Goal: Task Accomplishment & Management: Manage account settings

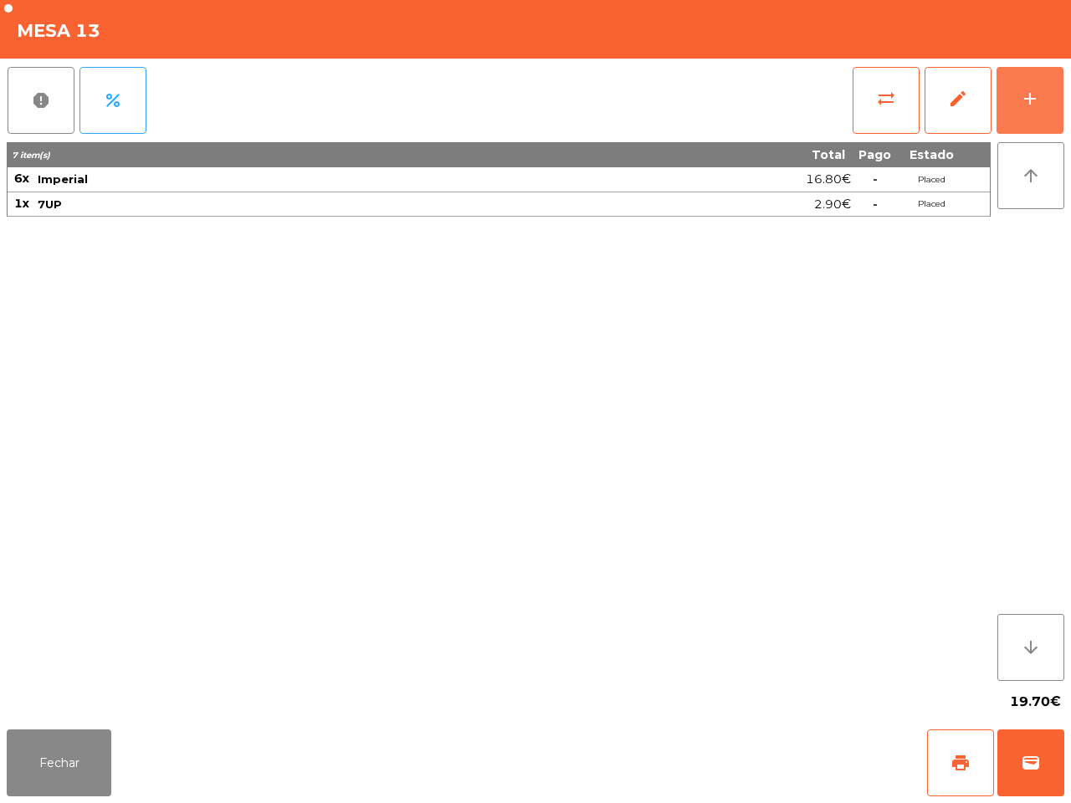
click at [1025, 102] on div "add" at bounding box center [1030, 99] width 20 height 20
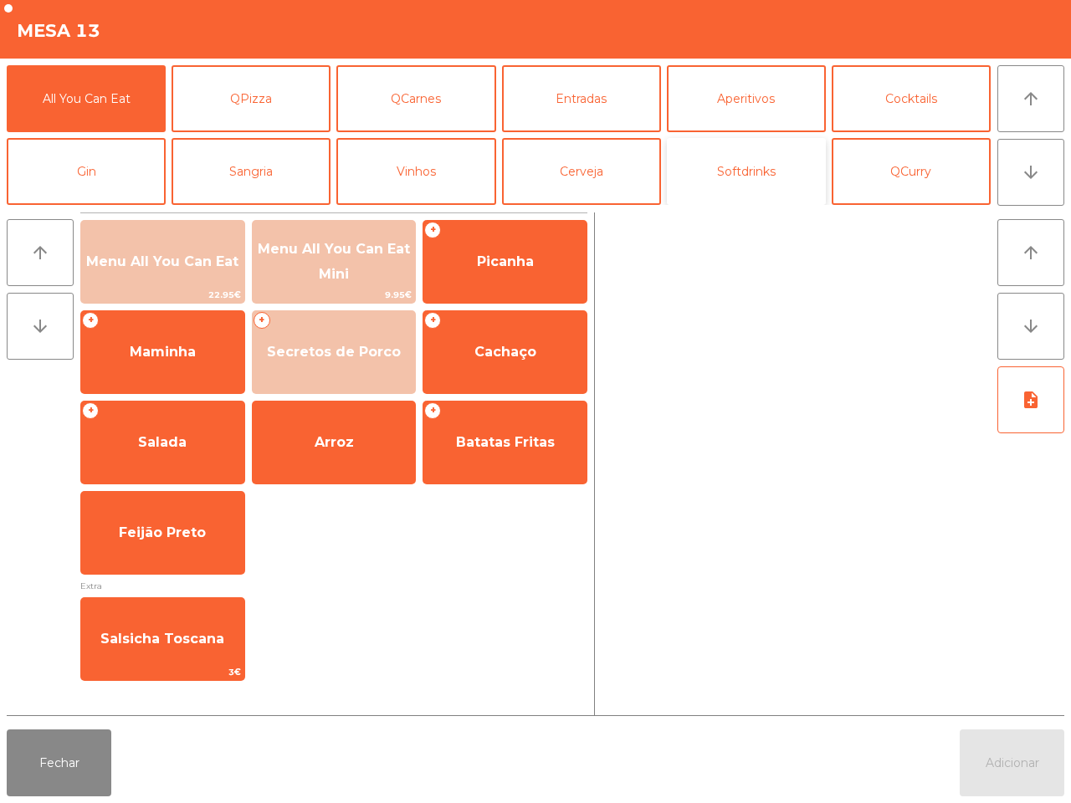
click at [751, 164] on button "Softdrinks" at bounding box center [746, 171] width 159 height 67
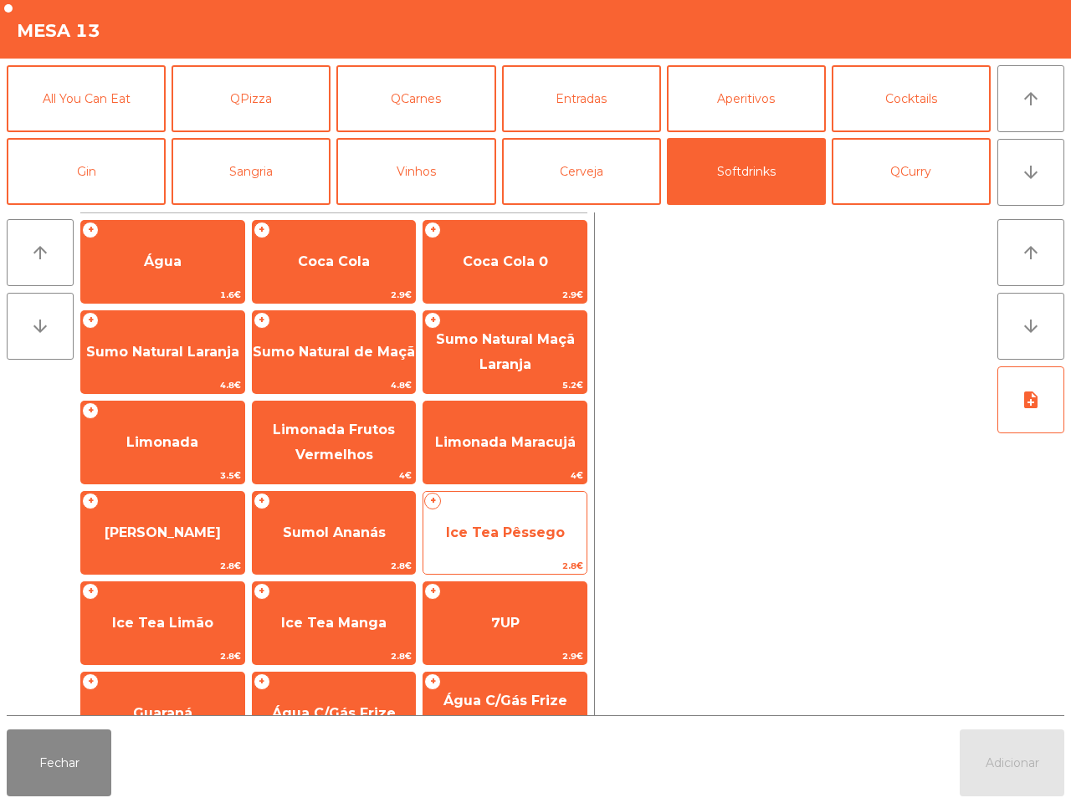
click at [520, 538] on span "Ice Tea Pêssego" at bounding box center [505, 533] width 119 height 16
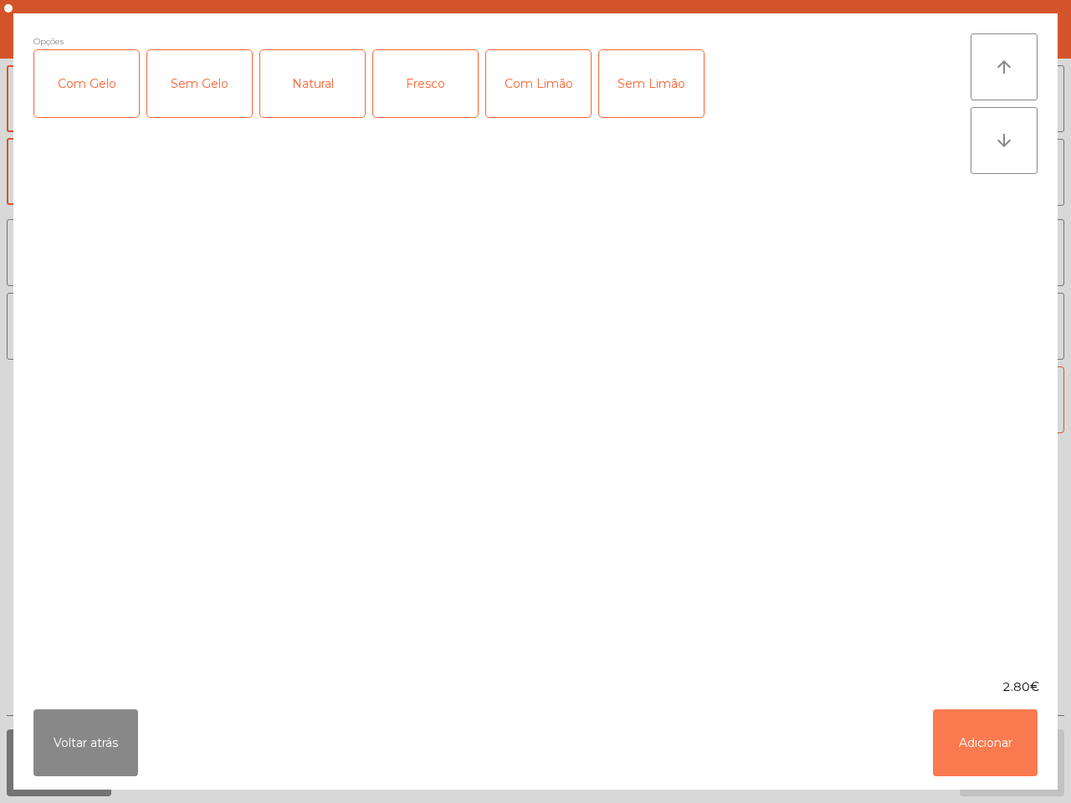
drag, startPoint x: 992, startPoint y: 725, endPoint x: 910, endPoint y: 628, distance: 127.1
click at [992, 724] on button "Adicionar" at bounding box center [985, 743] width 105 height 67
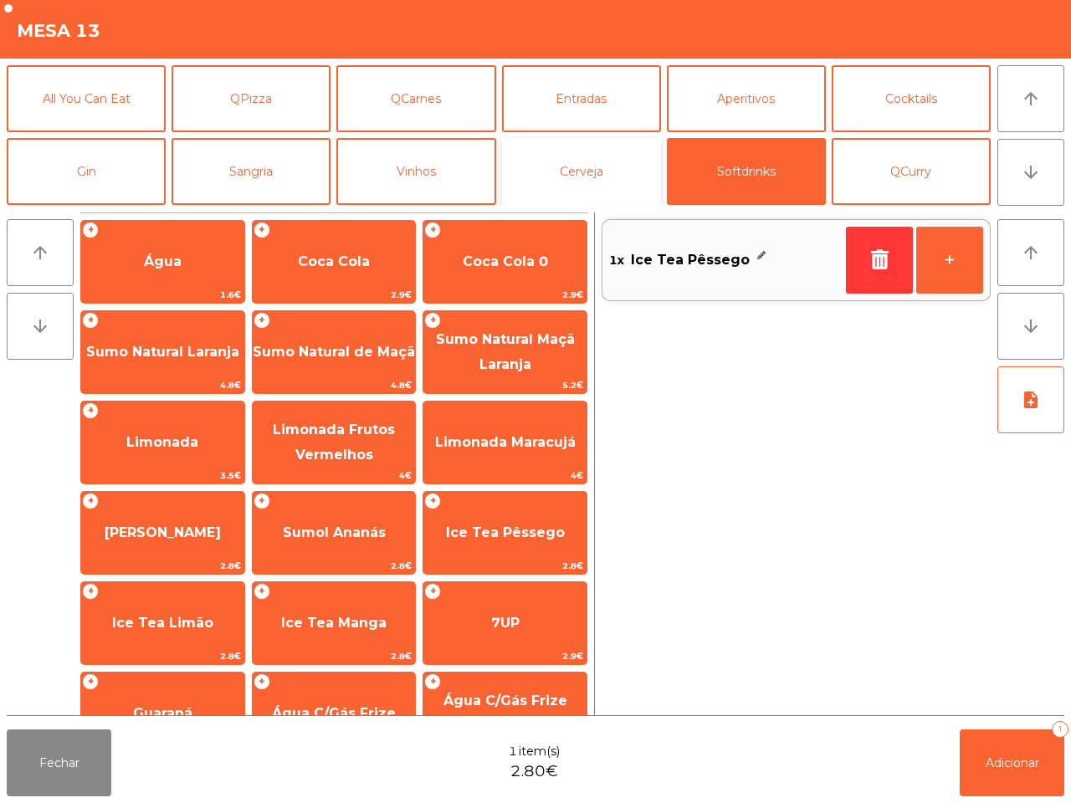
click at [592, 180] on button "Cerveja" at bounding box center [581, 171] width 159 height 67
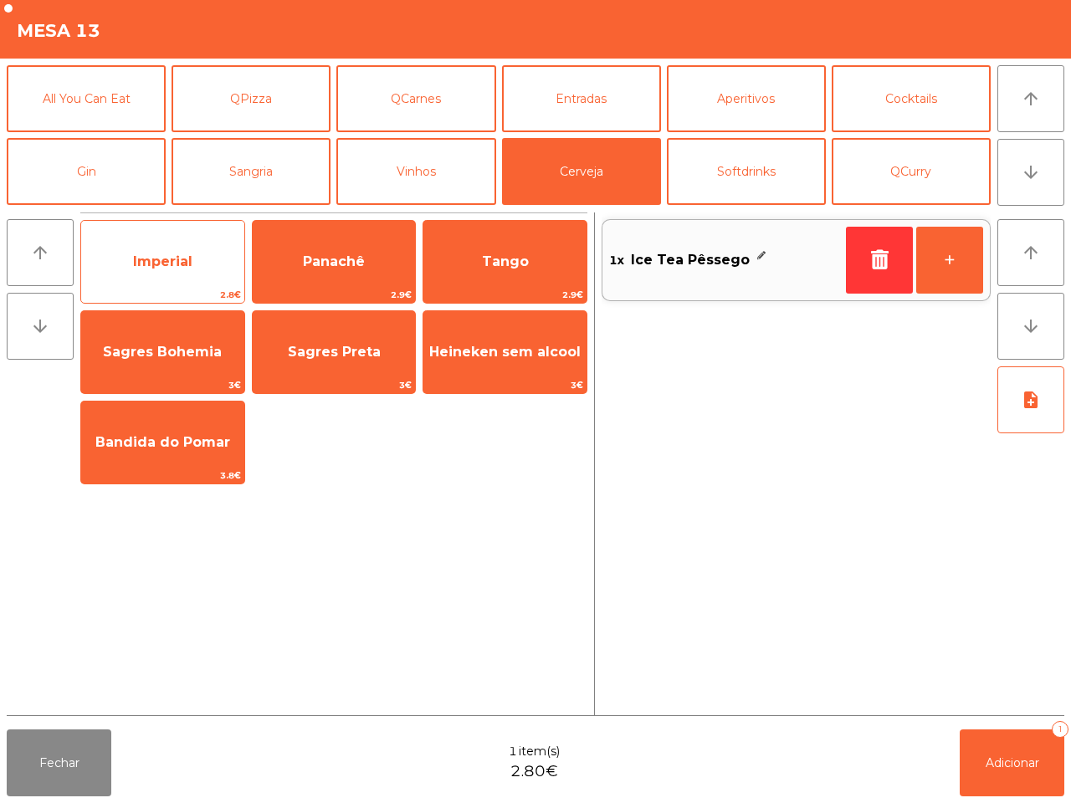
click at [115, 245] on span "Imperial" at bounding box center [162, 261] width 163 height 45
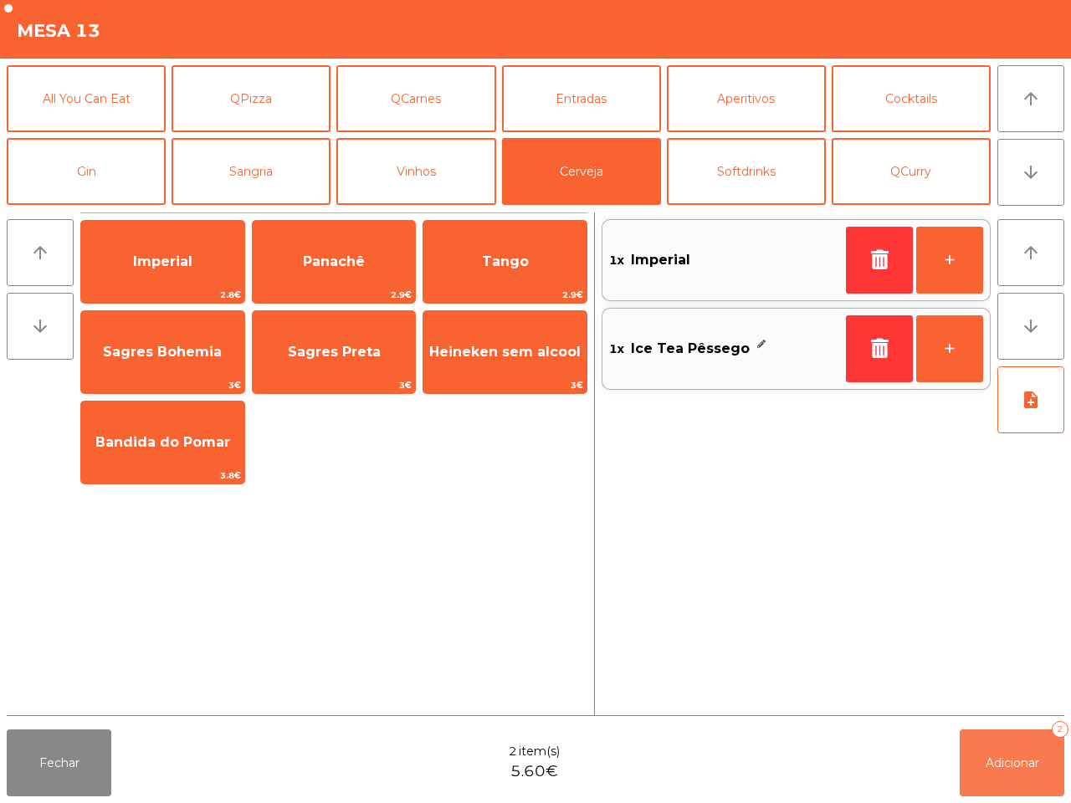
click at [992, 756] on span "Adicionar" at bounding box center [1013, 763] width 54 height 15
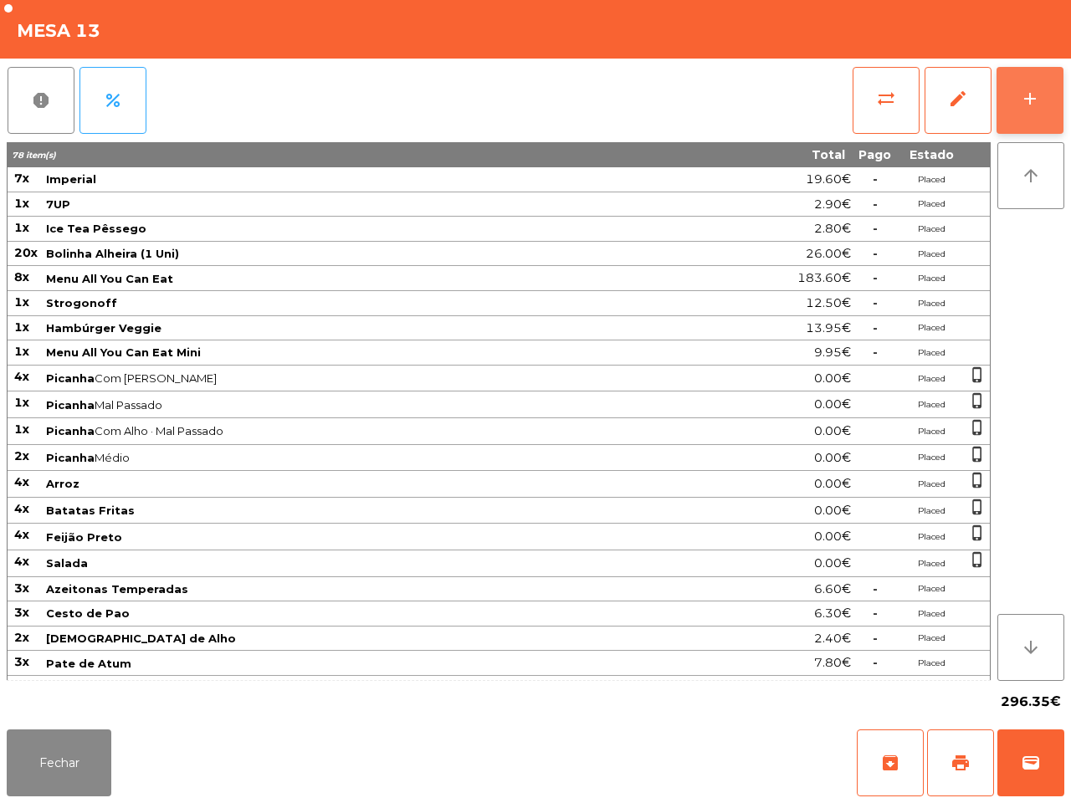
click at [1018, 92] on button "add" at bounding box center [1030, 100] width 67 height 67
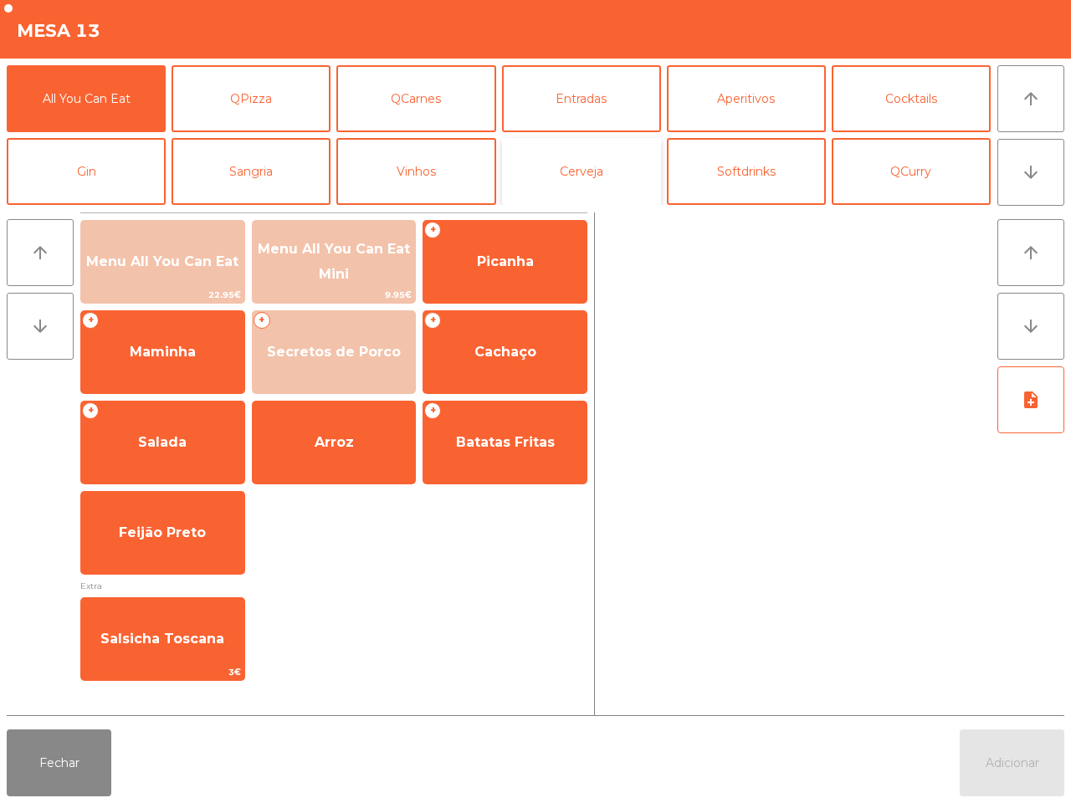
click at [601, 176] on button "Cerveja" at bounding box center [581, 171] width 159 height 67
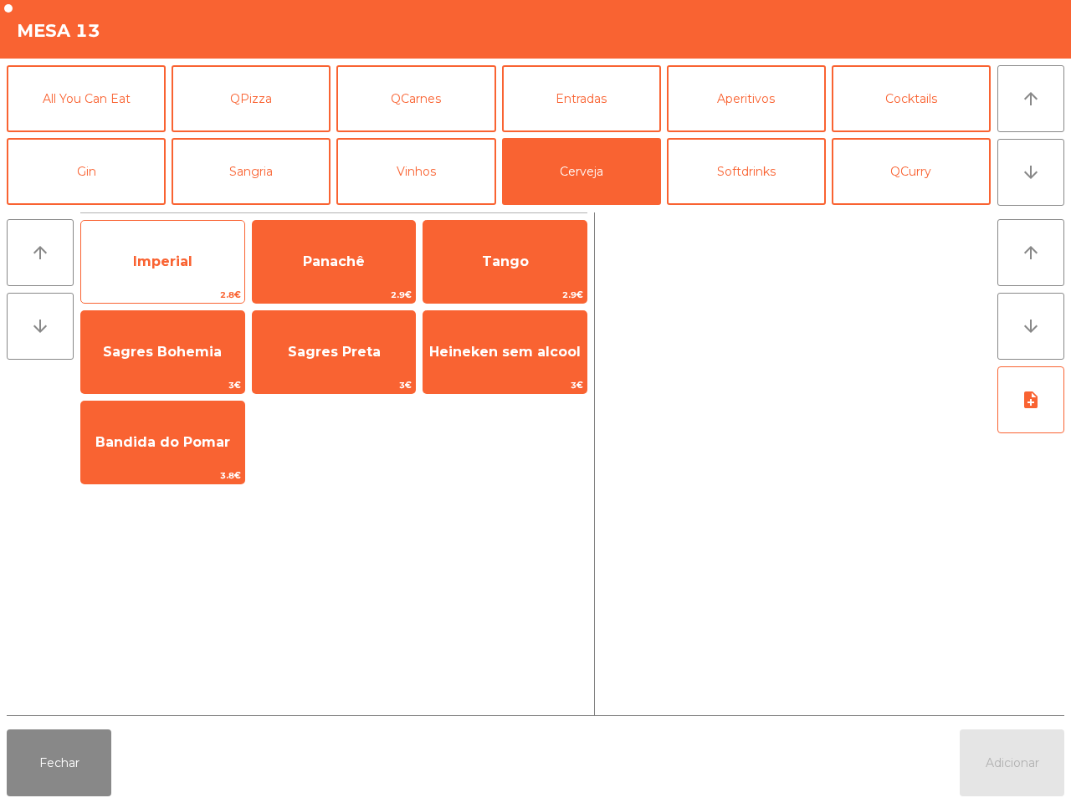
click at [177, 258] on span "Imperial" at bounding box center [162, 262] width 59 height 16
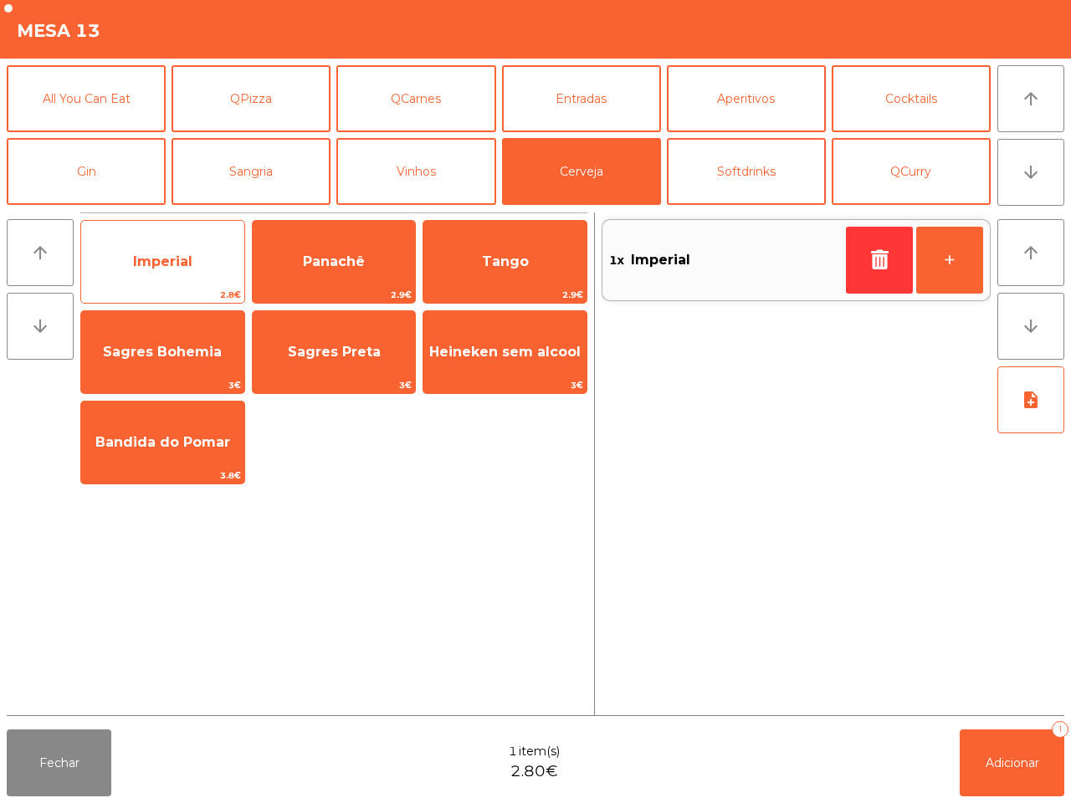
click at [177, 258] on span "Imperial" at bounding box center [162, 262] width 59 height 16
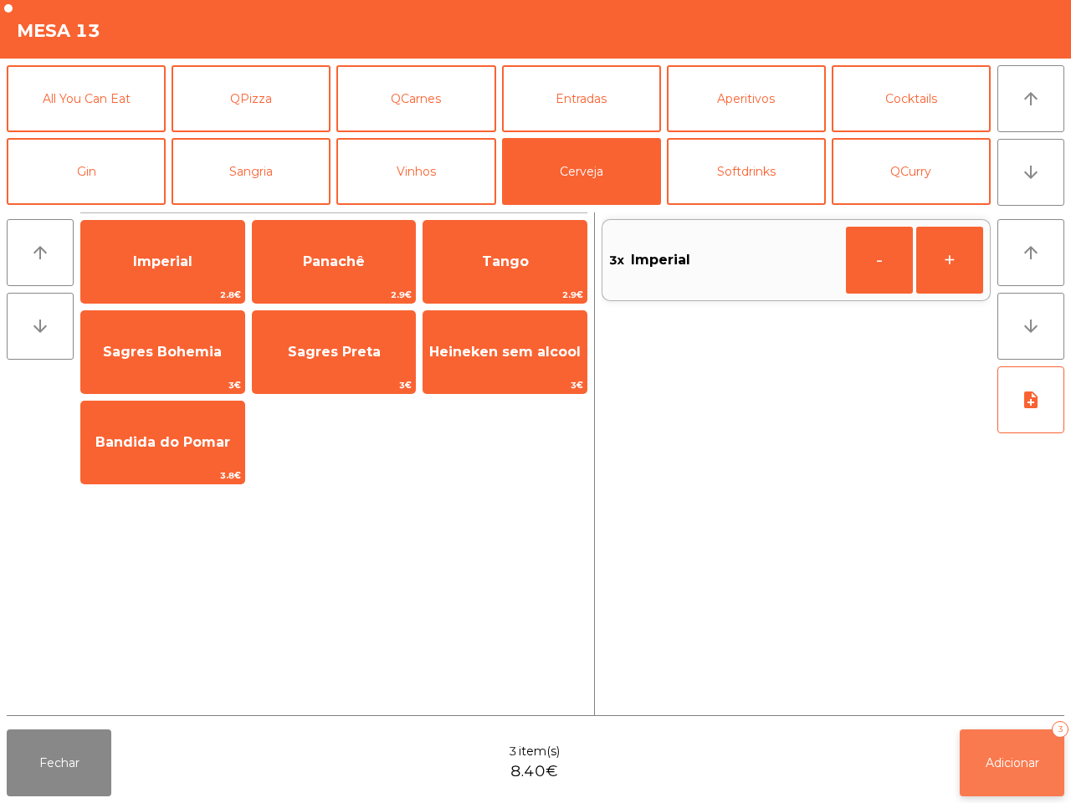
click at [987, 761] on span "Adicionar" at bounding box center [1013, 763] width 54 height 15
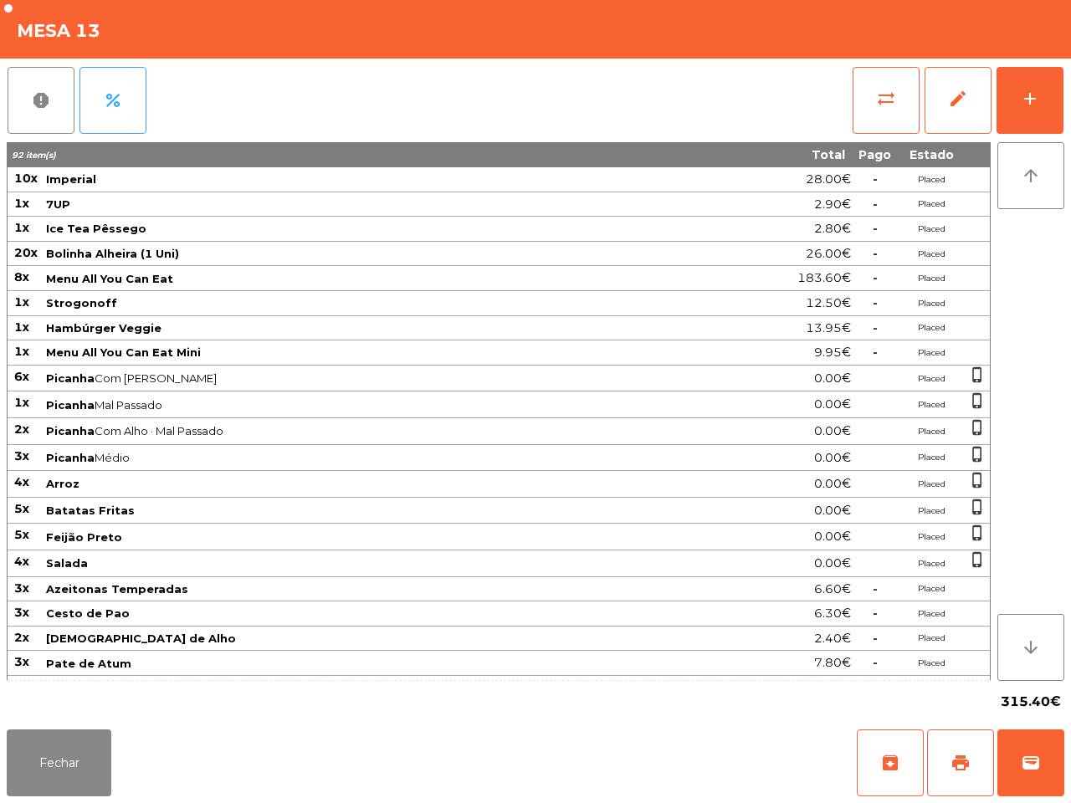
click at [174, 505] on td "Batatas Fritas" at bounding box center [380, 511] width 672 height 27
click at [64, 751] on button "Fechar" at bounding box center [59, 763] width 105 height 67
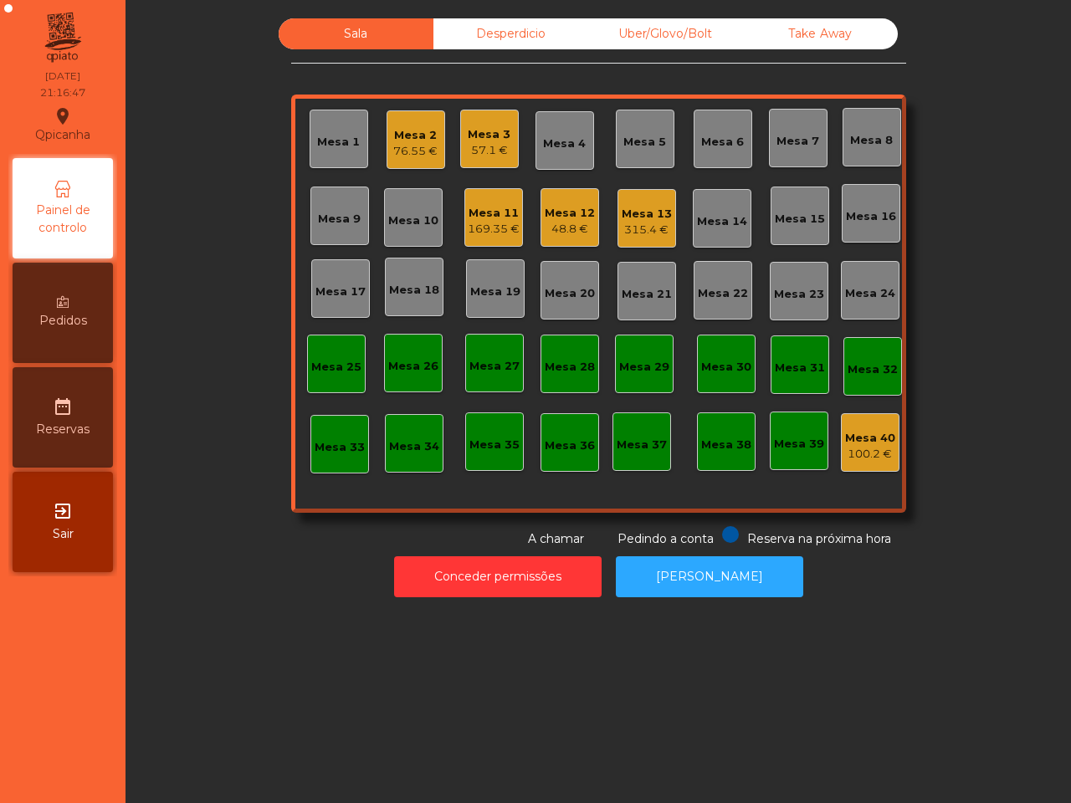
click at [485, 209] on div "Mesa 11" at bounding box center [494, 213] width 52 height 17
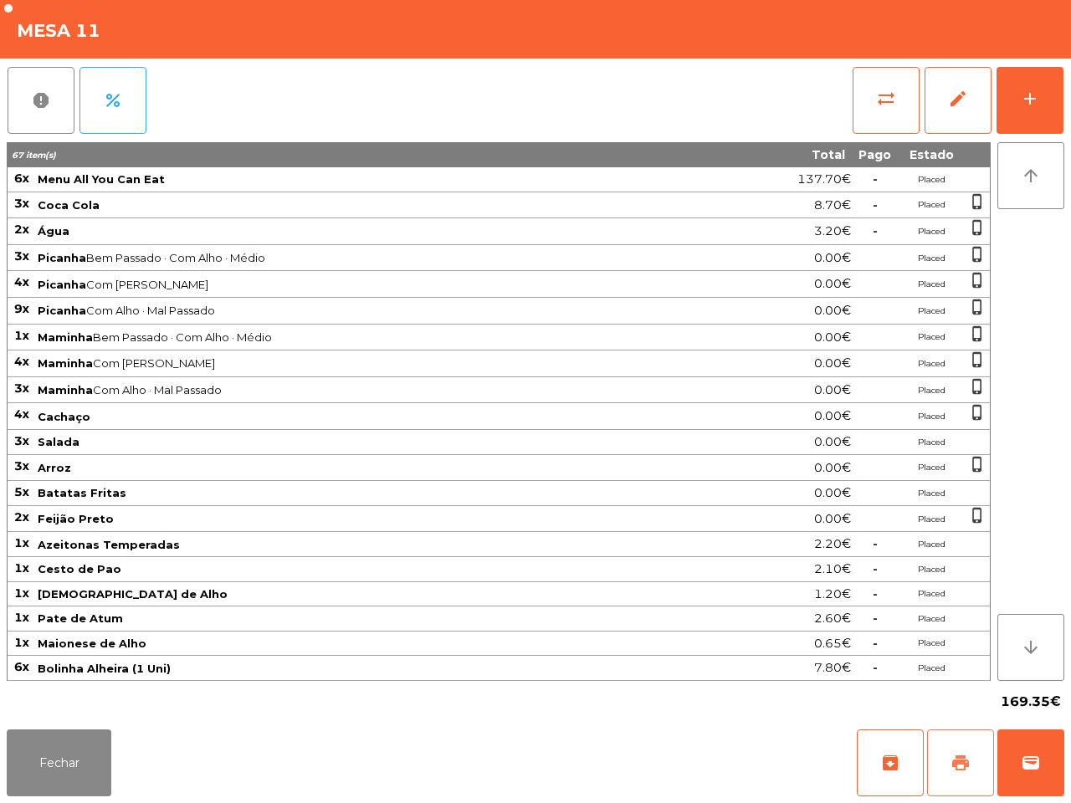
click at [966, 757] on span "print" at bounding box center [961, 763] width 20 height 20
click at [889, 110] on button "sync_alt" at bounding box center [886, 100] width 67 height 67
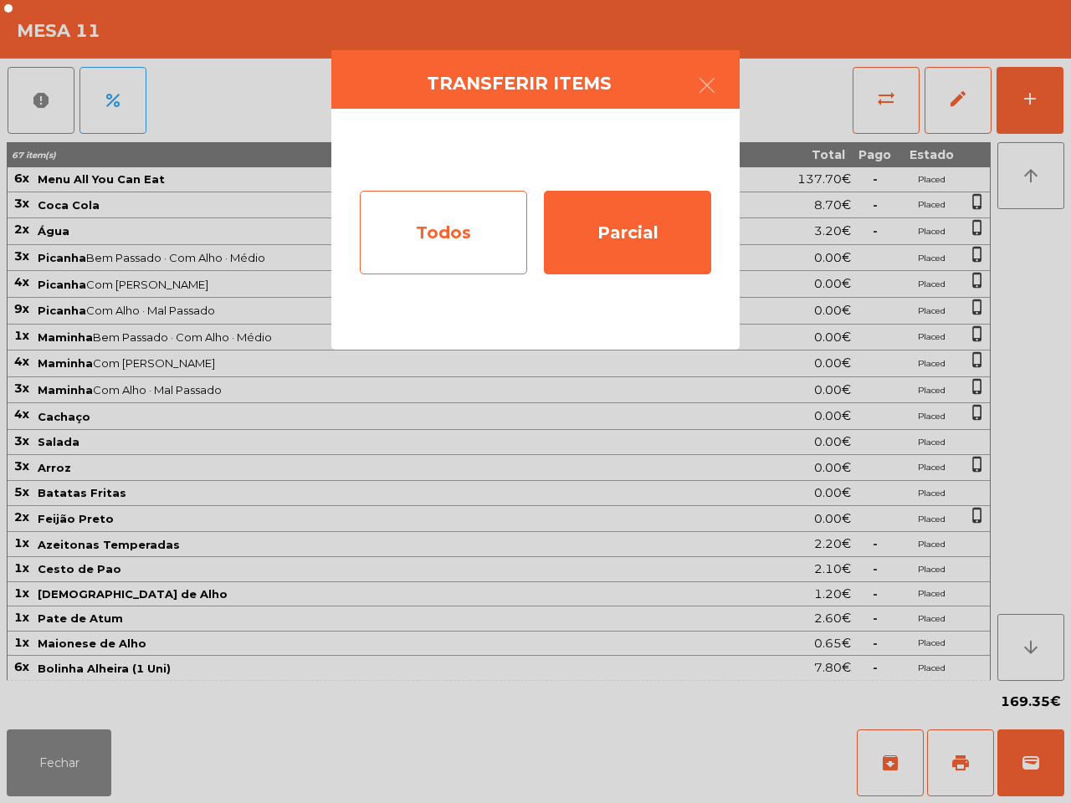
click at [488, 234] on div "Todos" at bounding box center [443, 233] width 167 height 84
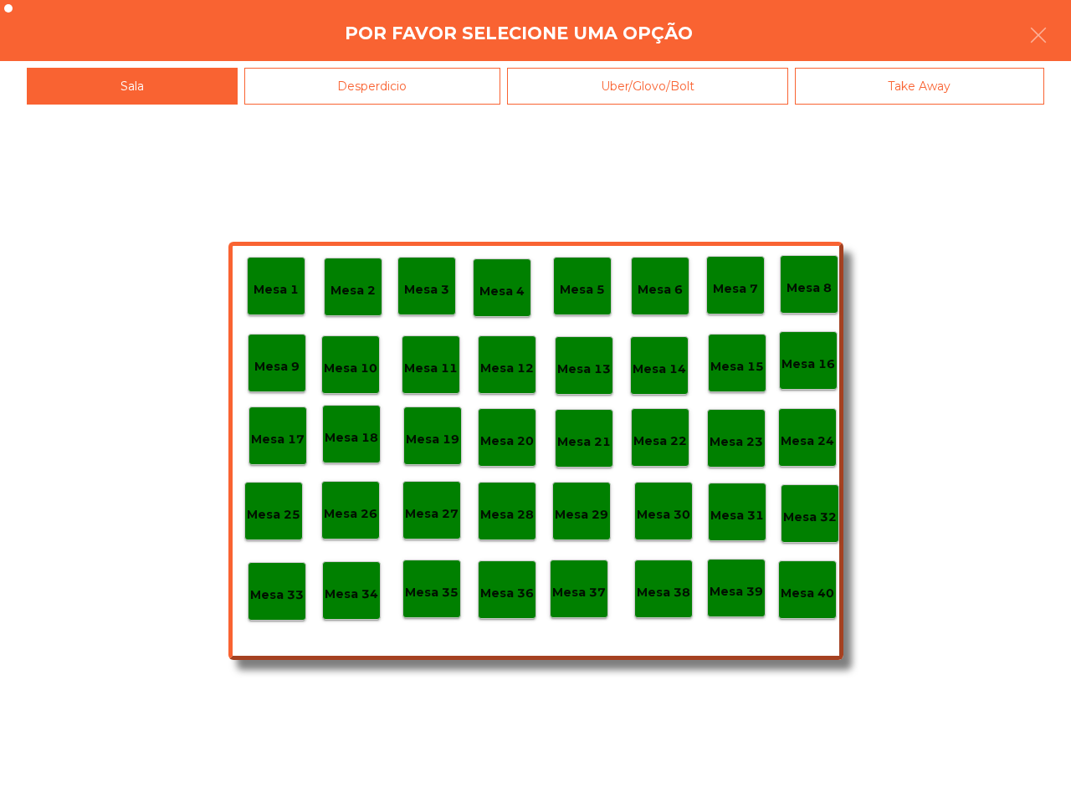
click at [671, 584] on p "Mesa 38" at bounding box center [664, 592] width 54 height 19
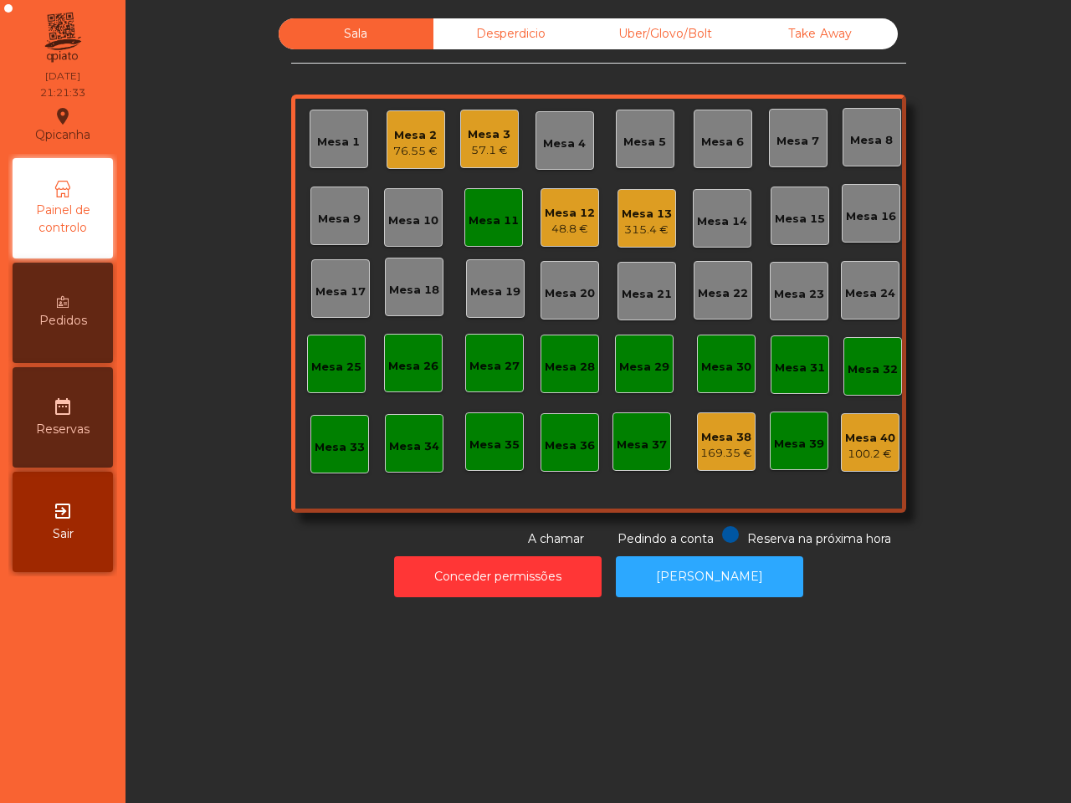
click at [561, 218] on div "Mesa 12" at bounding box center [570, 213] width 50 height 17
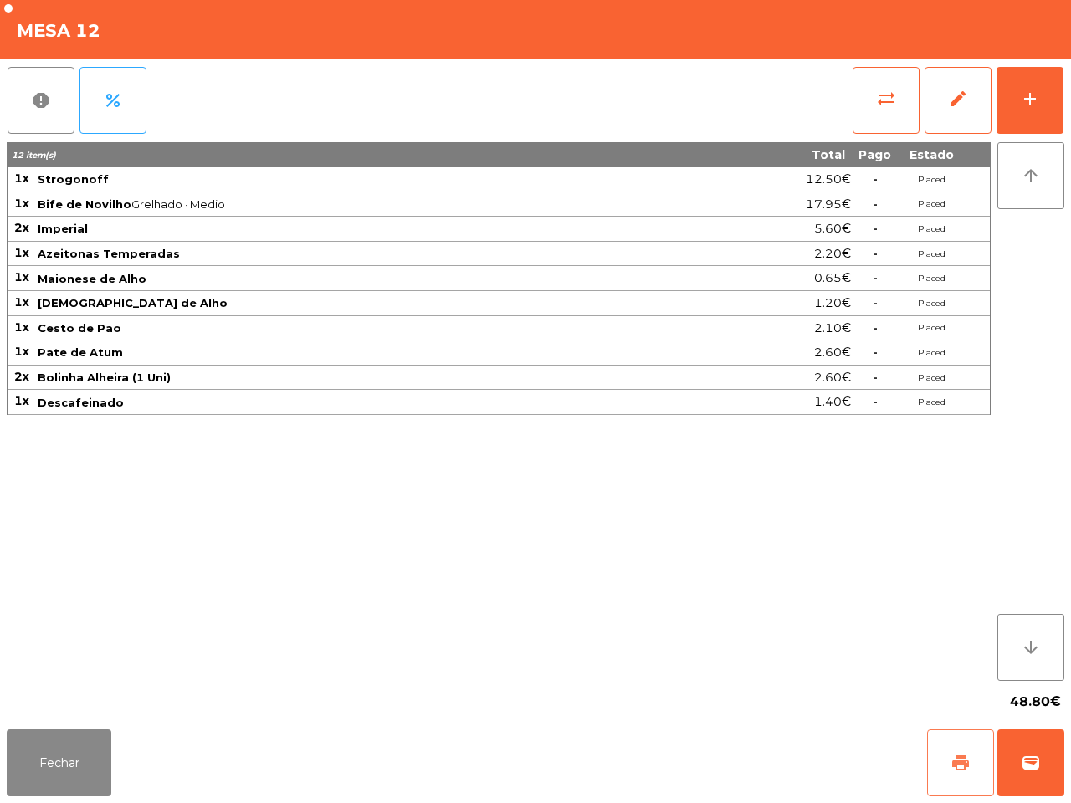
click at [952, 770] on span "print" at bounding box center [961, 763] width 20 height 20
drag, startPoint x: 166, startPoint y: 413, endPoint x: 182, endPoint y: 420, distance: 17.6
click at [174, 427] on div "12 item(s) Total Pago Estado 1x Strogonoff 12.50€ - Placed 1x Bife de Novilho G…" at bounding box center [499, 411] width 984 height 539
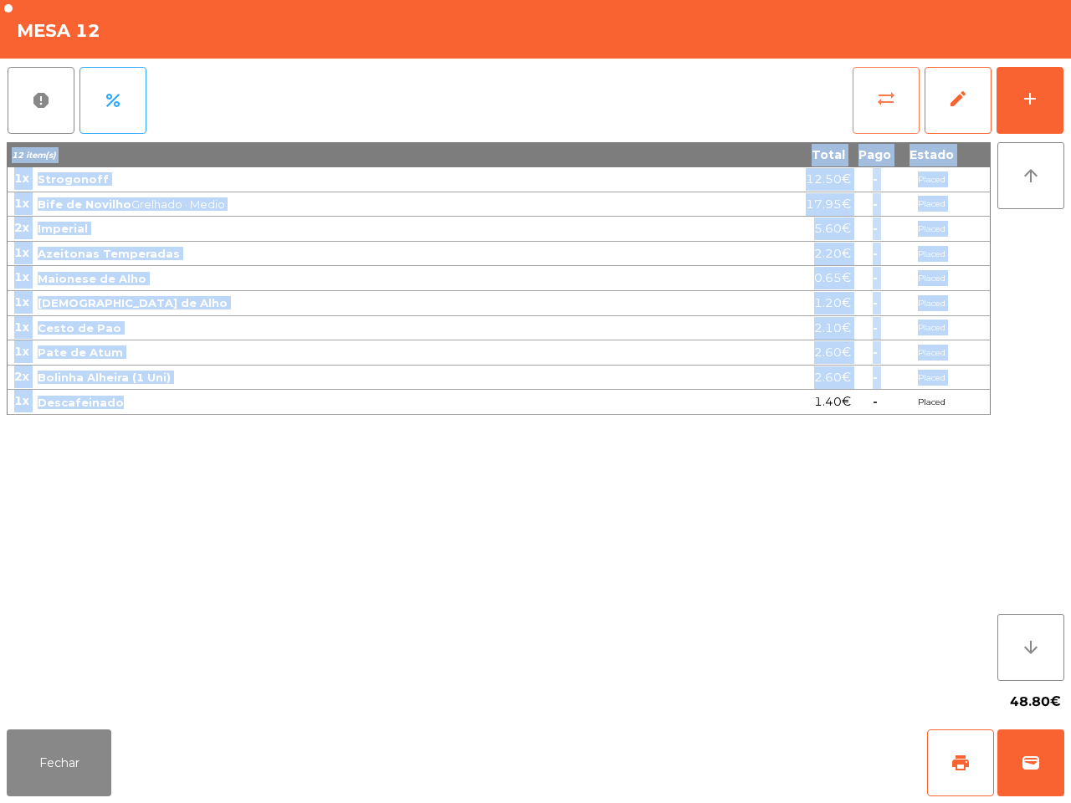
click at [889, 97] on span "sync_alt" at bounding box center [886, 99] width 20 height 20
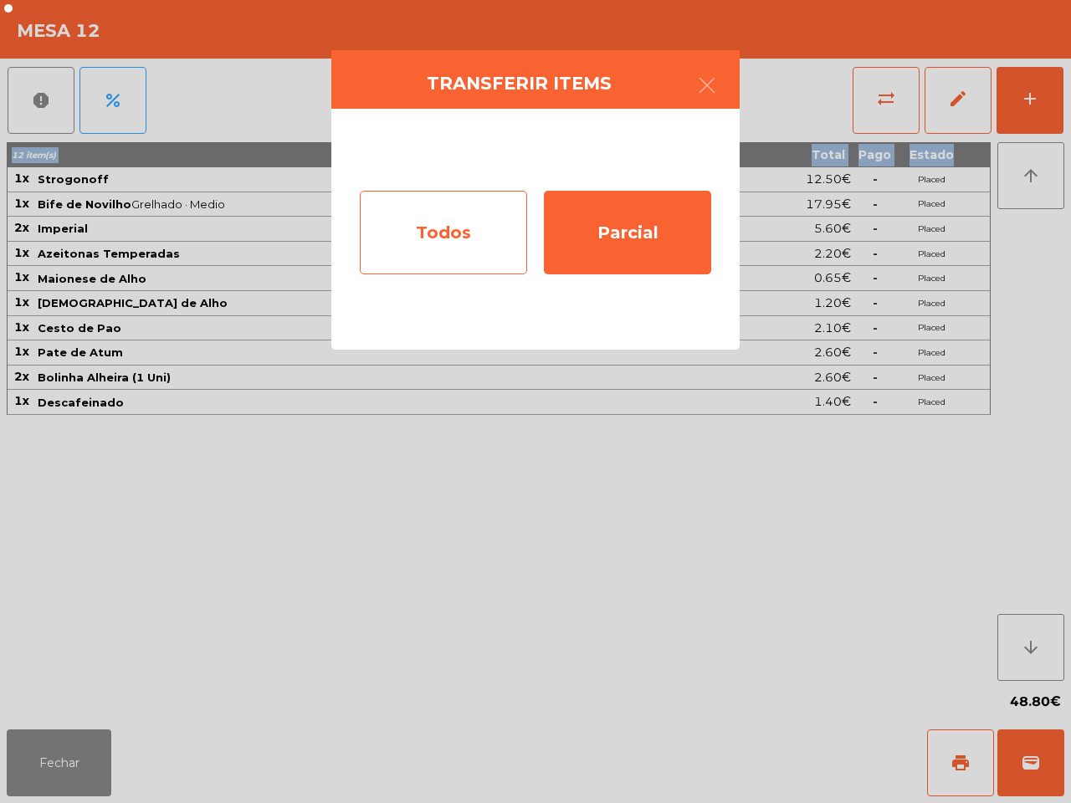
drag, startPoint x: 889, startPoint y: 97, endPoint x: 484, endPoint y: 231, distance: 426.5
click at [484, 231] on div "Todos" at bounding box center [443, 233] width 167 height 84
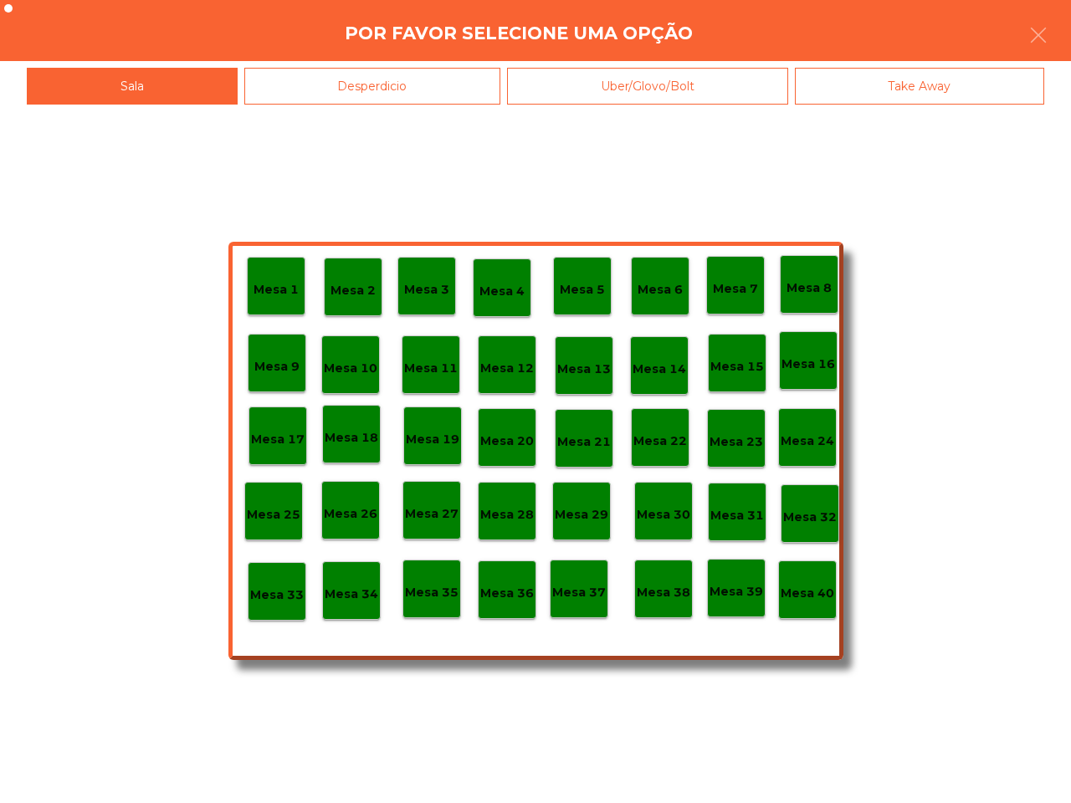
click at [801, 588] on p "Mesa 40" at bounding box center [808, 593] width 54 height 19
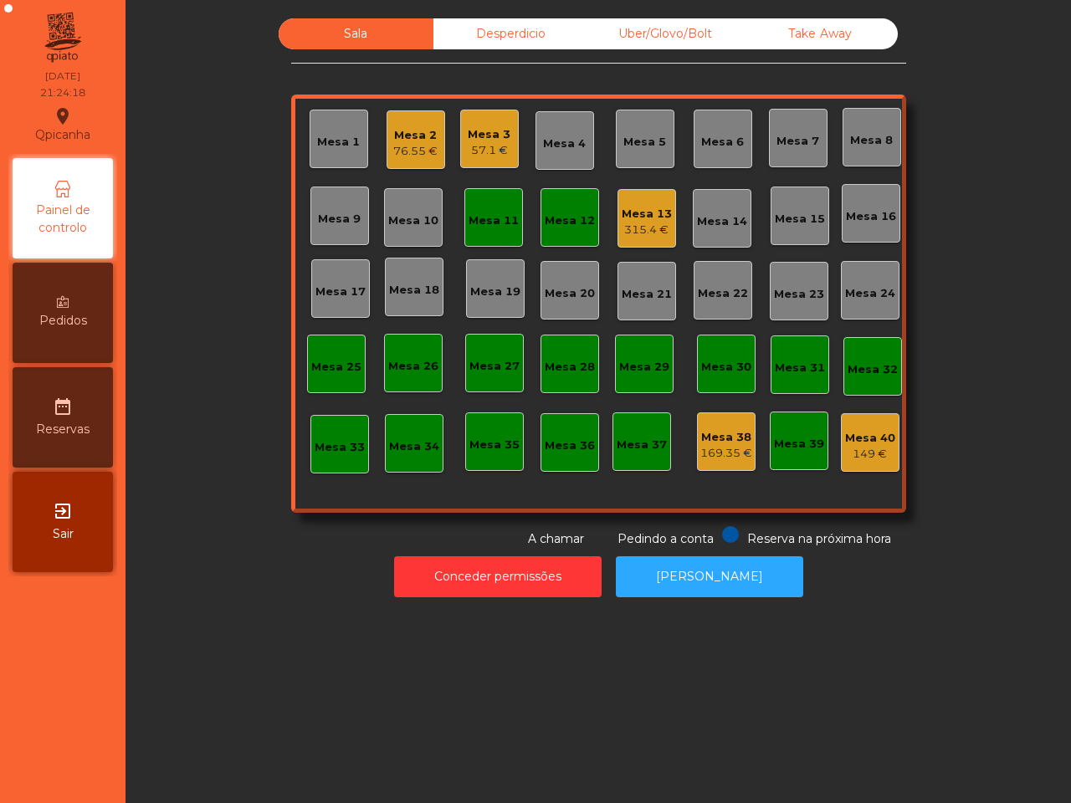
click at [628, 210] on div "Mesa 13" at bounding box center [647, 214] width 50 height 17
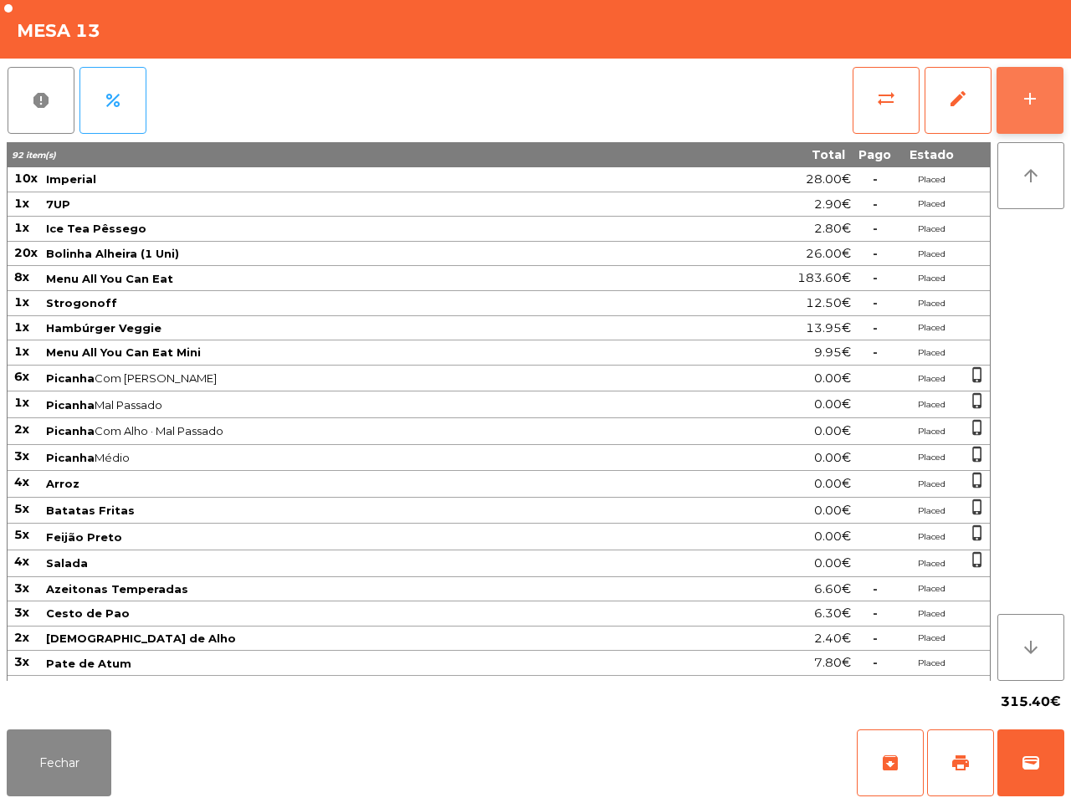
click at [1032, 85] on button "add" at bounding box center [1030, 100] width 67 height 67
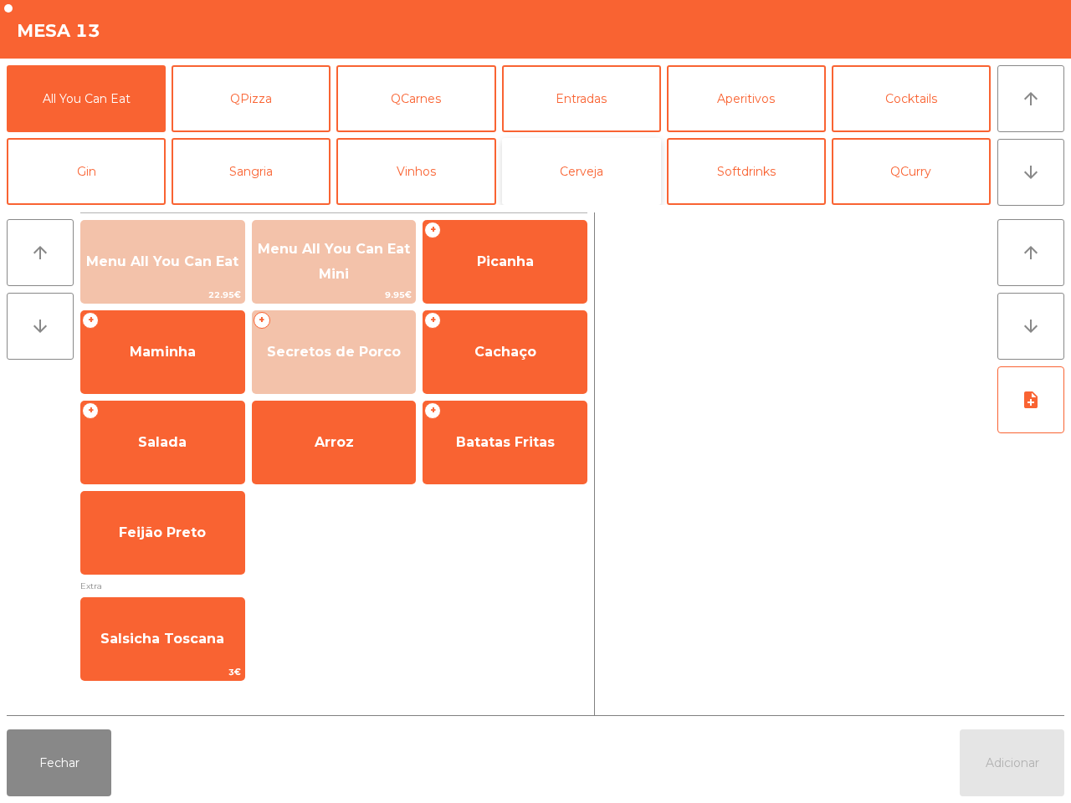
click at [605, 172] on button "Cerveja" at bounding box center [581, 171] width 159 height 67
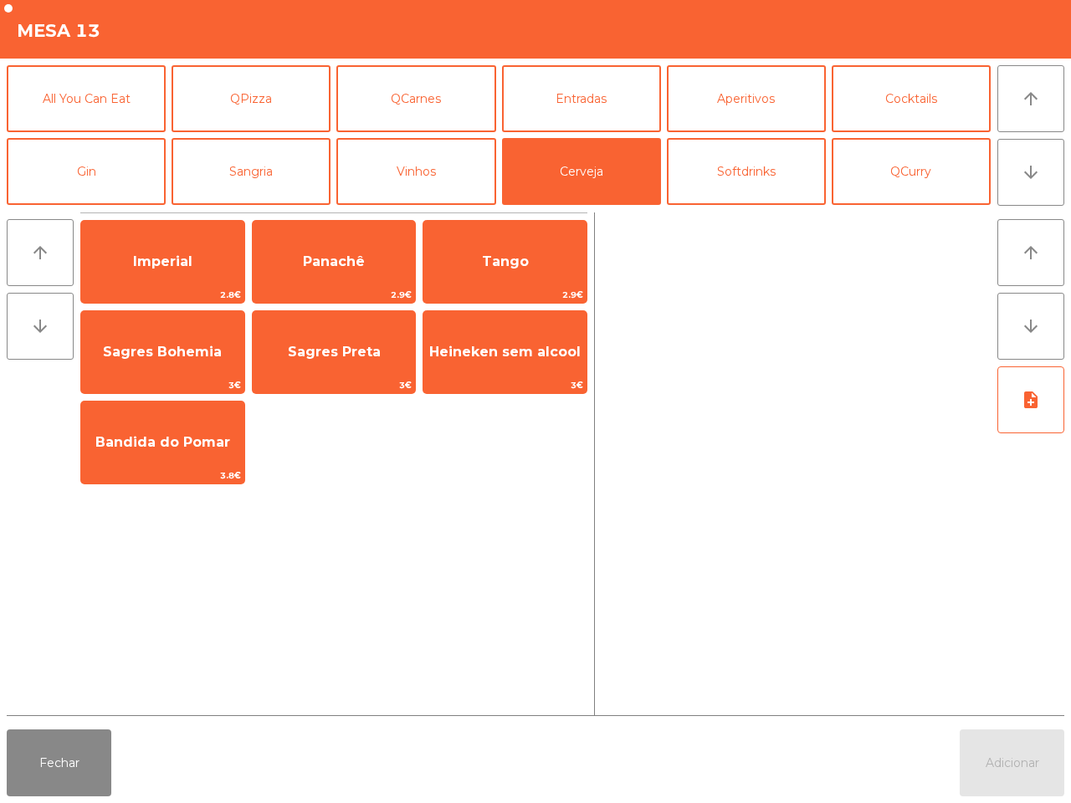
click at [218, 240] on span "Imperial" at bounding box center [162, 261] width 163 height 45
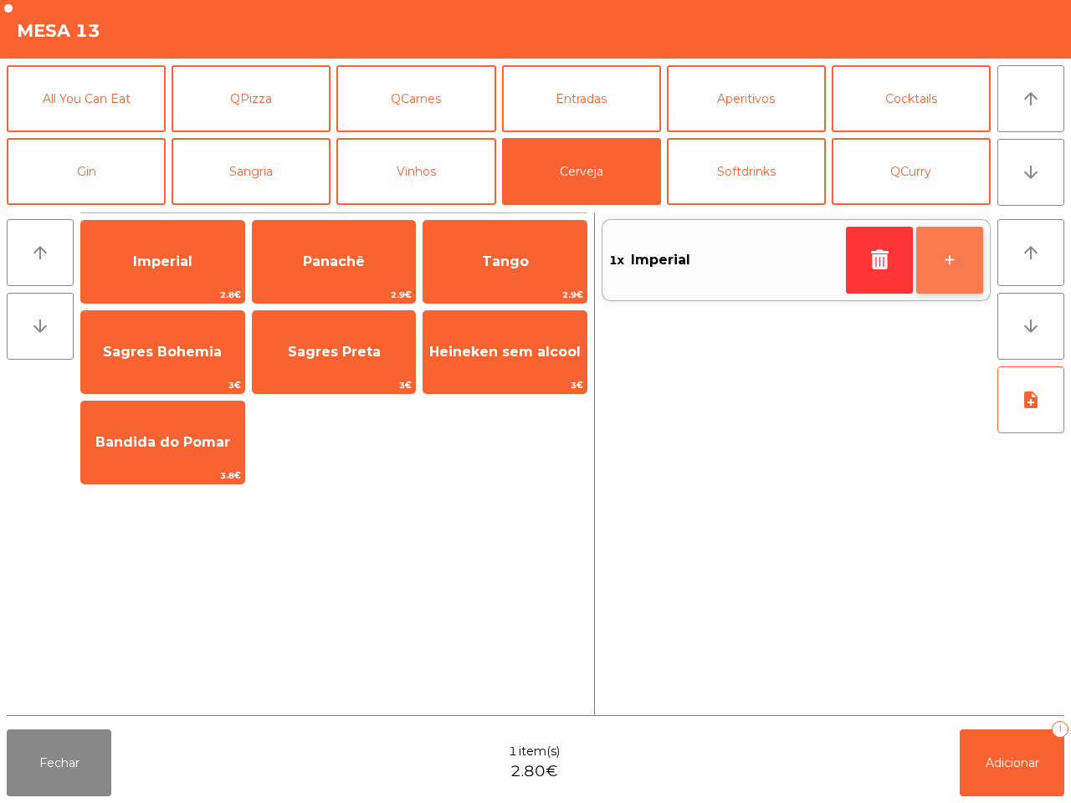
click at [965, 264] on button "+" at bounding box center [949, 260] width 67 height 67
click at [960, 265] on button "+" at bounding box center [949, 260] width 67 height 67
click at [958, 262] on button "+" at bounding box center [949, 260] width 67 height 67
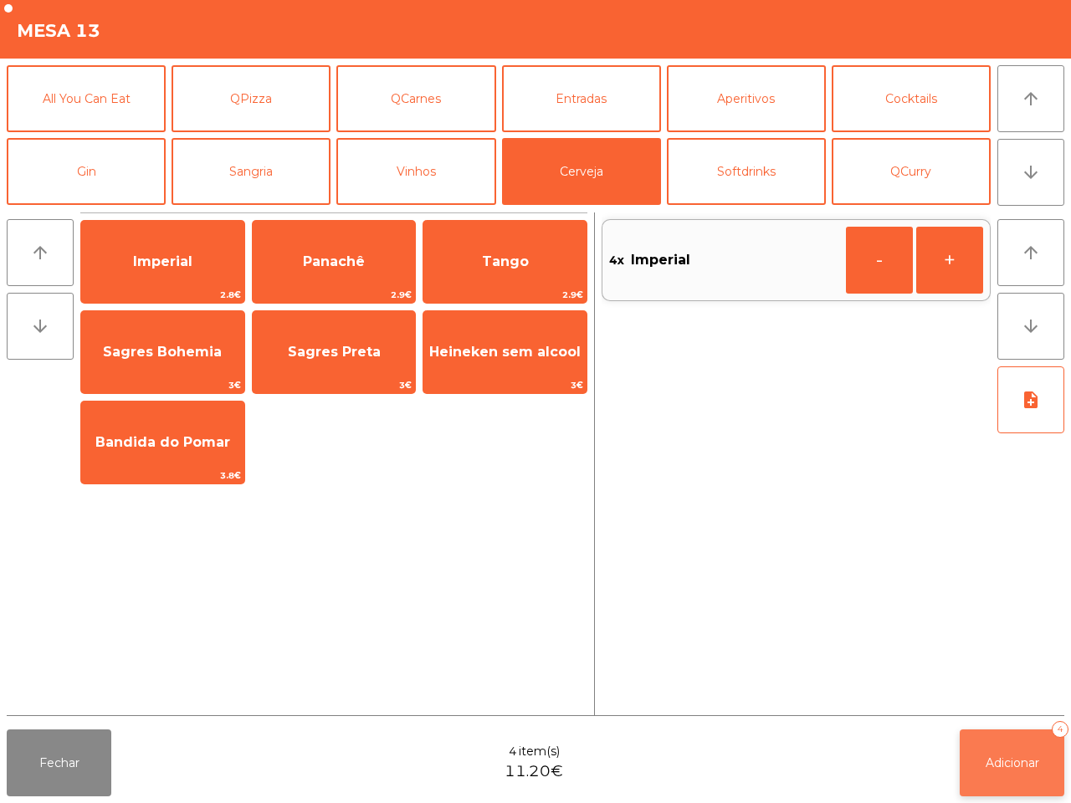
click at [1038, 776] on button "Adicionar 4" at bounding box center [1012, 763] width 105 height 67
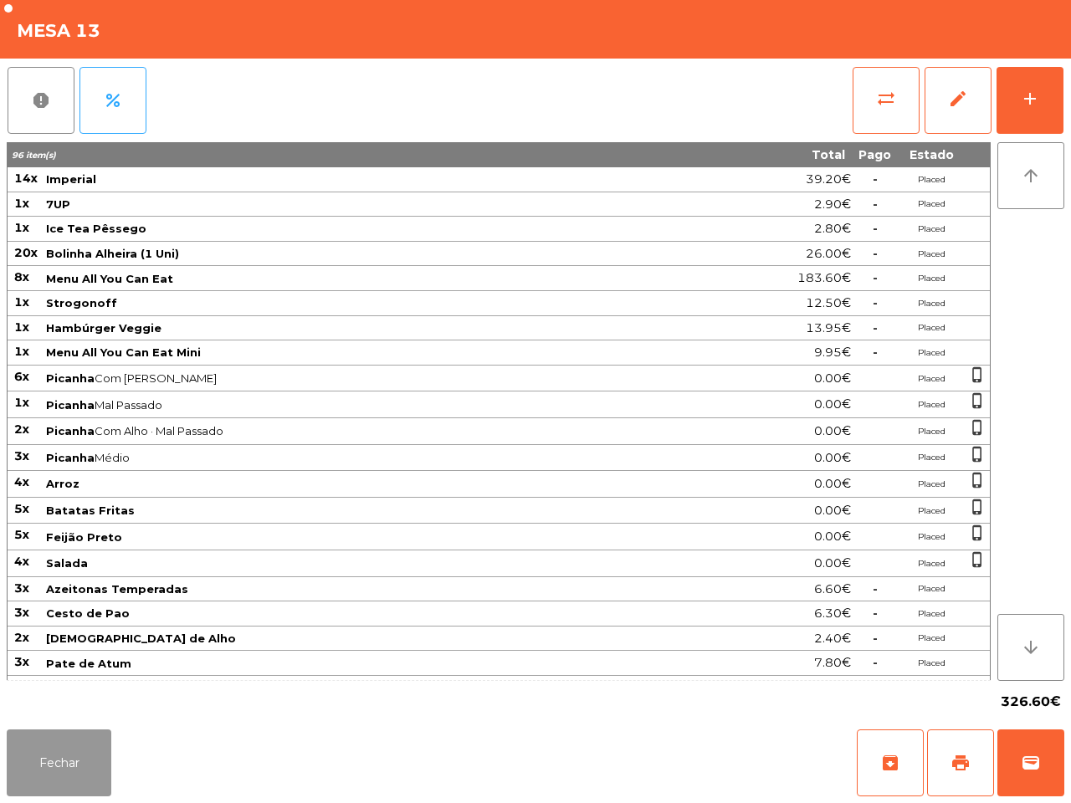
drag, startPoint x: 51, startPoint y: 761, endPoint x: 67, endPoint y: 746, distance: 21.9
click at [61, 760] on button "Fechar" at bounding box center [59, 763] width 105 height 67
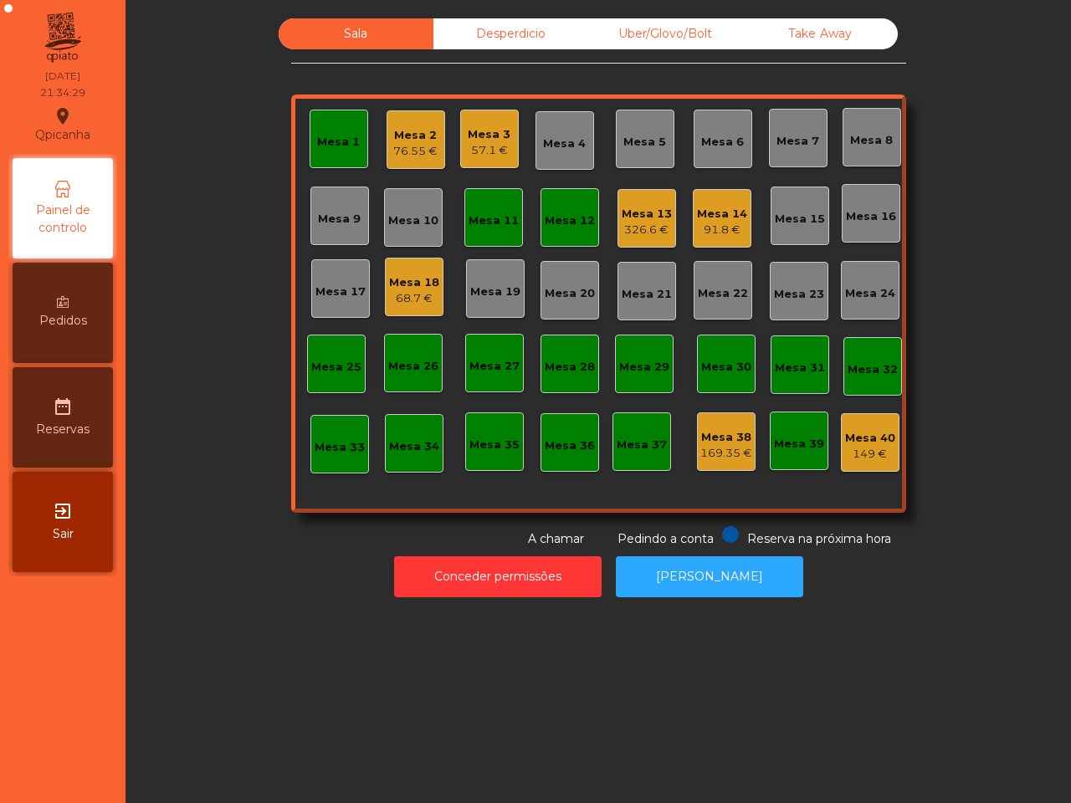
drag, startPoint x: 571, startPoint y: 450, endPoint x: 571, endPoint y: 439, distance: 10.9
click at [571, 439] on div "Mesa 36" at bounding box center [570, 446] width 50 height 17
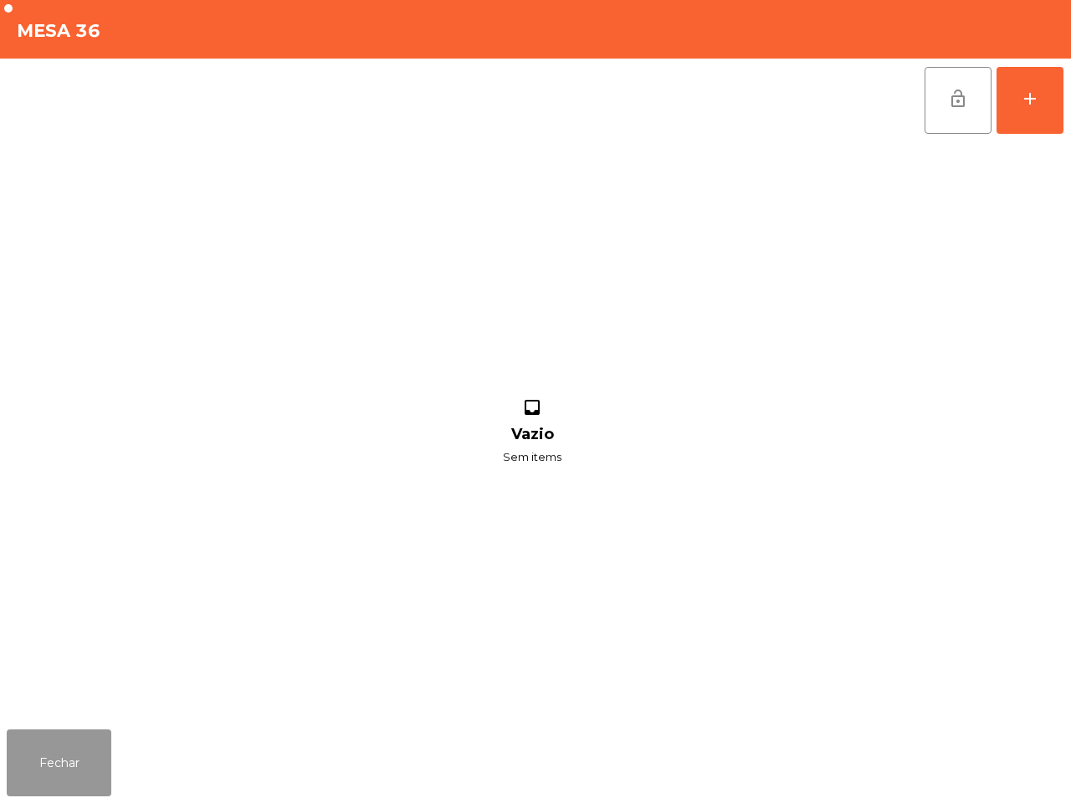
click at [64, 774] on button "Fechar" at bounding box center [59, 763] width 105 height 67
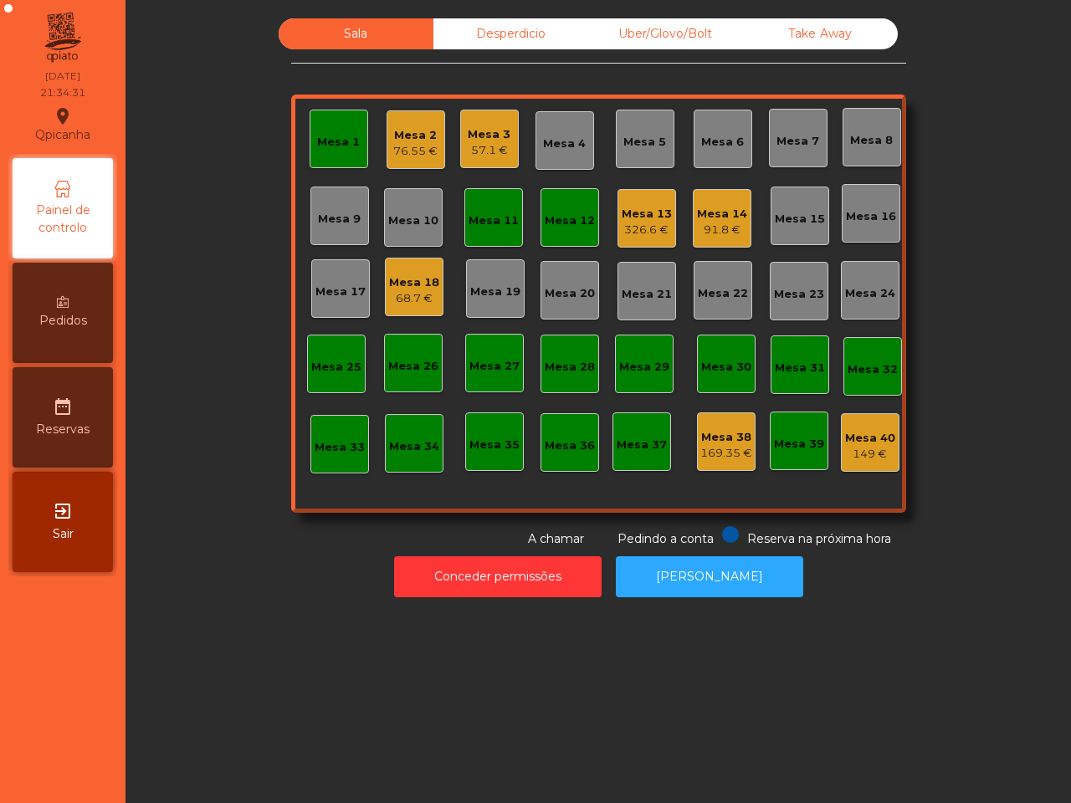
click at [658, 128] on div "Mesa 5" at bounding box center [645, 139] width 59 height 59
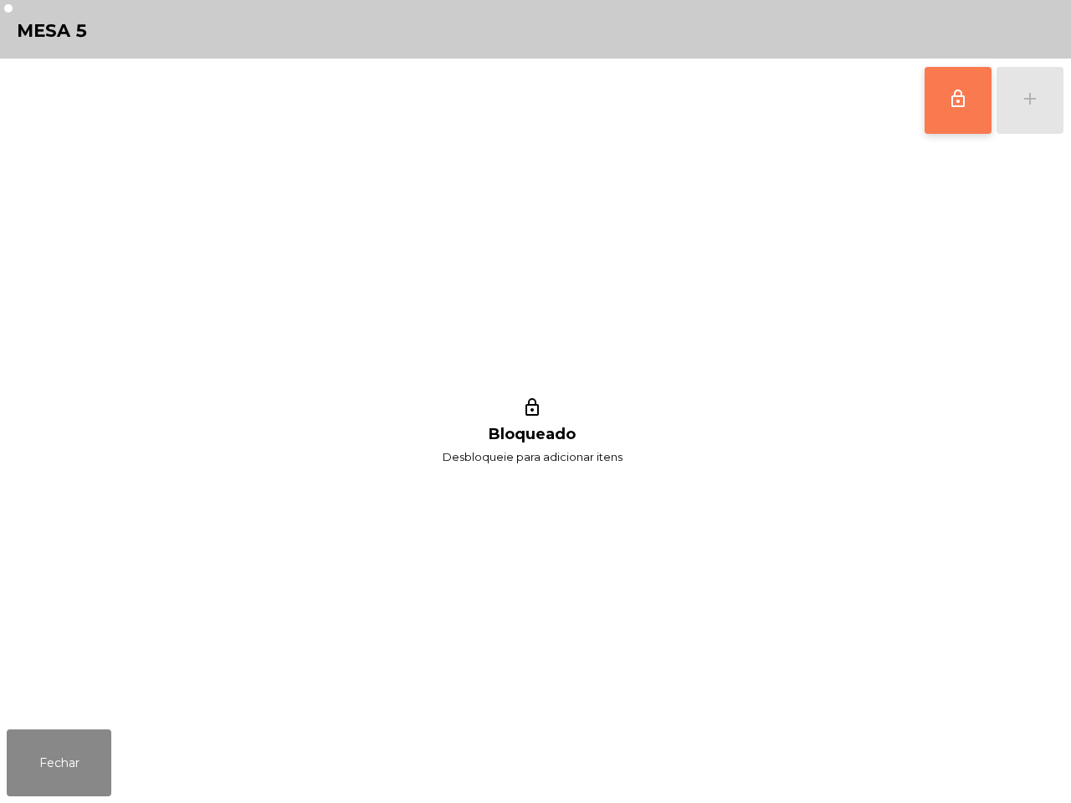
click at [955, 105] on span "lock_outline" at bounding box center [958, 99] width 20 height 20
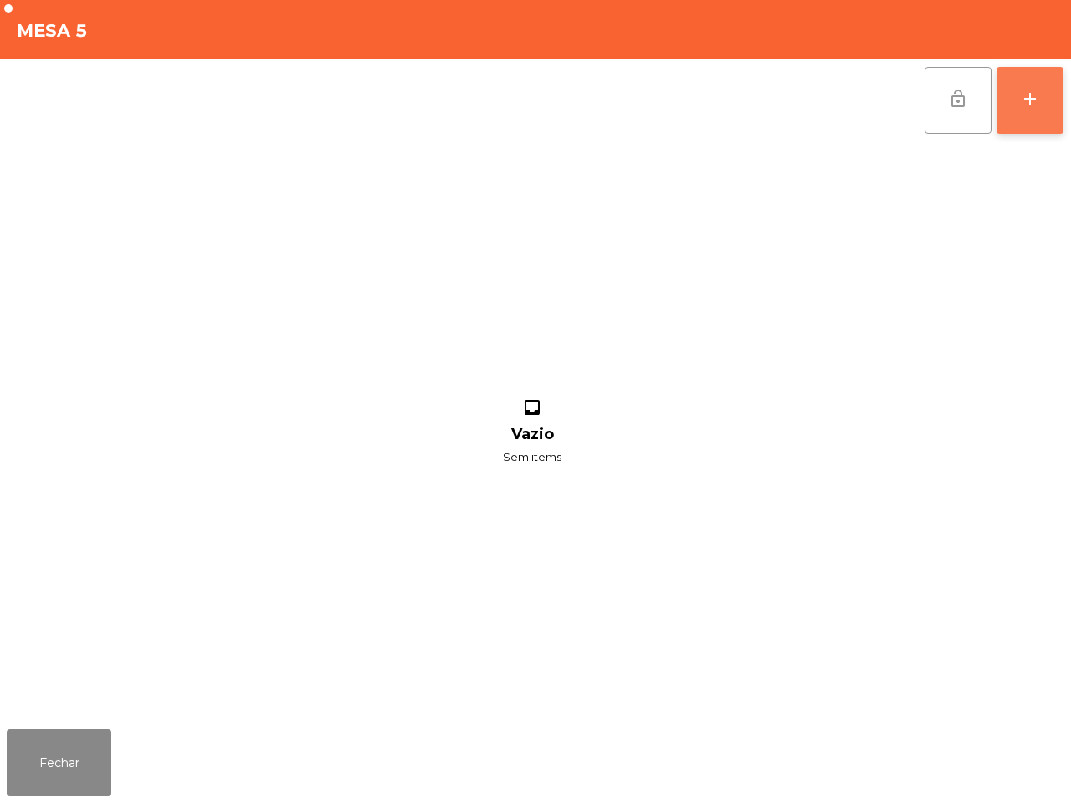
click at [1028, 105] on div "add" at bounding box center [1030, 99] width 20 height 20
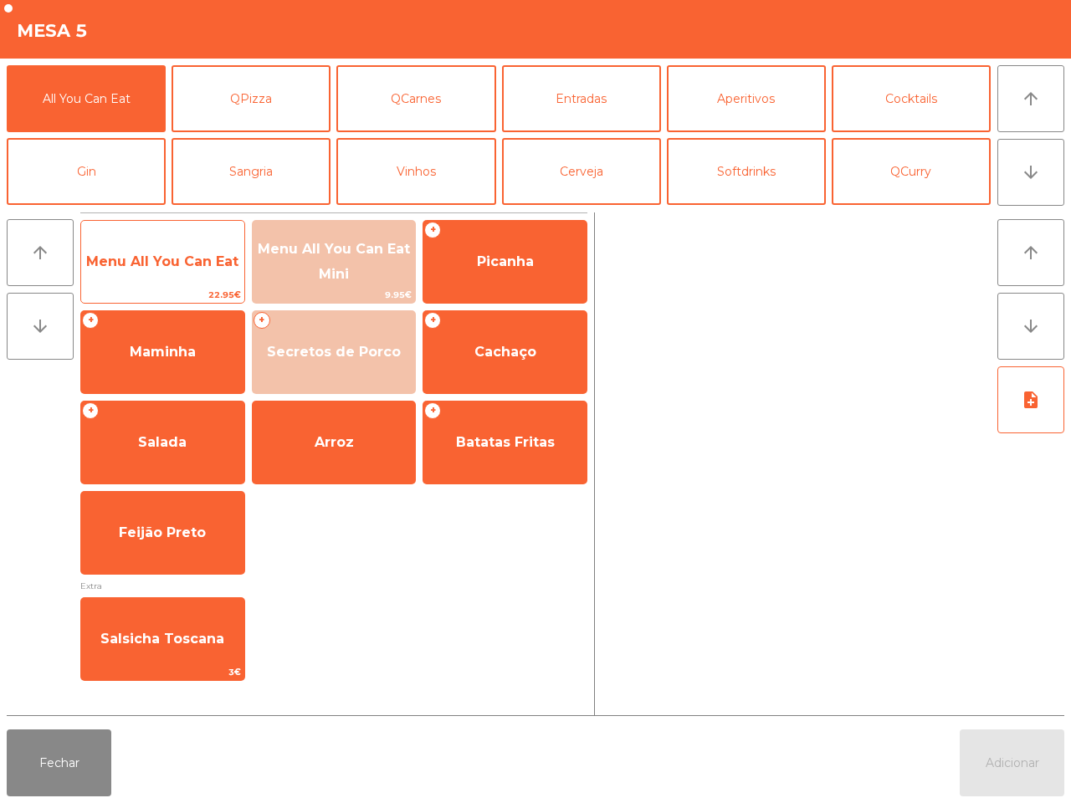
click at [149, 265] on span "Menu All You Can Eat" at bounding box center [162, 262] width 152 height 16
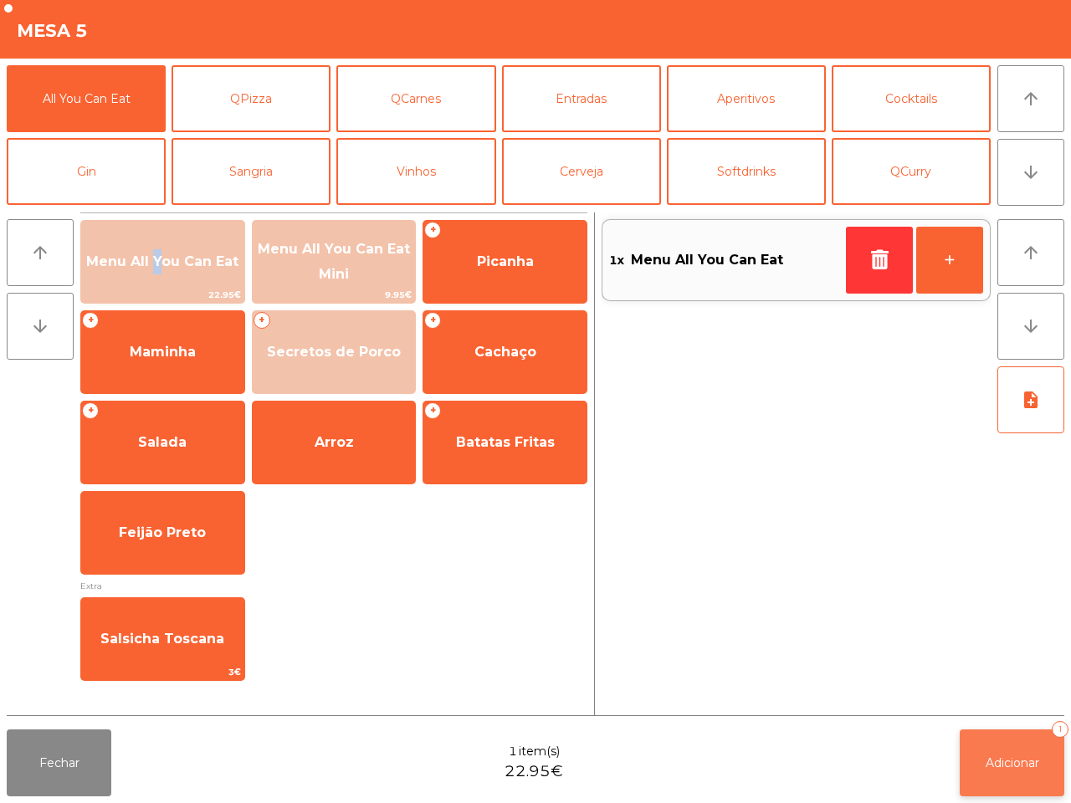
click at [997, 753] on button "Adicionar 1" at bounding box center [1012, 763] width 105 height 67
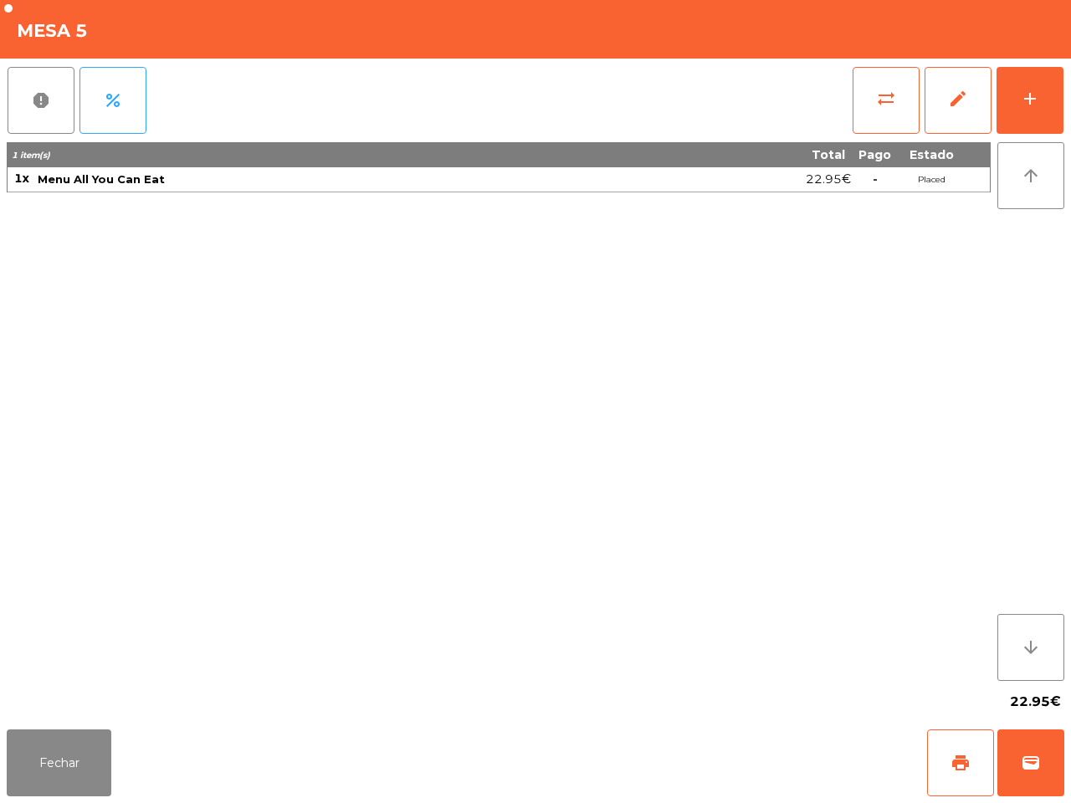
click at [0, 720] on div "report percent sync_alt edit add 1 item(s) Total Pago Estado 1x Menu All You Ca…" at bounding box center [535, 391] width 1071 height 664
drag, startPoint x: 35, startPoint y: 750, endPoint x: 142, endPoint y: 679, distance: 128.6
click at [38, 751] on button "Fechar" at bounding box center [59, 763] width 105 height 67
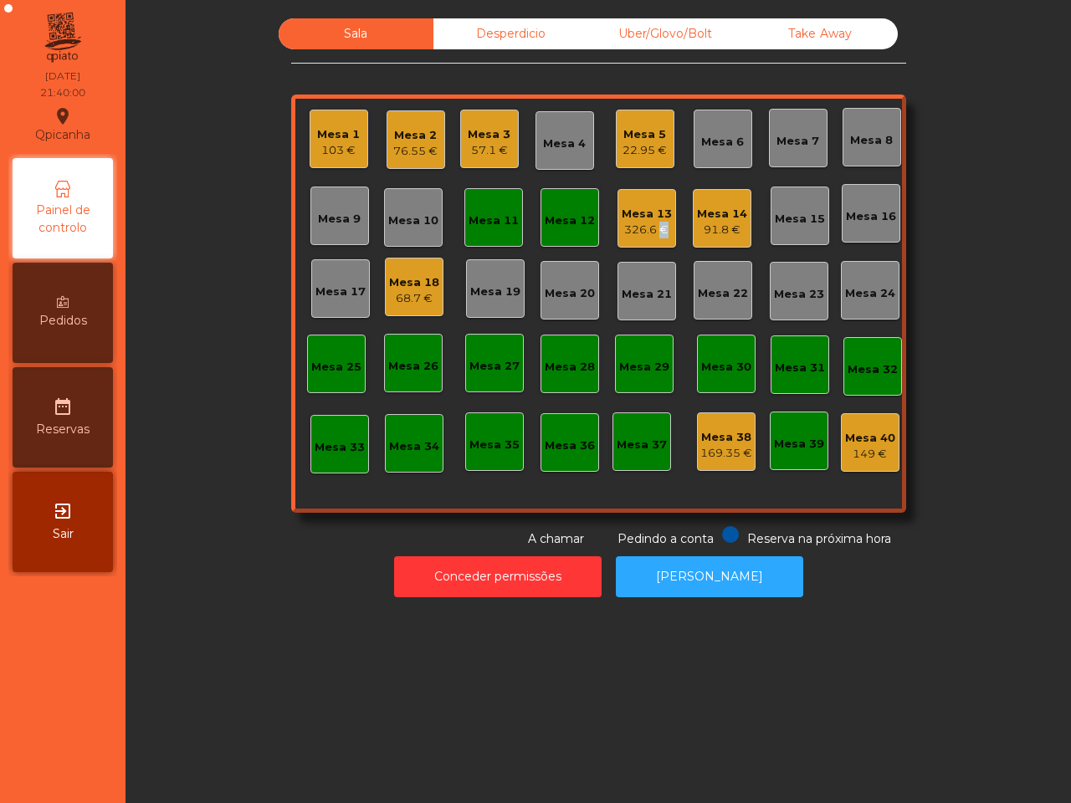
click at [649, 224] on div "326.6 €" at bounding box center [647, 230] width 50 height 17
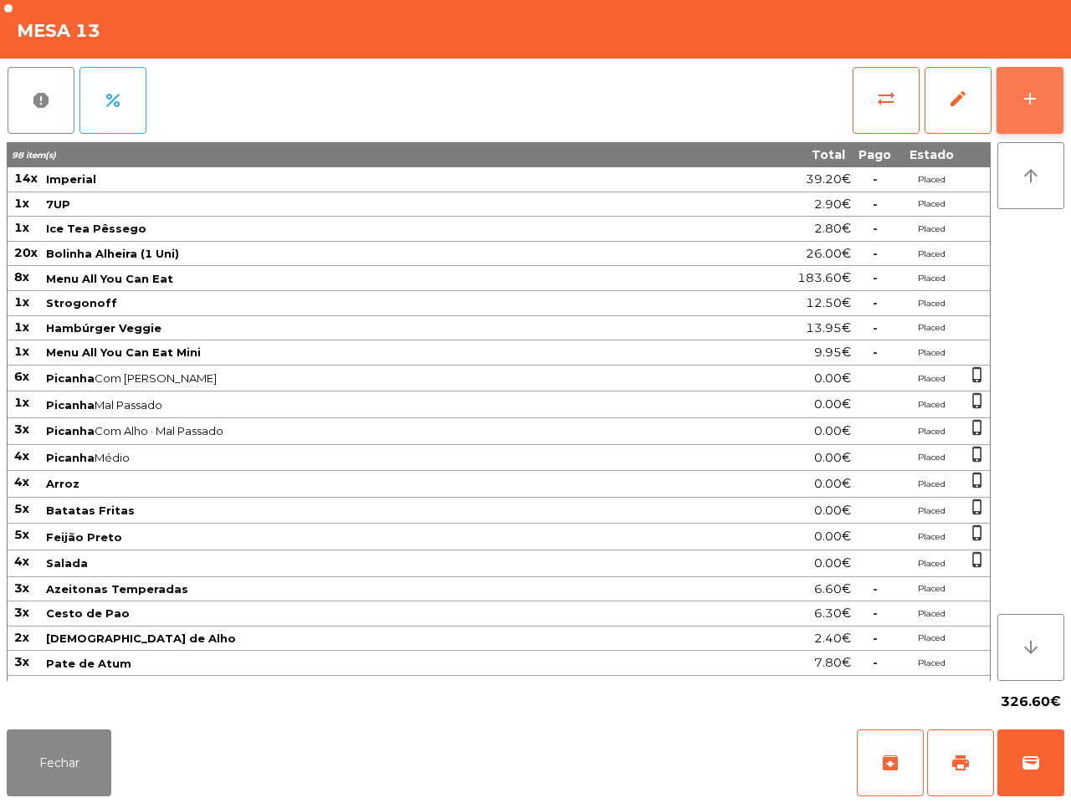
click at [1023, 76] on button "add" at bounding box center [1030, 100] width 67 height 67
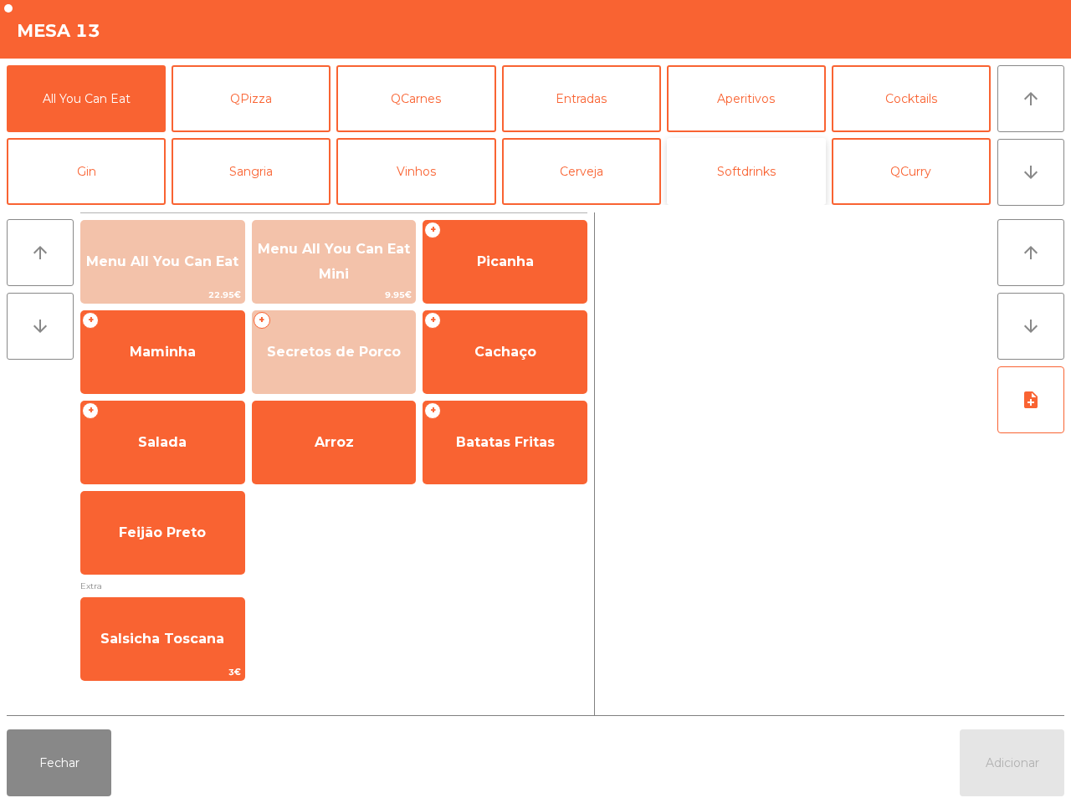
click at [736, 168] on button "Softdrinks" at bounding box center [746, 171] width 159 height 67
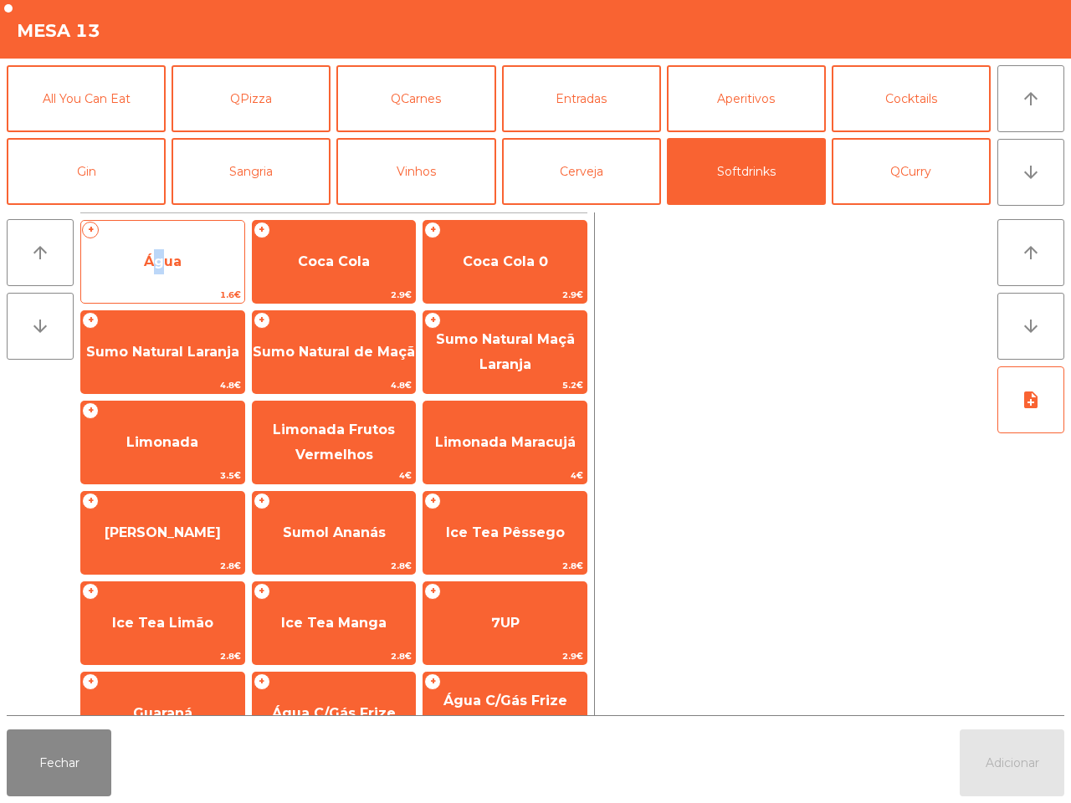
click at [156, 280] on span "Água" at bounding box center [162, 261] width 163 height 45
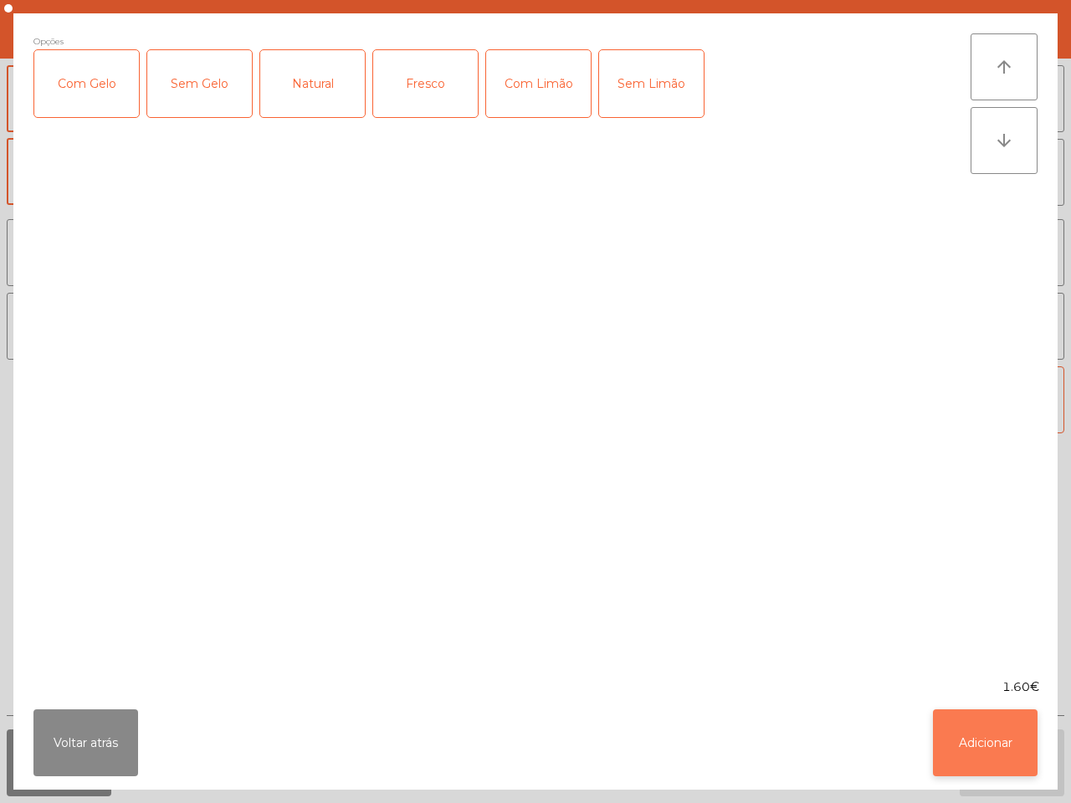
click at [977, 725] on button "Adicionar" at bounding box center [985, 743] width 105 height 67
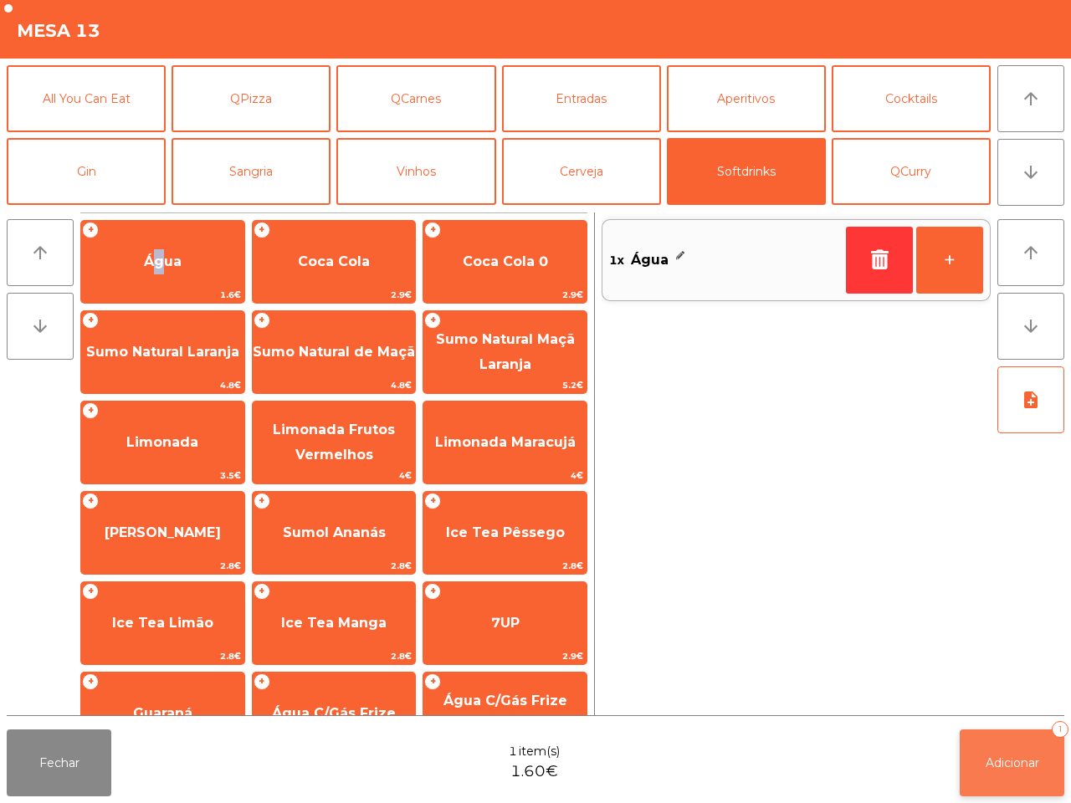
click at [1008, 754] on button "Adicionar 1" at bounding box center [1012, 763] width 105 height 67
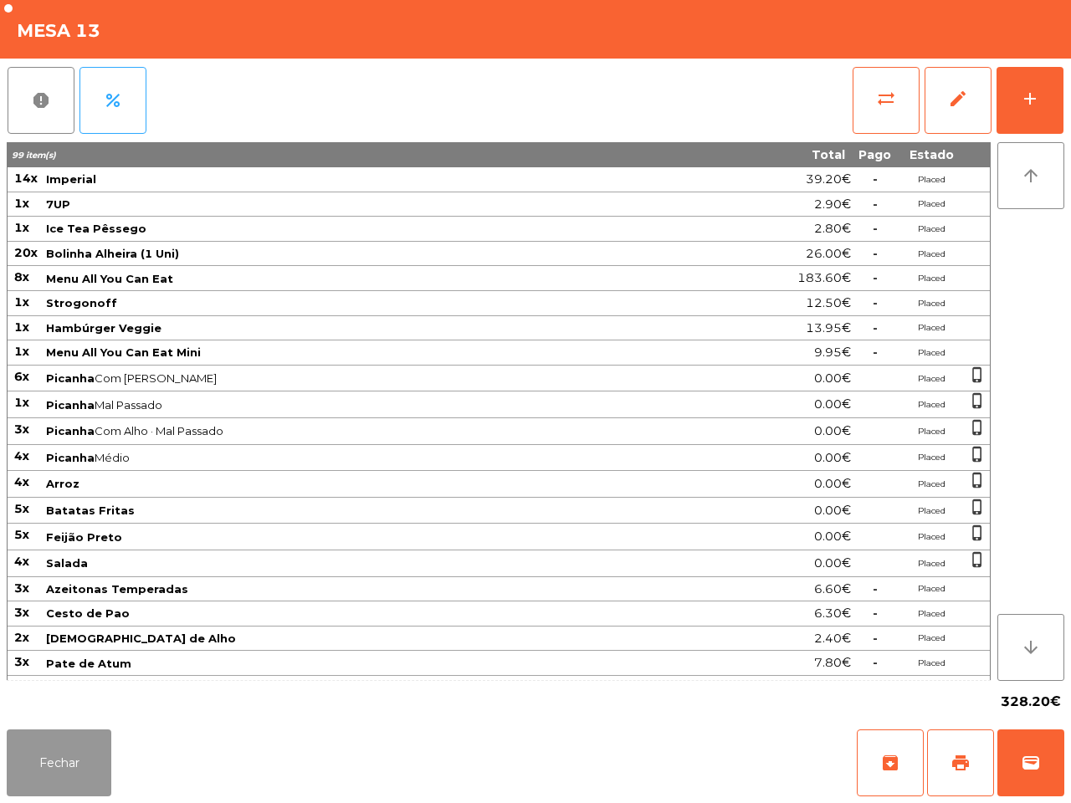
drag, startPoint x: 26, startPoint y: 760, endPoint x: 33, endPoint y: 751, distance: 11.9
click at [34, 758] on button "Fechar" at bounding box center [59, 763] width 105 height 67
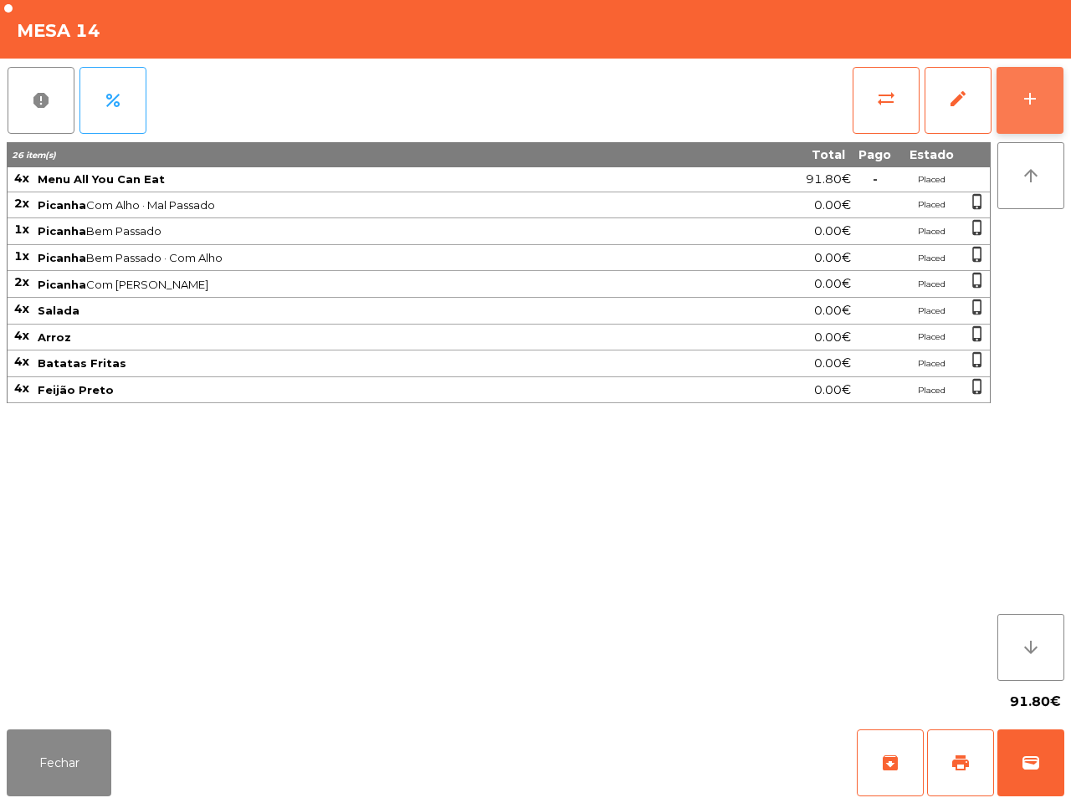
click at [1021, 95] on div "add" at bounding box center [1030, 99] width 20 height 20
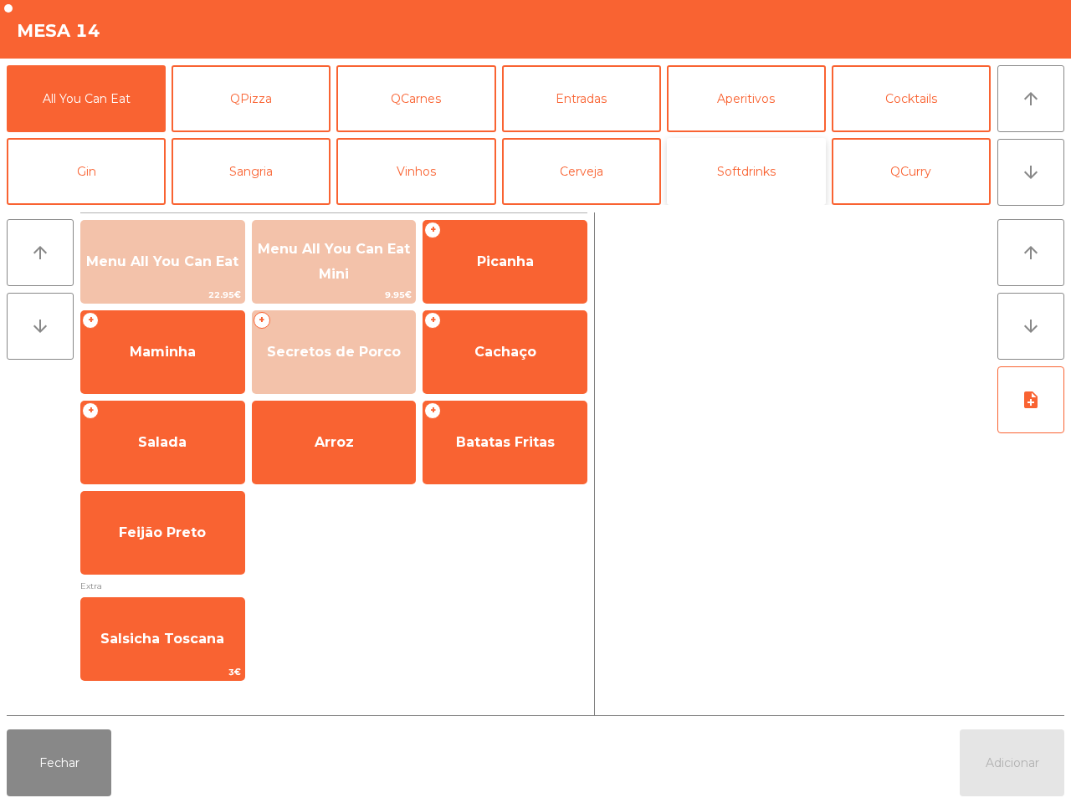
drag, startPoint x: 742, startPoint y: 169, endPoint x: 679, endPoint y: 173, distance: 63.7
click at [746, 172] on button "Softdrinks" at bounding box center [746, 171] width 159 height 67
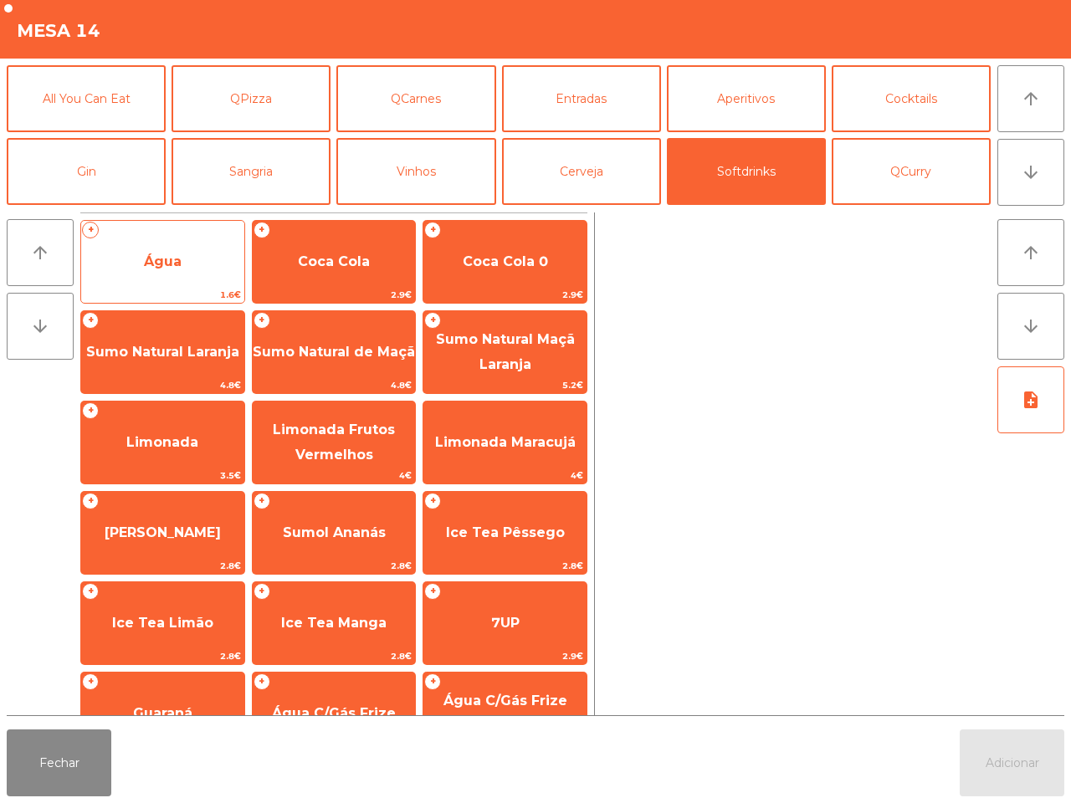
click at [209, 257] on span "Água" at bounding box center [162, 261] width 163 height 45
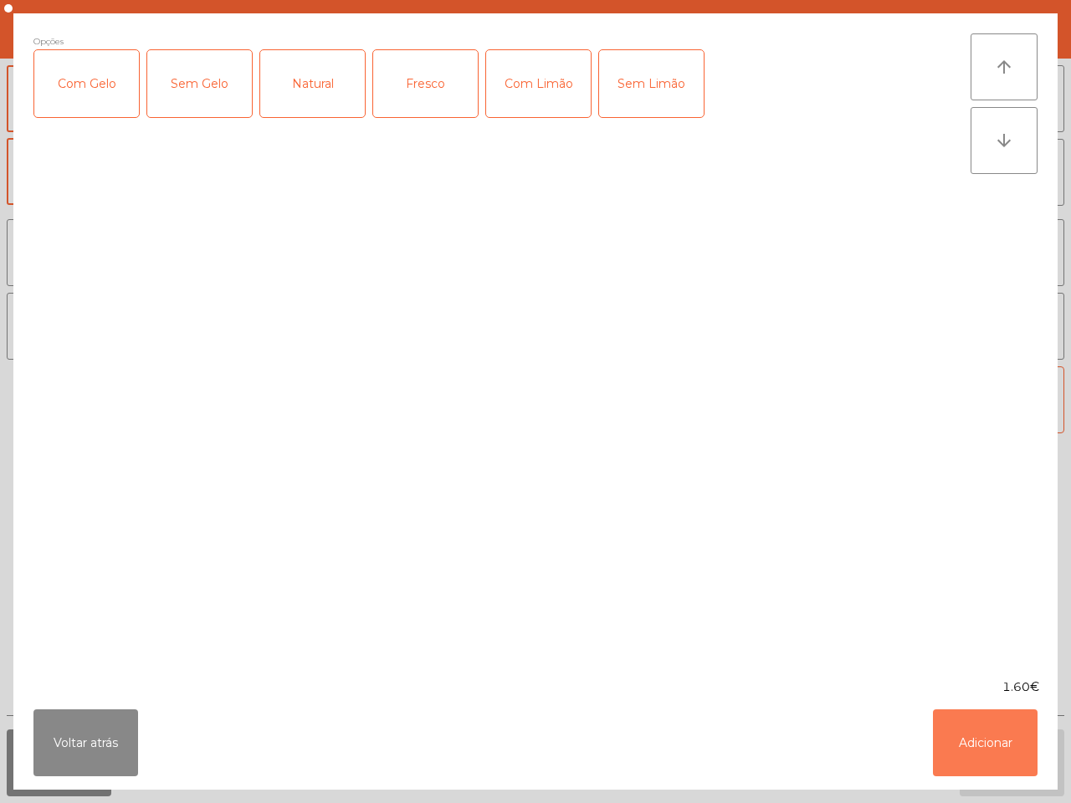
drag, startPoint x: 977, startPoint y: 732, endPoint x: 972, endPoint y: 678, distance: 54.6
click at [979, 732] on button "Adicionar" at bounding box center [985, 743] width 105 height 67
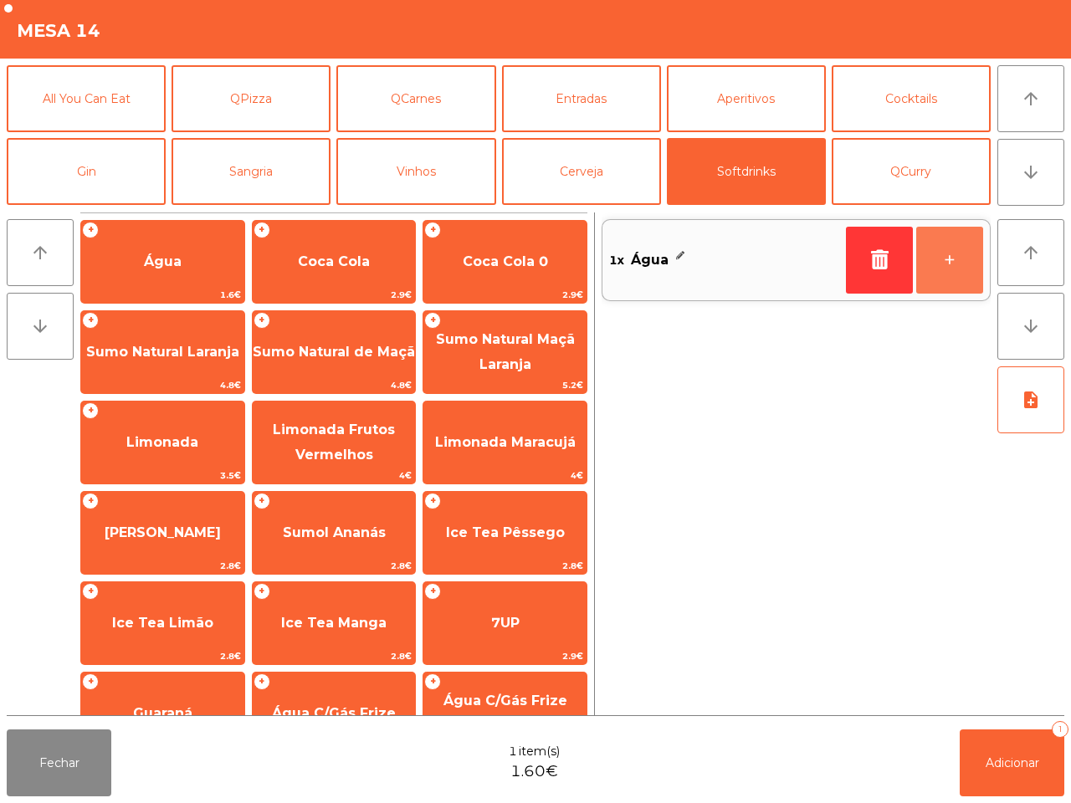
click at [939, 259] on button "+" at bounding box center [949, 260] width 67 height 67
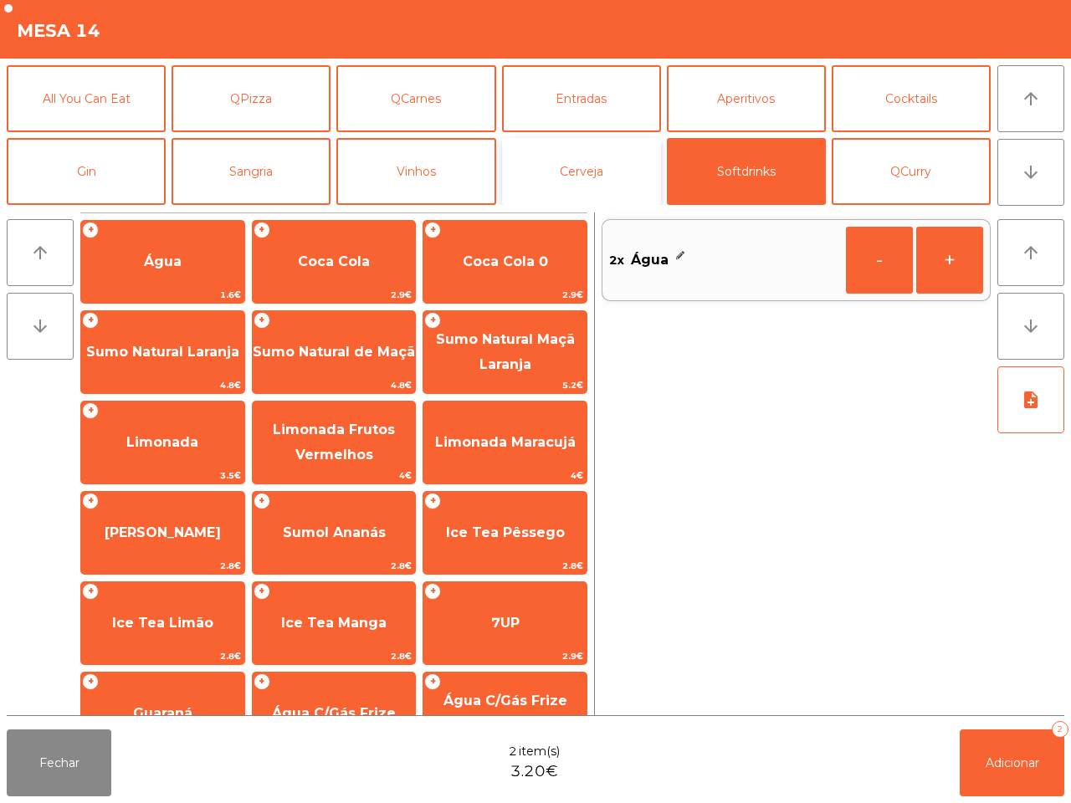
click at [588, 176] on button "Cerveja" at bounding box center [581, 171] width 159 height 67
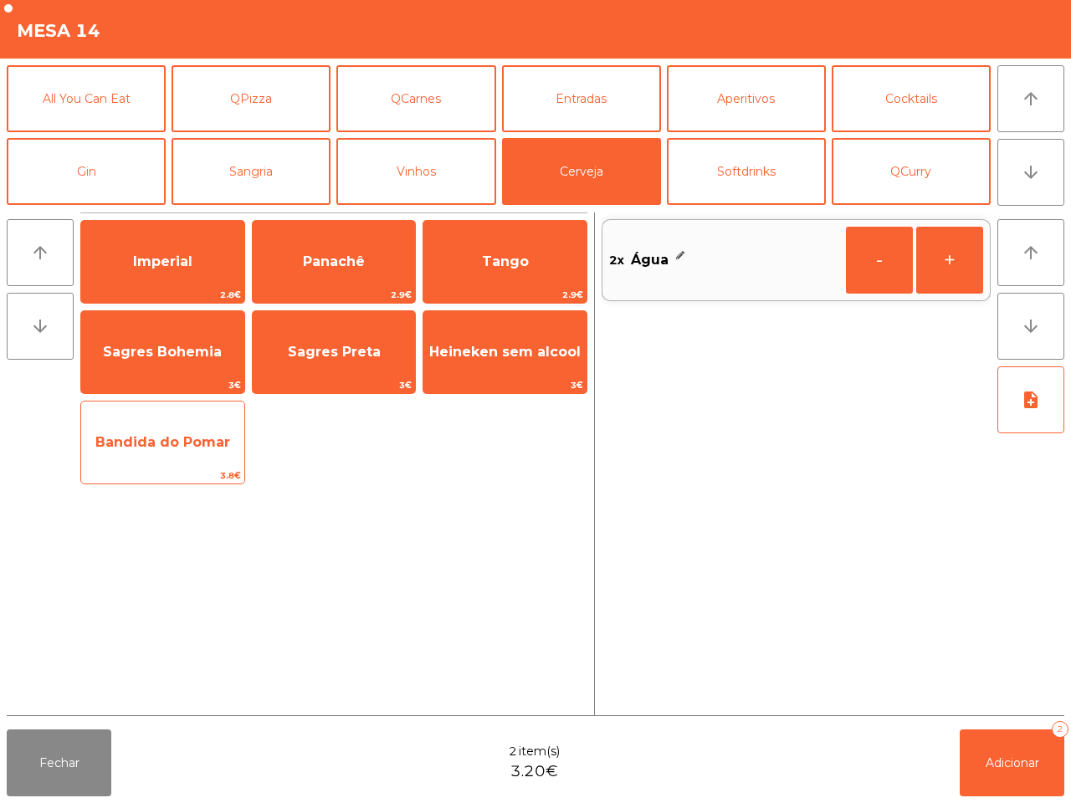
click at [182, 431] on span "Bandida do Pomar" at bounding box center [162, 442] width 163 height 45
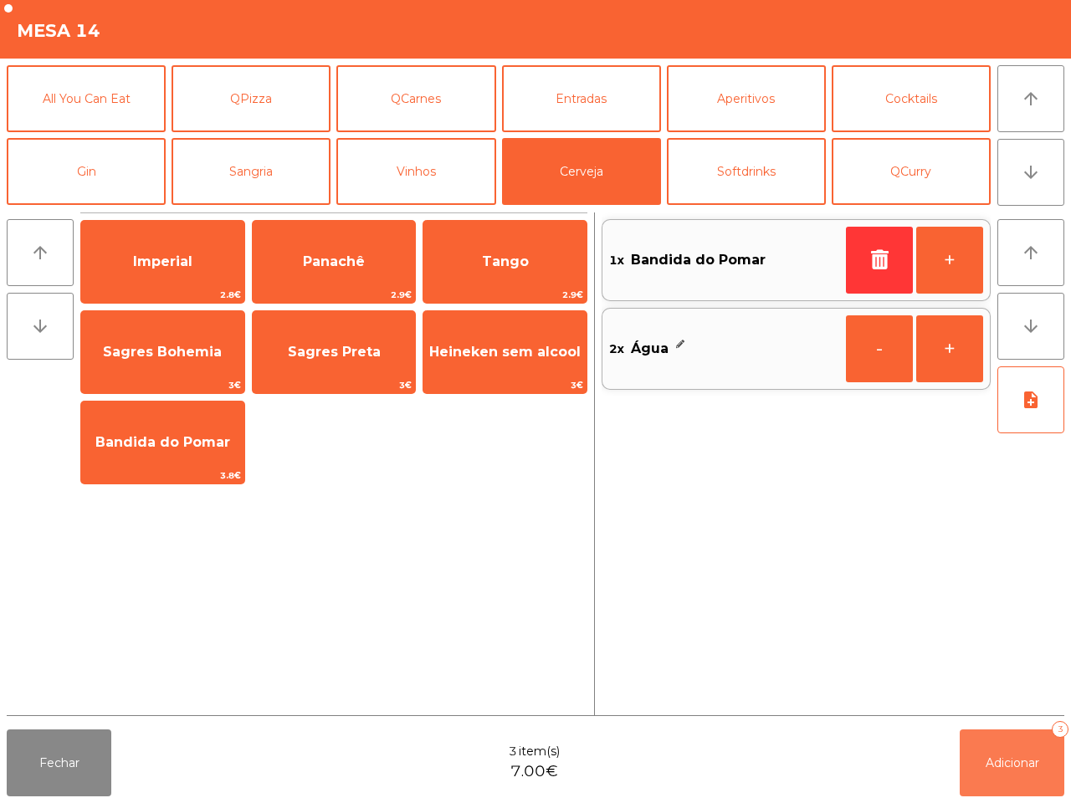
drag, startPoint x: 1021, startPoint y: 772, endPoint x: 1010, endPoint y: 766, distance: 12.8
click at [1018, 772] on button "Adicionar 3" at bounding box center [1012, 763] width 105 height 67
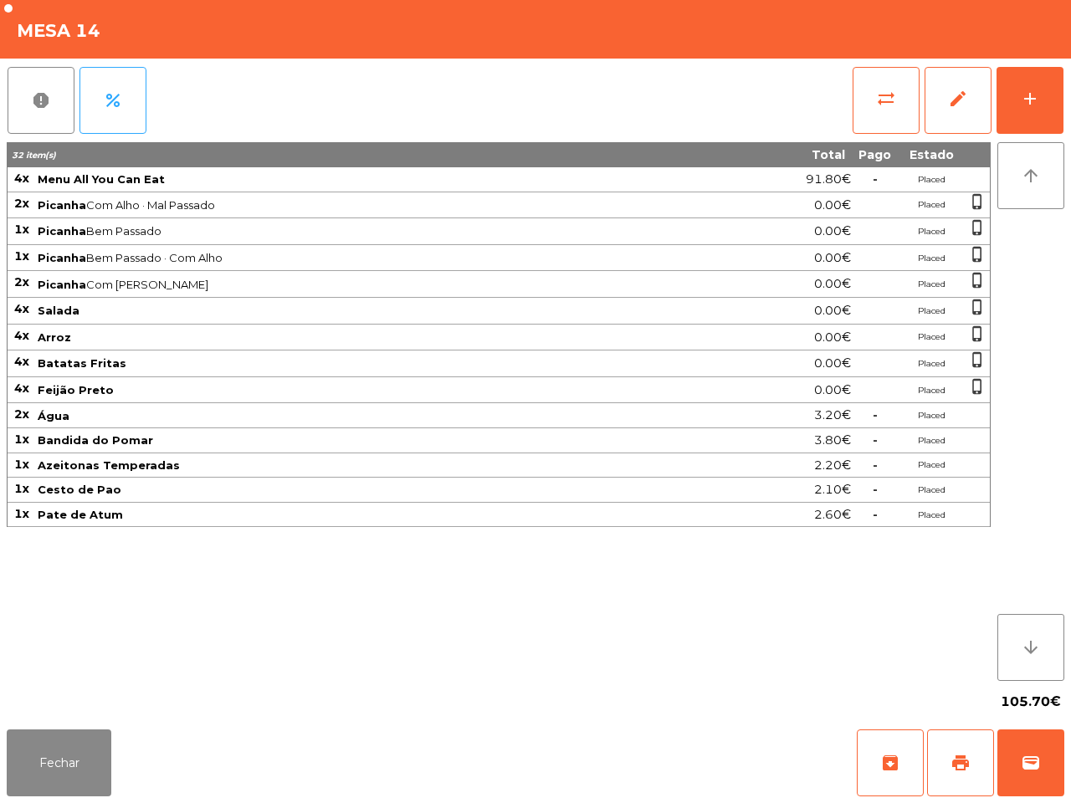
click at [973, 707] on div "105.70€" at bounding box center [536, 702] width 1058 height 42
click at [81, 754] on button "Fechar" at bounding box center [59, 763] width 105 height 67
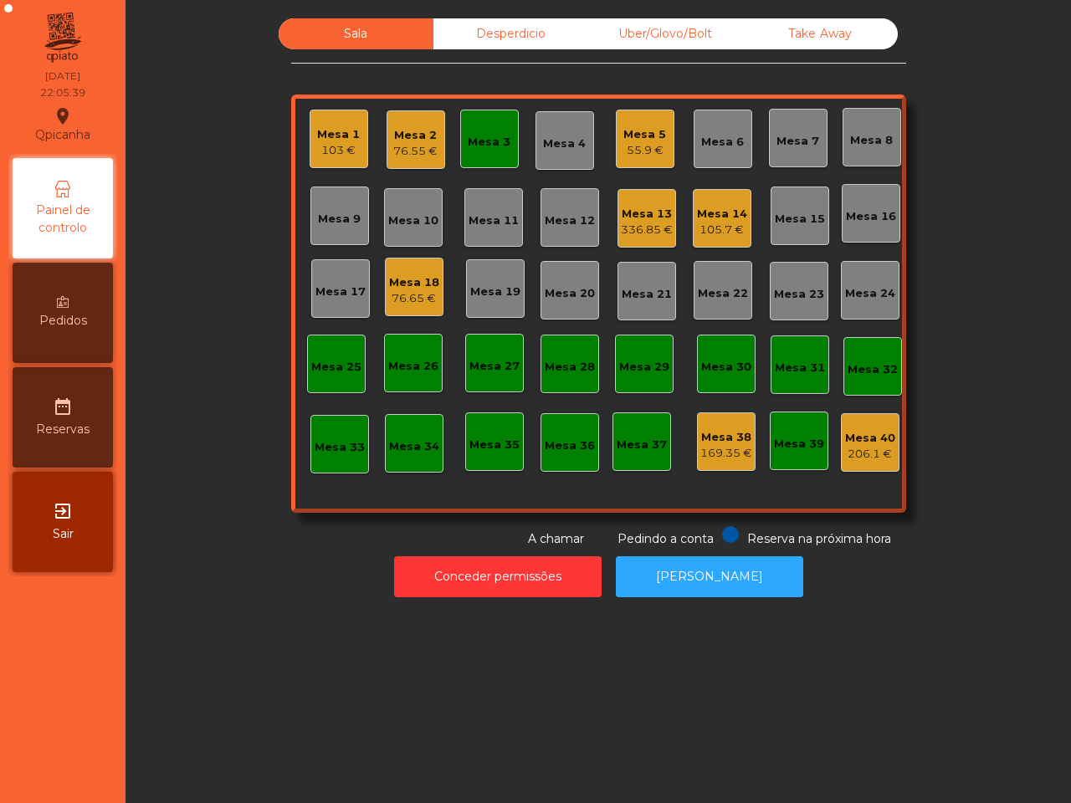
drag, startPoint x: 59, startPoint y: 566, endPoint x: 74, endPoint y: 465, distance: 101.5
click at [61, 542] on nav "Qpicanha location_on [DATE] 22:05:39 Painel de controlo Pedidos date_range Rese…" at bounding box center [63, 401] width 126 height 803
click at [700, 214] on div "Mesa 14" at bounding box center [722, 214] width 50 height 17
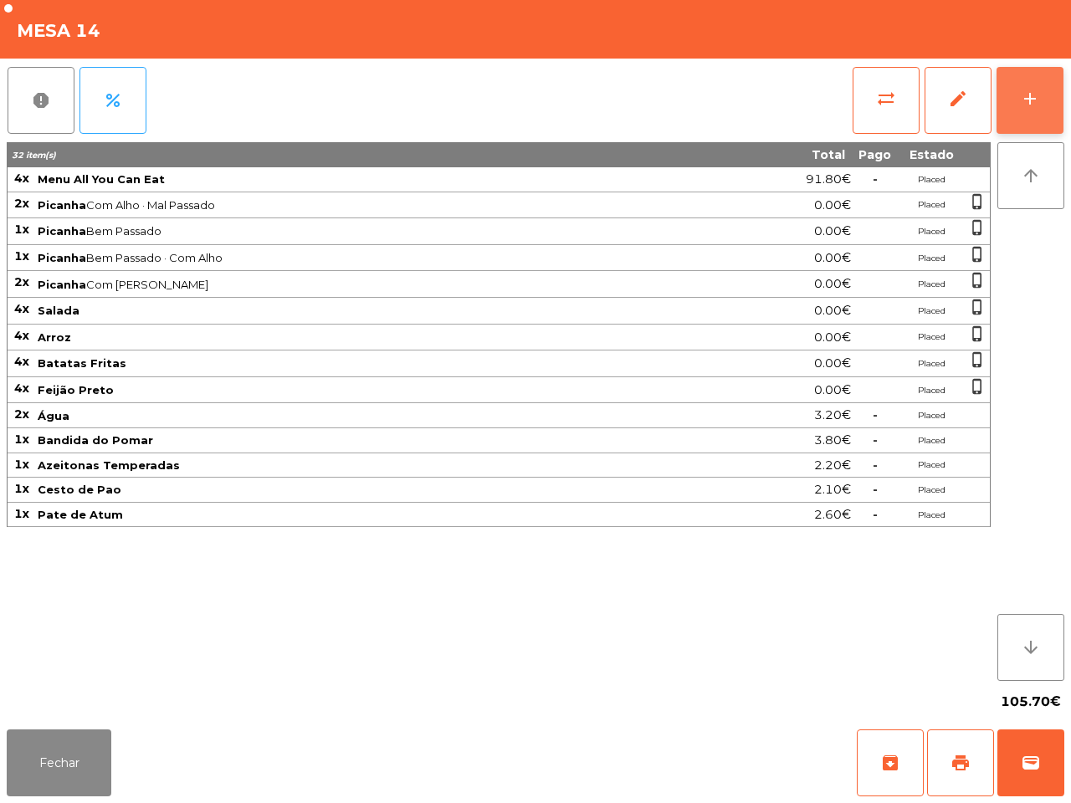
click at [1011, 110] on button "add" at bounding box center [1030, 100] width 67 height 67
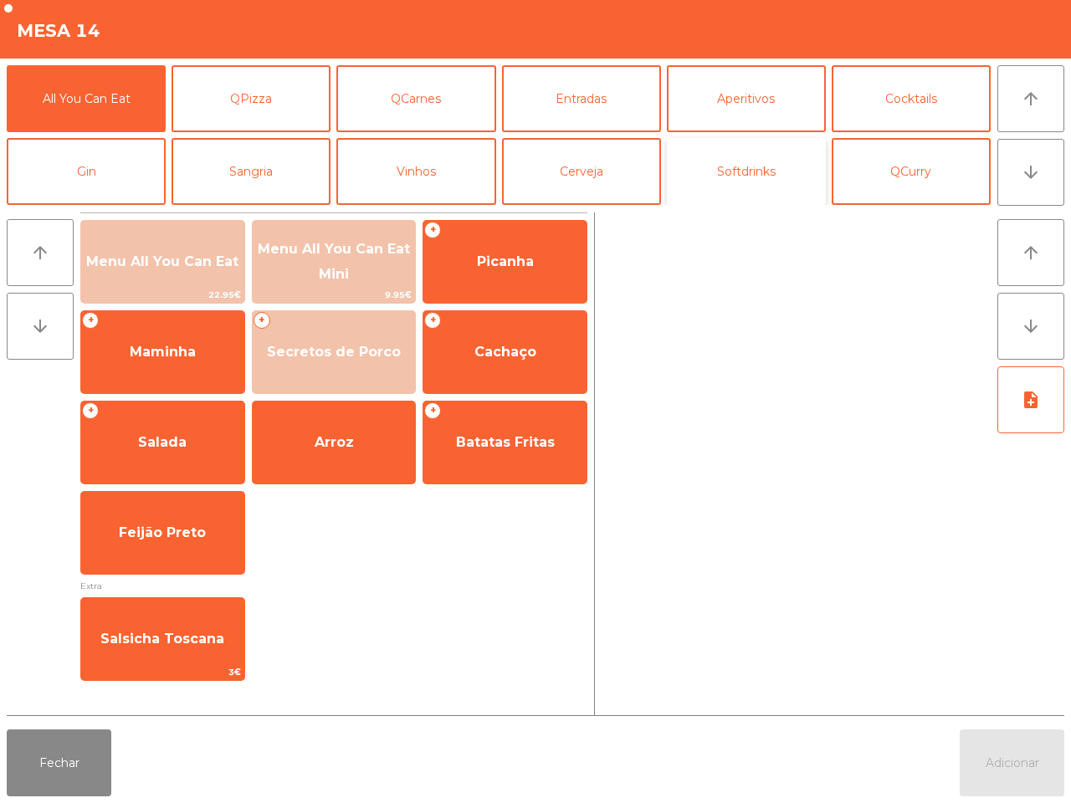
click at [745, 164] on button "Softdrinks" at bounding box center [746, 171] width 159 height 67
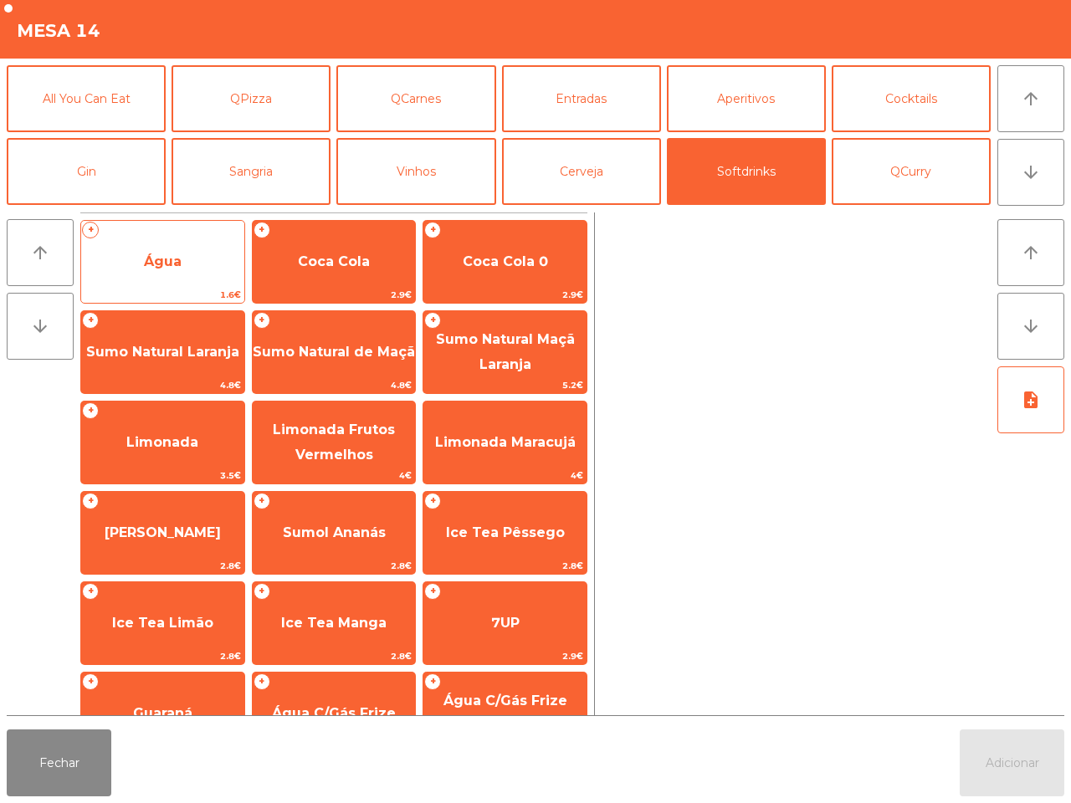
click at [207, 241] on span "Água" at bounding box center [162, 261] width 163 height 45
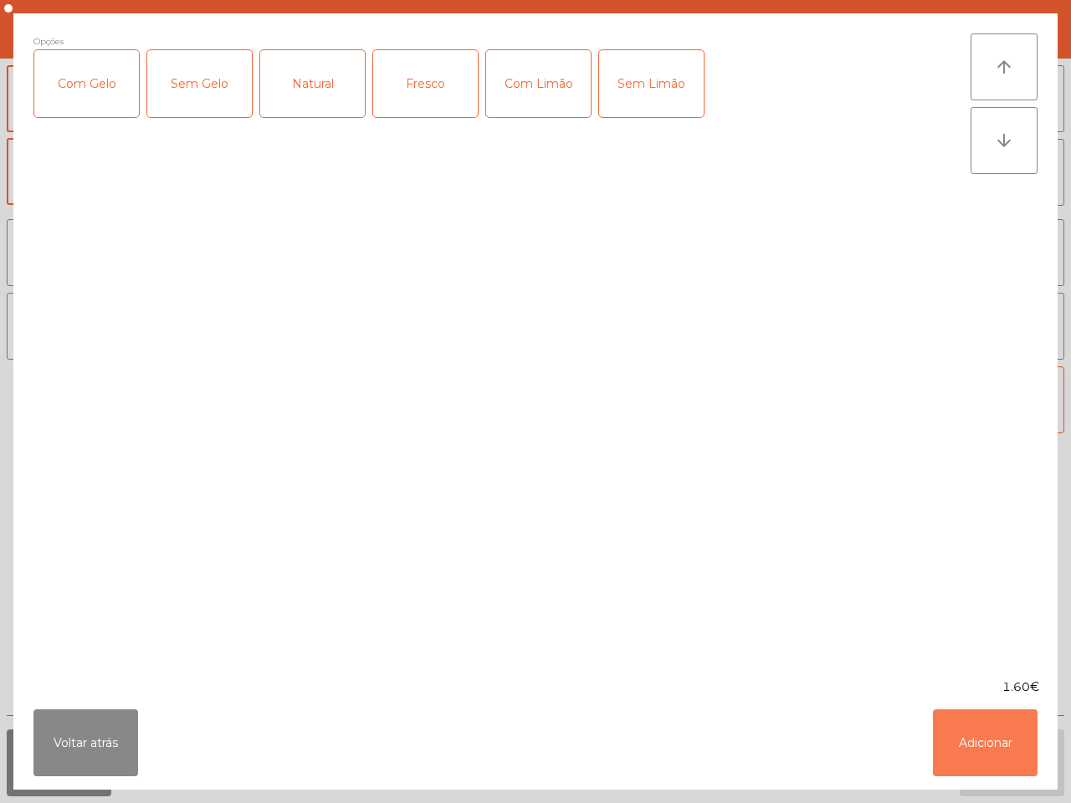
click at [1008, 754] on button "Adicionar" at bounding box center [985, 743] width 105 height 67
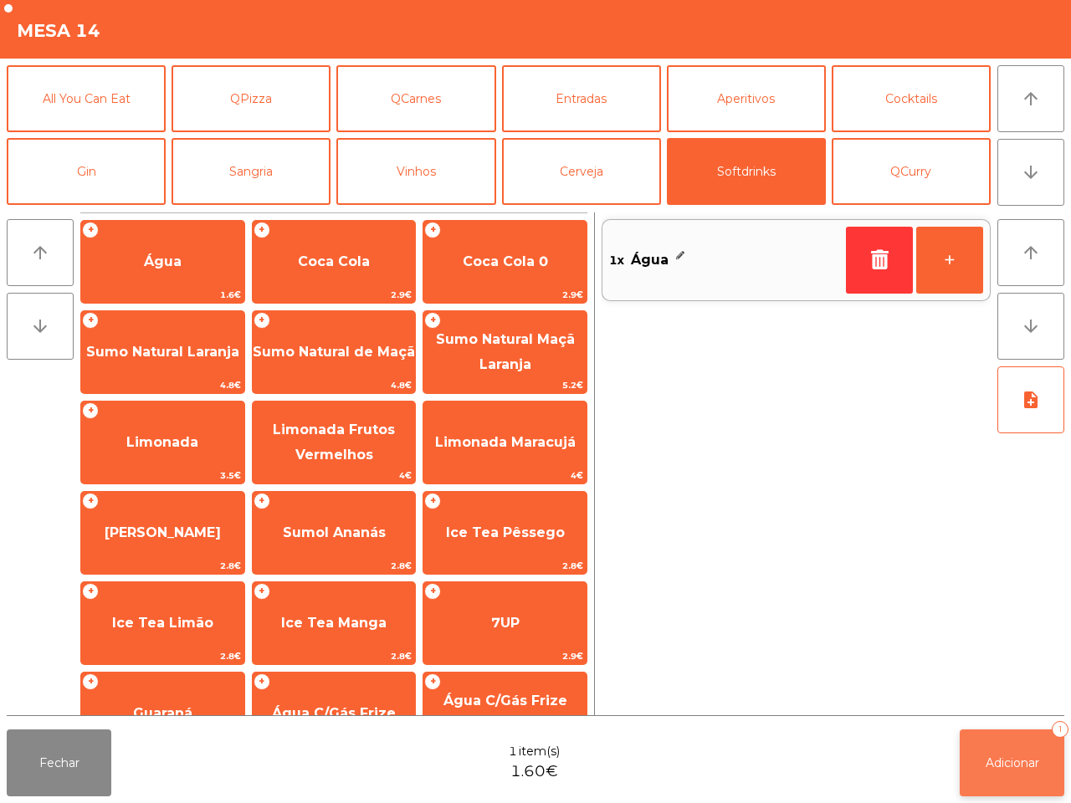
click at [1002, 743] on button "Adicionar 1" at bounding box center [1012, 763] width 105 height 67
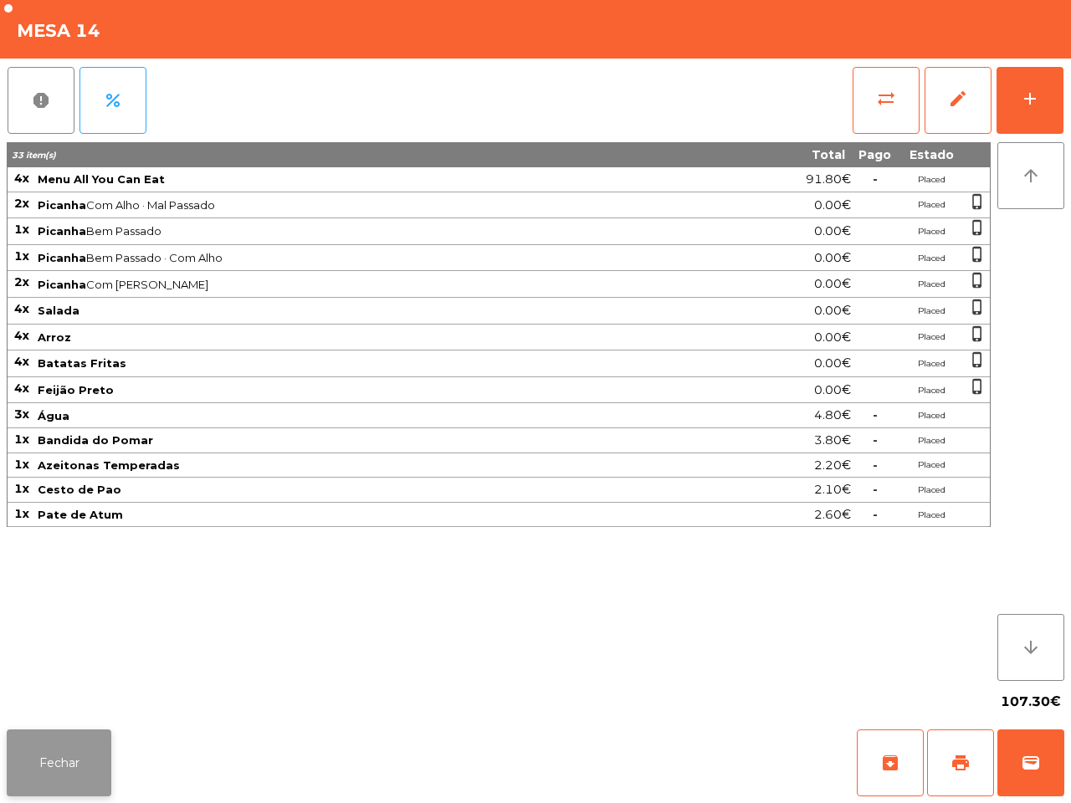
click at [49, 758] on button "Fechar" at bounding box center [59, 763] width 105 height 67
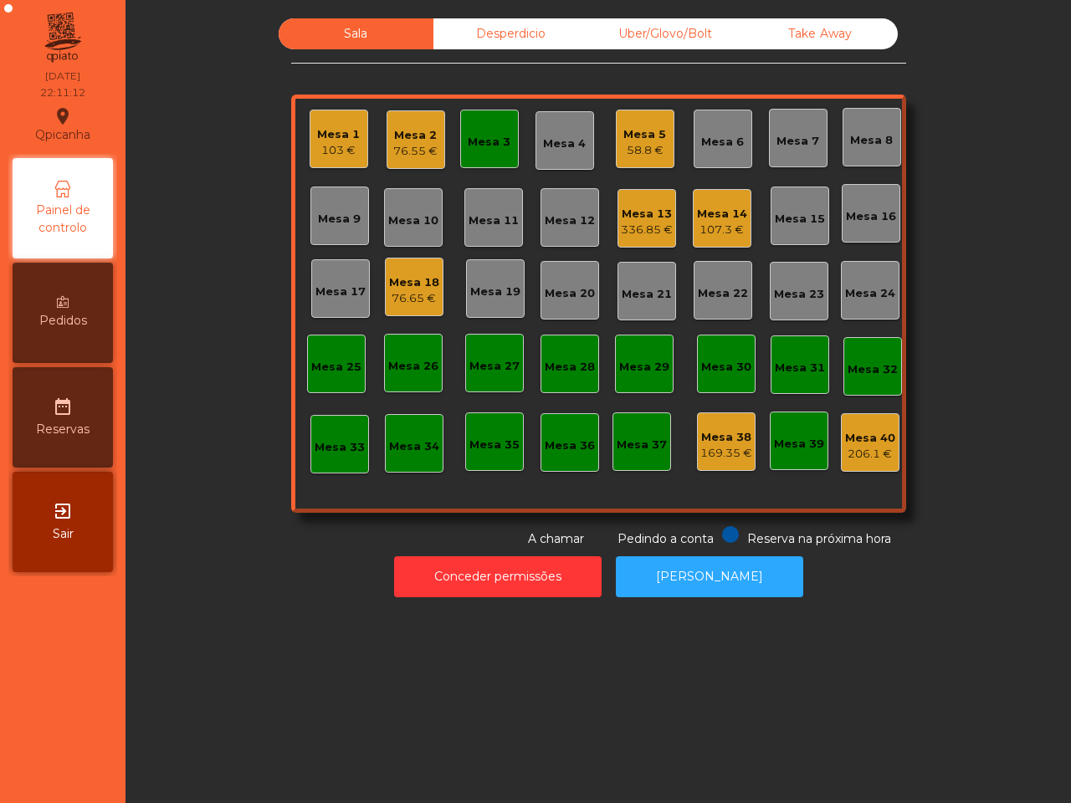
click at [645, 222] on div "336.85 €" at bounding box center [647, 230] width 52 height 17
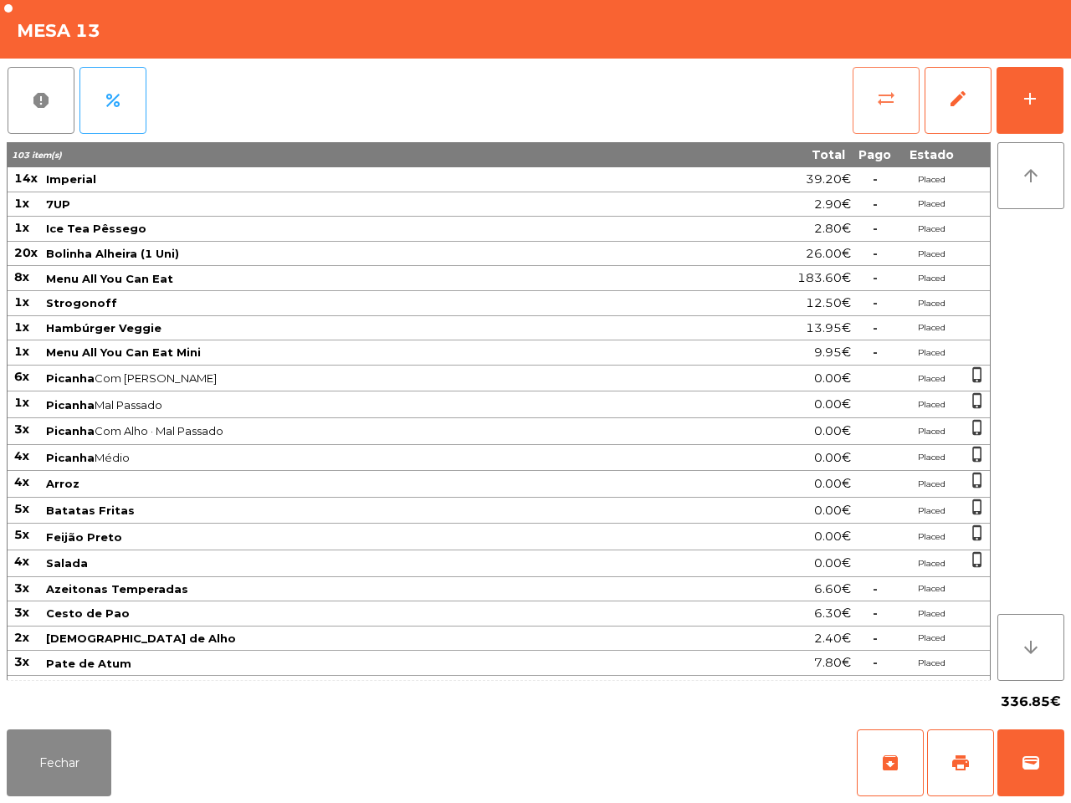
click at [891, 98] on span "sync_alt" at bounding box center [886, 99] width 20 height 20
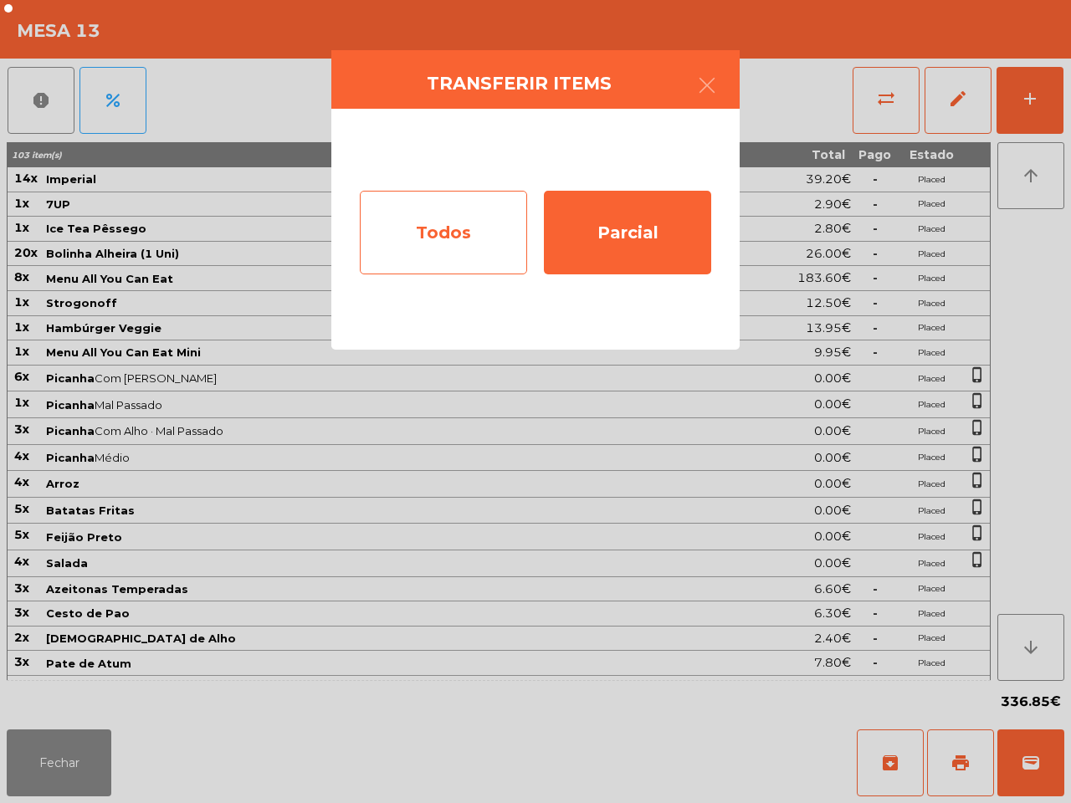
click at [478, 230] on div "Todos" at bounding box center [443, 233] width 167 height 84
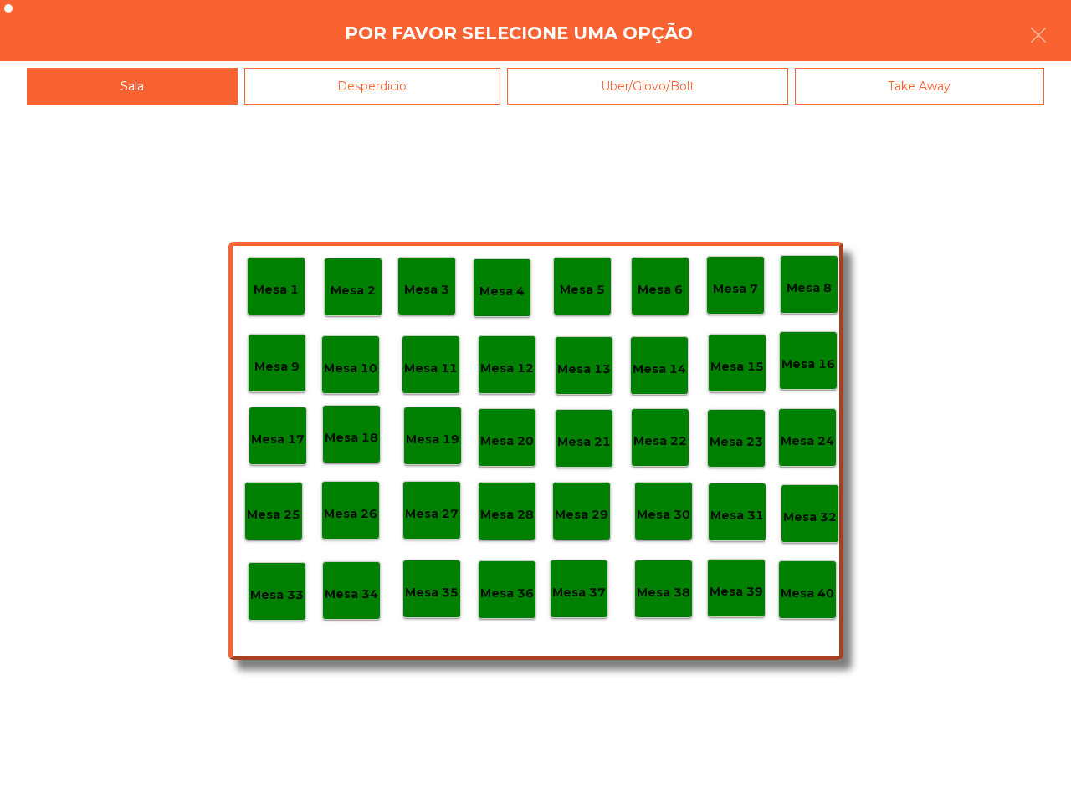
click at [437, 586] on p "Mesa 35" at bounding box center [432, 592] width 54 height 19
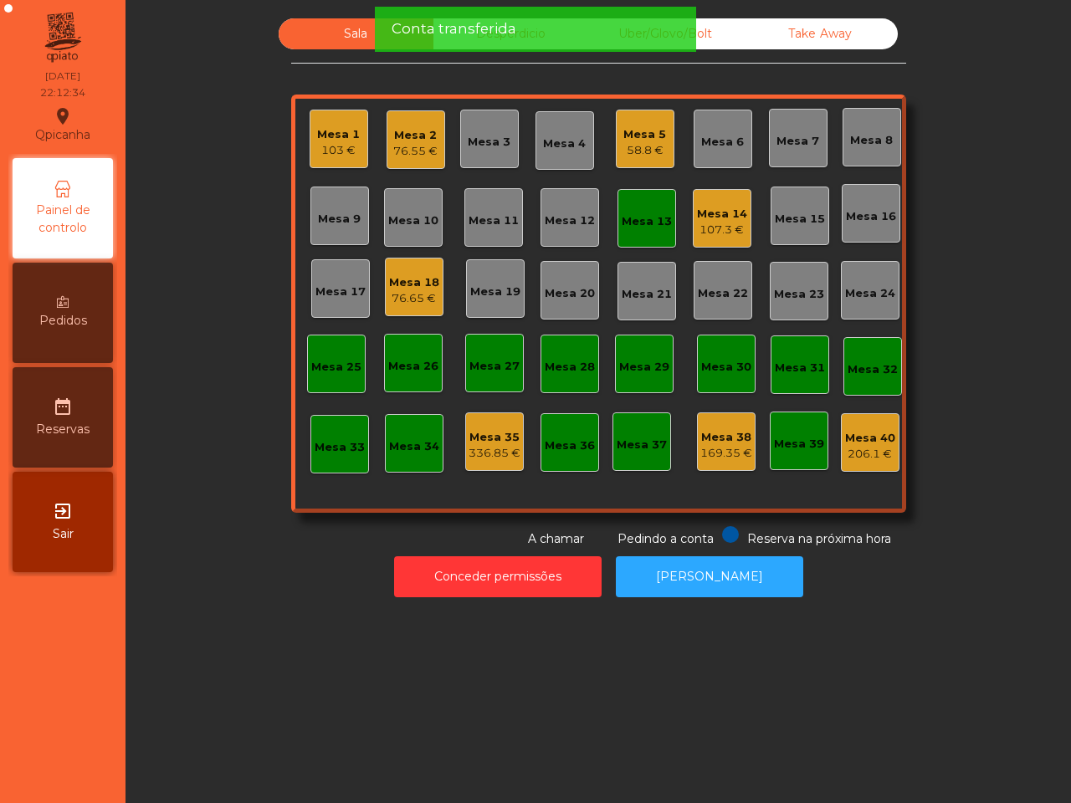
click at [621, 203] on div "Mesa 13" at bounding box center [647, 218] width 59 height 59
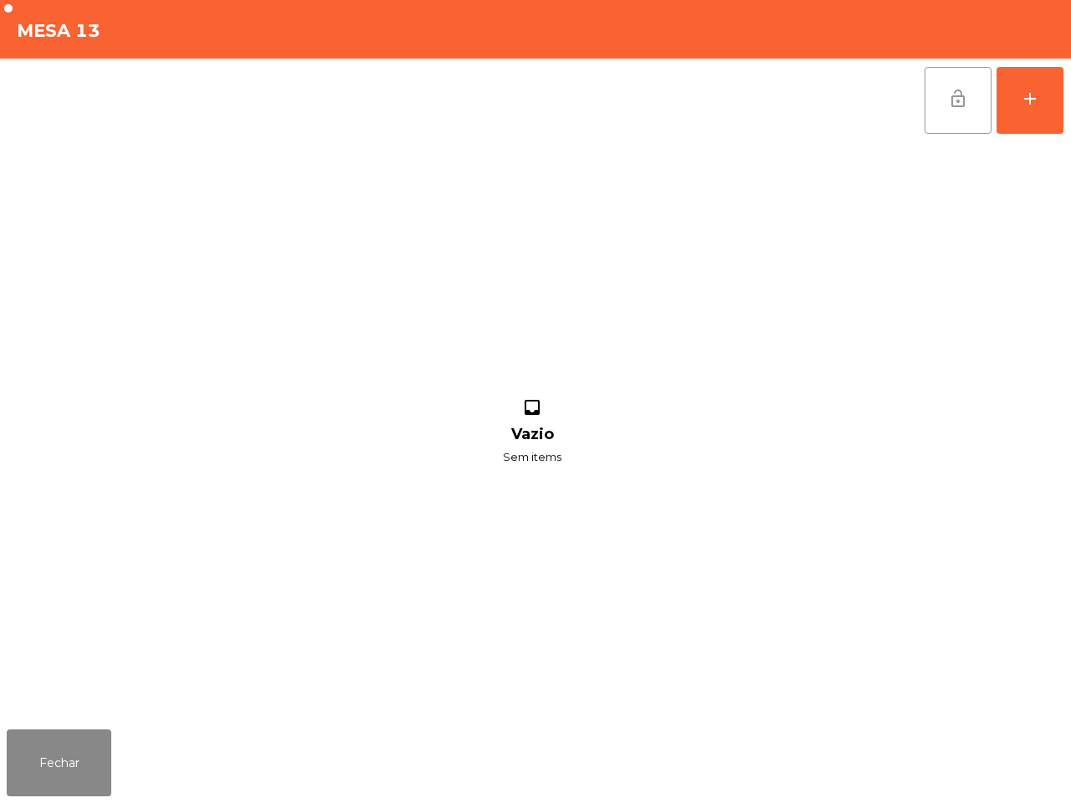
click at [966, 90] on span "lock_open" at bounding box center [958, 99] width 20 height 20
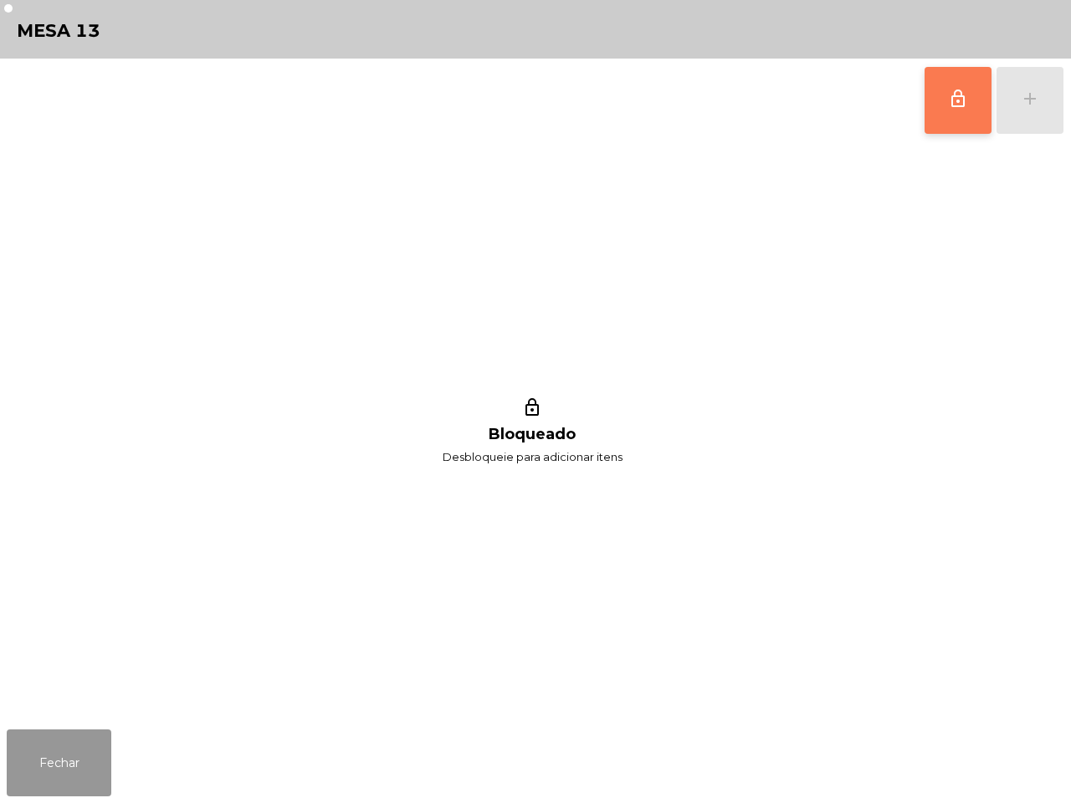
click at [71, 750] on button "Fechar" at bounding box center [59, 763] width 105 height 67
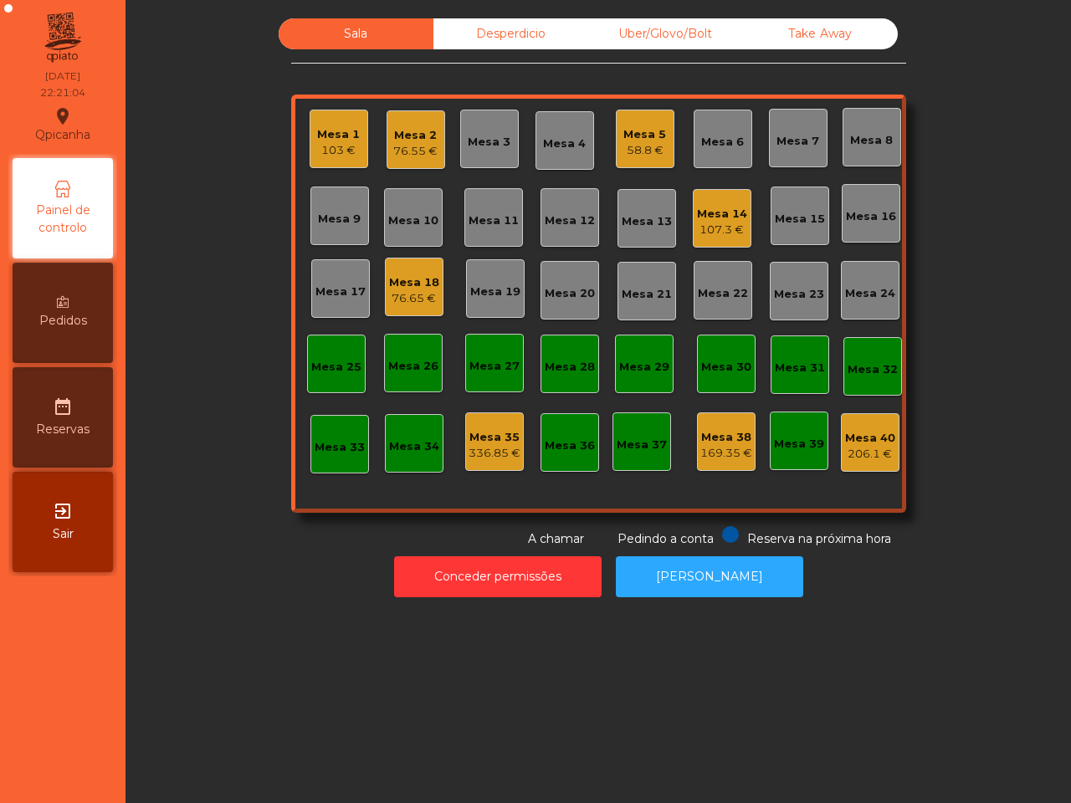
click at [714, 213] on div "Mesa 14" at bounding box center [722, 214] width 50 height 17
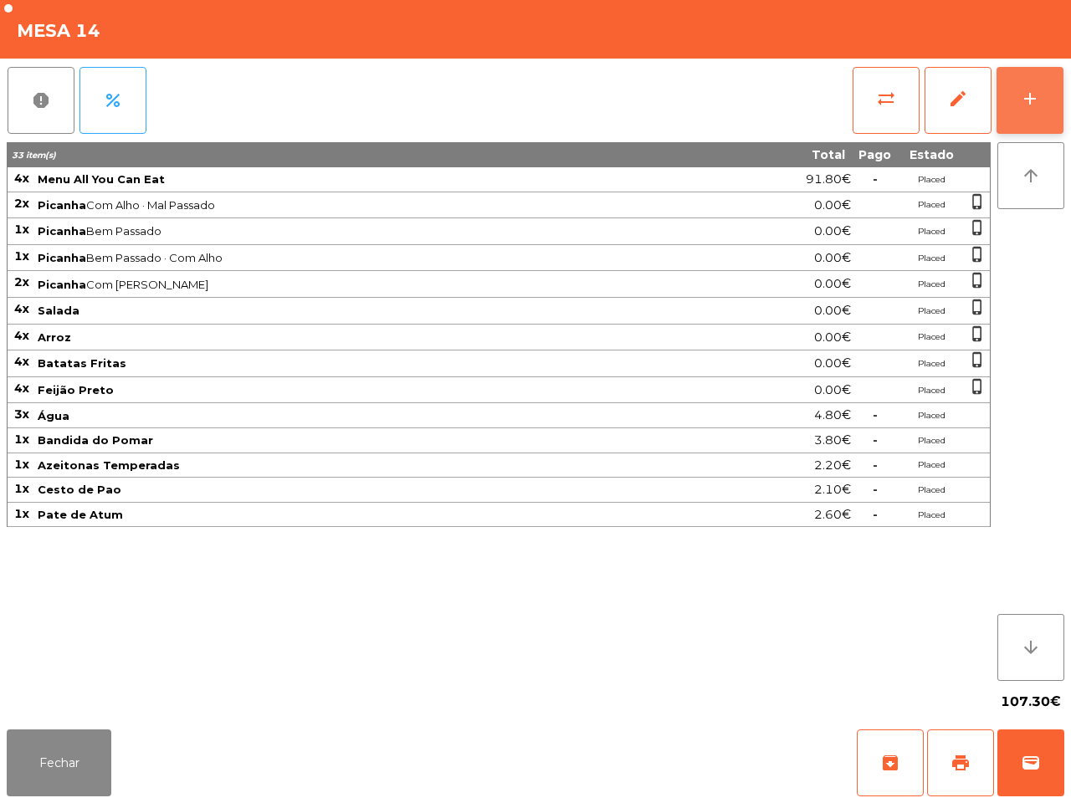
click at [1010, 100] on button "add" at bounding box center [1030, 100] width 67 height 67
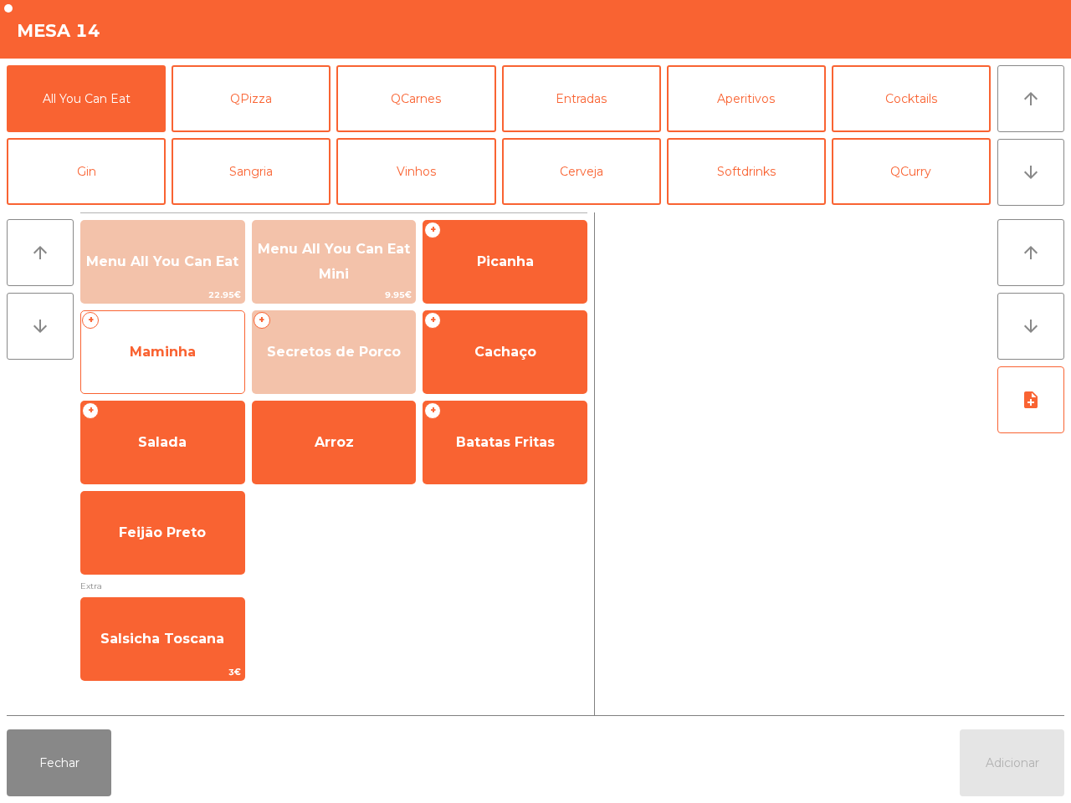
click at [186, 351] on span "Maminha" at bounding box center [163, 352] width 66 height 16
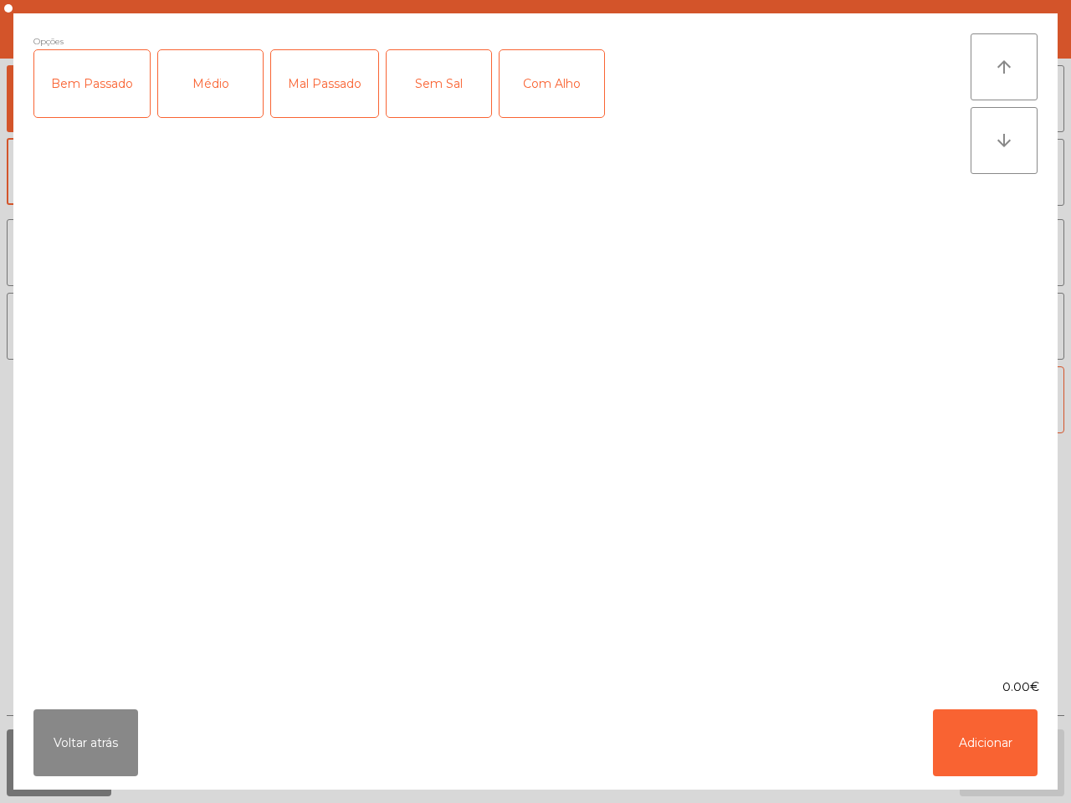
click at [228, 90] on div "Médio" at bounding box center [210, 83] width 105 height 67
click at [88, 88] on div "Bem Passado" at bounding box center [91, 83] width 115 height 67
click at [562, 92] on div "Com Alho" at bounding box center [552, 83] width 105 height 67
click at [971, 737] on button "Adicionar" at bounding box center [985, 743] width 105 height 67
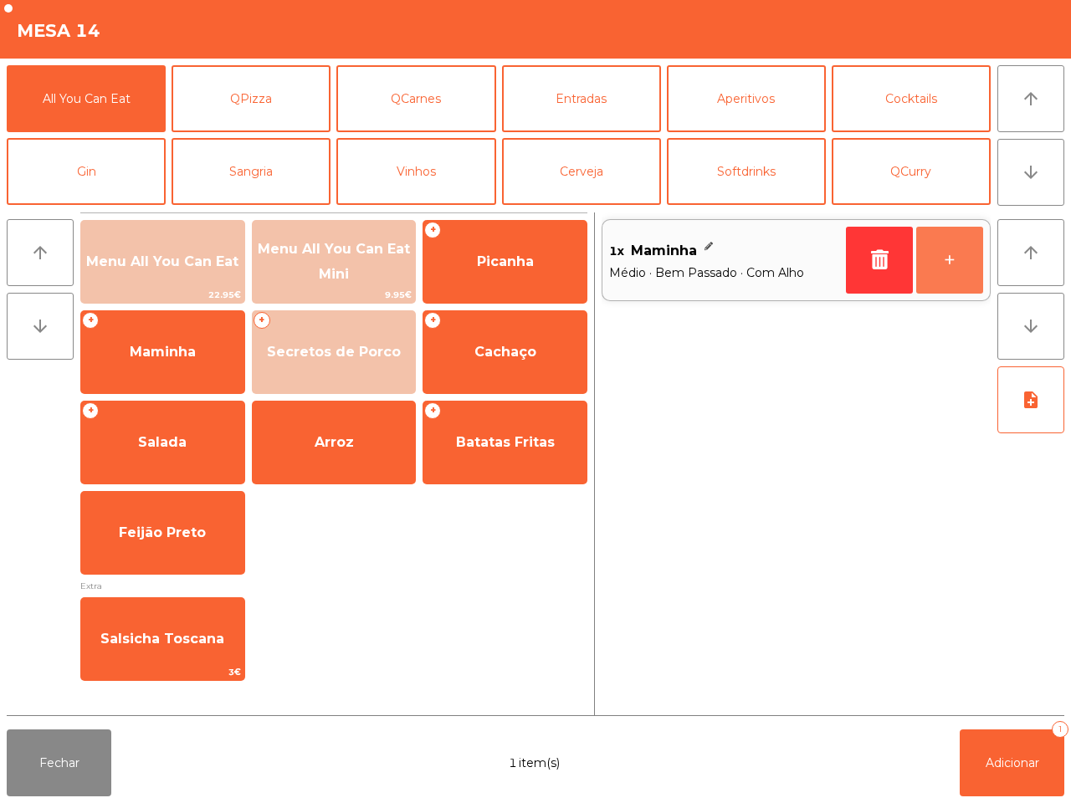
click at [948, 272] on button "+" at bounding box center [949, 260] width 67 height 67
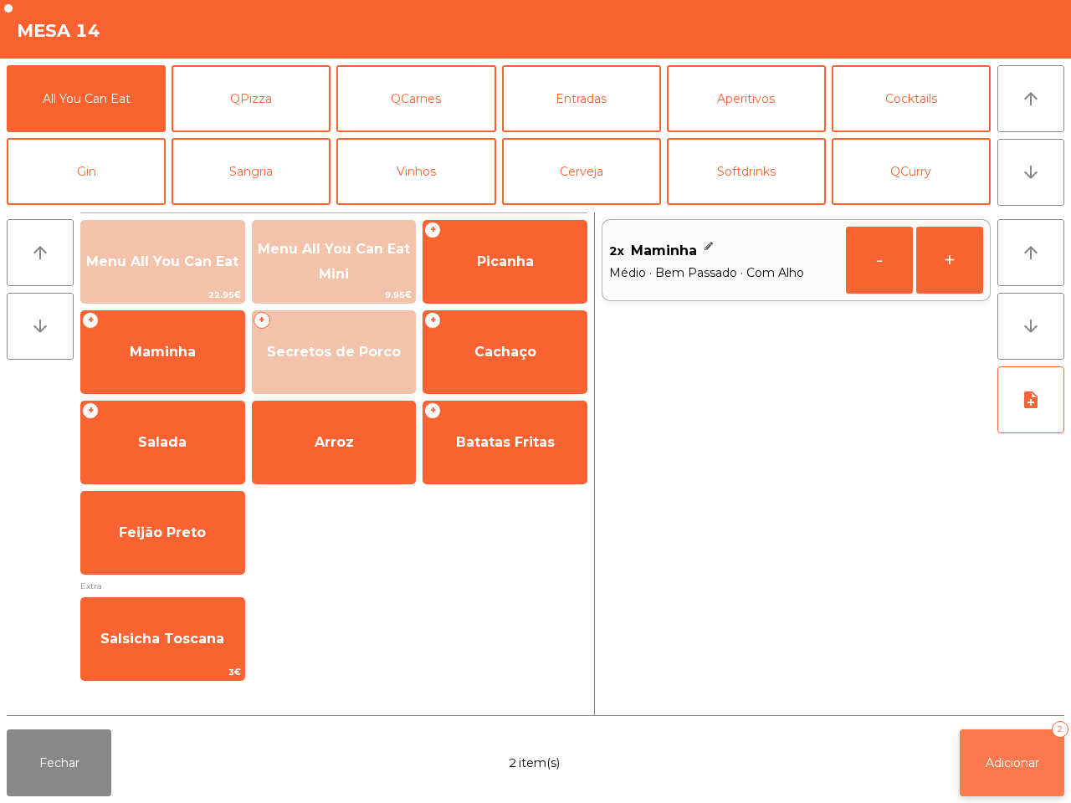
click at [1007, 761] on span "Adicionar" at bounding box center [1013, 763] width 54 height 15
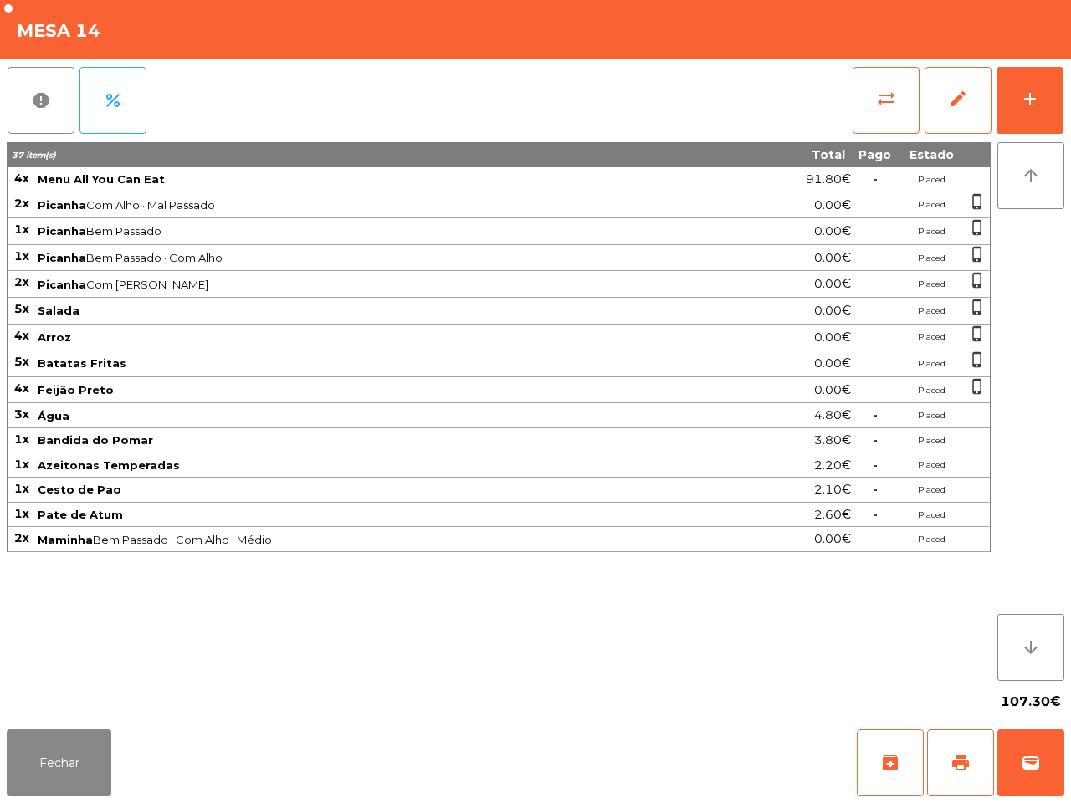
click at [771, 700] on div "107.30€" at bounding box center [536, 702] width 1058 height 42
click at [1032, 85] on button "add" at bounding box center [1030, 100] width 67 height 67
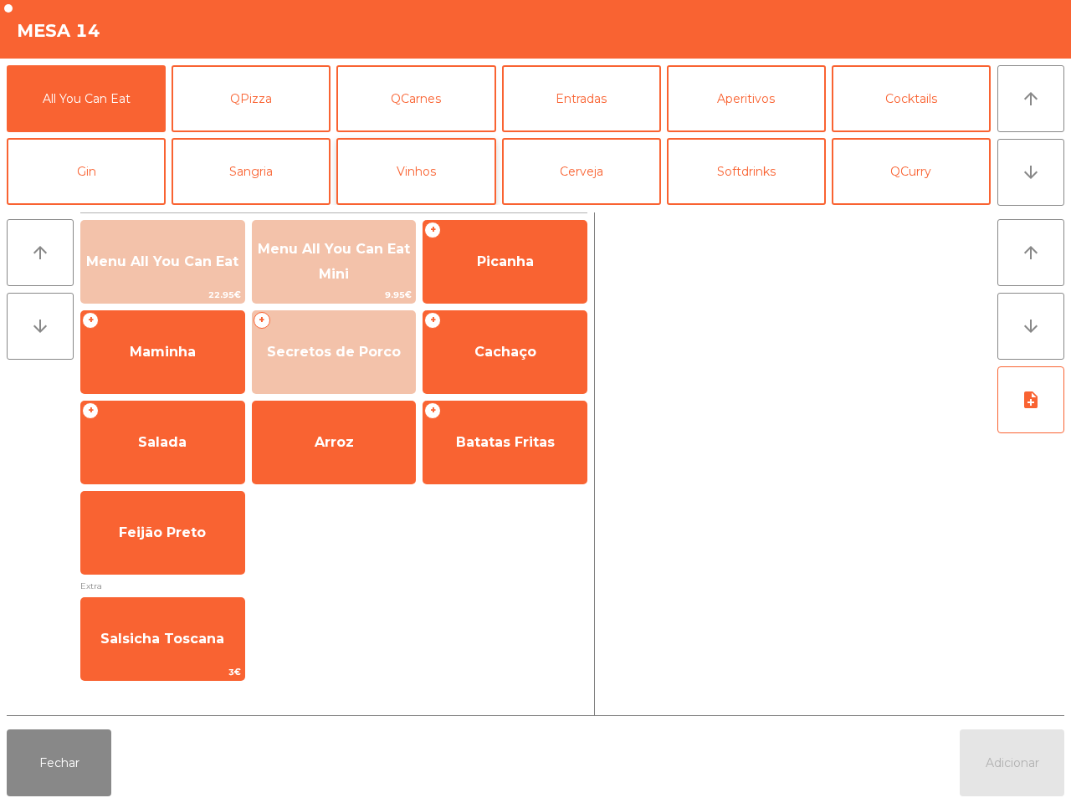
scroll to position [105, 0]
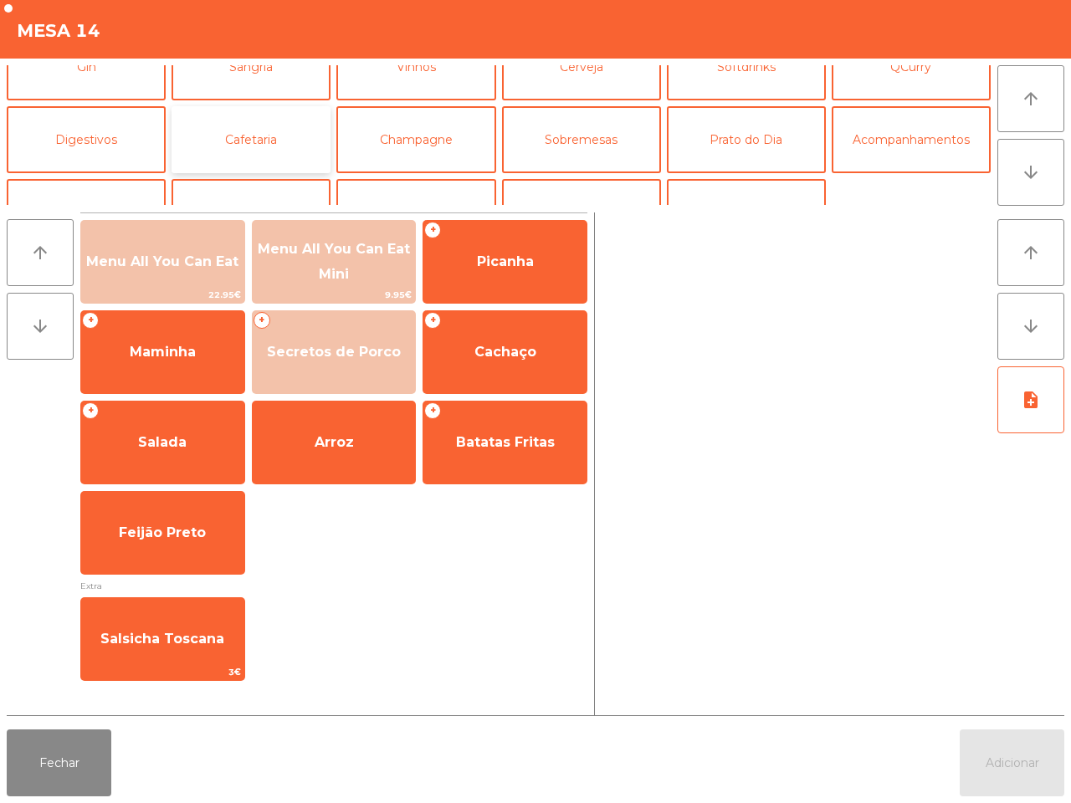
click at [220, 127] on button "Cafetaria" at bounding box center [251, 139] width 159 height 67
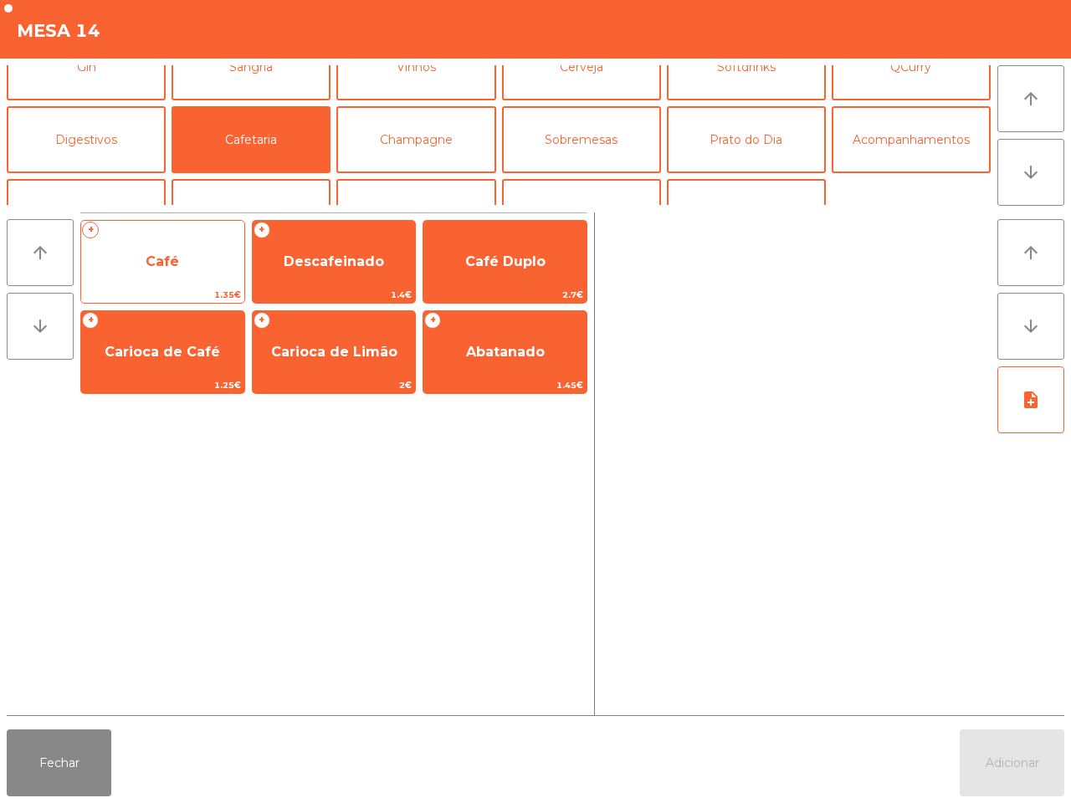
click at [180, 276] on span "Café" at bounding box center [162, 261] width 163 height 45
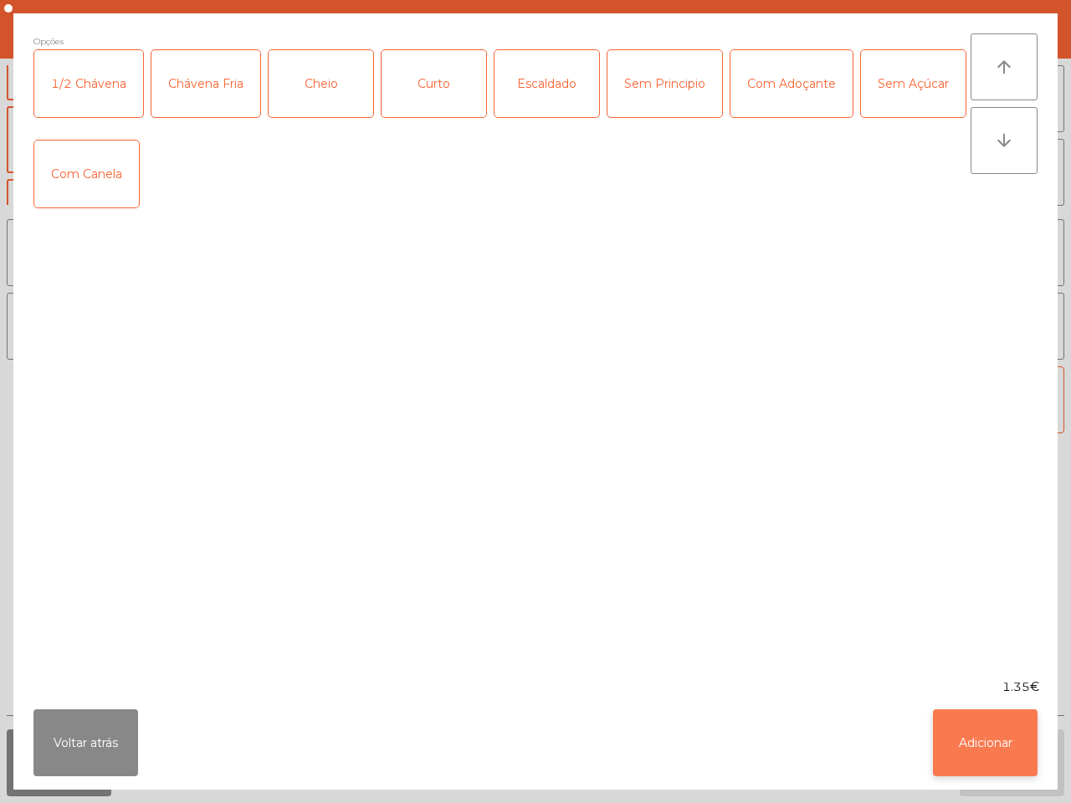
click at [1010, 742] on button "Adicionar" at bounding box center [985, 743] width 105 height 67
click at [1011, 746] on button "Adicionar" at bounding box center [1012, 763] width 105 height 67
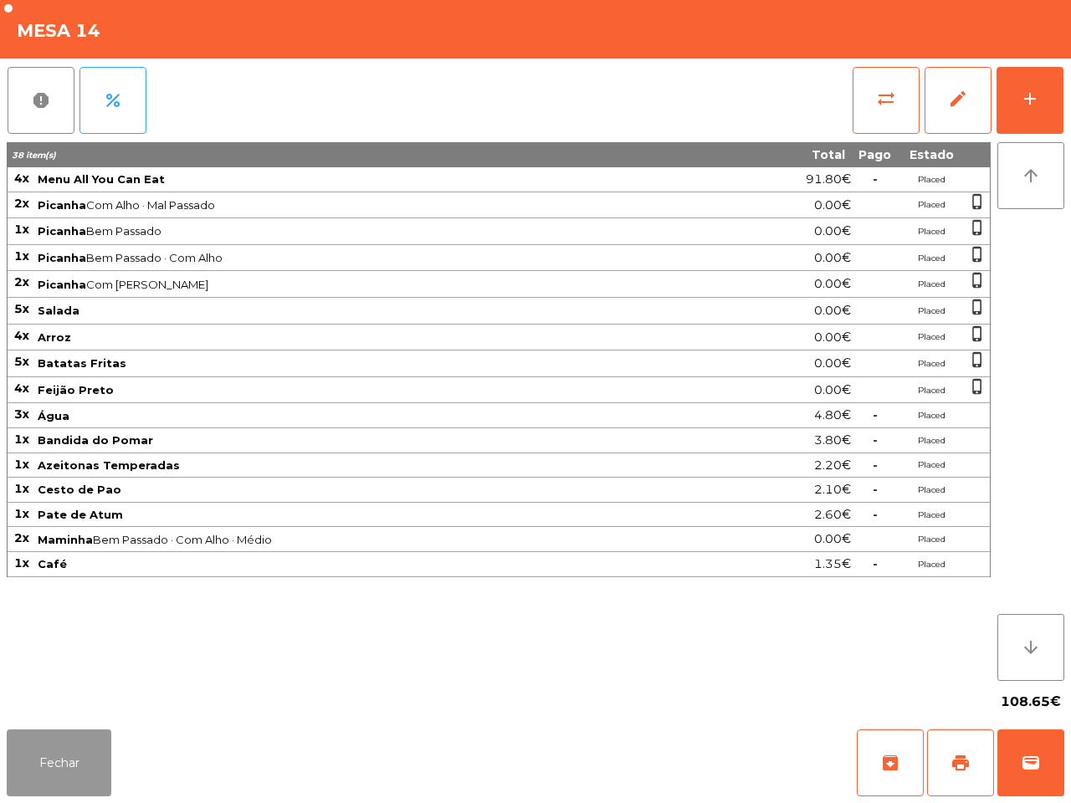
drag, startPoint x: 88, startPoint y: 746, endPoint x: 101, endPoint y: 730, distance: 21.4
click at [93, 747] on button "Fechar" at bounding box center [59, 763] width 105 height 67
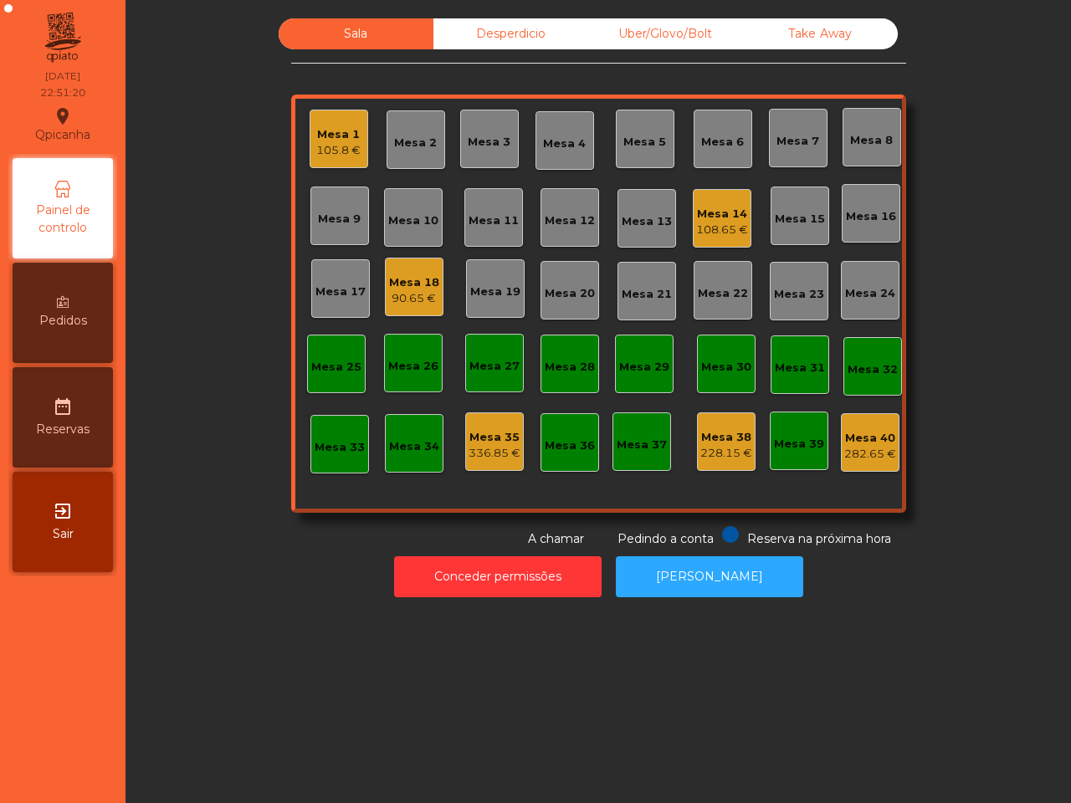
click at [469, 31] on div "Desperdicio" at bounding box center [510, 33] width 155 height 31
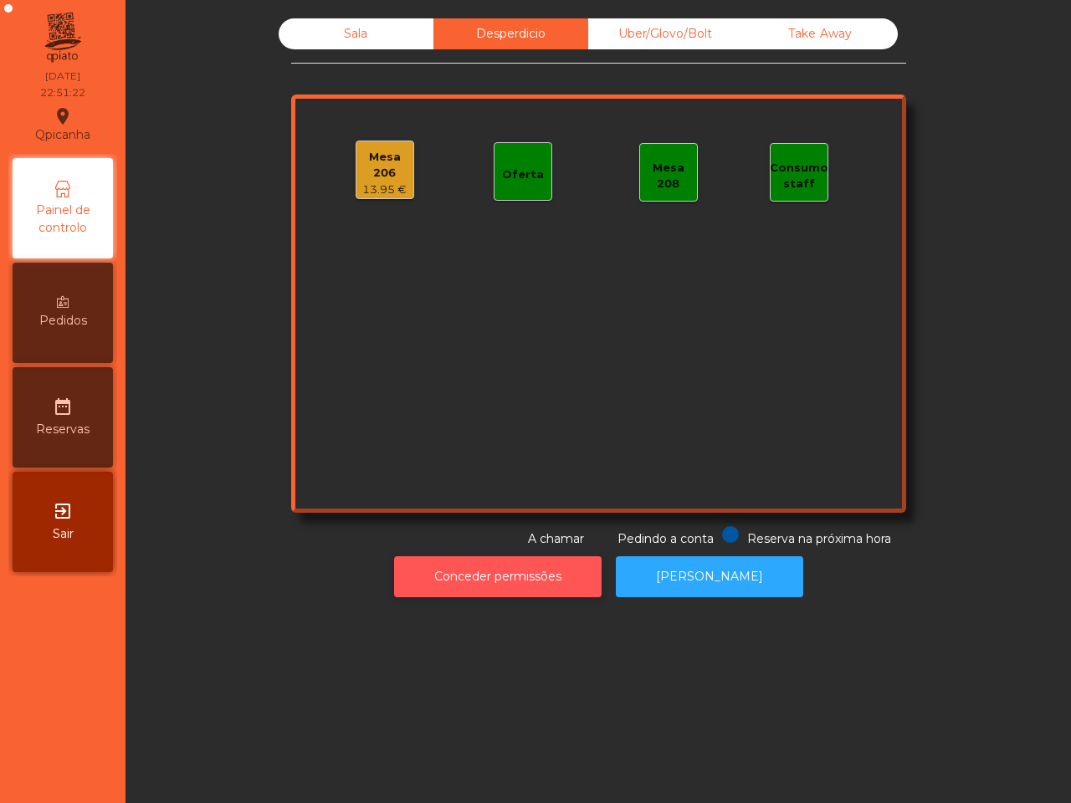
click at [477, 576] on button "Conceder permissões" at bounding box center [498, 576] width 208 height 41
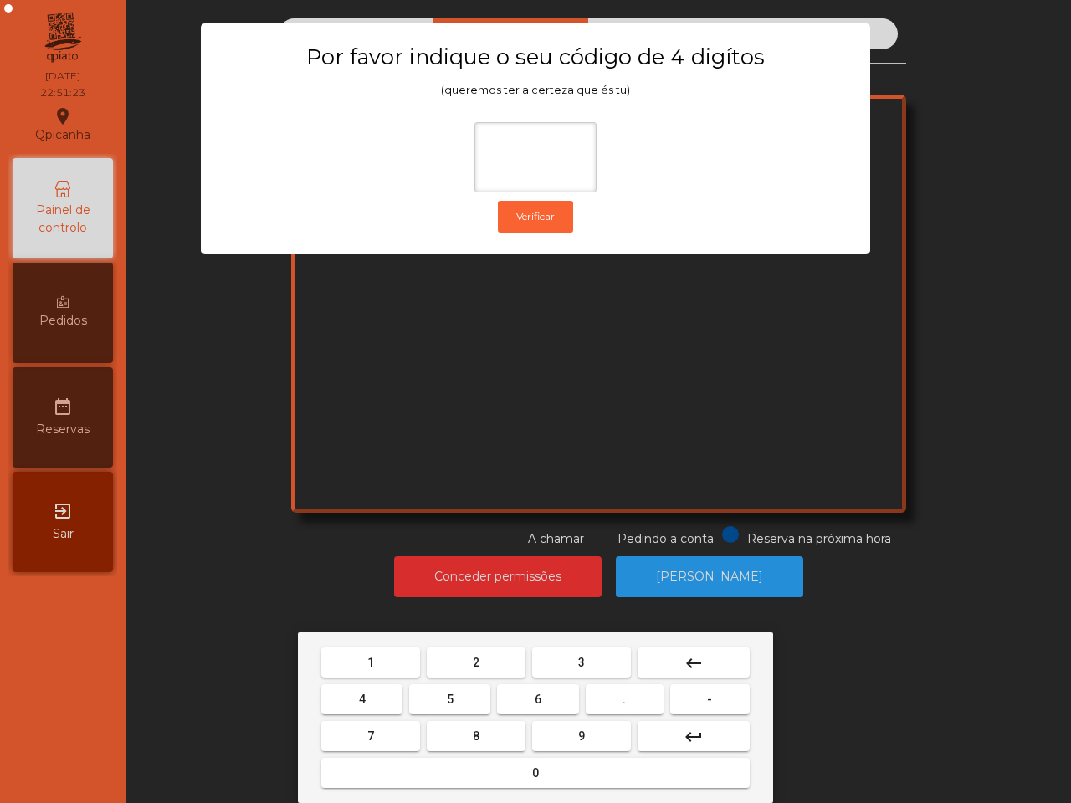
drag, startPoint x: 367, startPoint y: 659, endPoint x: 404, endPoint y: 676, distance: 41.2
click at [375, 662] on button "1" at bounding box center [370, 663] width 99 height 30
click at [572, 736] on button "9" at bounding box center [581, 736] width 99 height 30
click at [370, 699] on button "4" at bounding box center [361, 699] width 81 height 30
click at [464, 770] on button "0" at bounding box center [535, 773] width 428 height 30
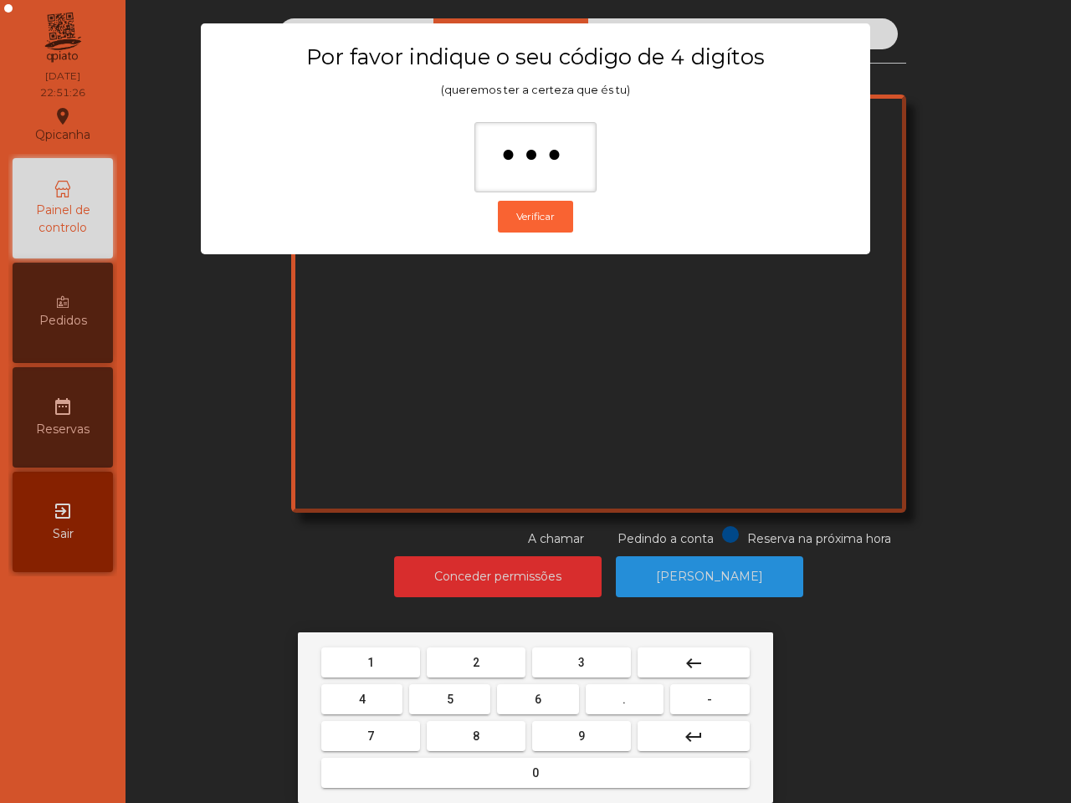
type input "****"
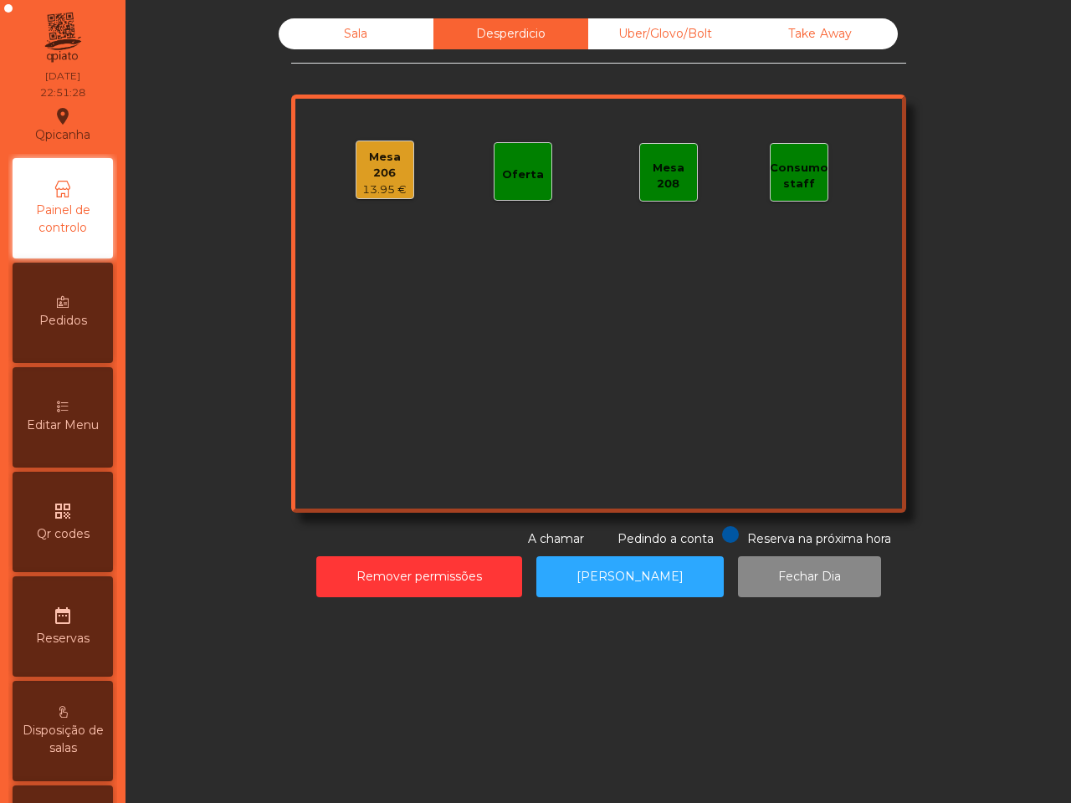
click at [371, 161] on div "Mesa 206" at bounding box center [384, 165] width 57 height 33
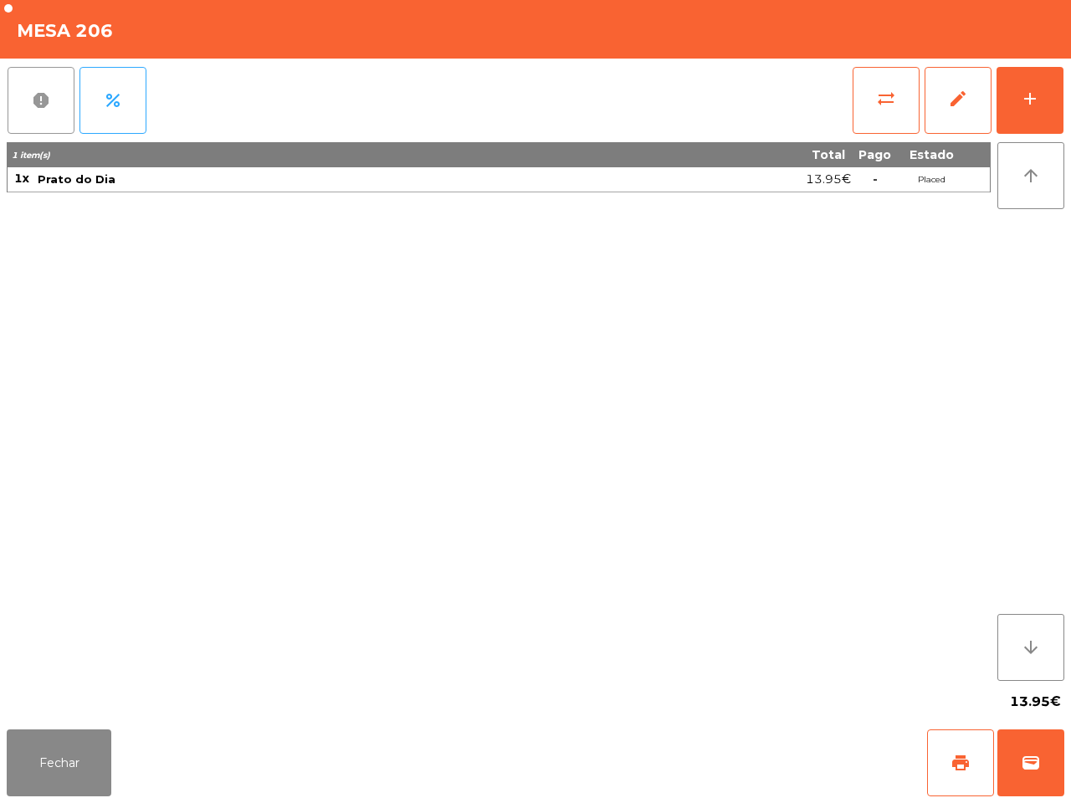
click at [35, 106] on span "report" at bounding box center [41, 100] width 20 height 20
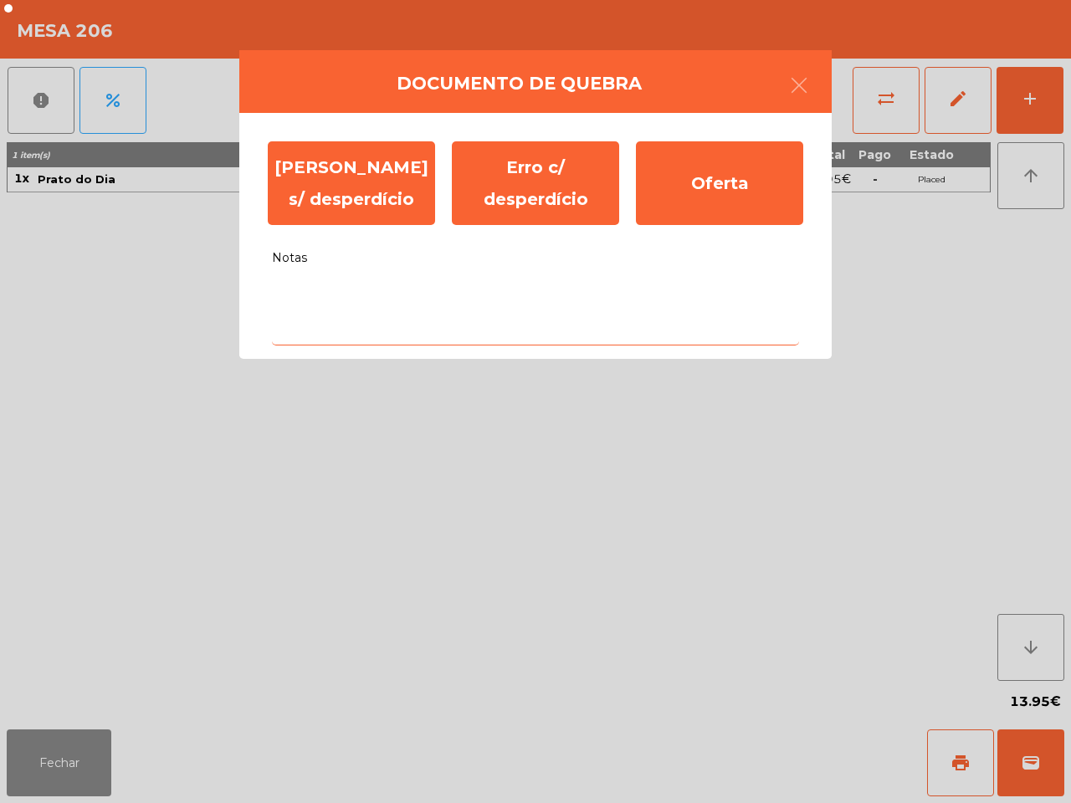
click at [343, 308] on textarea "Notas" at bounding box center [535, 310] width 527 height 69
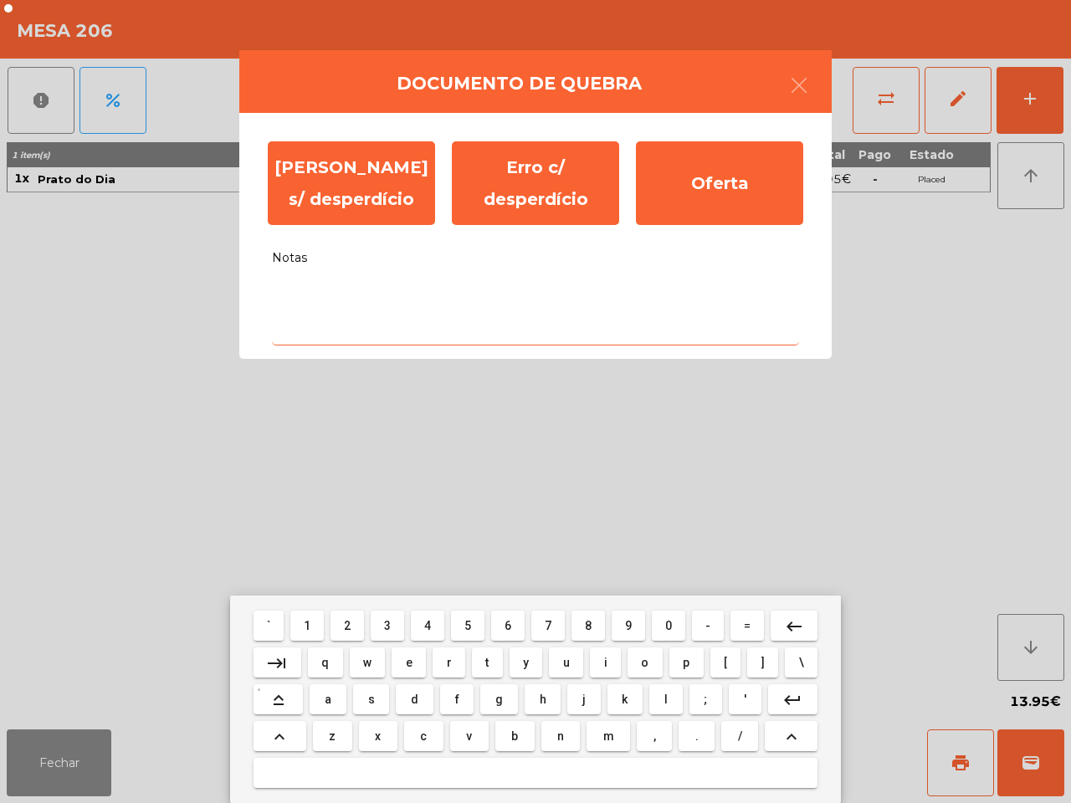
click at [375, 697] on button "s" at bounding box center [371, 699] width 36 height 30
type textarea "*"
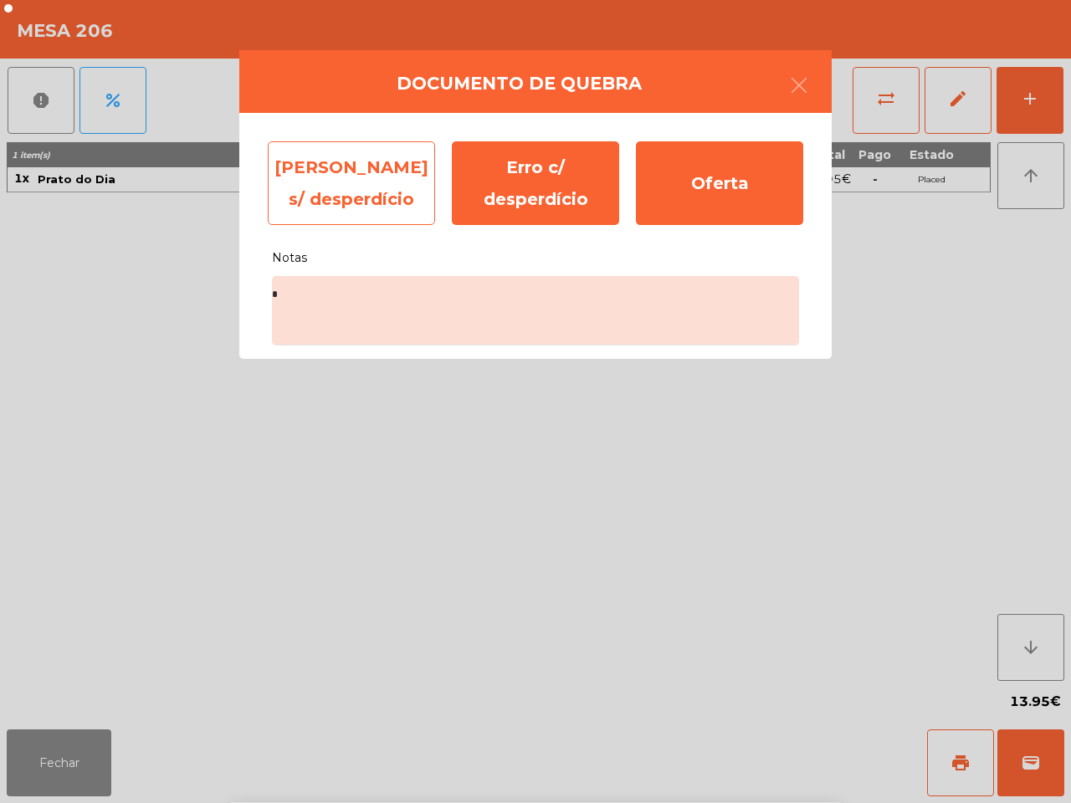
click at [311, 169] on div "Erro s/ desperdício" at bounding box center [351, 183] width 167 height 84
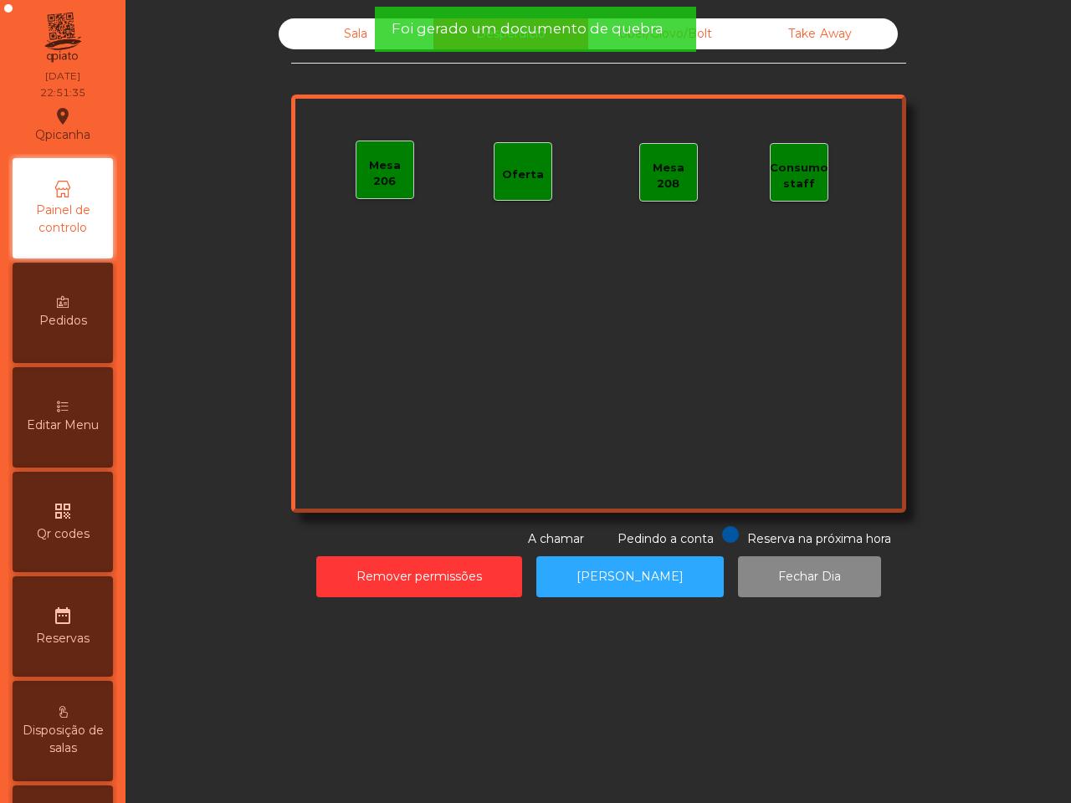
click at [778, 23] on div "Take Away" at bounding box center [820, 33] width 155 height 31
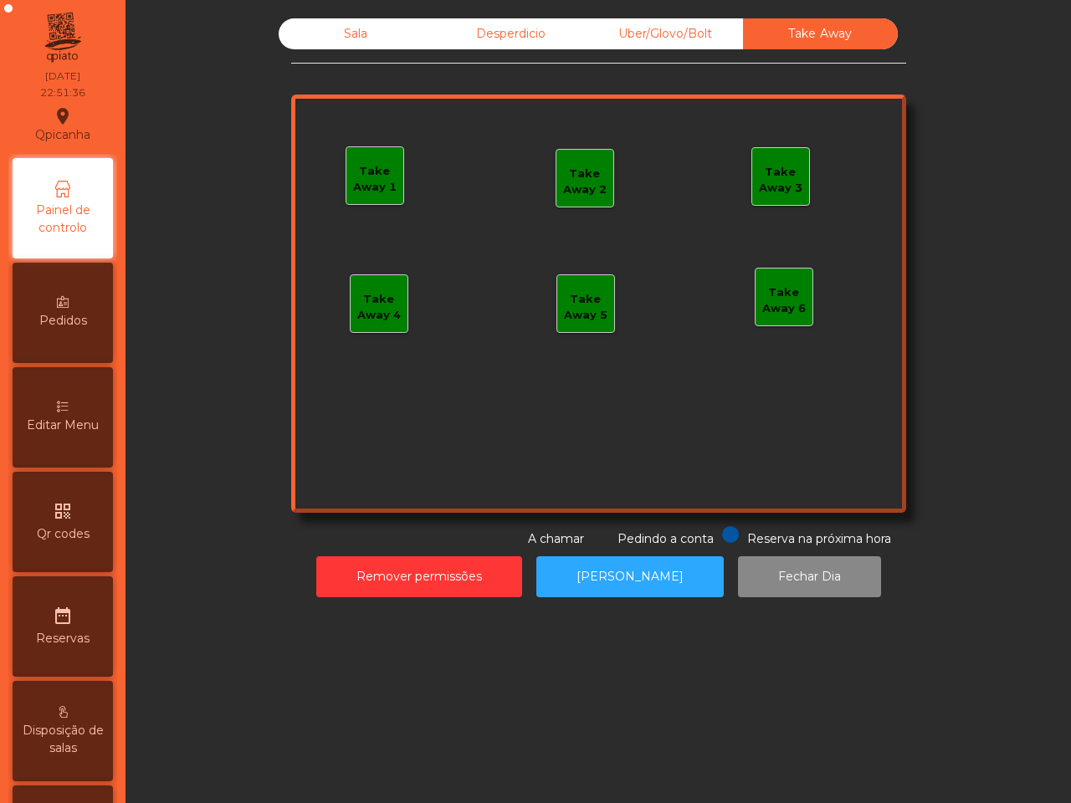
drag, startPoint x: 684, startPoint y: 26, endPoint x: 596, endPoint y: 30, distance: 88.8
click at [684, 26] on div "Uber/Glovo/Bolt" at bounding box center [665, 33] width 155 height 31
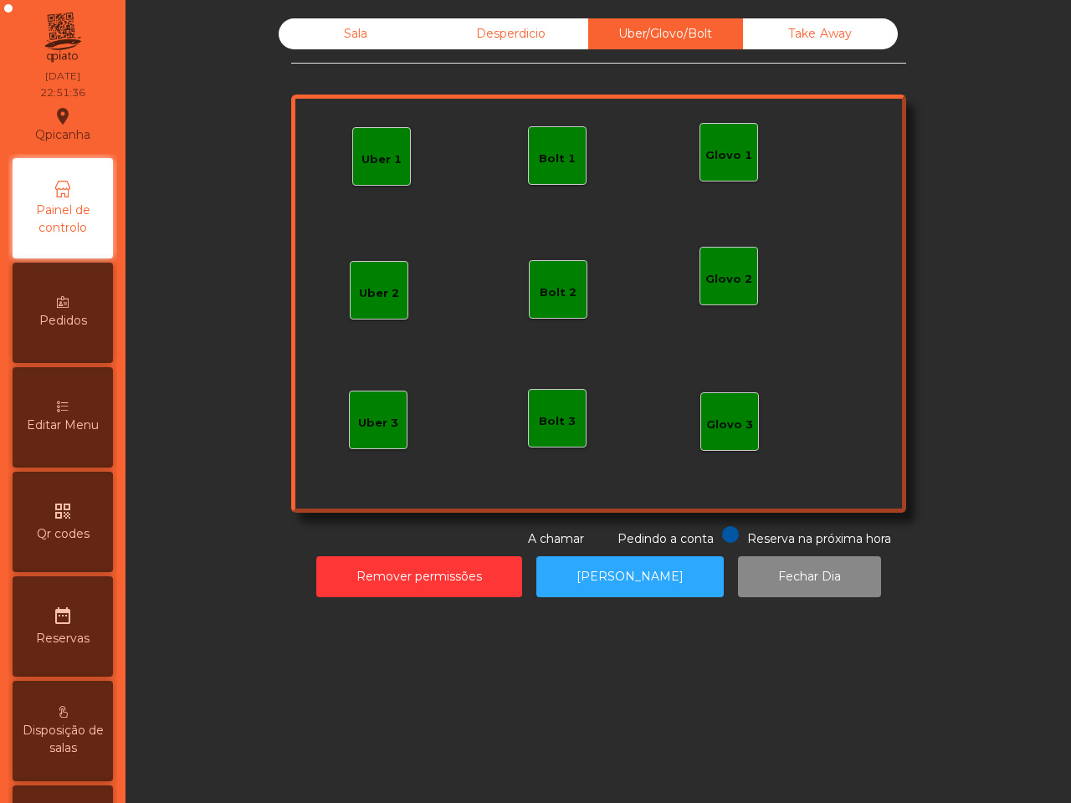
click at [475, 31] on div "Desperdicio" at bounding box center [510, 33] width 155 height 31
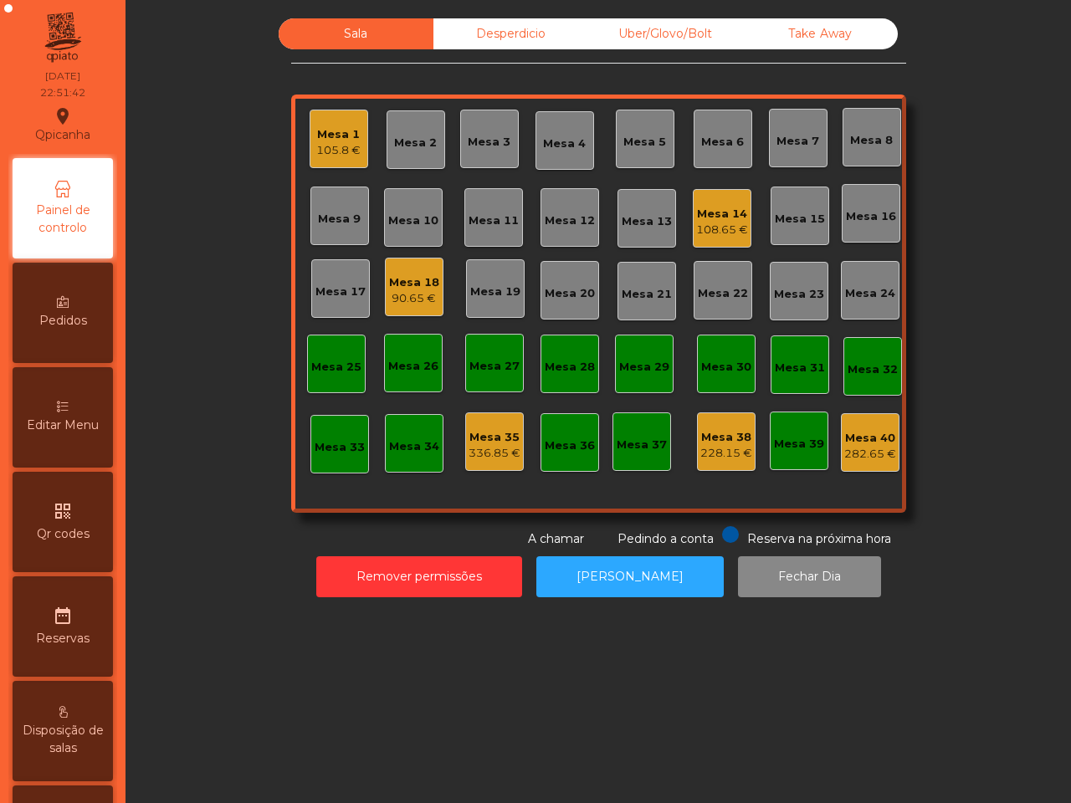
click at [862, 449] on div "282.65 €" at bounding box center [870, 454] width 52 height 17
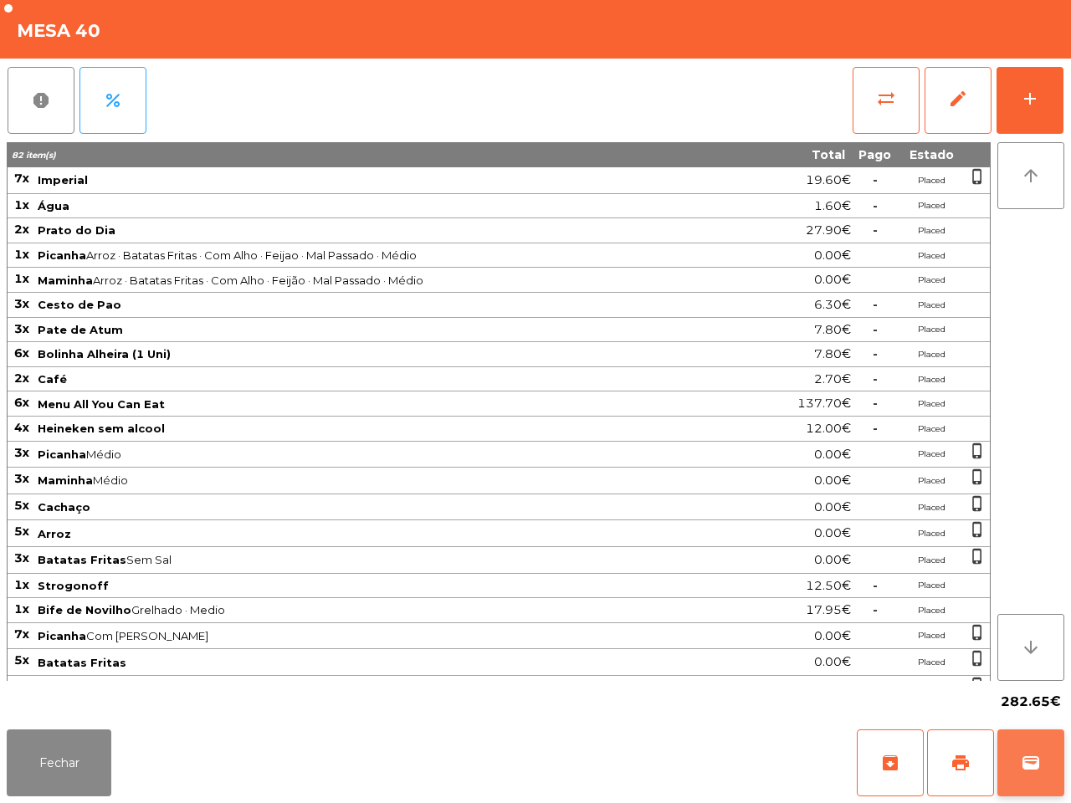
click at [1046, 774] on button "wallet" at bounding box center [1030, 763] width 67 height 67
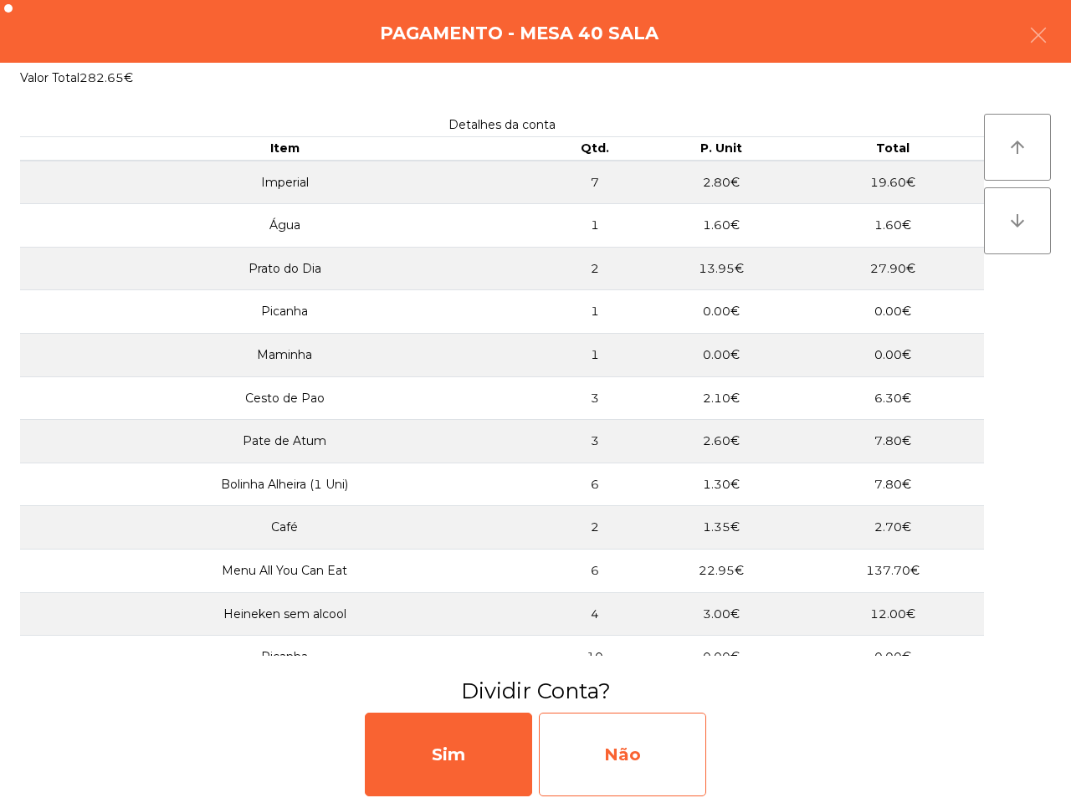
click at [669, 759] on div "Não" at bounding box center [622, 755] width 167 height 84
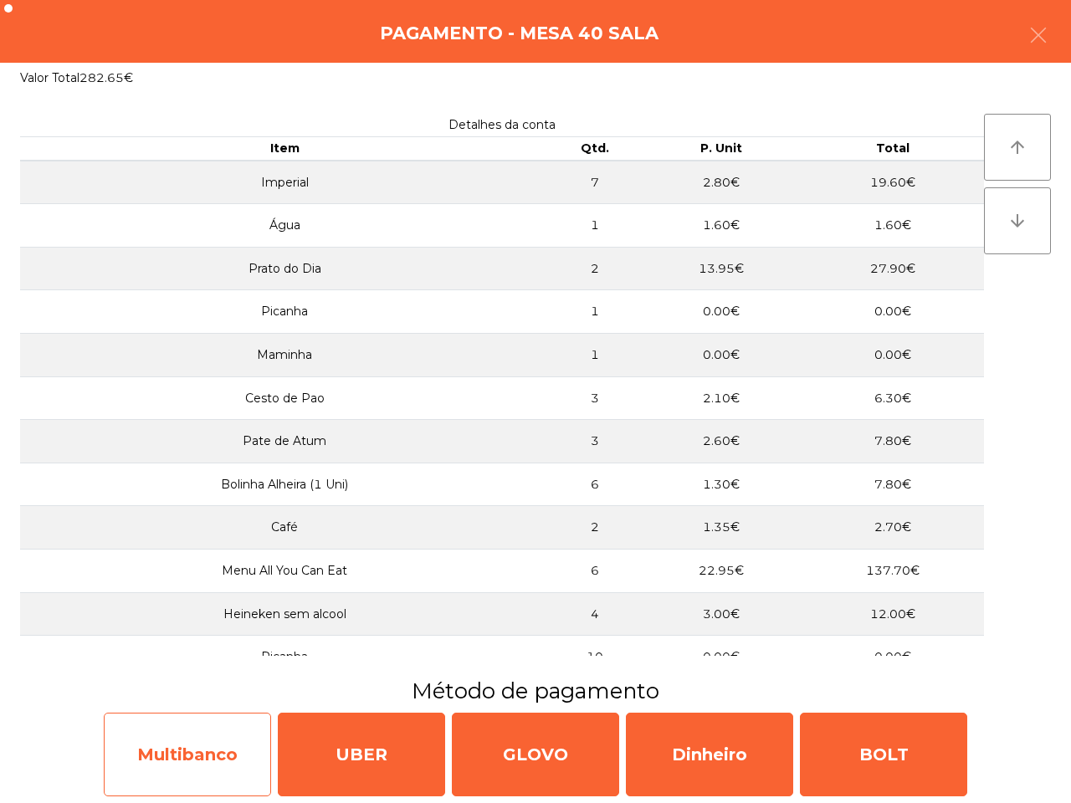
click at [216, 768] on div "Multibanco" at bounding box center [187, 755] width 167 height 84
select select "**"
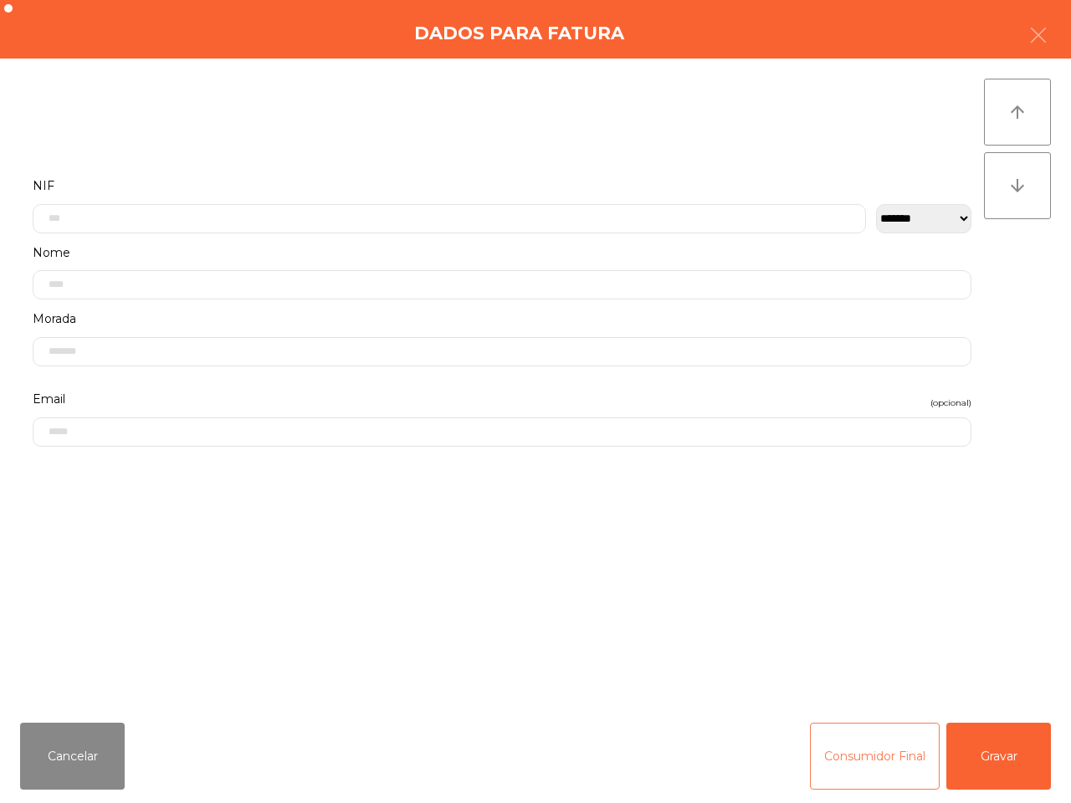
click at [894, 757] on button "Consumidor Final" at bounding box center [875, 756] width 130 height 67
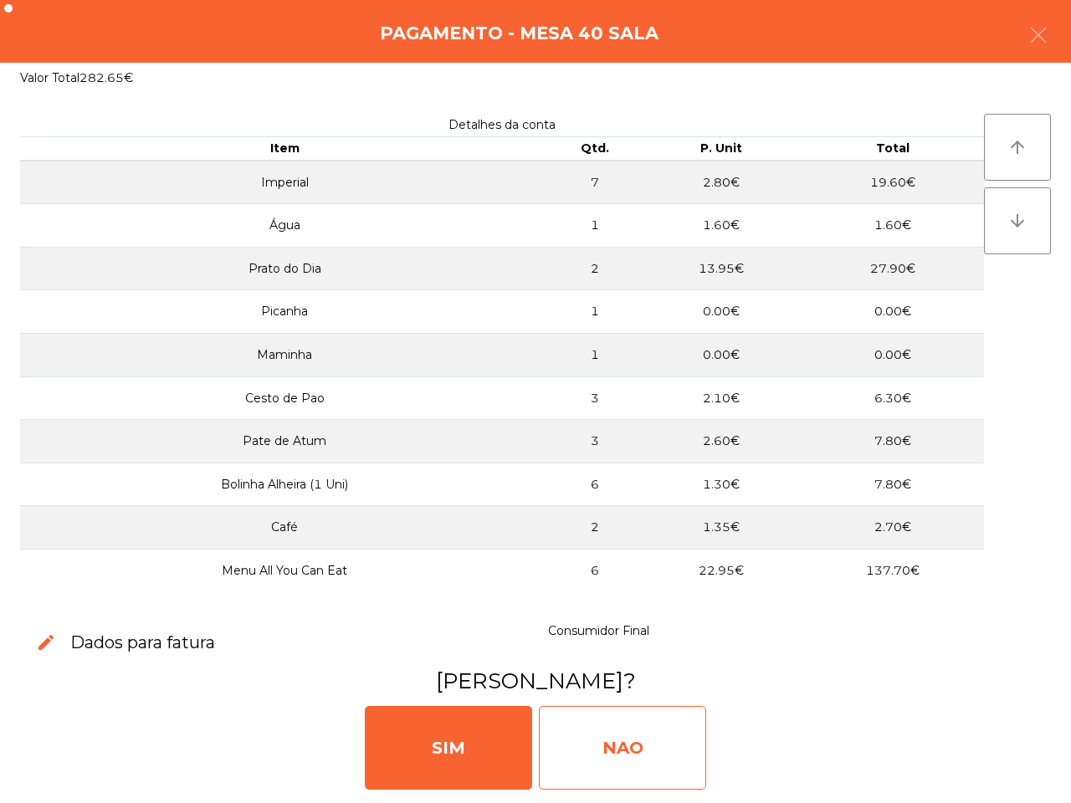
click at [659, 755] on div "NAO" at bounding box center [622, 748] width 167 height 84
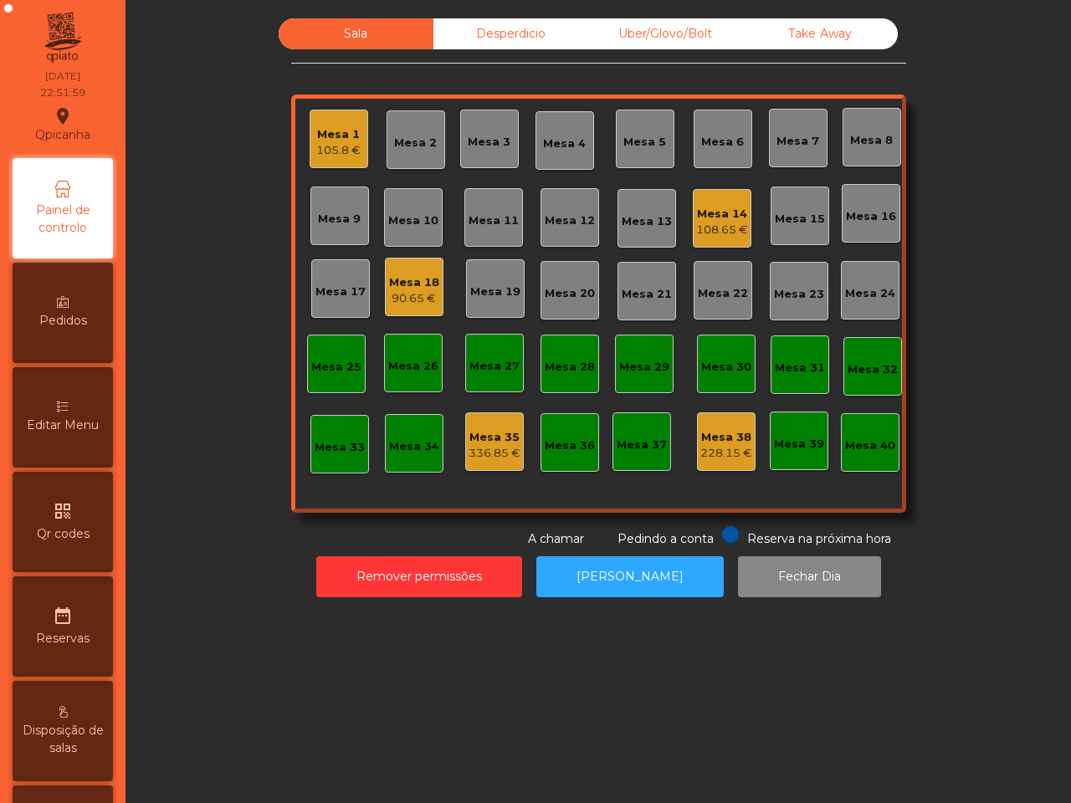
click at [485, 448] on div "336.85 €" at bounding box center [495, 453] width 52 height 17
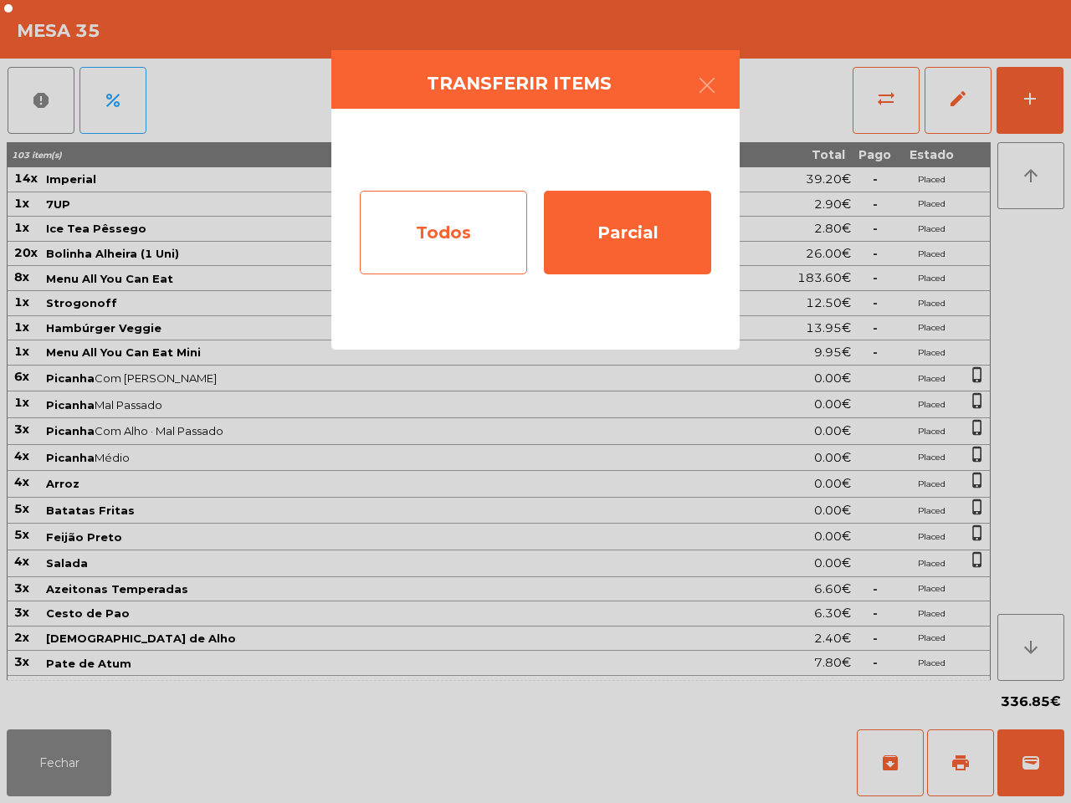
click at [482, 222] on div "Todos" at bounding box center [443, 233] width 167 height 84
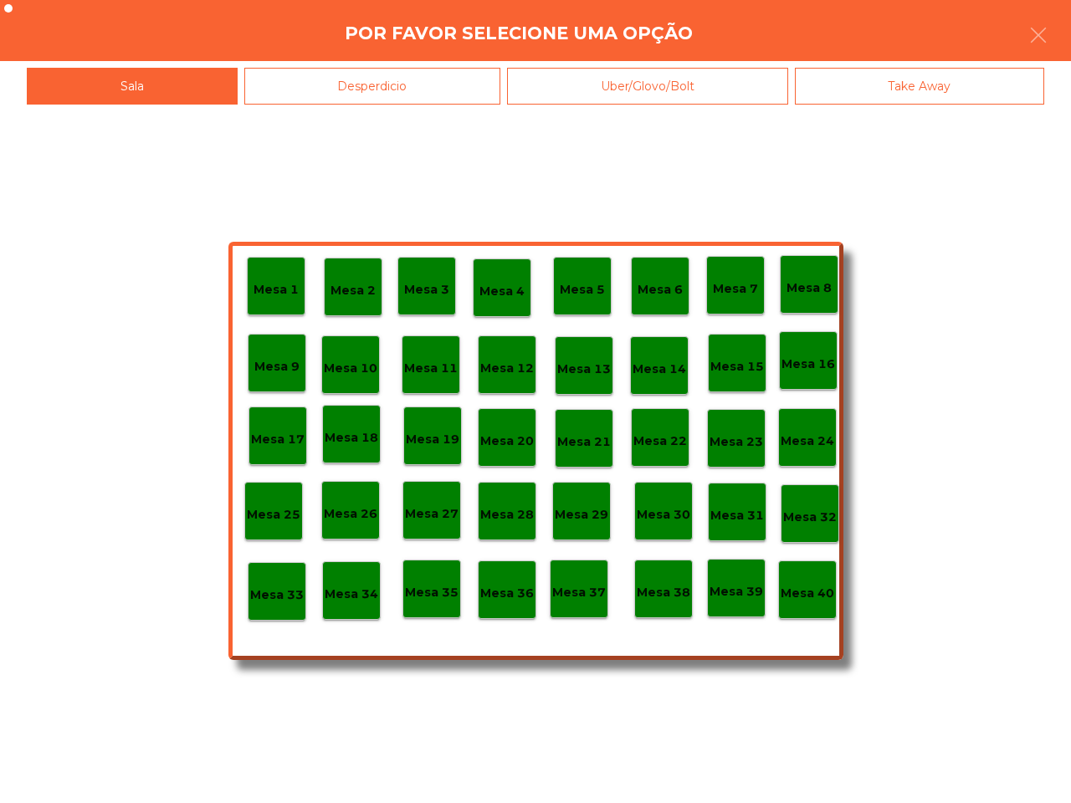
click at [655, 592] on p "Mesa 38" at bounding box center [664, 592] width 54 height 19
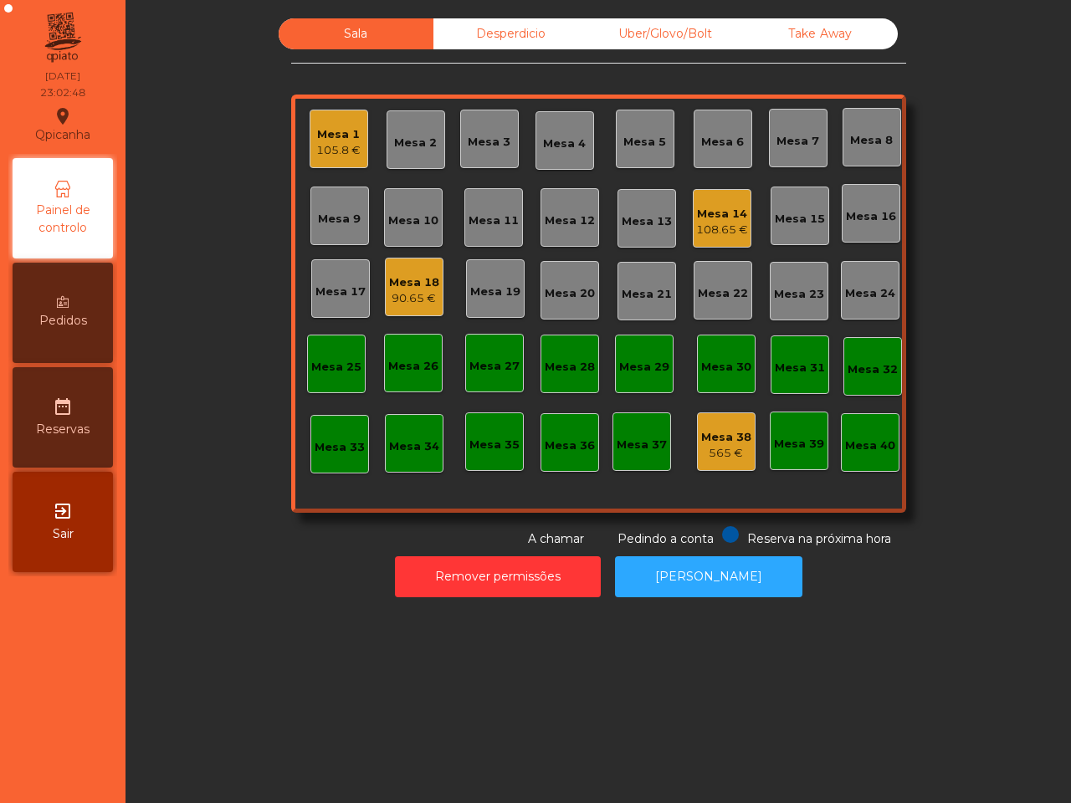
click at [812, 47] on div "Take Away" at bounding box center [820, 33] width 155 height 31
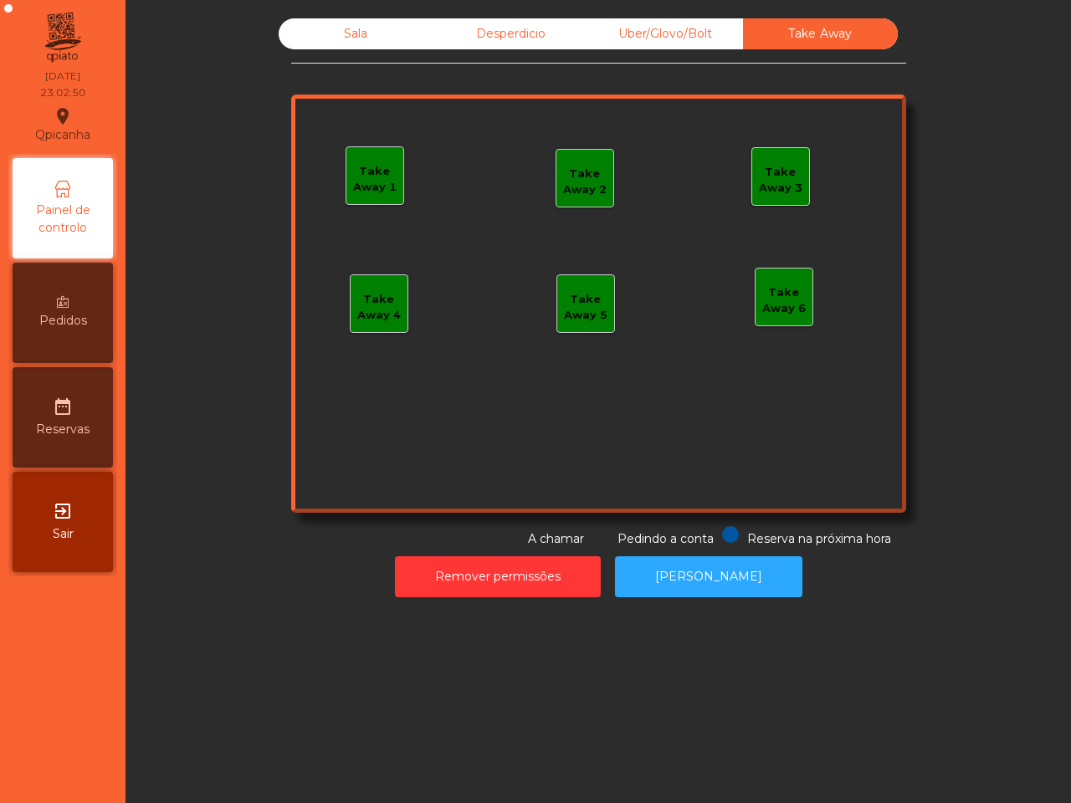
click at [307, 38] on div "Sala" at bounding box center [356, 33] width 155 height 31
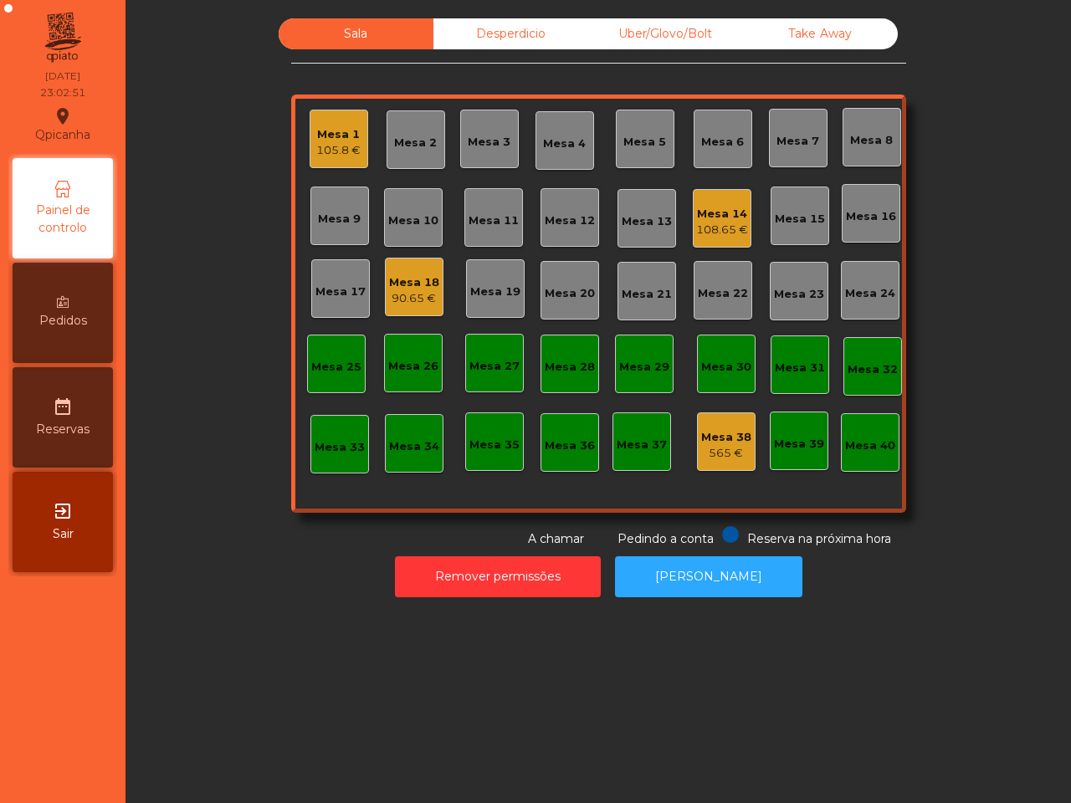
click at [337, 148] on div "105.8 €" at bounding box center [338, 150] width 44 height 17
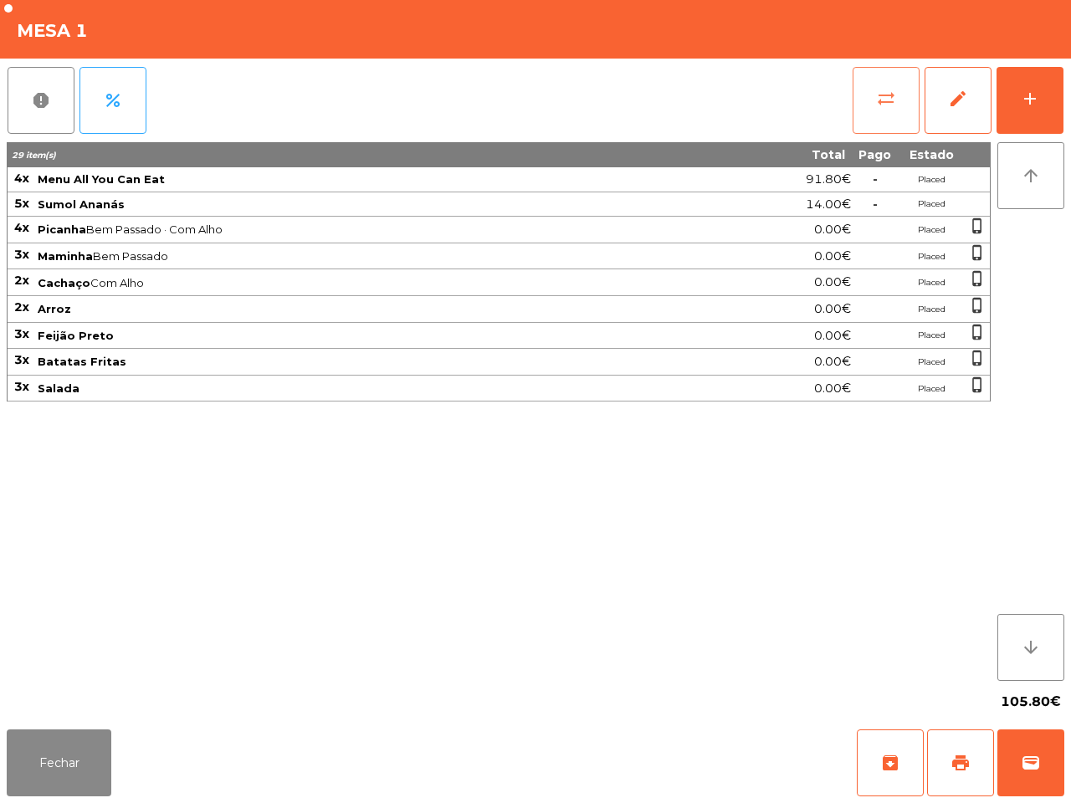
click at [867, 100] on button "sync_alt" at bounding box center [886, 100] width 67 height 67
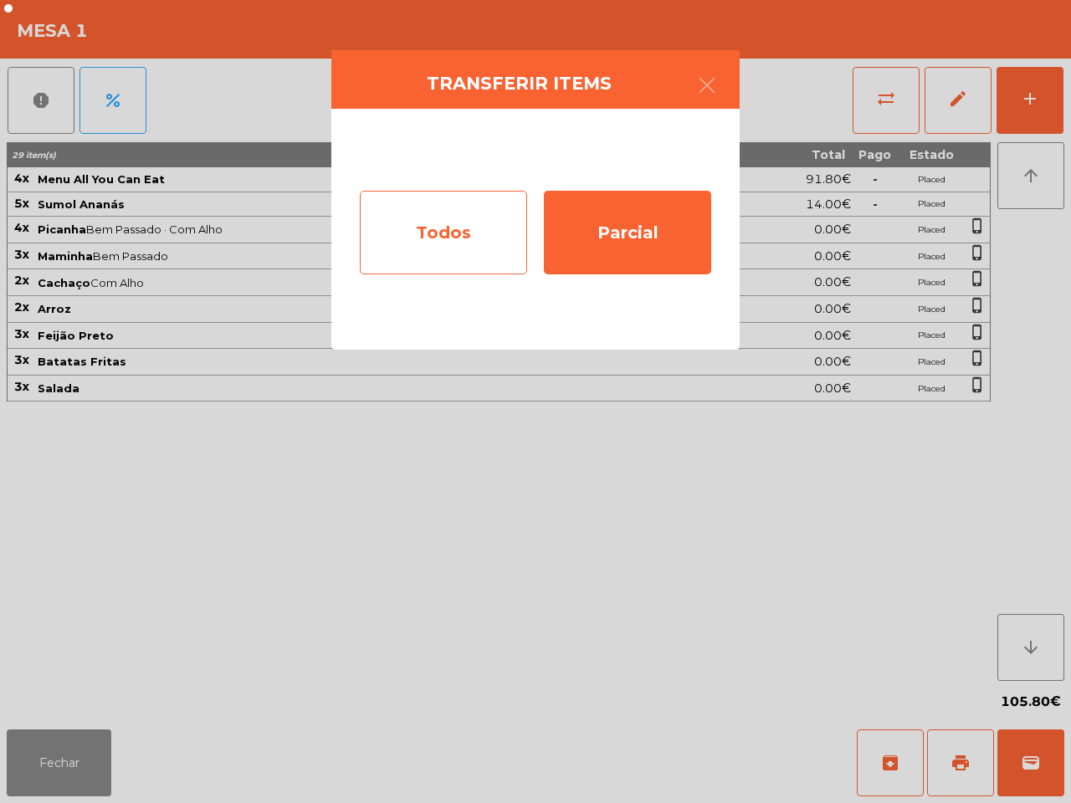
click at [421, 240] on div "Todos" at bounding box center [443, 233] width 167 height 84
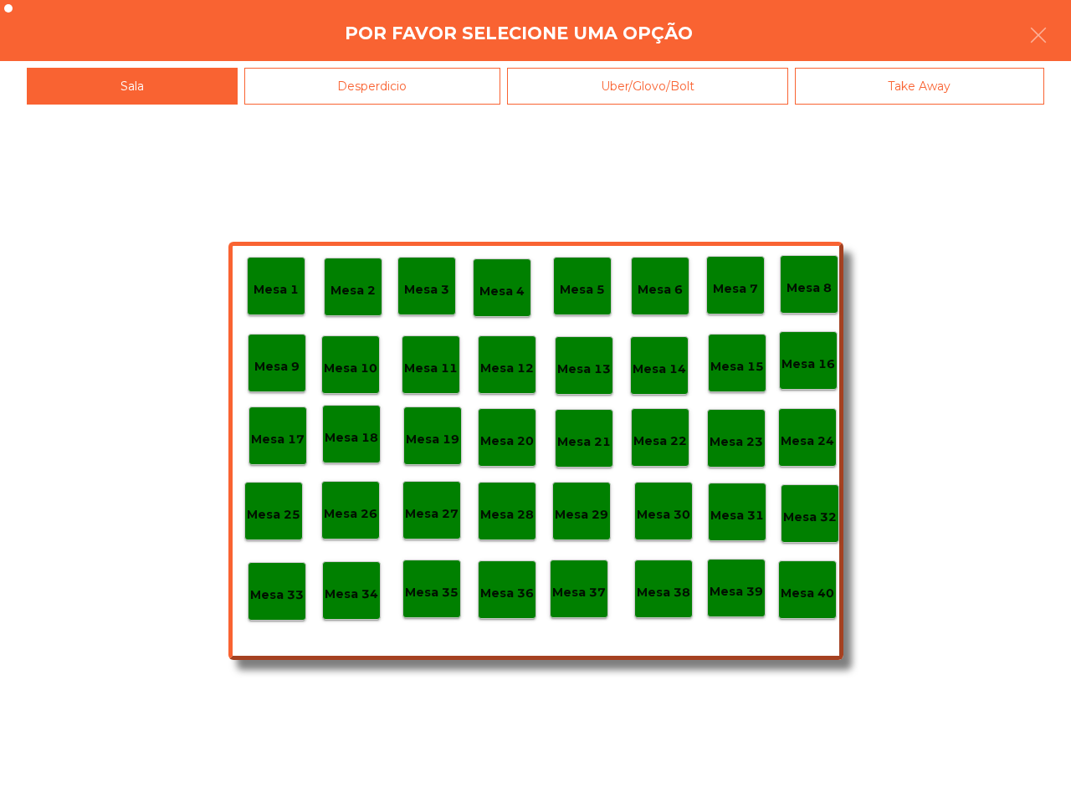
click at [802, 587] on p "Mesa 40" at bounding box center [808, 593] width 54 height 19
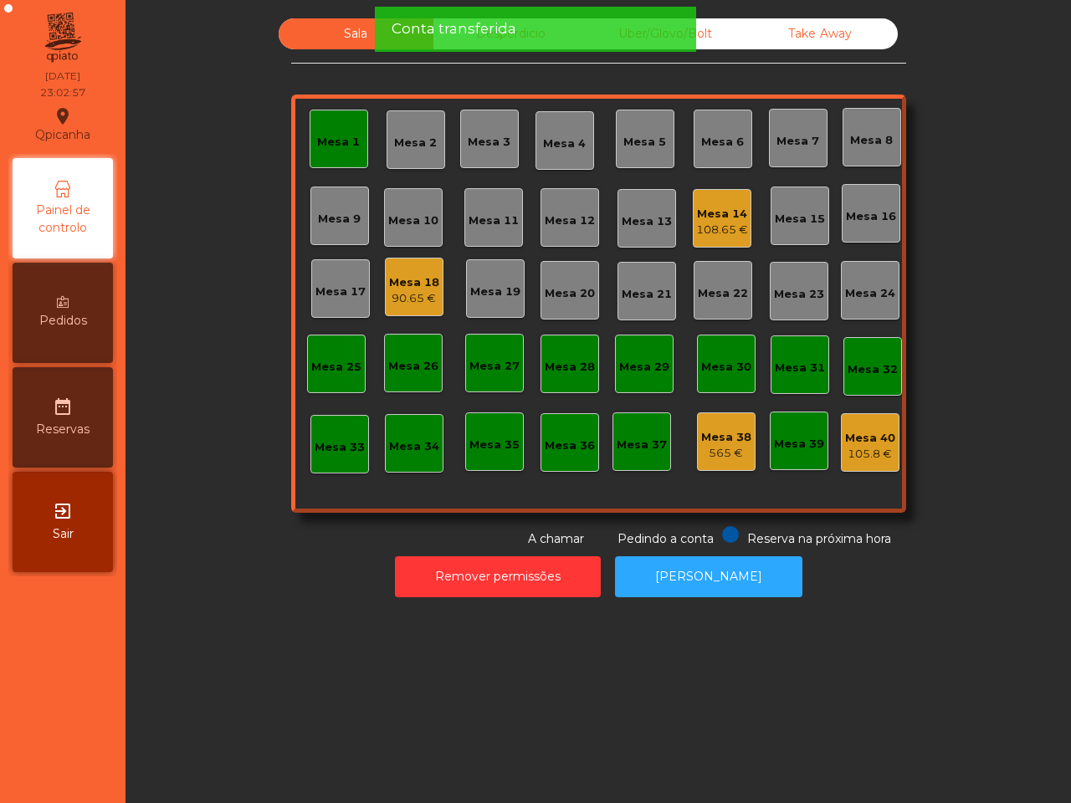
click at [349, 141] on div "Mesa 1" at bounding box center [338, 142] width 43 height 17
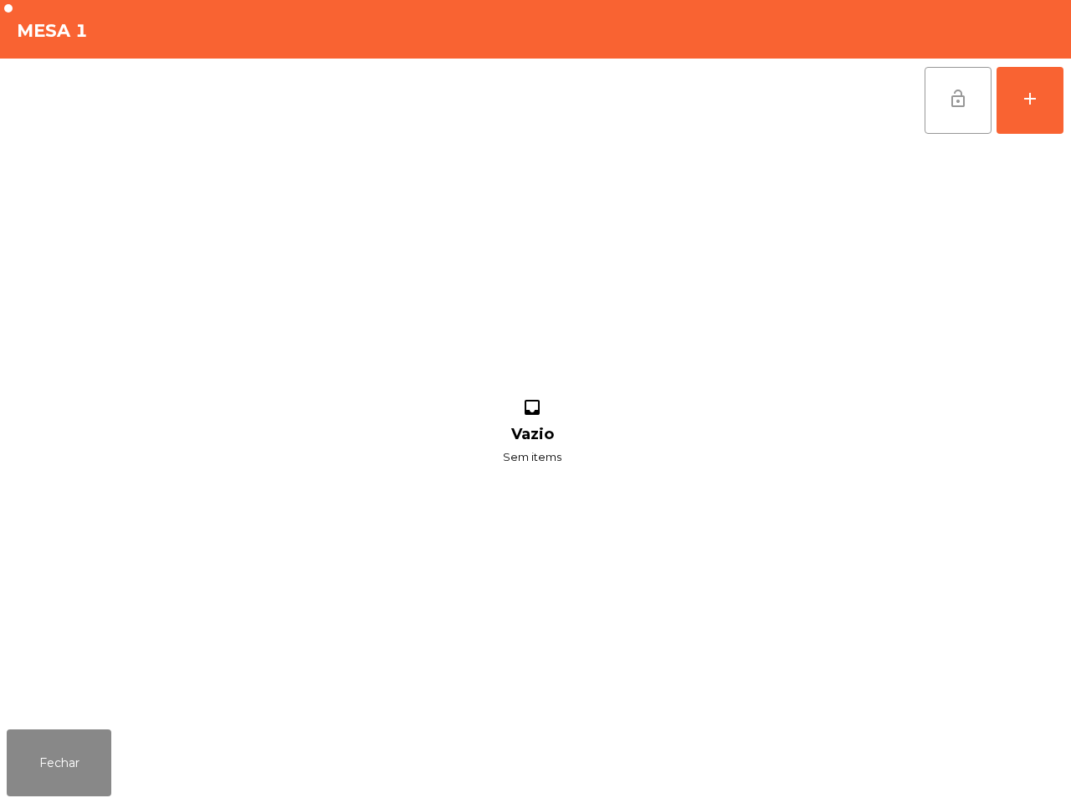
click at [967, 105] on button "lock_open" at bounding box center [958, 100] width 67 height 67
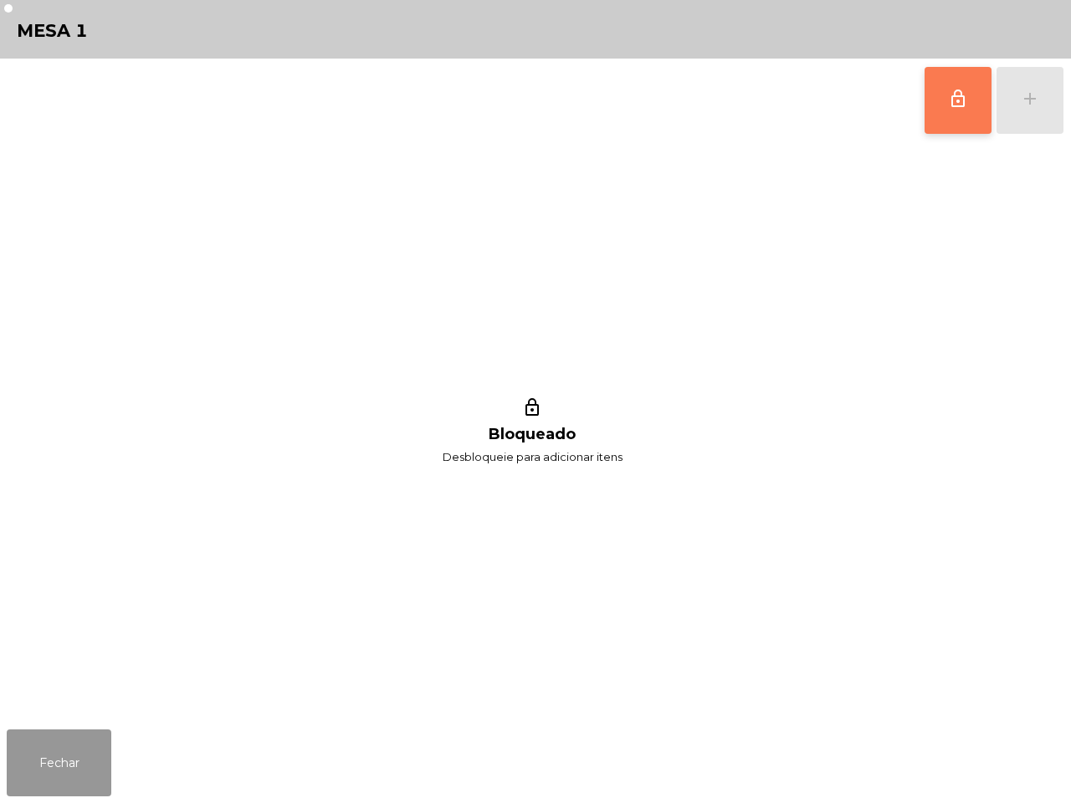
drag, startPoint x: 68, startPoint y: 743, endPoint x: 357, endPoint y: 369, distance: 473.0
click at [68, 737] on button "Fechar" at bounding box center [59, 763] width 105 height 67
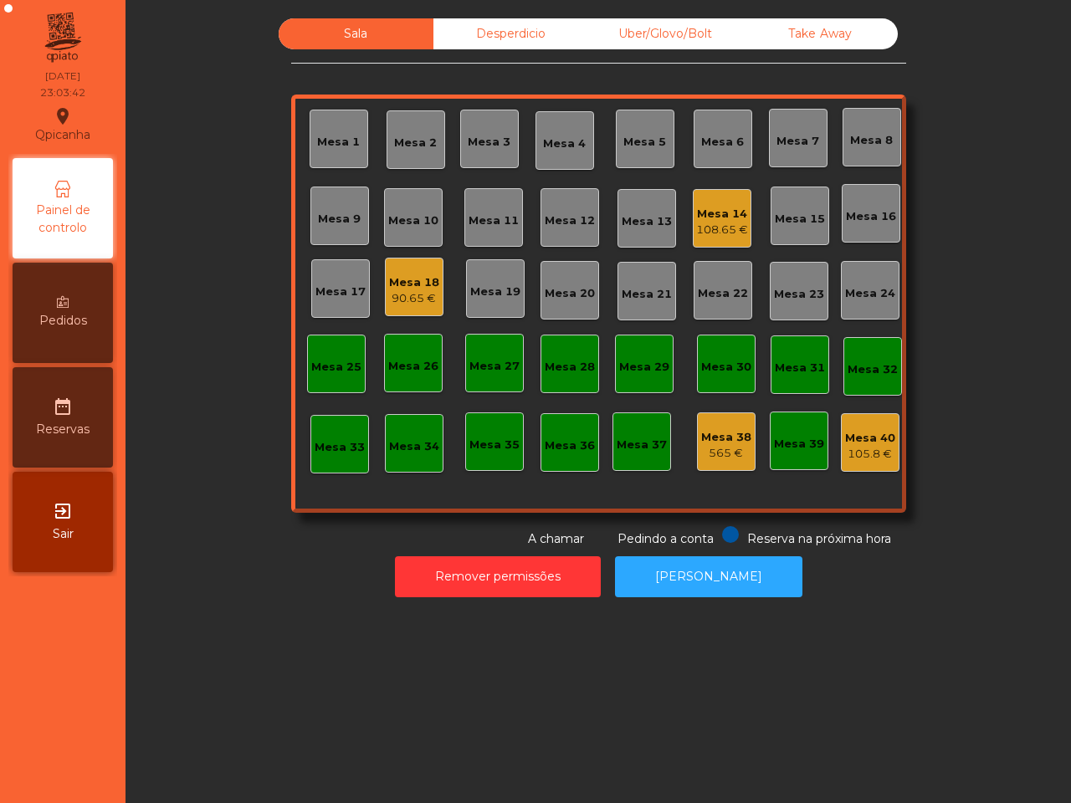
click at [402, 290] on div "90.65 €" at bounding box center [414, 298] width 50 height 17
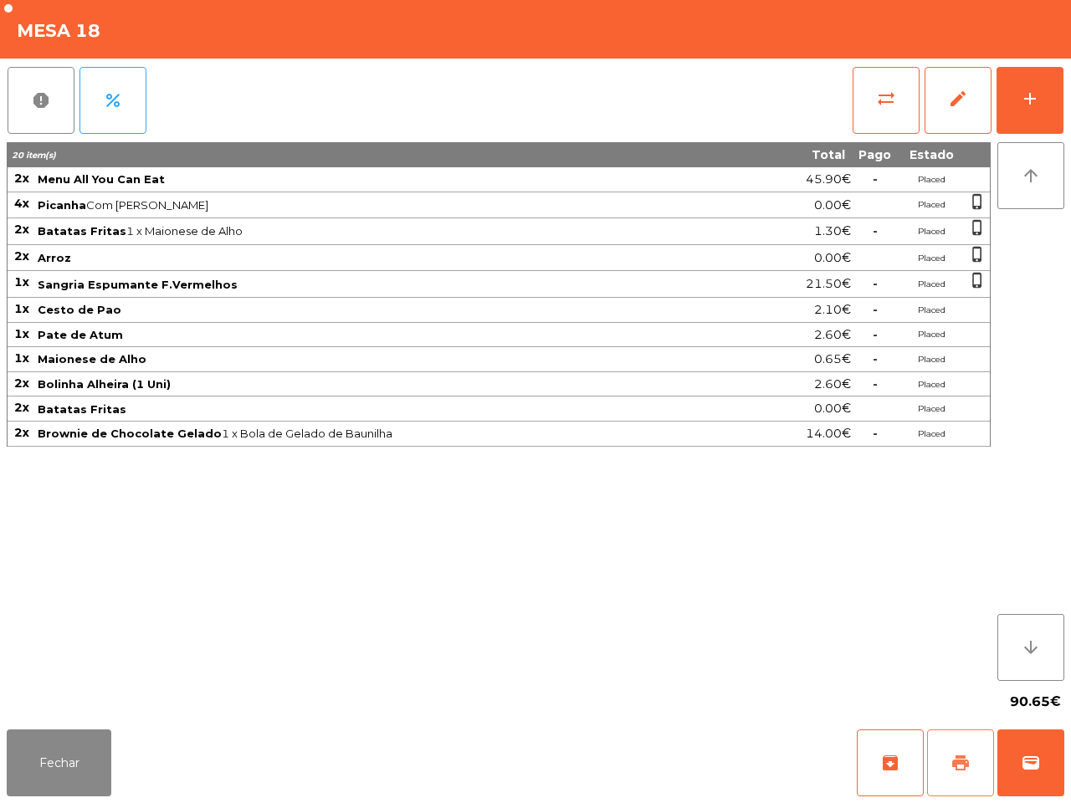
click at [972, 766] on button "print" at bounding box center [960, 763] width 67 height 67
click at [1025, 757] on span "wallet" at bounding box center [1031, 763] width 20 height 20
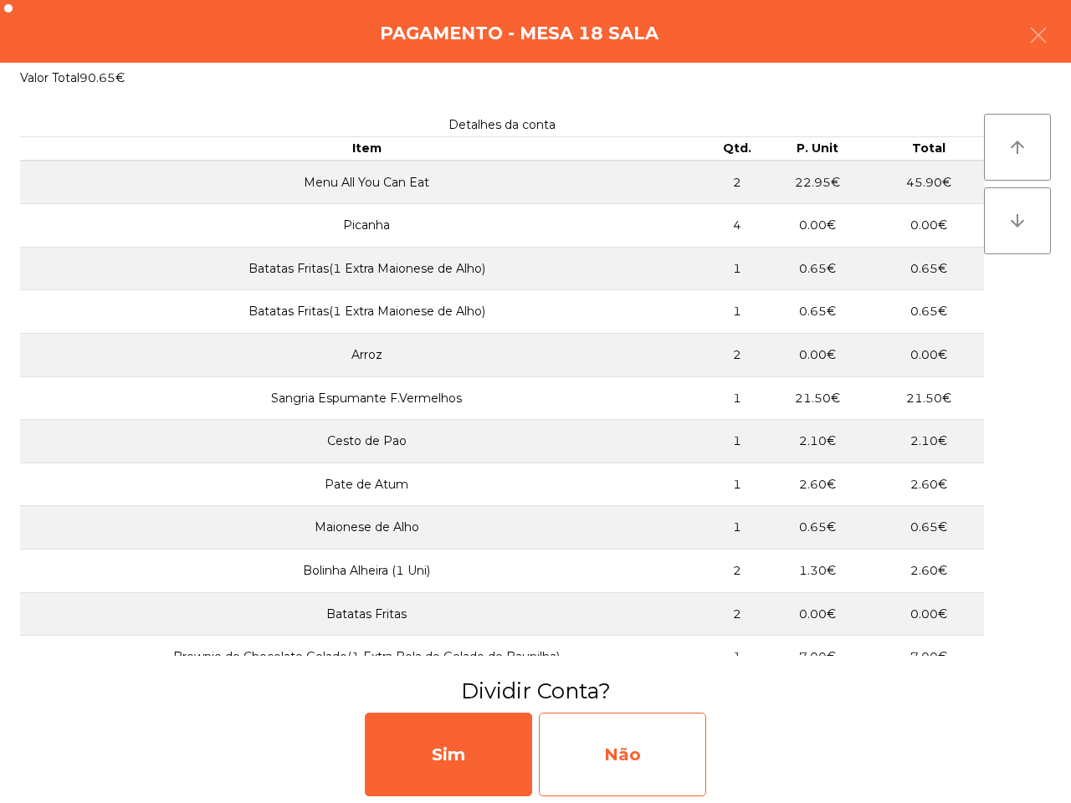
click at [668, 721] on div "Não" at bounding box center [622, 755] width 167 height 84
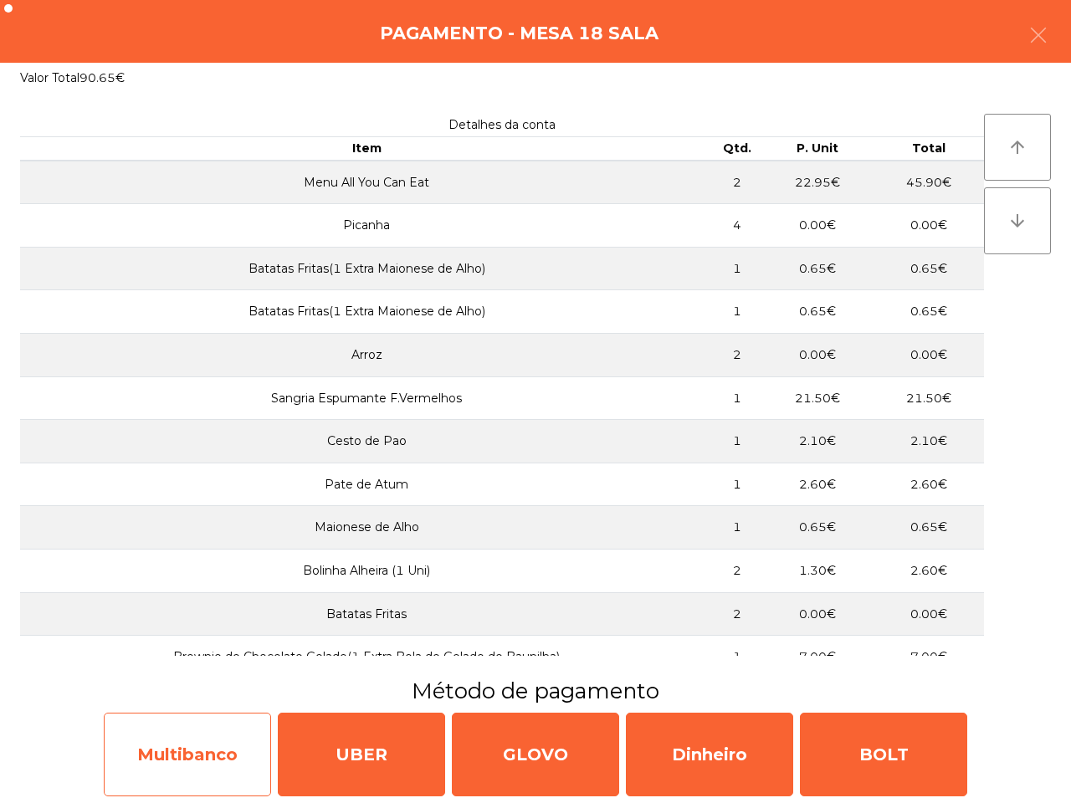
click at [205, 758] on div "Multibanco" at bounding box center [187, 755] width 167 height 84
select select "**"
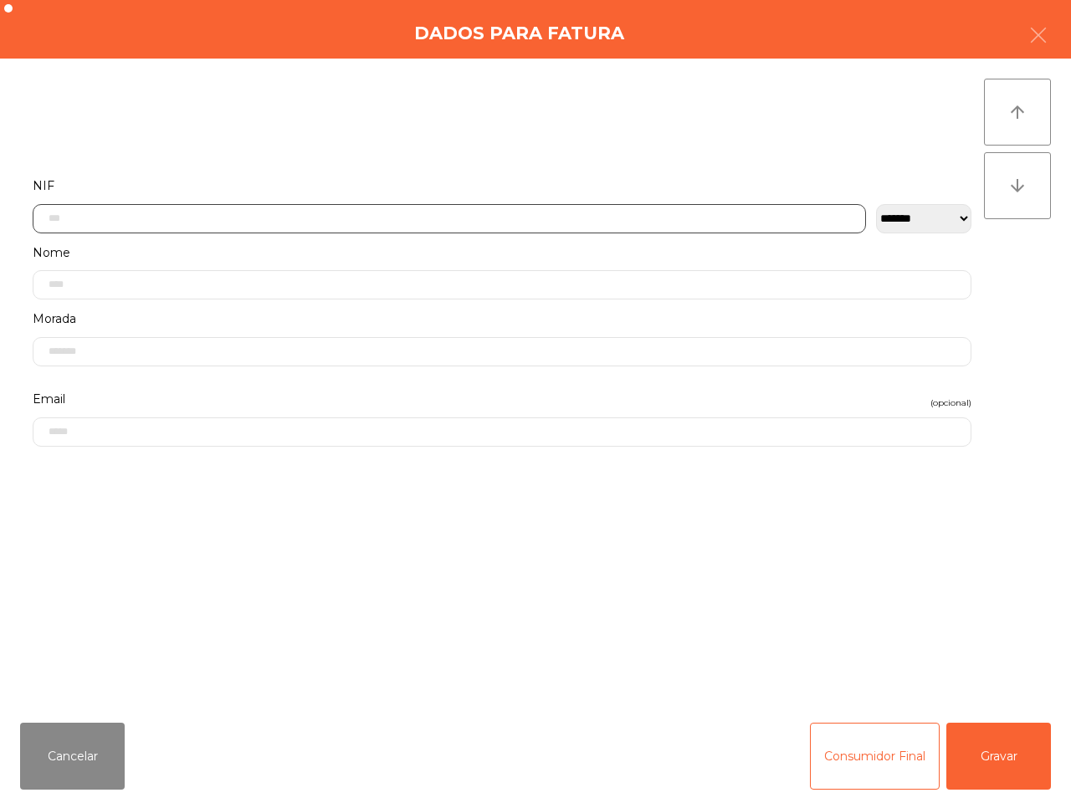
click at [223, 227] on input "text" at bounding box center [449, 218] width 833 height 29
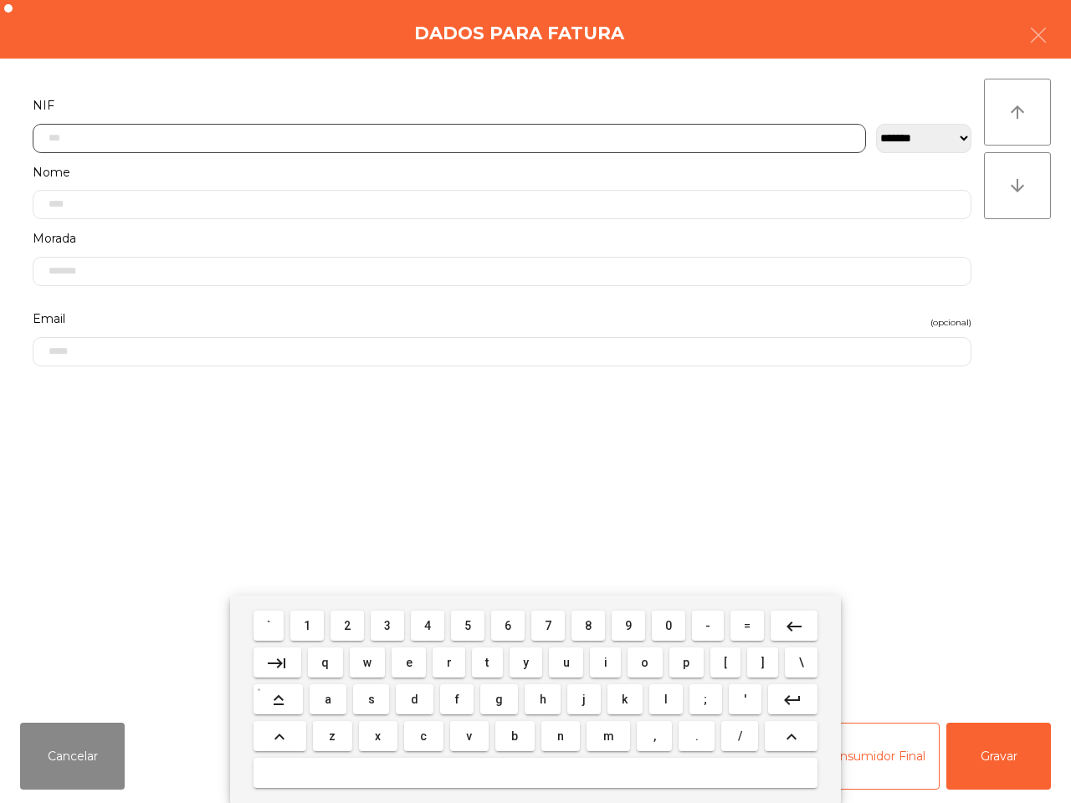
scroll to position [94, 0]
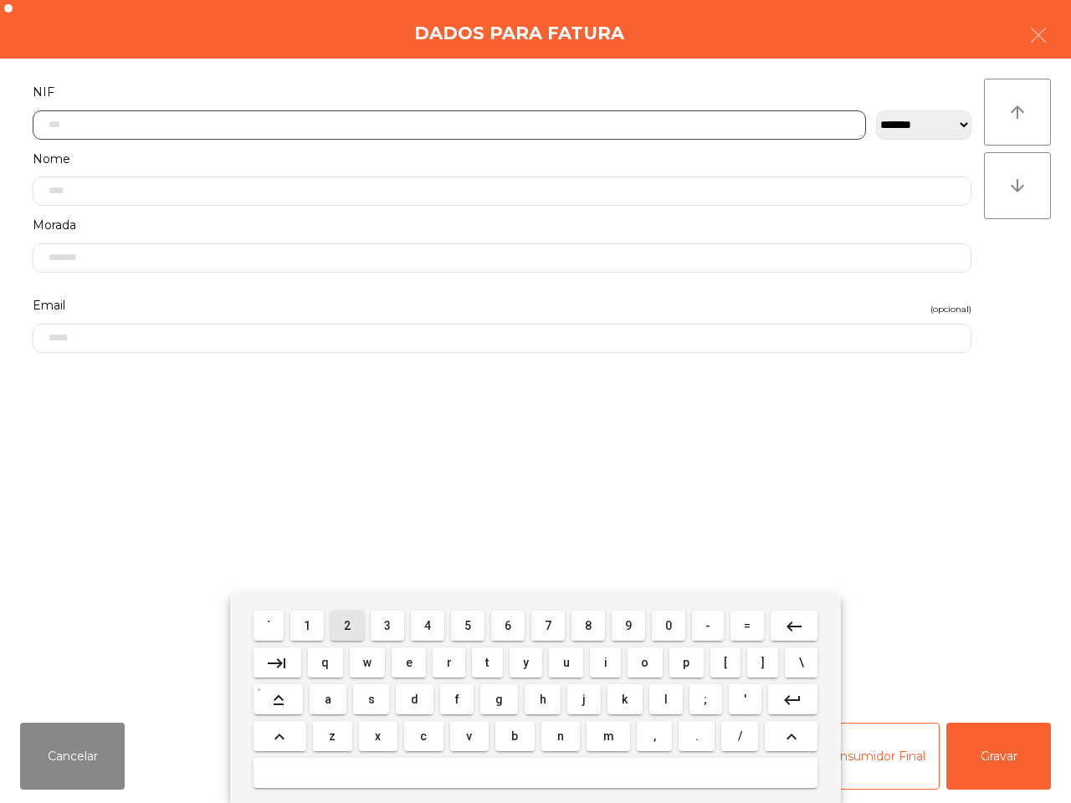
drag, startPoint x: 345, startPoint y: 632, endPoint x: 429, endPoint y: 622, distance: 85.1
click at [348, 630] on button "2" at bounding box center [347, 626] width 33 height 30
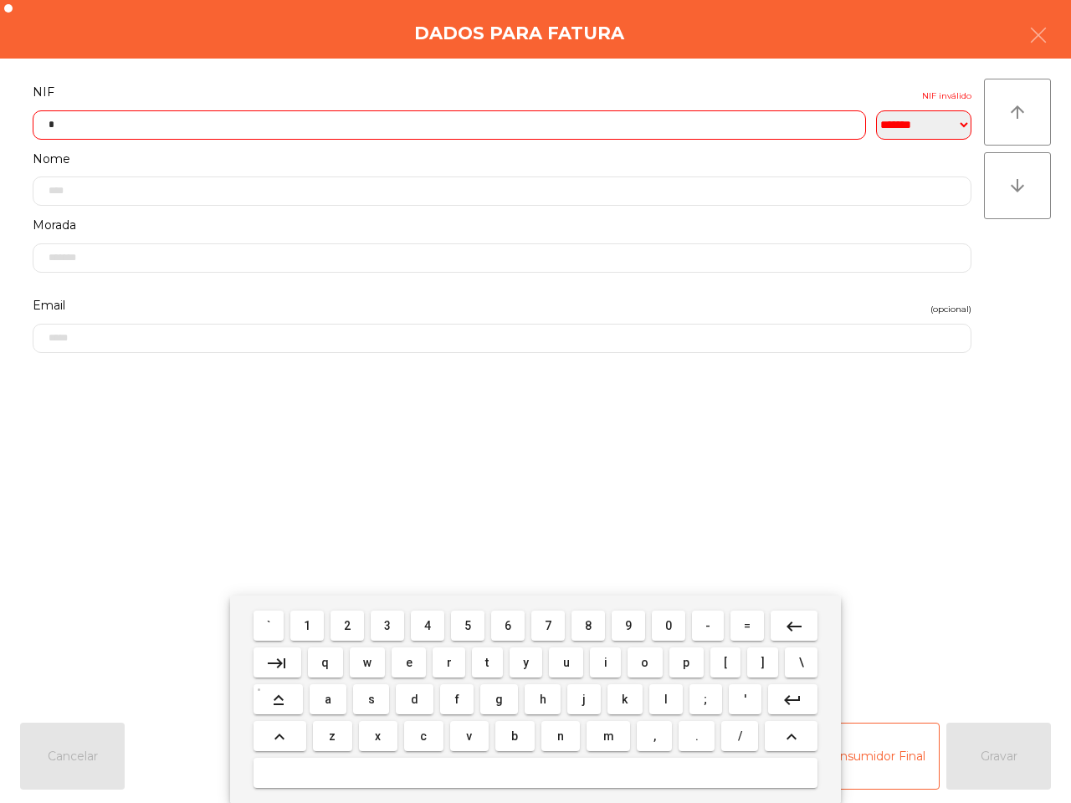
drag, startPoint x: 508, startPoint y: 624, endPoint x: 517, endPoint y: 623, distance: 9.2
click at [509, 624] on span "6" at bounding box center [508, 625] width 7 height 13
drag, startPoint x: 625, startPoint y: 619, endPoint x: 615, endPoint y: 617, distance: 10.4
click at [628, 620] on button "9" at bounding box center [628, 626] width 33 height 30
click at [420, 626] on button "4" at bounding box center [427, 626] width 33 height 30
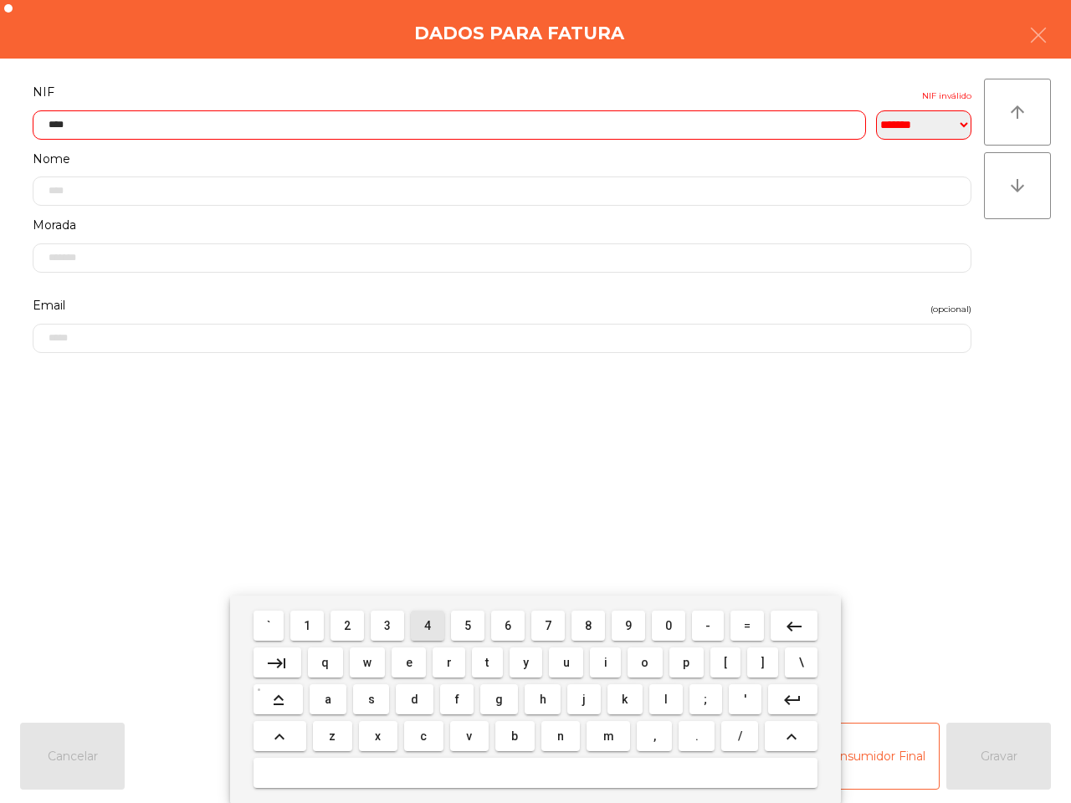
drag, startPoint x: 420, startPoint y: 625, endPoint x: 389, endPoint y: 630, distance: 31.4
click at [423, 625] on button "4" at bounding box center [427, 626] width 33 height 30
click at [350, 629] on span "2" at bounding box center [347, 625] width 7 height 13
click at [591, 621] on button "8" at bounding box center [588, 626] width 33 height 30
click at [424, 626] on span "4" at bounding box center [427, 625] width 7 height 13
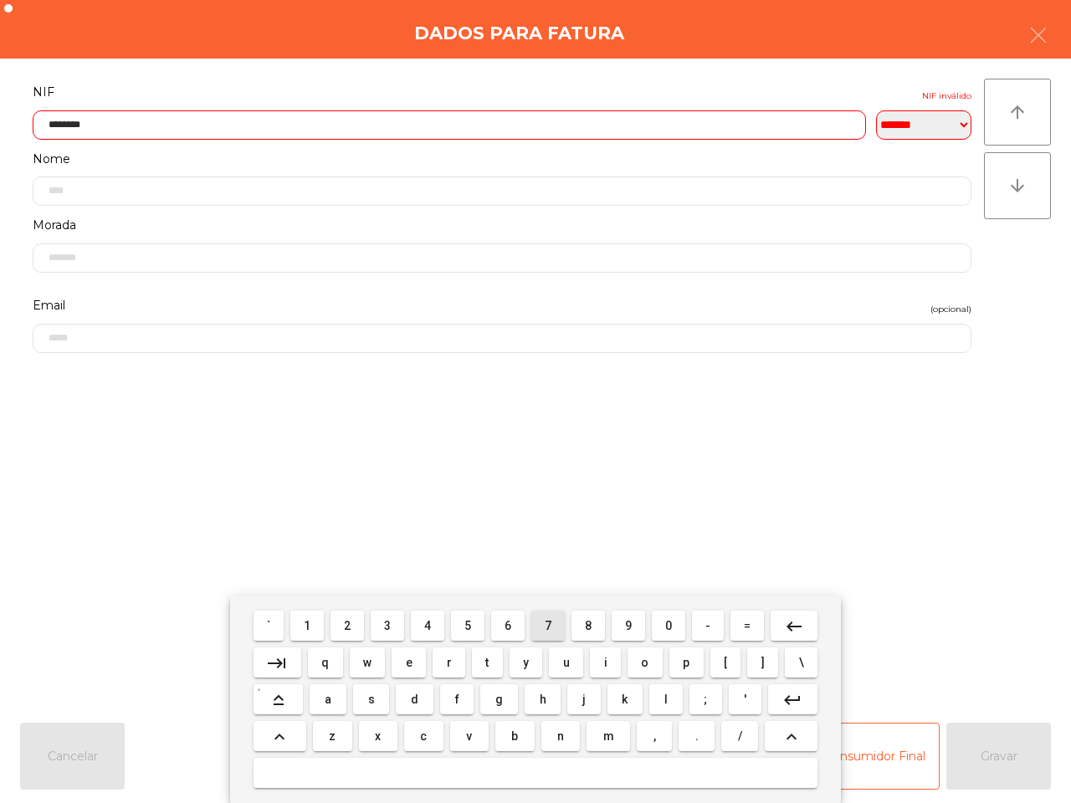
click at [537, 617] on button "7" at bounding box center [547, 626] width 33 height 30
type input "*********"
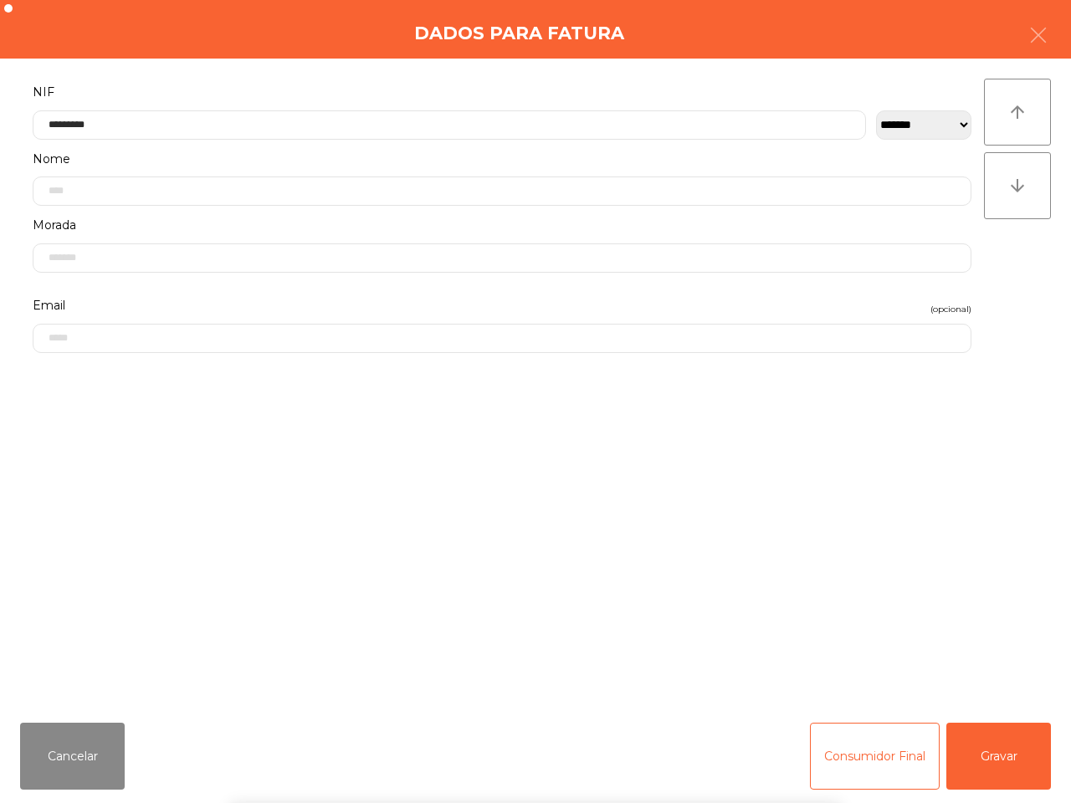
click at [987, 742] on div "` 1 2 3 4 5 6 7 8 9 0 - = keyboard_backspace keyboard_tab q w e r t y u i o p […" at bounding box center [535, 700] width 1071 height 208
click at [982, 742] on button "Gravar" at bounding box center [998, 756] width 105 height 67
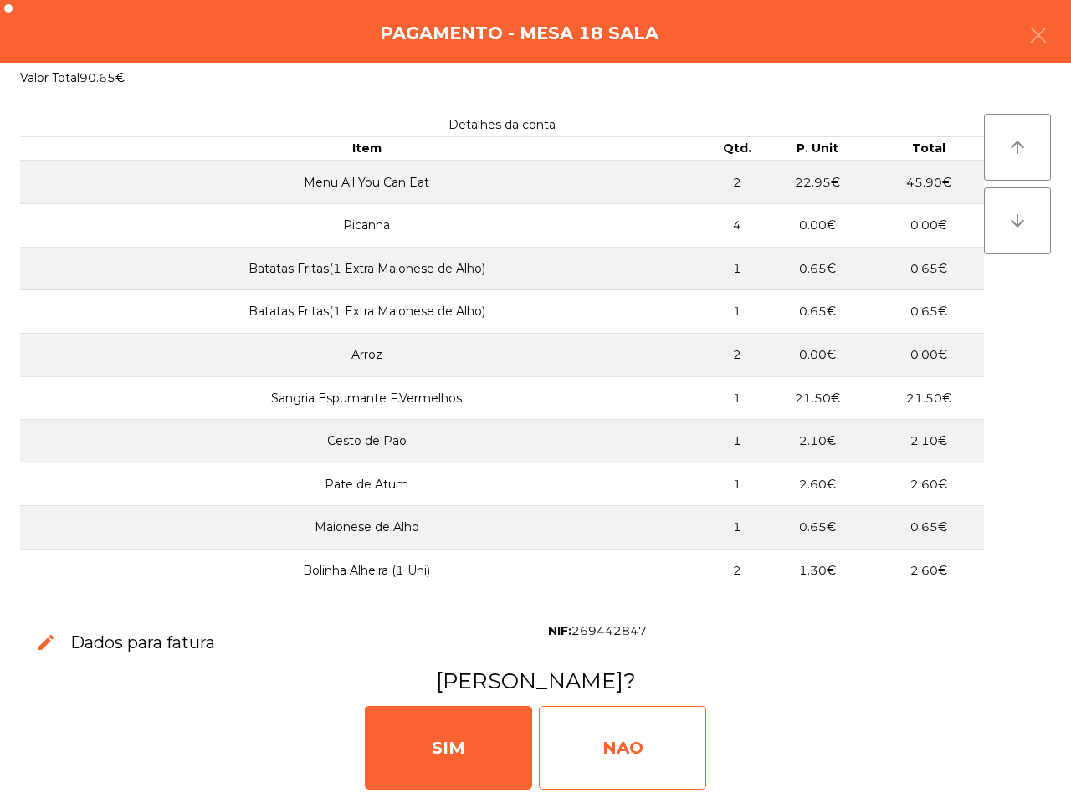
click at [654, 750] on div "NAO" at bounding box center [622, 748] width 167 height 84
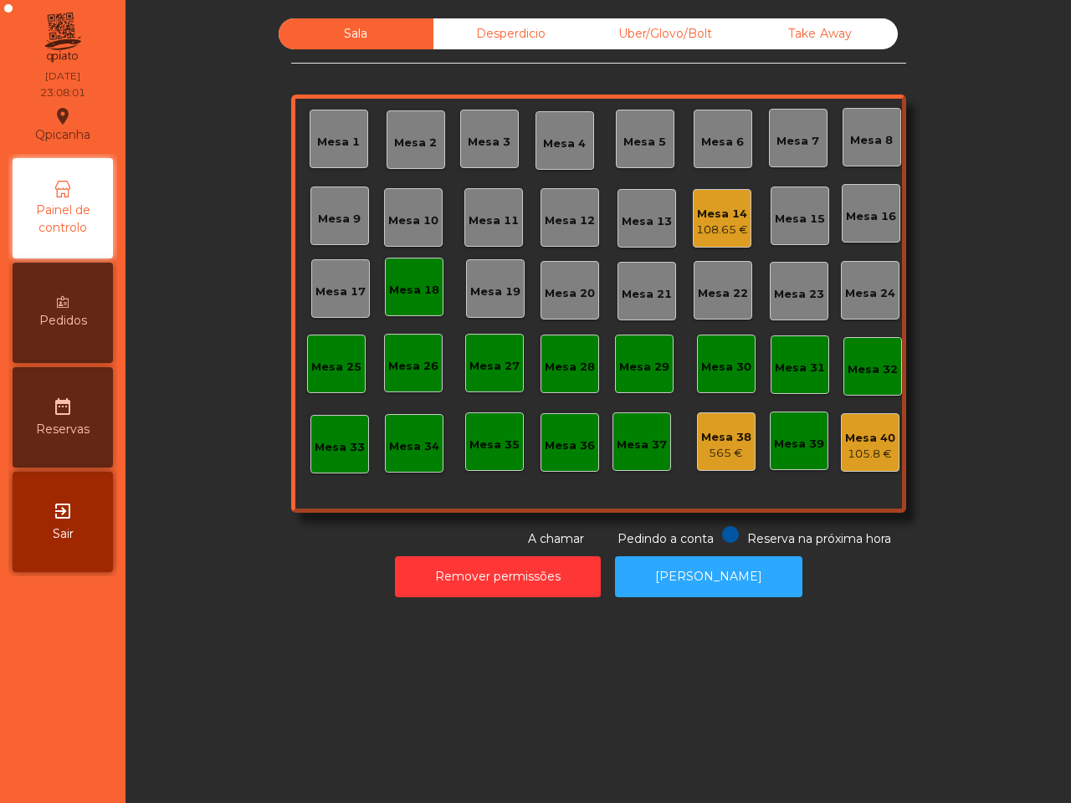
click at [44, 733] on div "Qpicanha location_on 28/08/2025 23:08:01 Painel de controlo Pedidos date_range …" at bounding box center [535, 401] width 1071 height 803
click at [714, 213] on div "Mesa 14" at bounding box center [722, 214] width 52 height 17
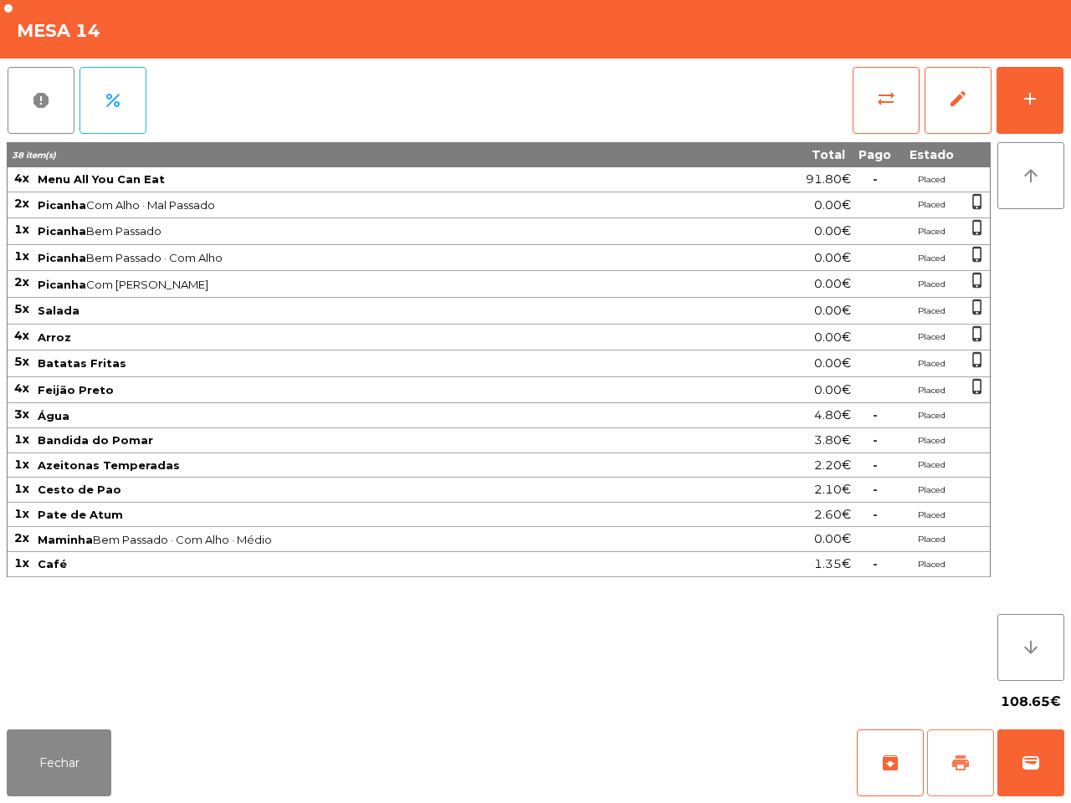
click at [956, 768] on span "print" at bounding box center [961, 763] width 20 height 20
click at [1038, 778] on button "wallet" at bounding box center [1030, 763] width 67 height 67
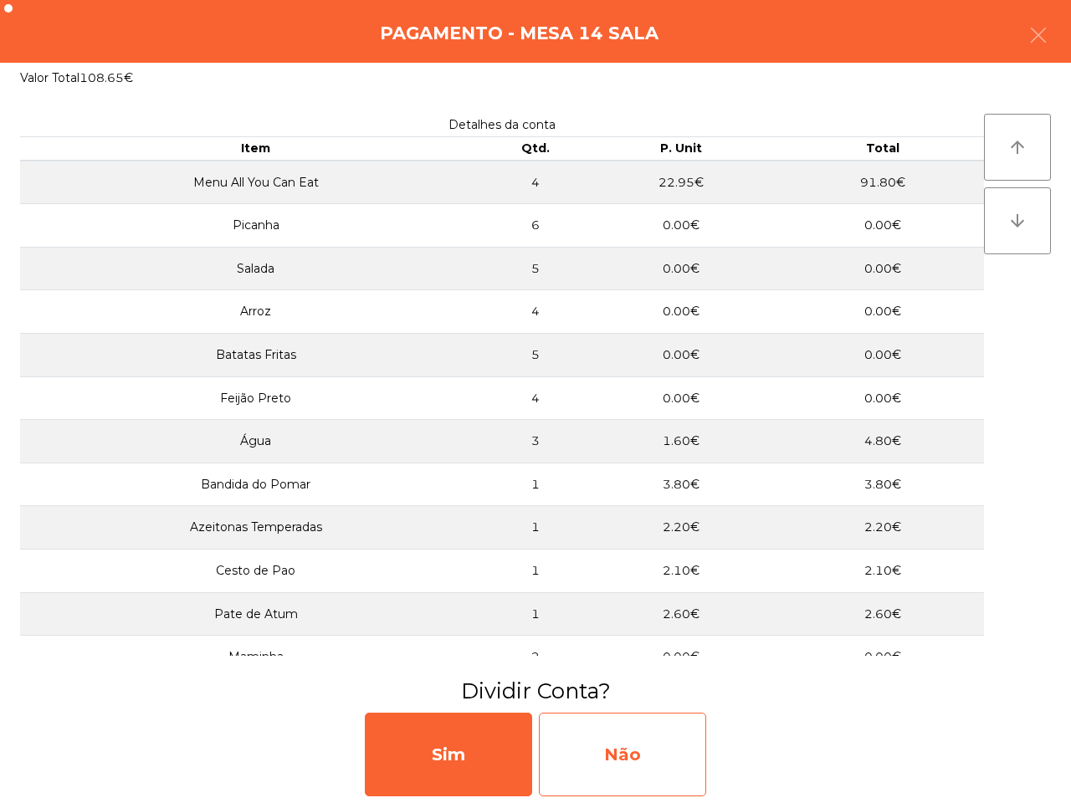
click at [655, 751] on div "Não" at bounding box center [622, 755] width 167 height 84
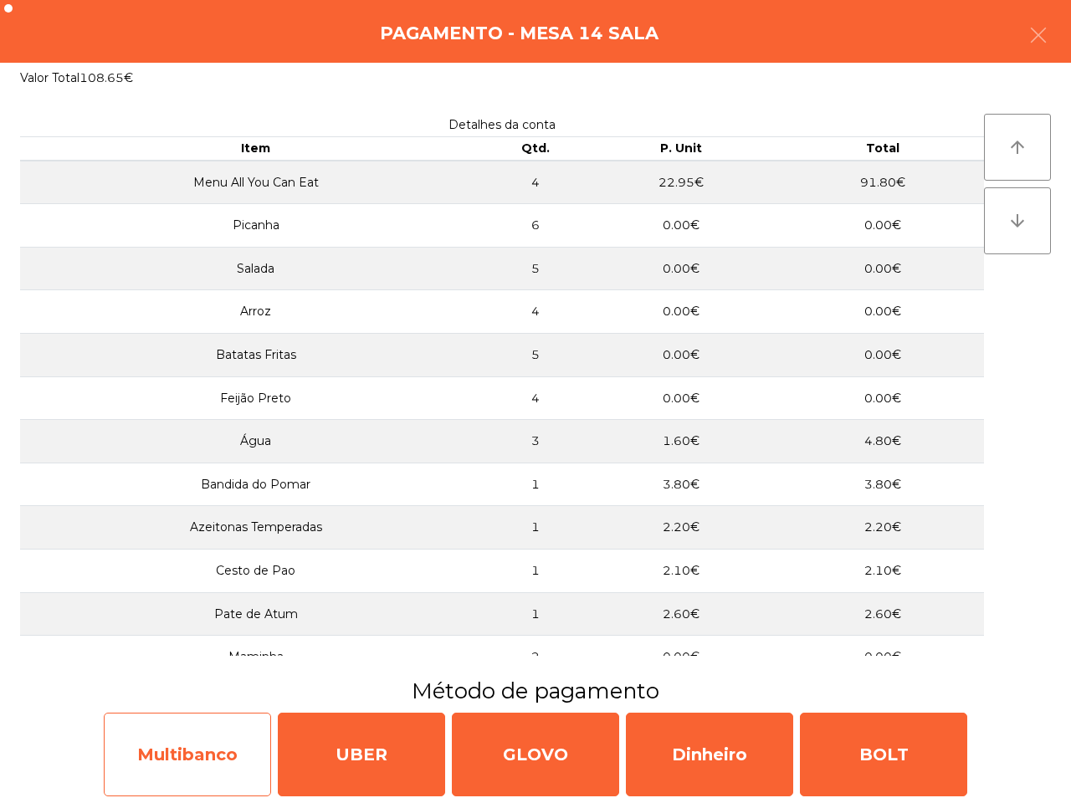
click at [202, 736] on div "Multibanco" at bounding box center [187, 755] width 167 height 84
select select "**"
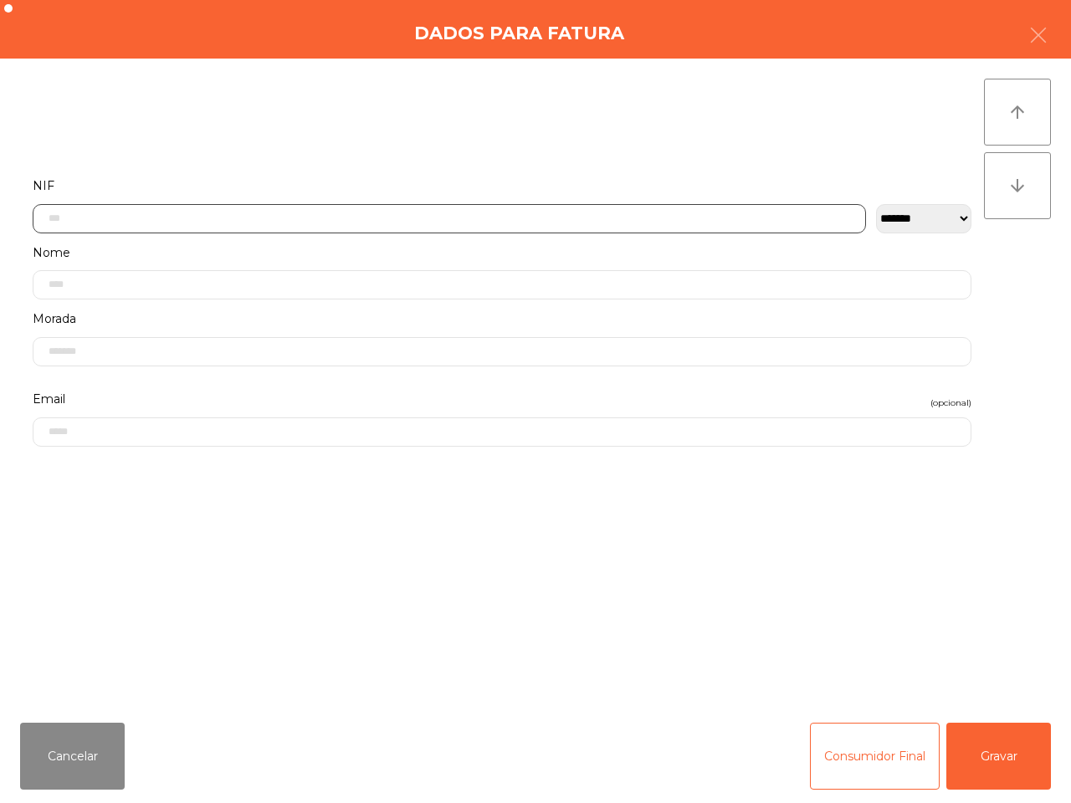
click at [265, 218] on input "text" at bounding box center [449, 218] width 833 height 29
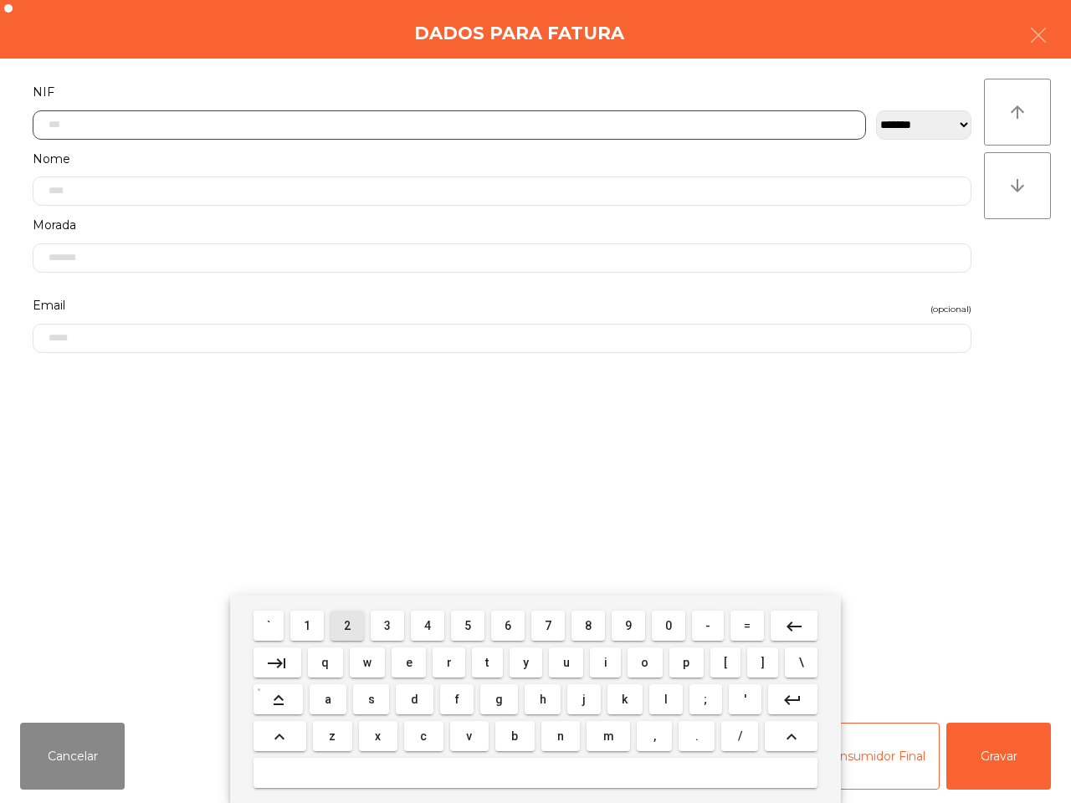
drag, startPoint x: 354, startPoint y: 623, endPoint x: 377, endPoint y: 628, distance: 23.8
click at [356, 623] on button "2" at bounding box center [347, 626] width 33 height 30
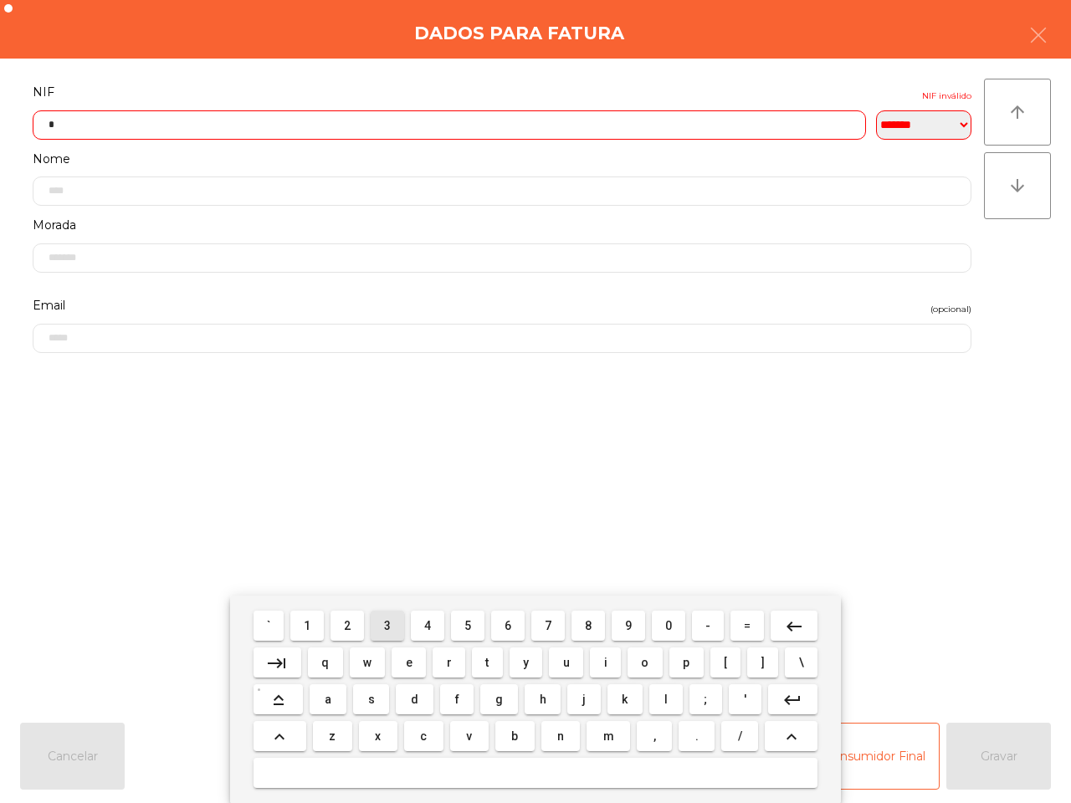
click at [394, 626] on button "3" at bounding box center [387, 626] width 33 height 30
click at [308, 626] on span "1" at bounding box center [307, 625] width 7 height 13
drag, startPoint x: 310, startPoint y: 625, endPoint x: 374, endPoint y: 628, distance: 63.7
click at [315, 625] on button "1" at bounding box center [306, 626] width 33 height 30
click at [587, 630] on span "8" at bounding box center [588, 625] width 7 height 13
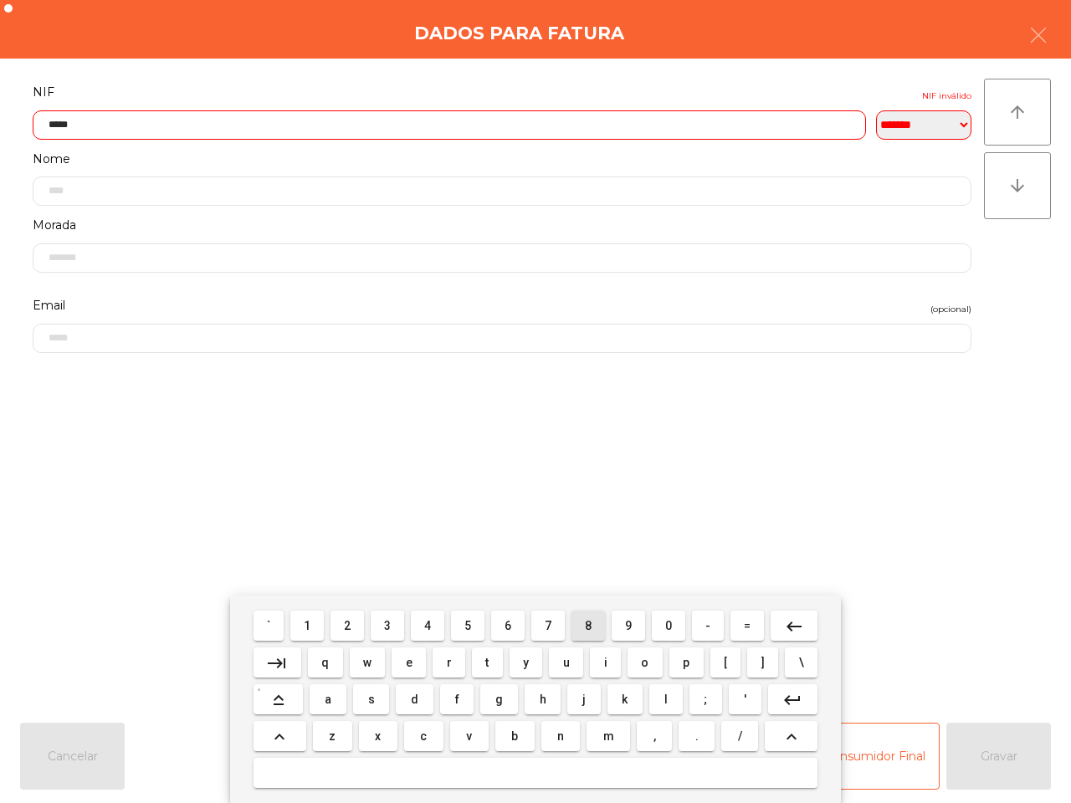
click at [587, 628] on span "8" at bounding box center [588, 625] width 7 height 13
click at [585, 625] on span "8" at bounding box center [588, 625] width 7 height 13
drag, startPoint x: 461, startPoint y: 619, endPoint x: 440, endPoint y: 620, distance: 20.9
click at [461, 620] on button "5" at bounding box center [467, 626] width 33 height 30
click at [419, 622] on button "4" at bounding box center [427, 626] width 33 height 30
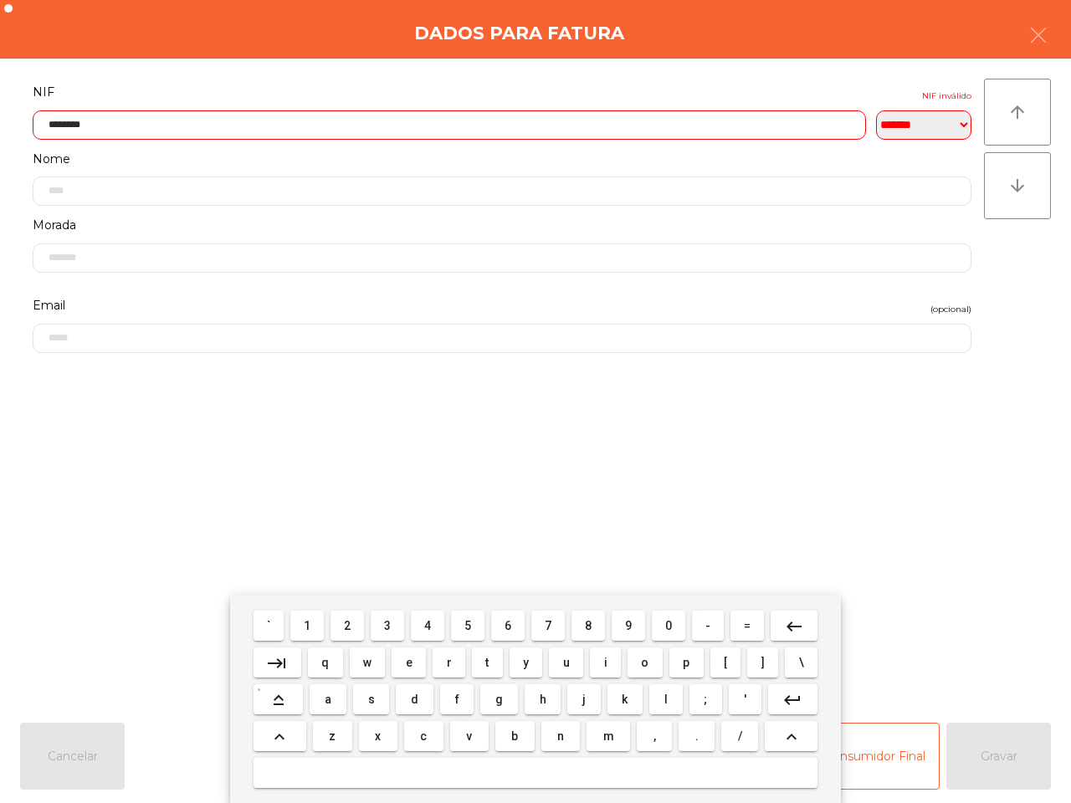
type input "*********"
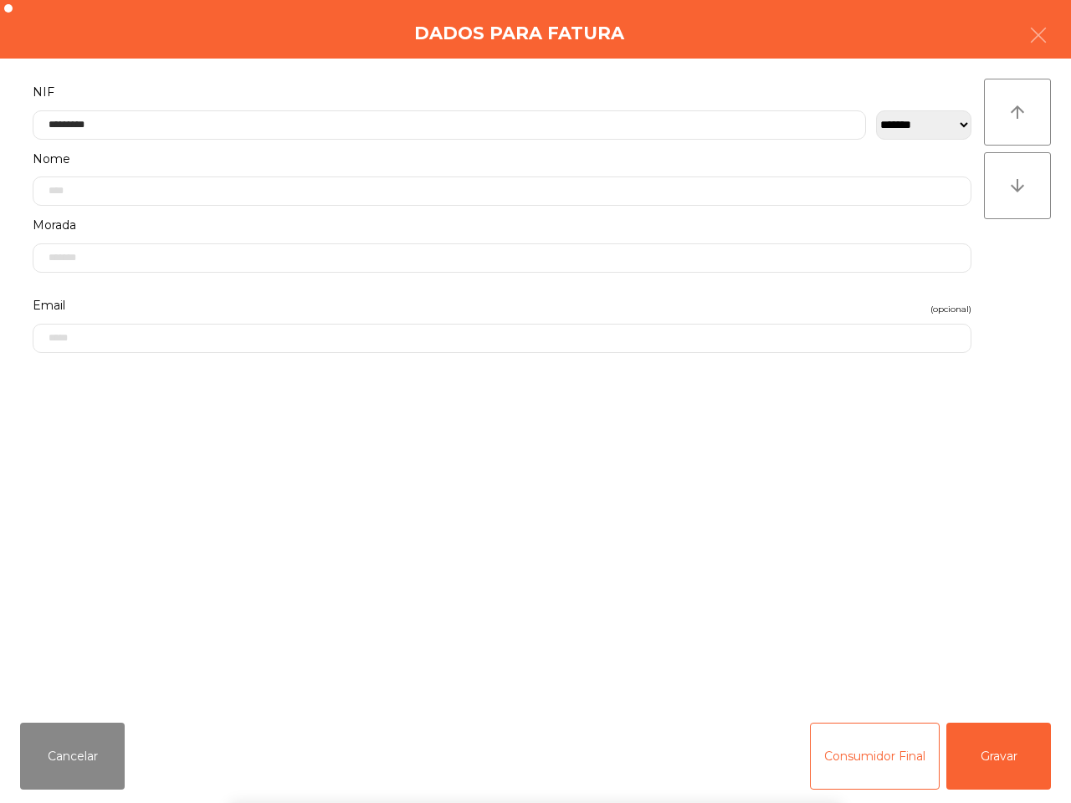
click at [1018, 766] on div "` 1 2 3 4 5 6 7 8 9 0 - = keyboard_backspace keyboard_tab q w e r t y u i o p […" at bounding box center [535, 700] width 1071 height 208
click at [1019, 764] on button "Gravar" at bounding box center [998, 756] width 105 height 67
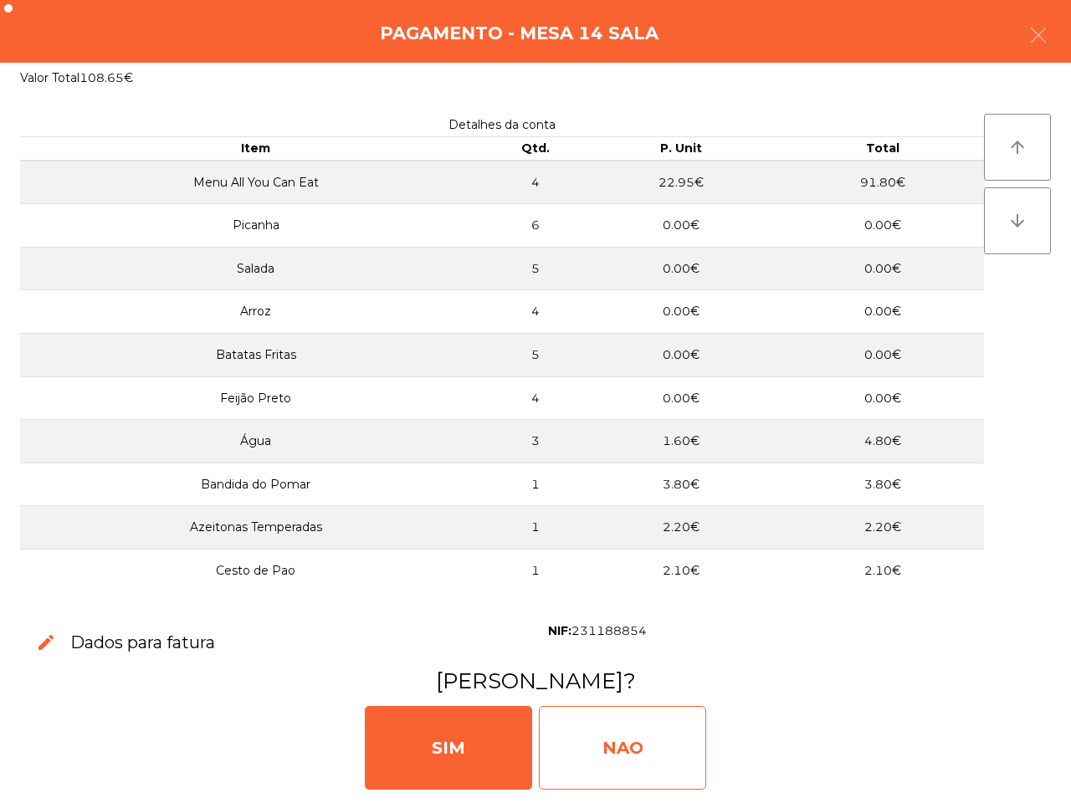
click at [600, 738] on div "NAO" at bounding box center [622, 748] width 167 height 84
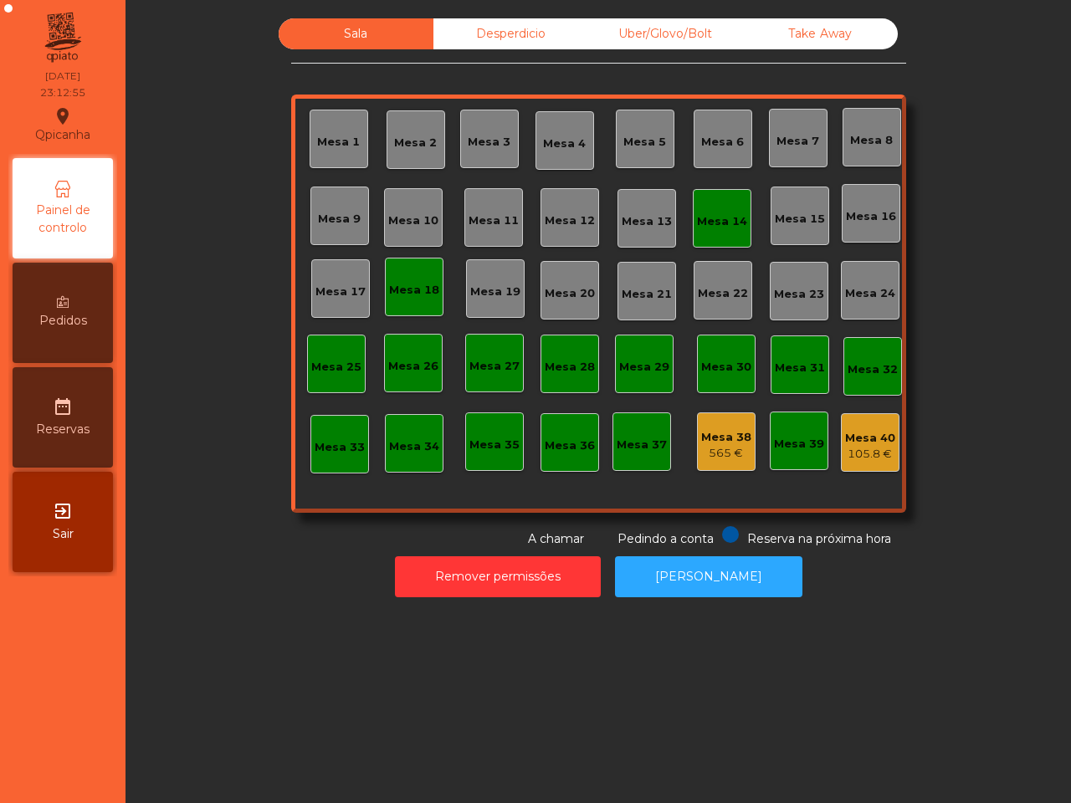
click at [712, 453] on div "565 €" at bounding box center [726, 453] width 50 height 17
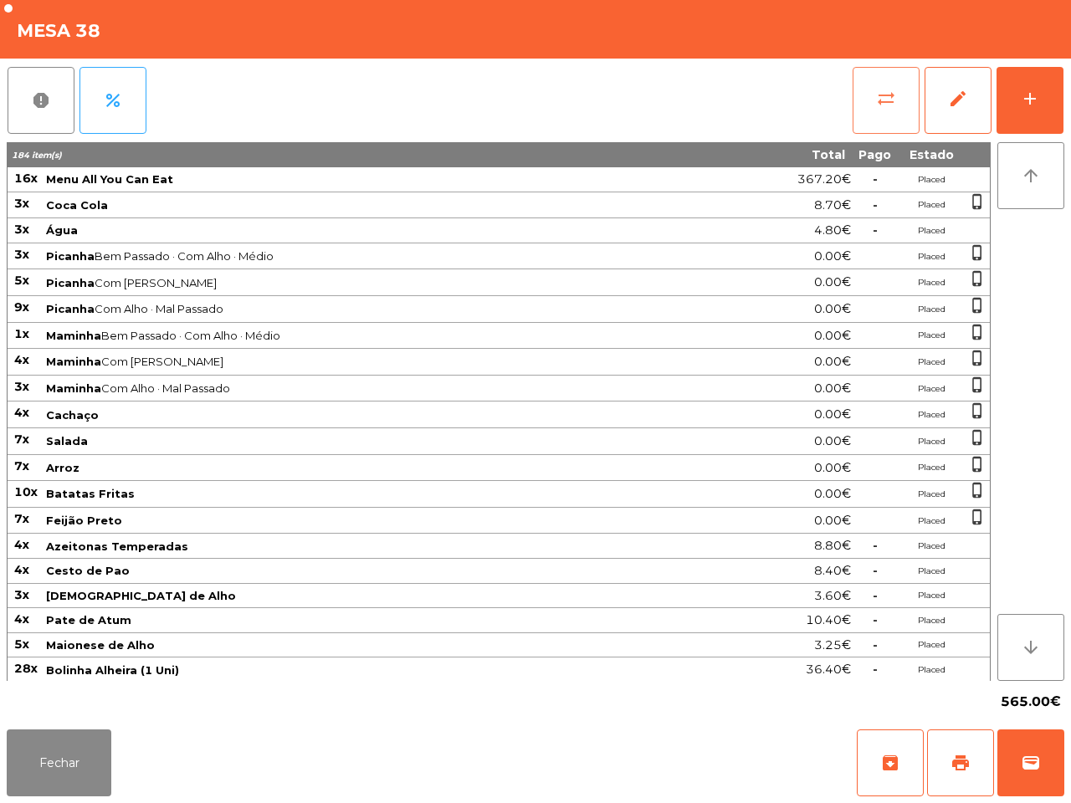
click at [862, 95] on button "sync_alt" at bounding box center [886, 100] width 67 height 67
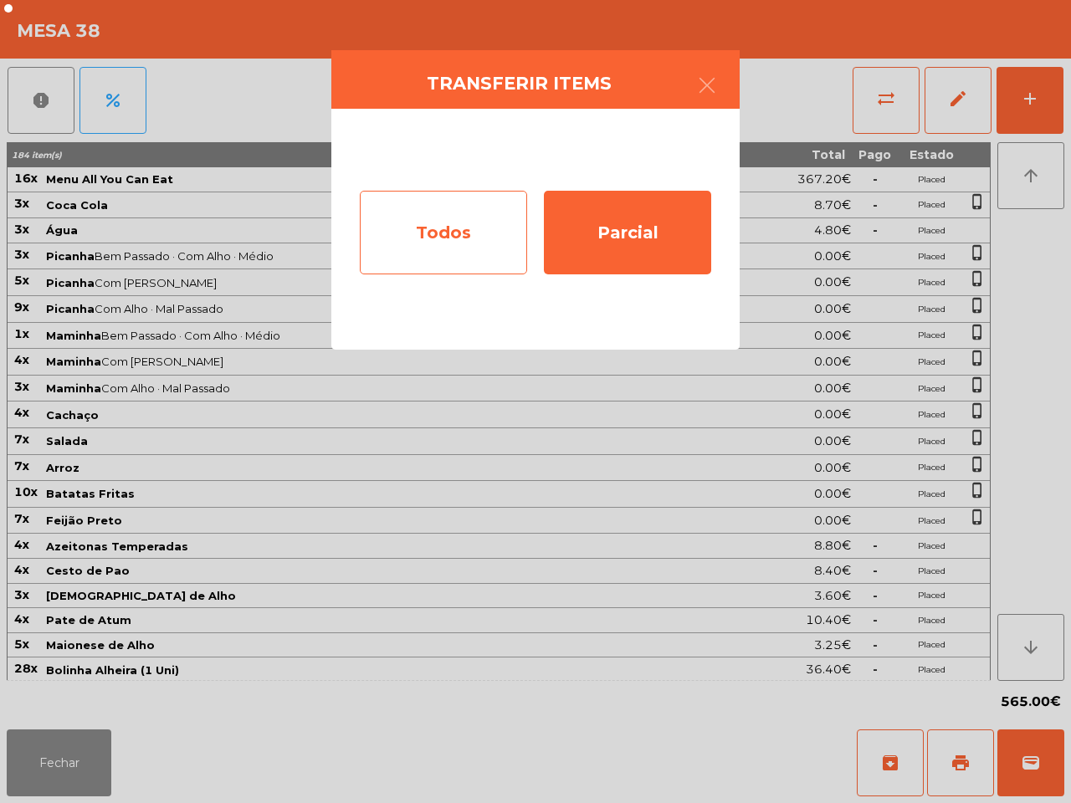
click at [479, 230] on div "Todos" at bounding box center [443, 233] width 167 height 84
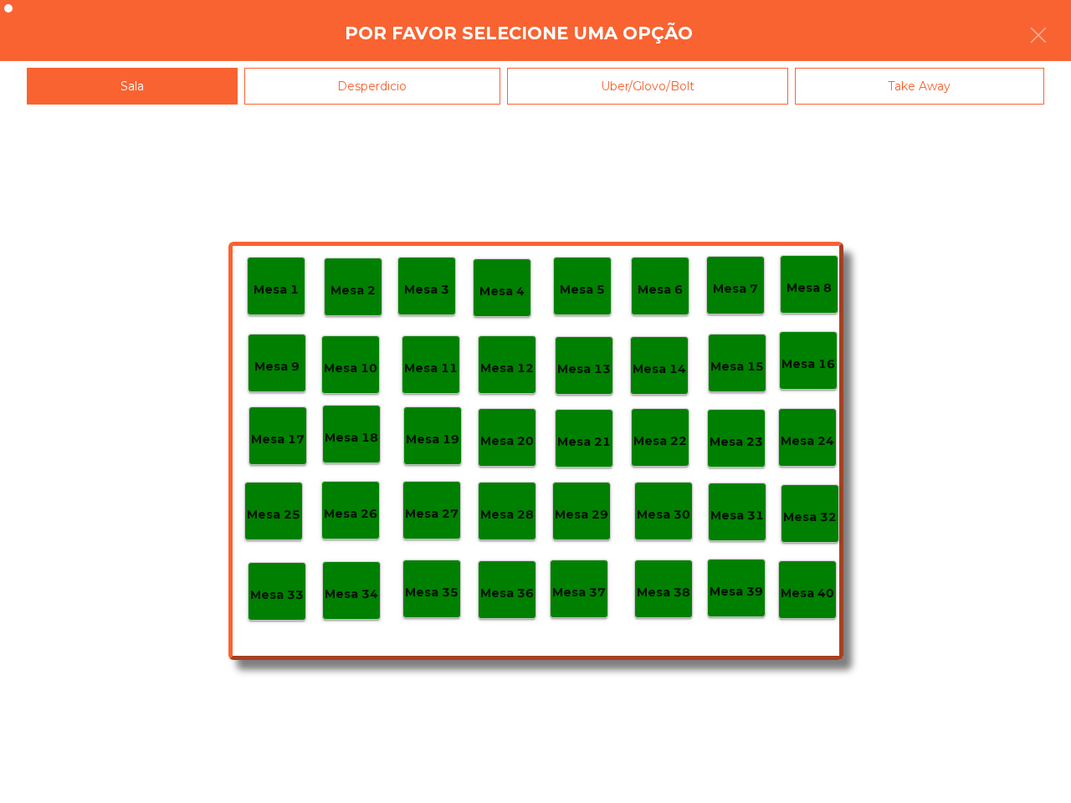
click at [807, 584] on p "Mesa 40" at bounding box center [808, 593] width 54 height 19
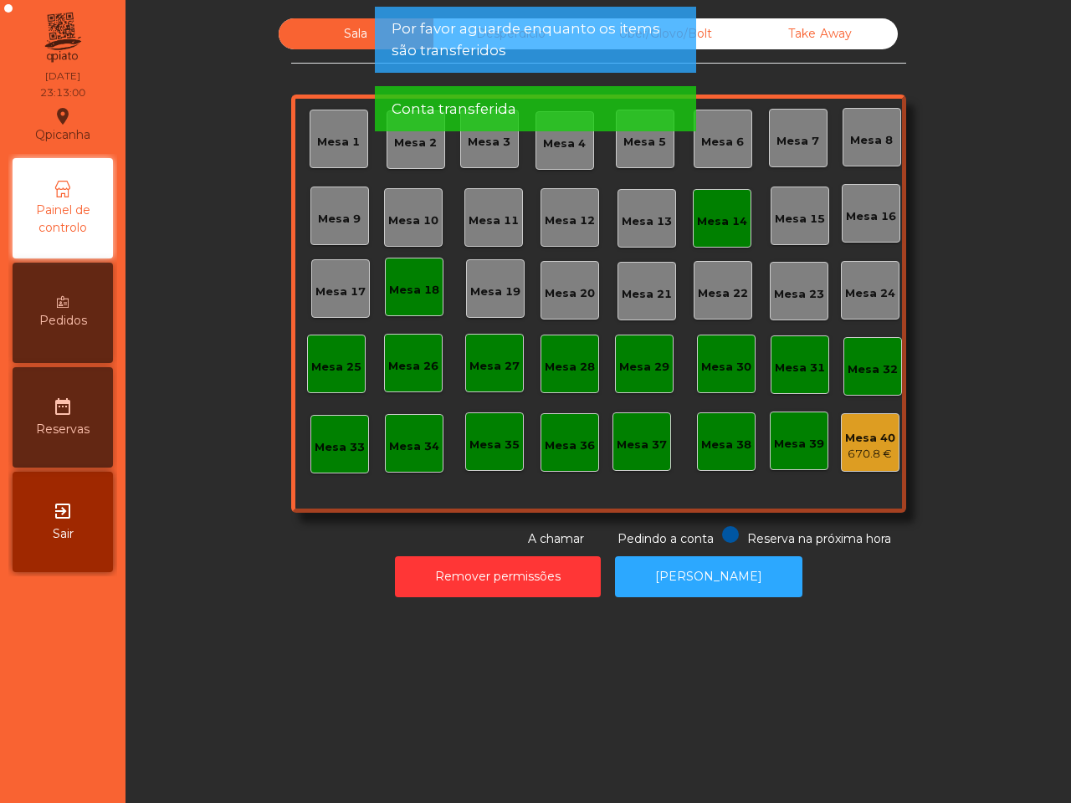
click at [863, 454] on div "670.8 €" at bounding box center [870, 454] width 50 height 17
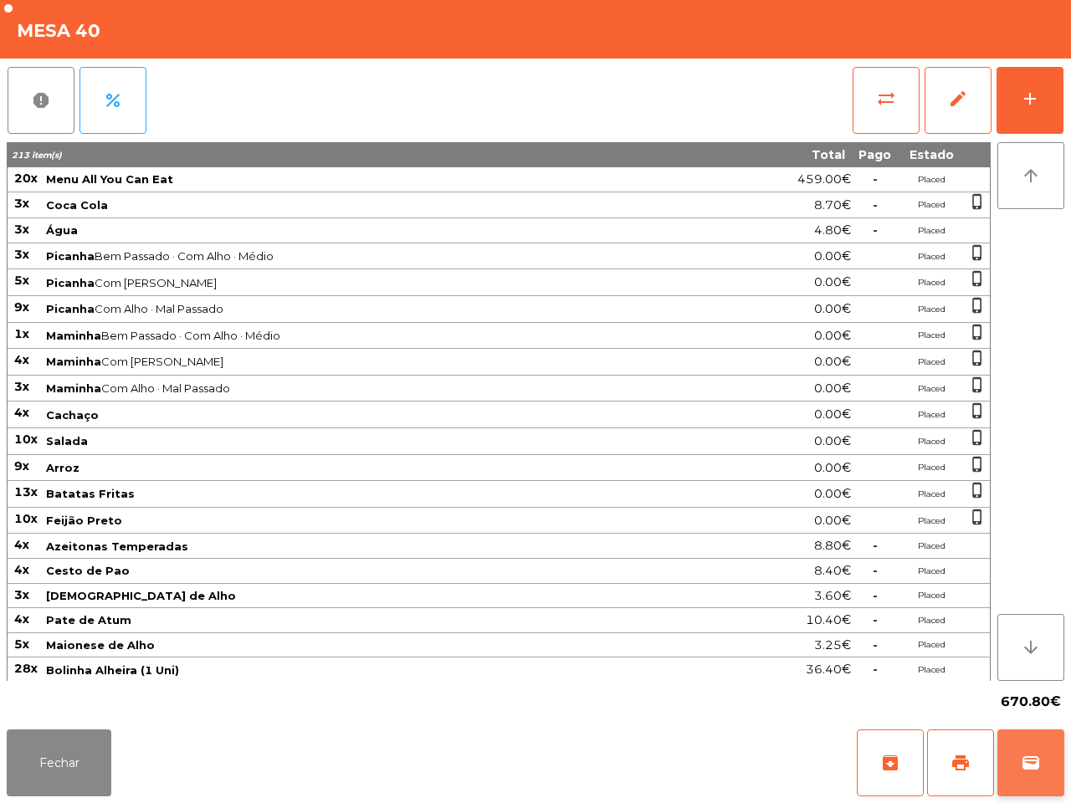
click at [1026, 750] on button "wallet" at bounding box center [1030, 763] width 67 height 67
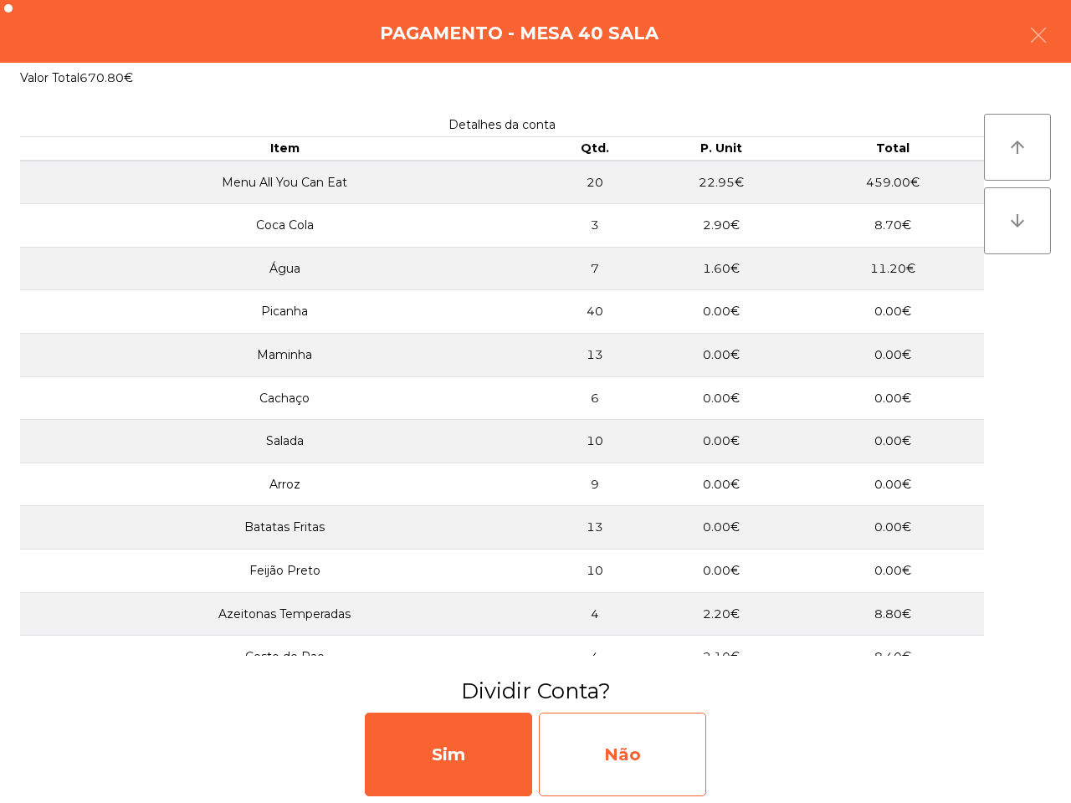
click at [634, 746] on div "Não" at bounding box center [622, 755] width 167 height 84
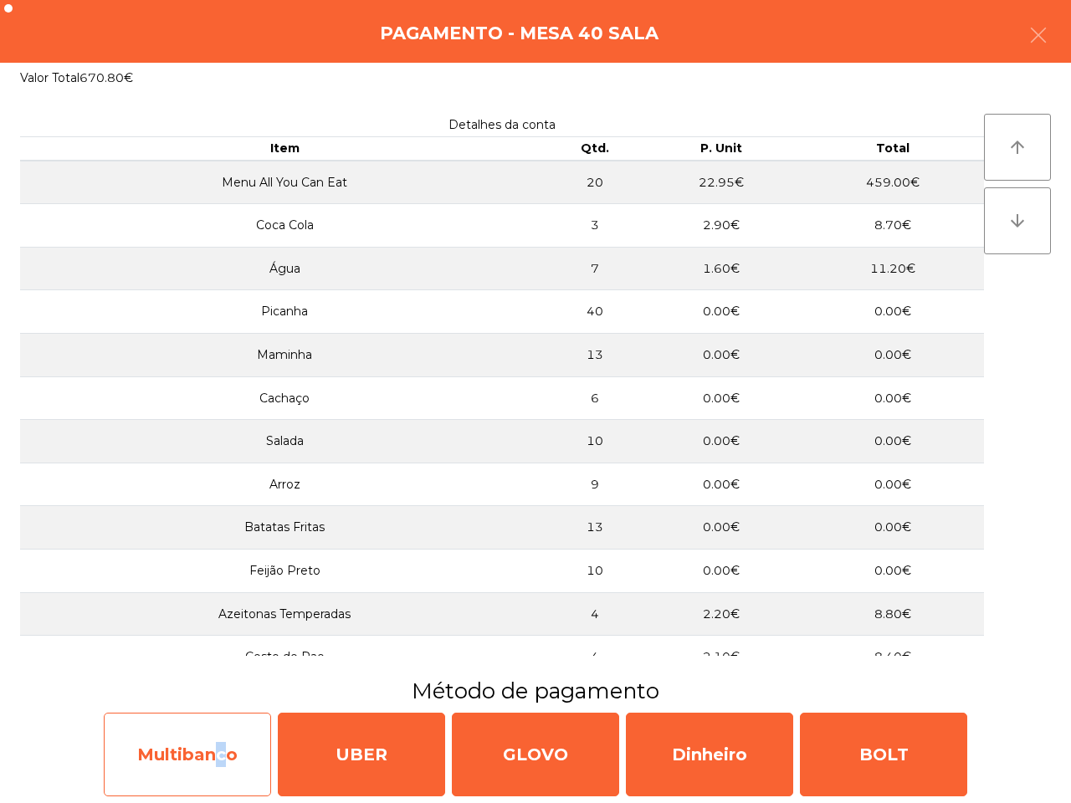
click at [211, 747] on div "Multibanco" at bounding box center [187, 755] width 167 height 84
select select "**"
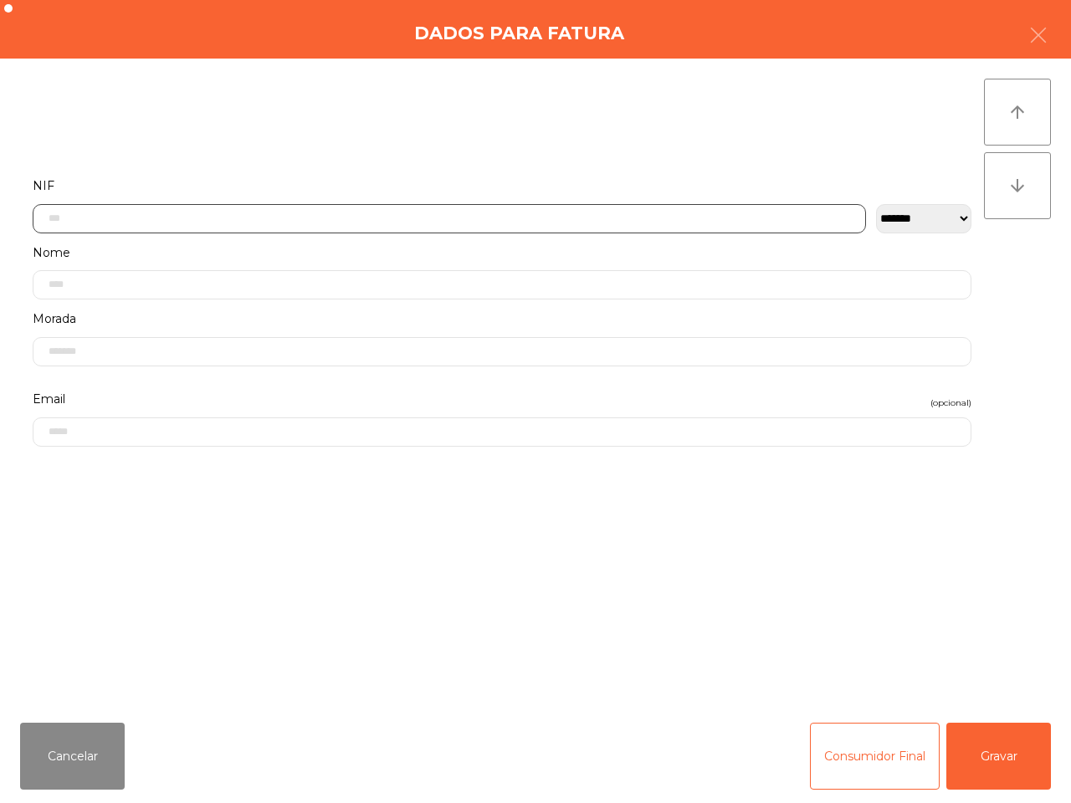
click at [157, 223] on input "text" at bounding box center [449, 218] width 833 height 29
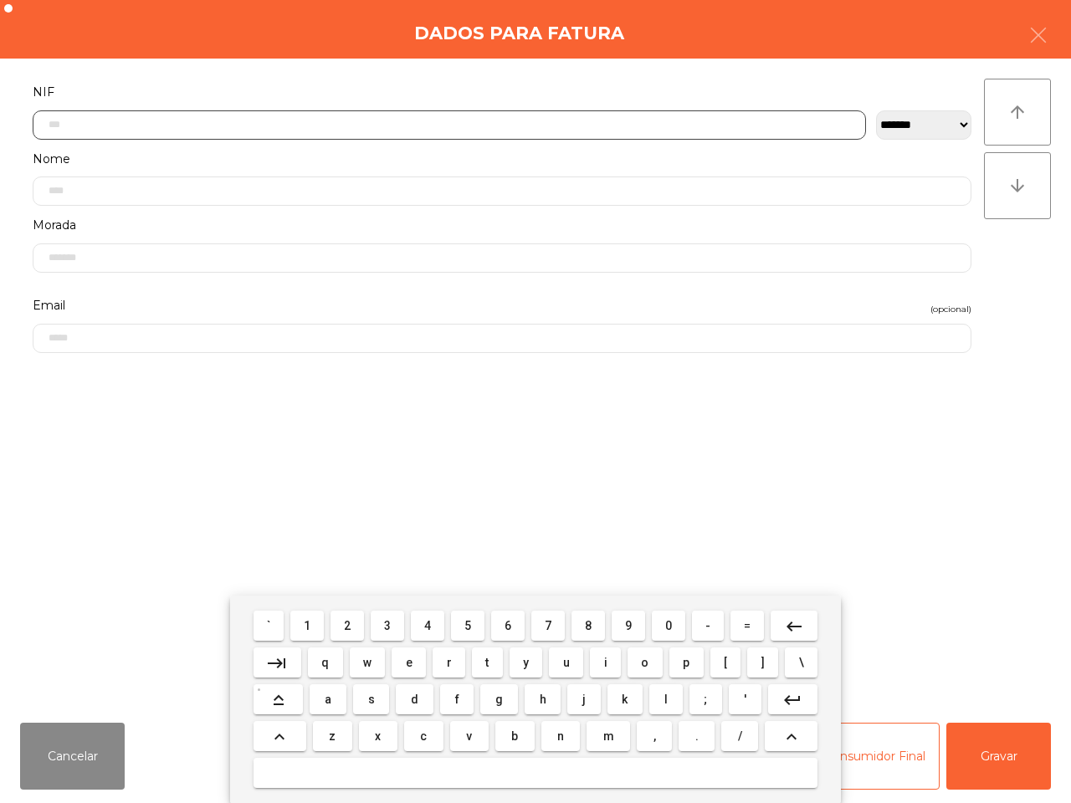
click at [469, 632] on span "5" at bounding box center [467, 625] width 7 height 13
click at [310, 619] on span "1" at bounding box center [307, 625] width 7 height 13
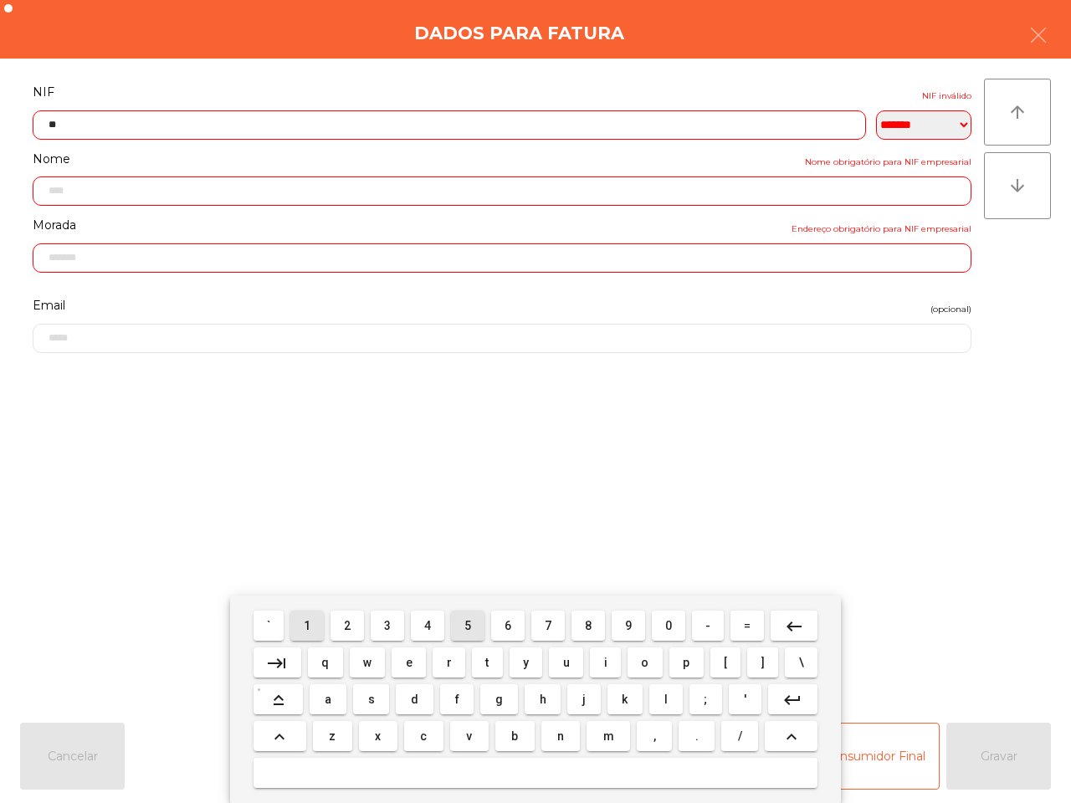
click at [592, 626] on button "8" at bounding box center [588, 626] width 33 height 30
drag, startPoint x: 557, startPoint y: 629, endPoint x: 525, endPoint y: 630, distance: 31.8
click at [558, 629] on button "7" at bounding box center [547, 626] width 33 height 30
drag, startPoint x: 458, startPoint y: 625, endPoint x: 433, endPoint y: 622, distance: 25.3
click at [461, 626] on button "5" at bounding box center [467, 626] width 33 height 30
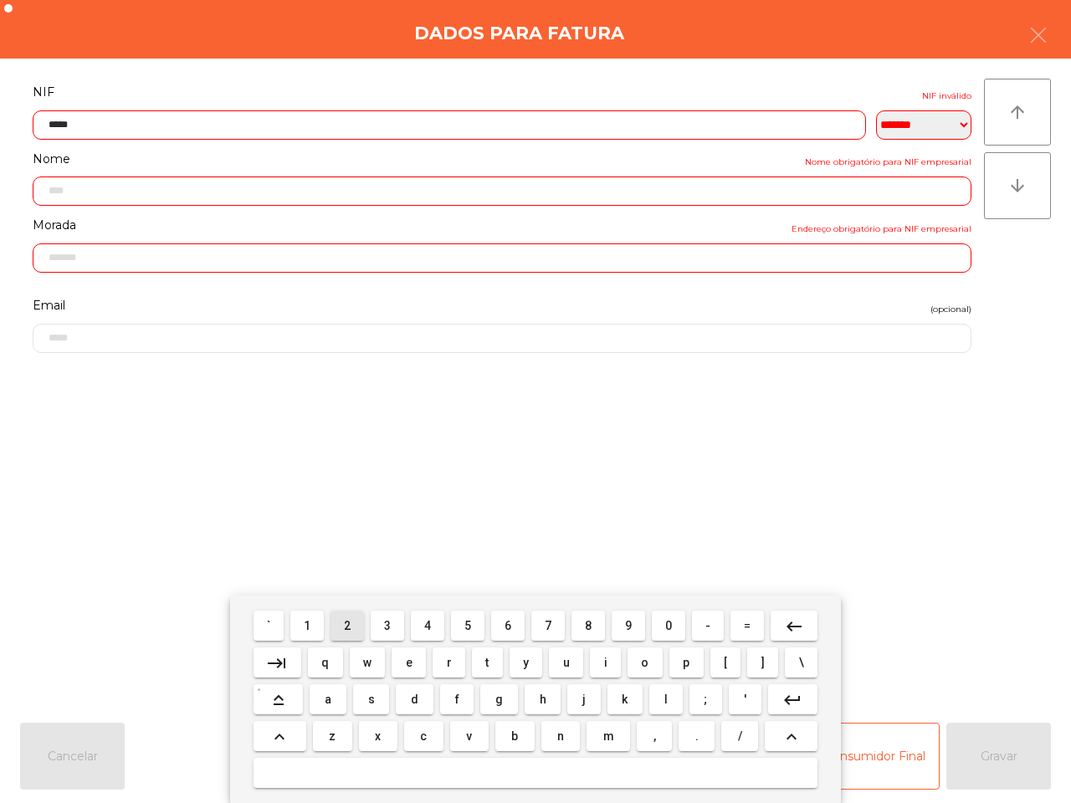
drag, startPoint x: 346, startPoint y: 615, endPoint x: 382, endPoint y: 617, distance: 36.0
click at [347, 616] on button "2" at bounding box center [347, 626] width 33 height 30
click at [466, 620] on button "5" at bounding box center [467, 626] width 33 height 30
drag, startPoint x: 307, startPoint y: 617, endPoint x: 316, endPoint y: 615, distance: 9.4
click at [312, 617] on button "1" at bounding box center [306, 626] width 33 height 30
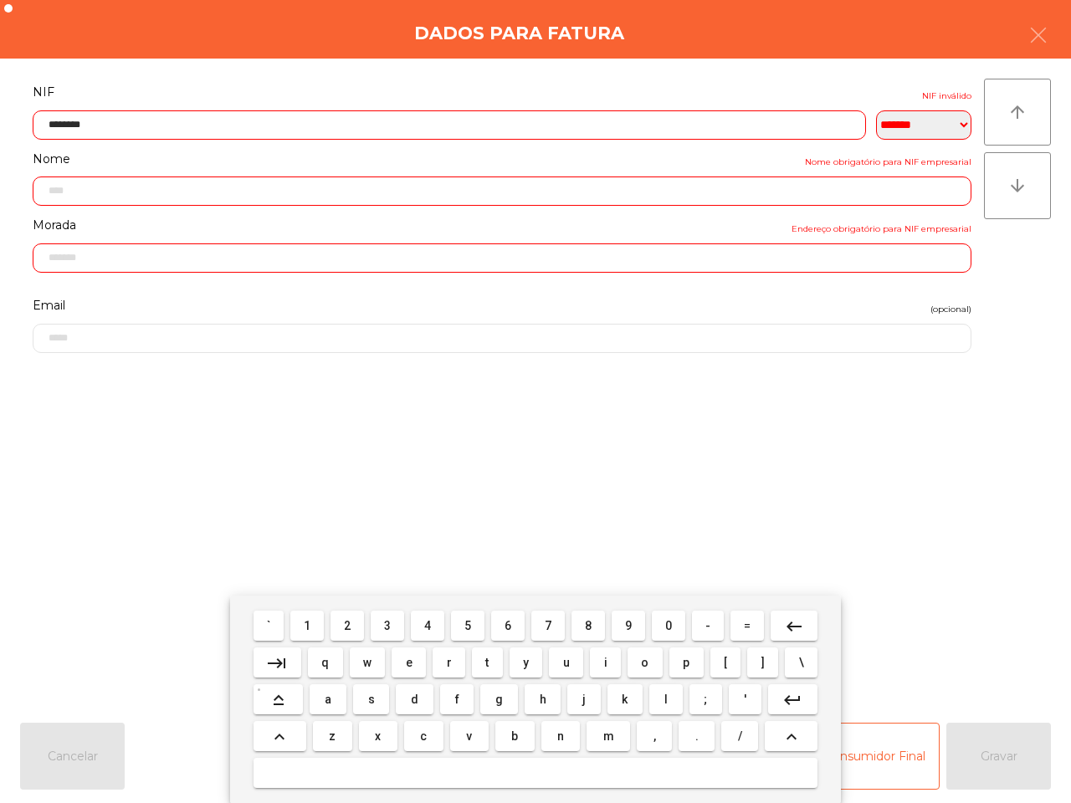
click at [585, 621] on span "8" at bounding box center [588, 625] width 7 height 13
type input "*********"
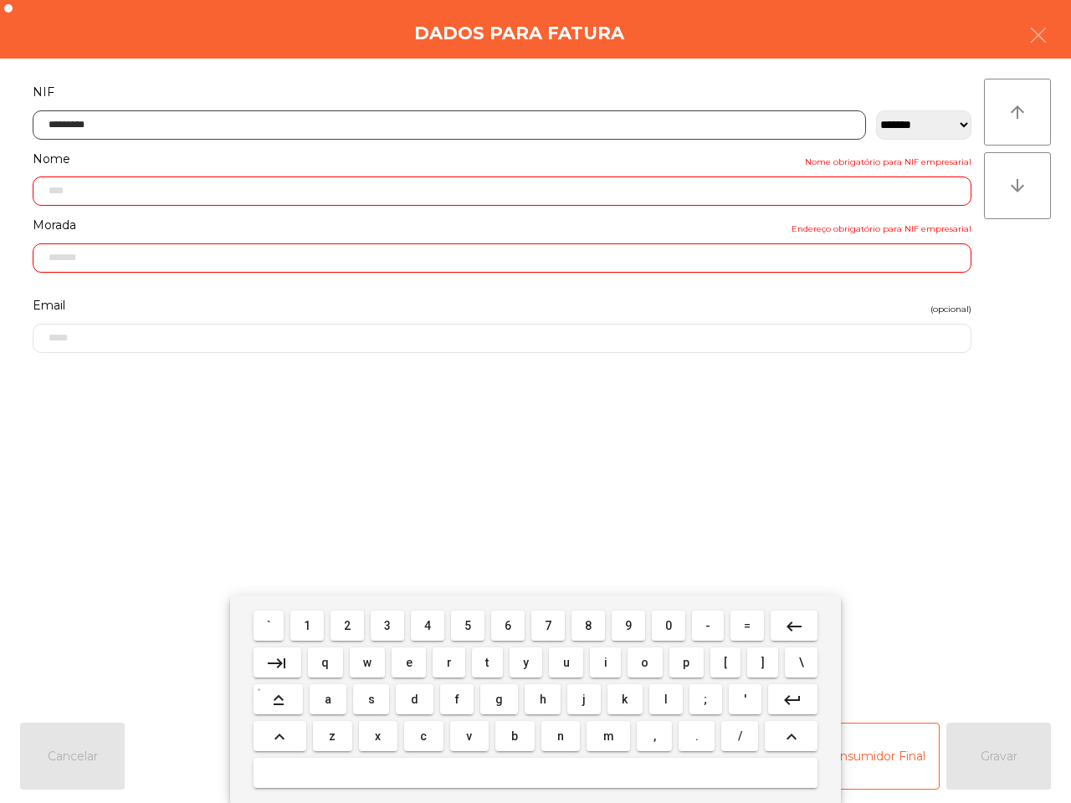
type input "**********"
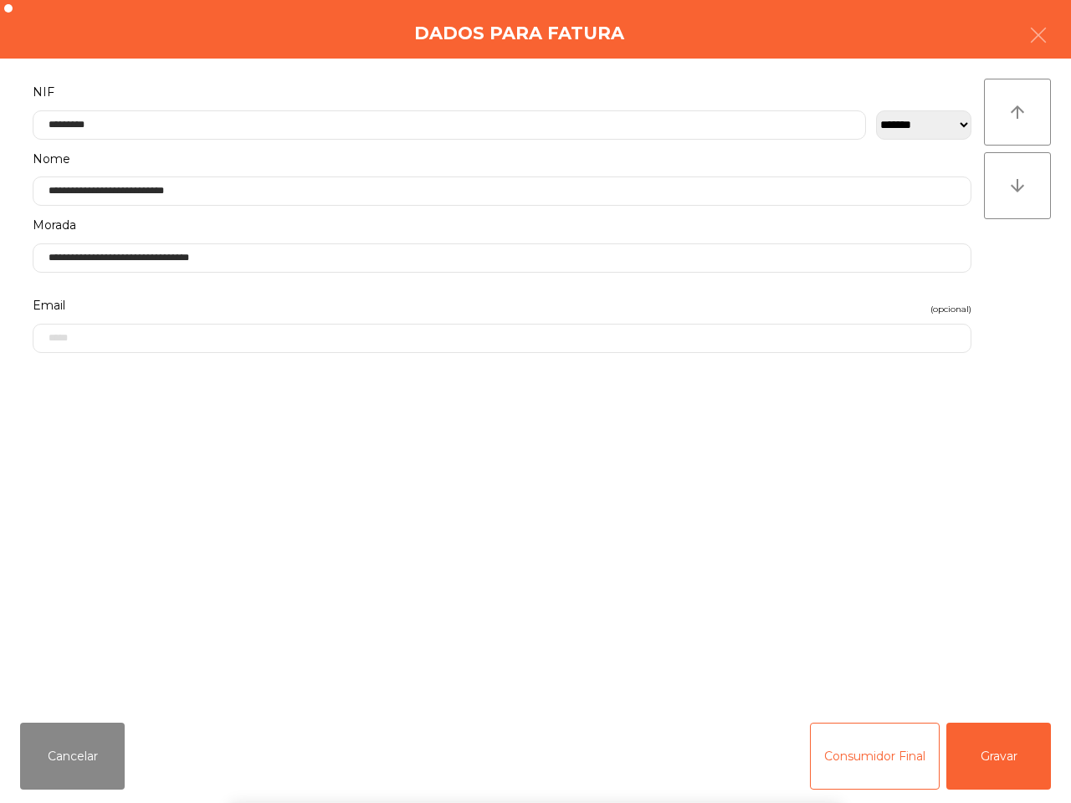
click at [1018, 755] on div "` 1 2 3 4 5 6 7 8 9 0 - = keyboard_backspace keyboard_tab q w e r t y u i o p […" at bounding box center [535, 700] width 1071 height 208
click at [1017, 756] on button "Gravar" at bounding box center [998, 756] width 105 height 67
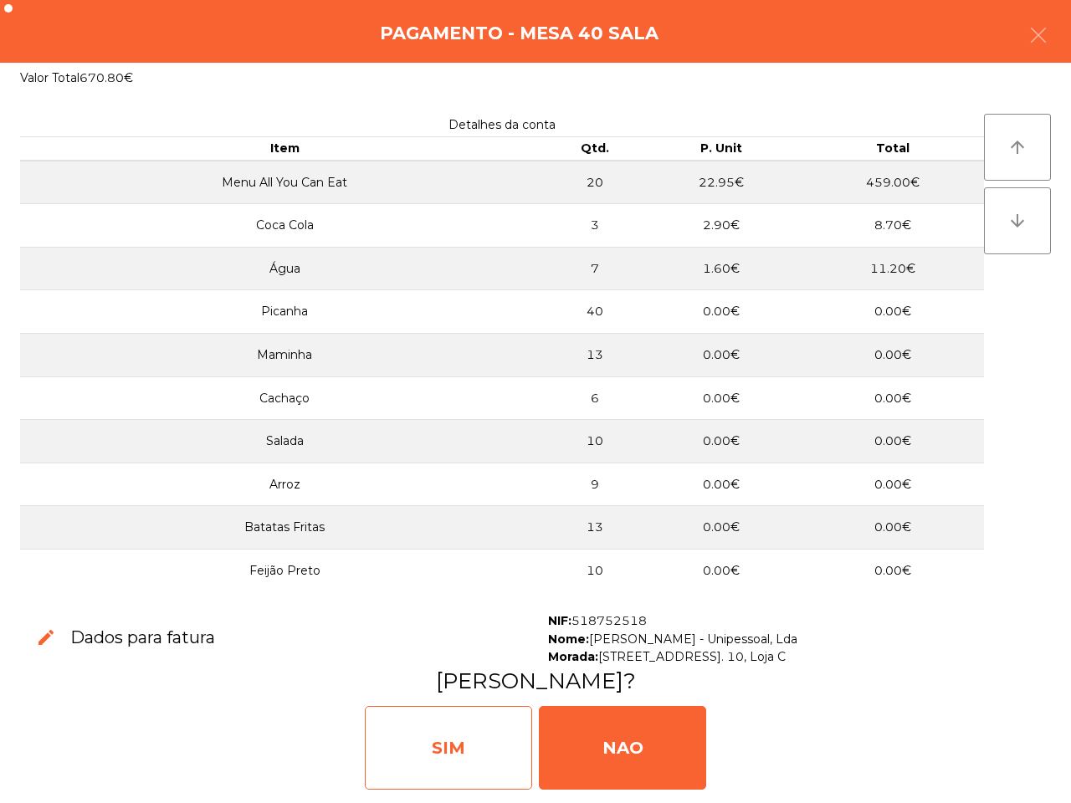
click at [499, 725] on div "SIM" at bounding box center [448, 748] width 167 height 84
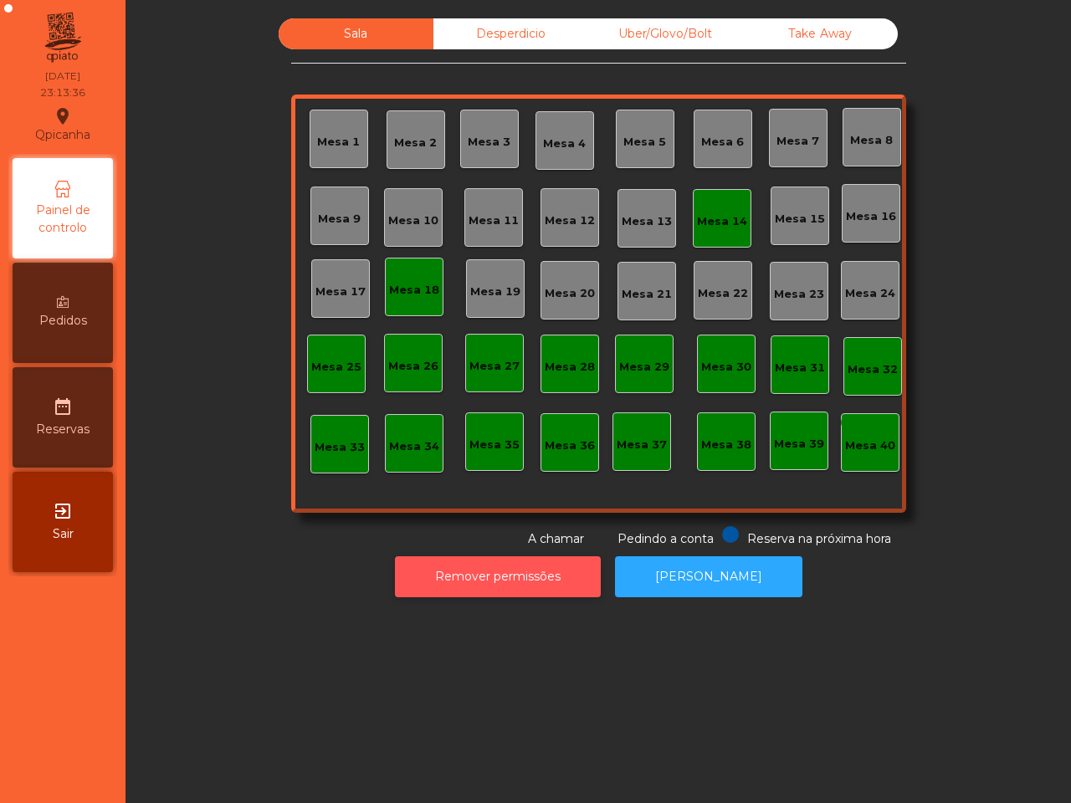
click at [515, 577] on button "Remover permissões" at bounding box center [498, 576] width 206 height 41
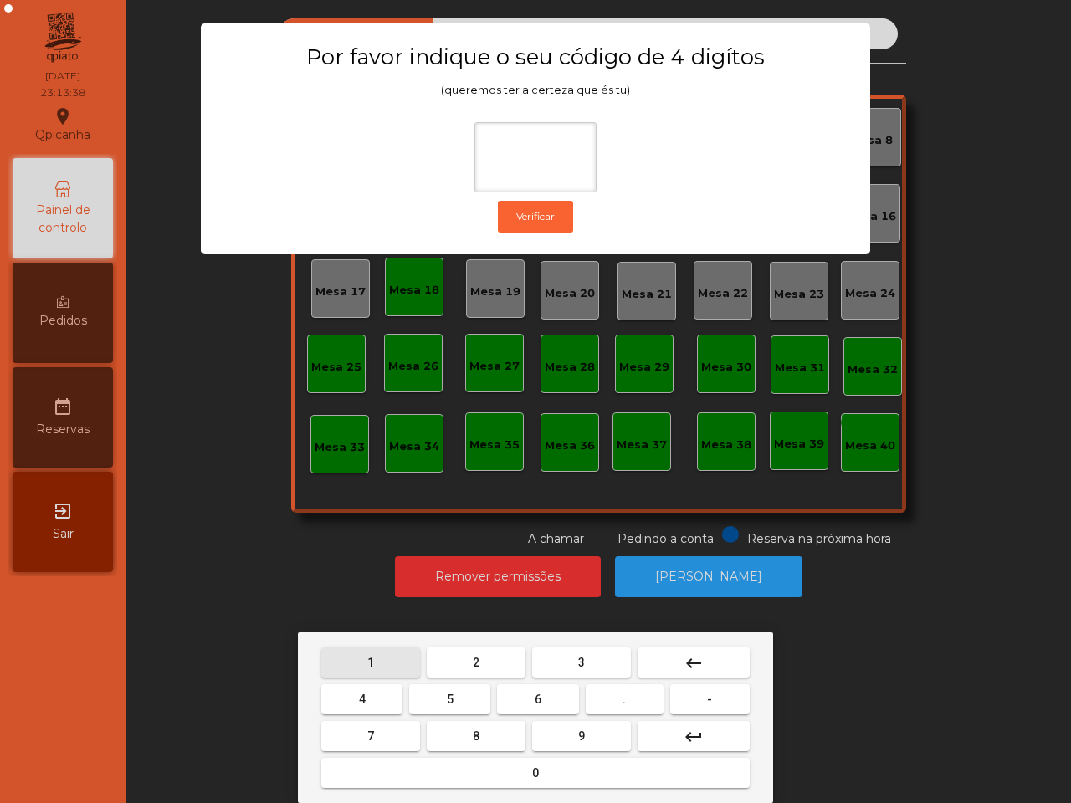
drag, startPoint x: 393, startPoint y: 666, endPoint x: 423, endPoint y: 692, distance: 39.8
click at [395, 667] on button "1" at bounding box center [370, 663] width 99 height 30
drag, startPoint x: 550, startPoint y: 733, endPoint x: 450, endPoint y: 701, distance: 104.5
click at [549, 733] on button "9" at bounding box center [581, 736] width 99 height 30
click at [392, 697] on button "4" at bounding box center [361, 699] width 81 height 30
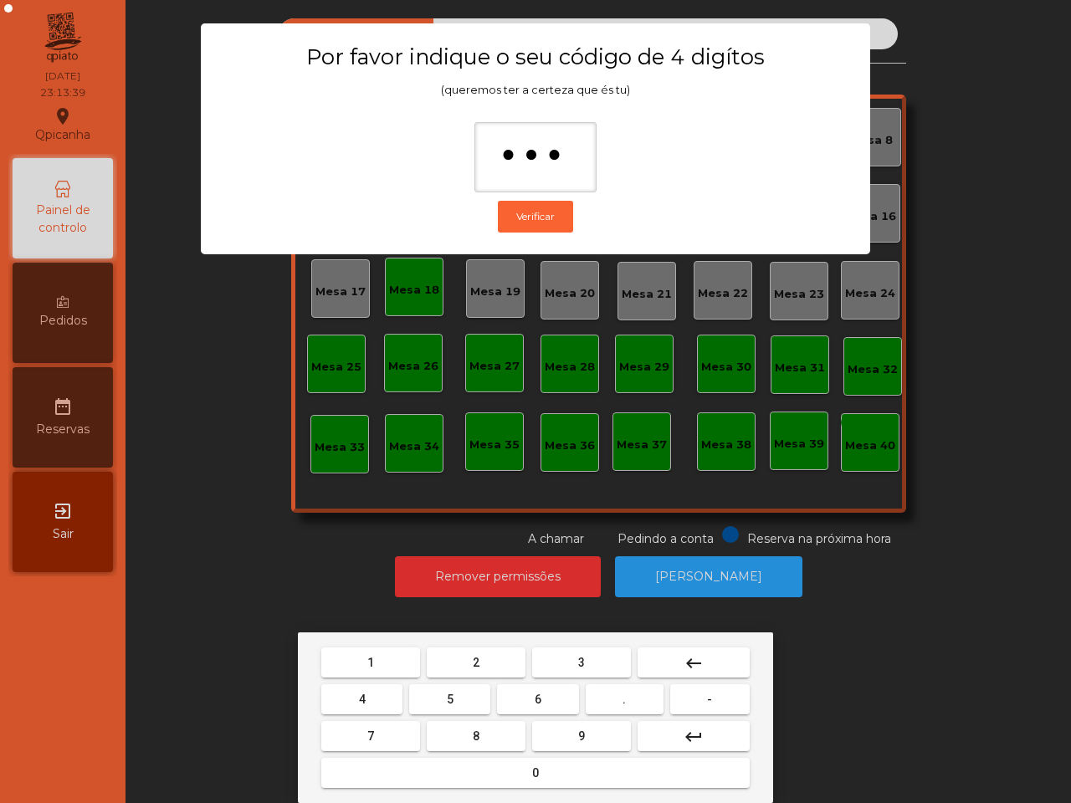
click at [465, 764] on button "0" at bounding box center [535, 773] width 428 height 30
type input "****"
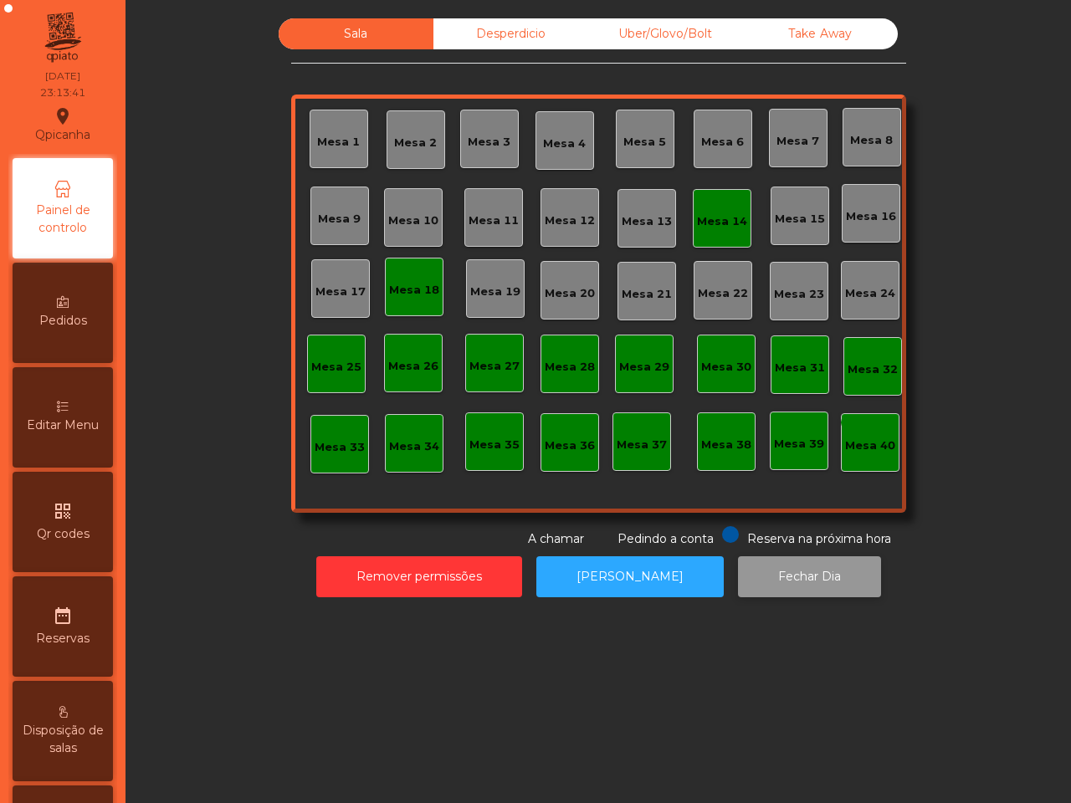
click at [772, 579] on button "Fechar Dia" at bounding box center [809, 576] width 143 height 41
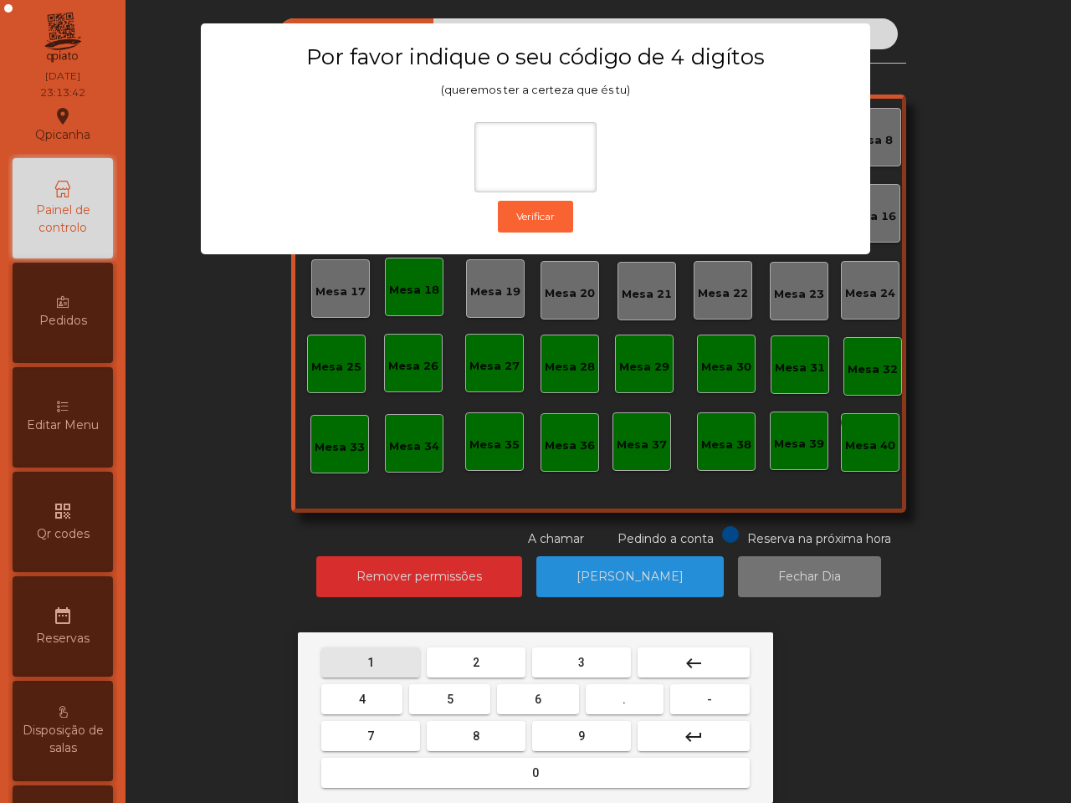
click at [375, 662] on button "1" at bounding box center [370, 663] width 99 height 30
click at [590, 732] on button "9" at bounding box center [581, 736] width 99 height 30
drag, startPoint x: 383, startPoint y: 705, endPoint x: 400, endPoint y: 730, distance: 30.2
click at [387, 709] on button "4" at bounding box center [361, 699] width 81 height 30
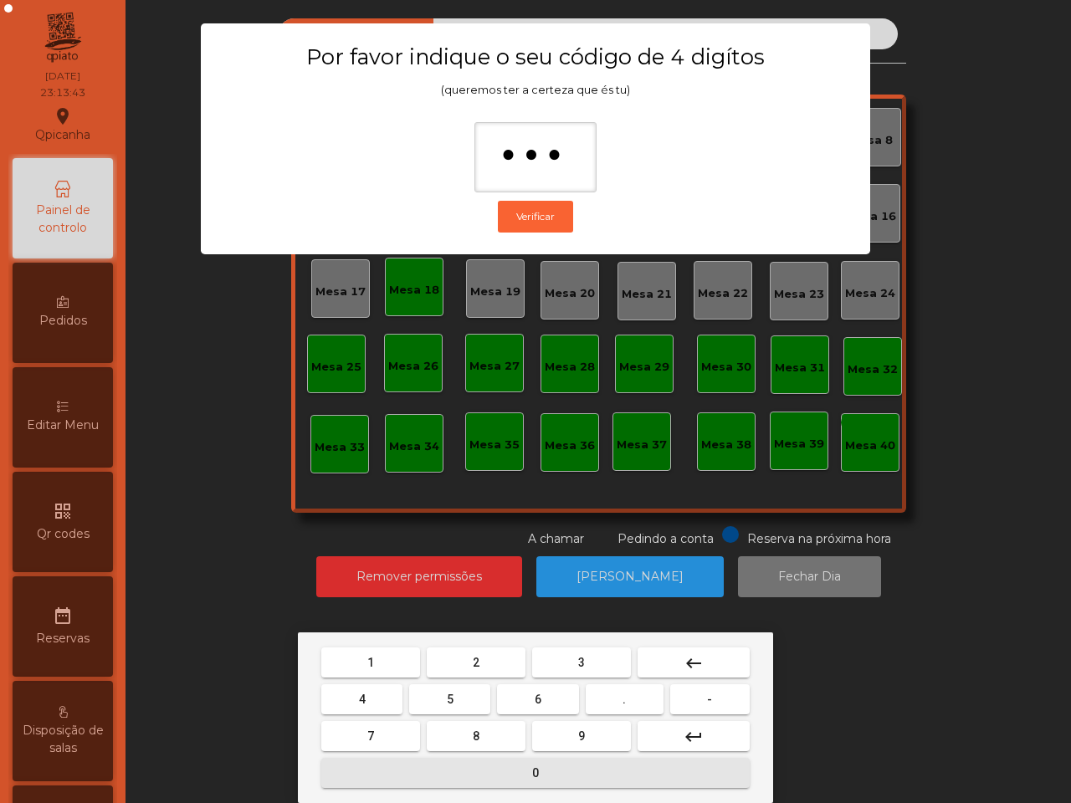
drag, startPoint x: 437, startPoint y: 762, endPoint x: 437, endPoint y: 753, distance: 9.2
click at [441, 762] on button "0" at bounding box center [535, 773] width 428 height 30
type input "****"
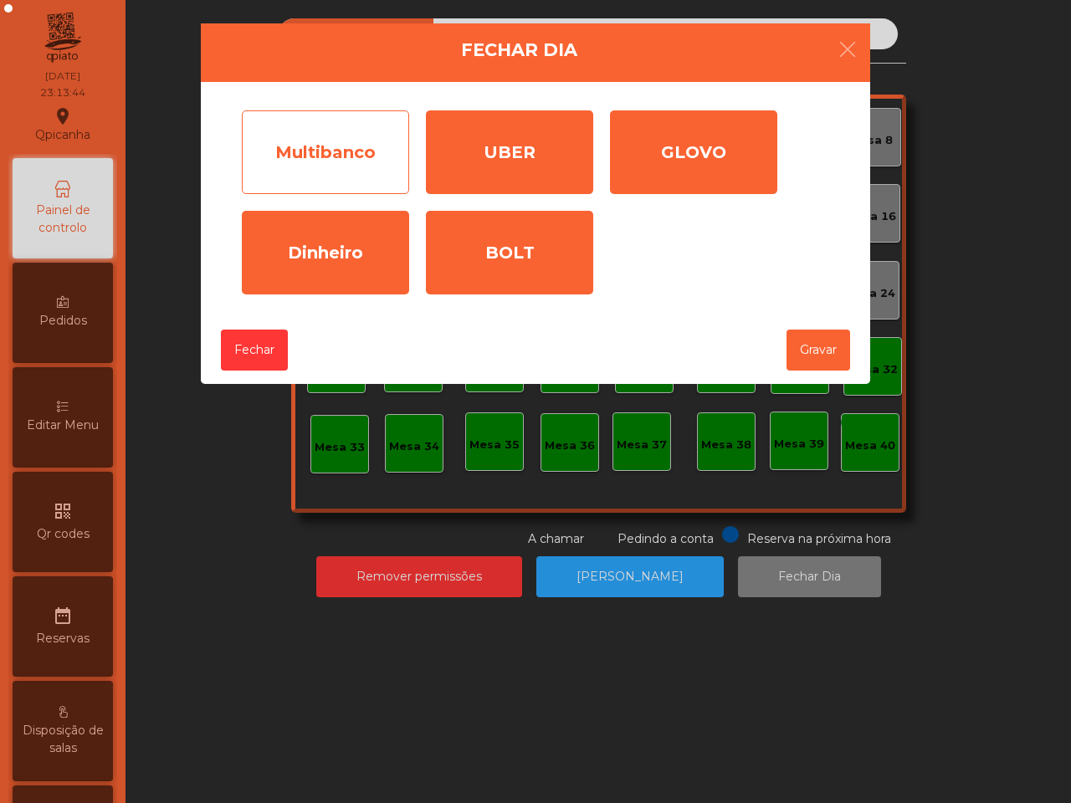
click at [361, 164] on div "Multibanco" at bounding box center [325, 152] width 167 height 84
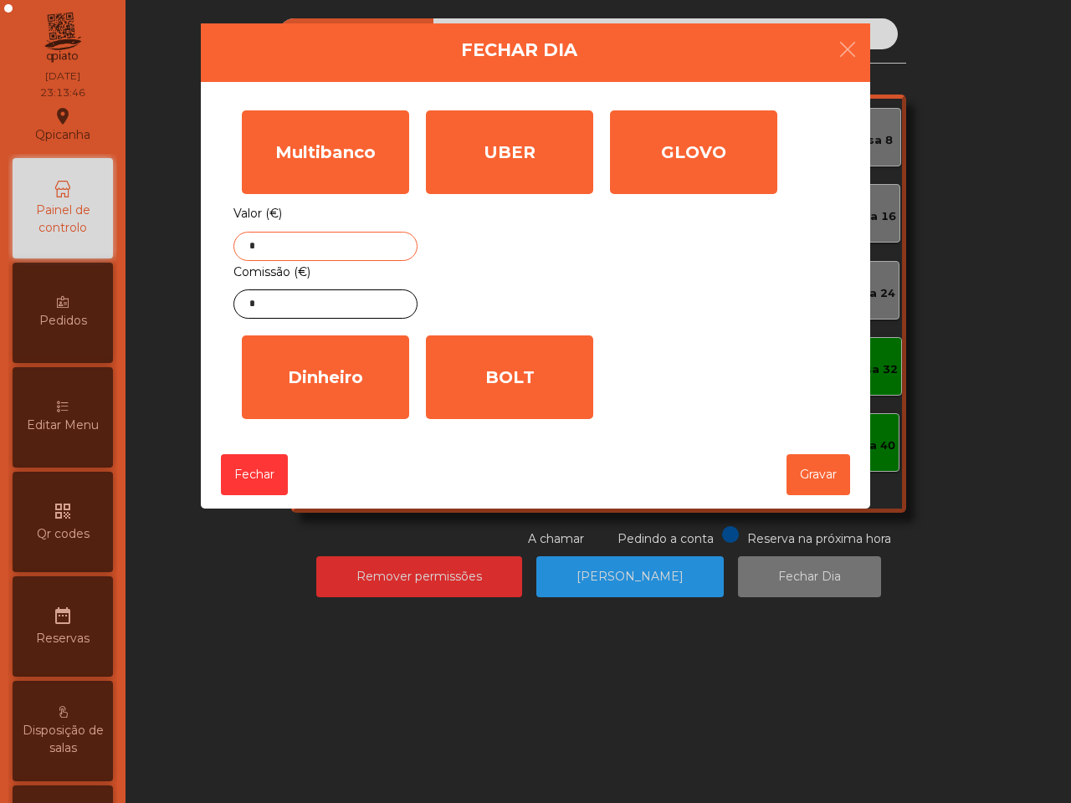
click at [310, 241] on input "*" at bounding box center [325, 246] width 184 height 29
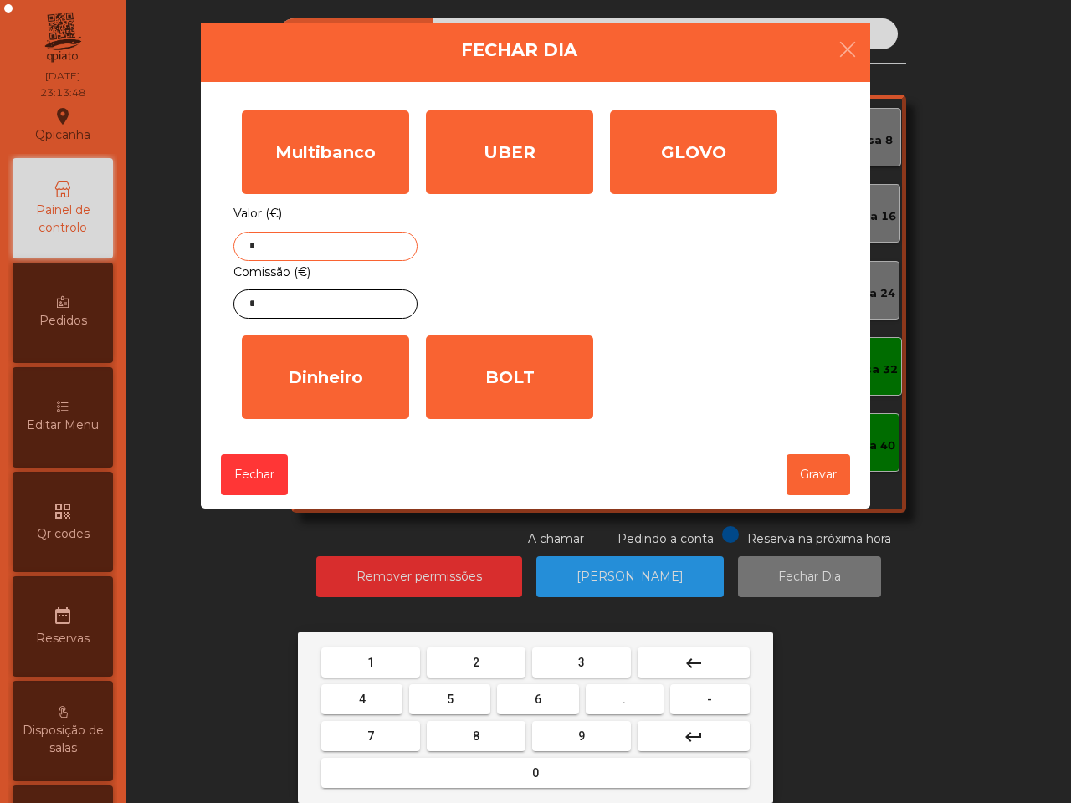
click at [377, 664] on button "1" at bounding box center [370, 663] width 99 height 30
drag, startPoint x: 381, startPoint y: 729, endPoint x: 367, endPoint y: 697, distance: 34.8
click at [381, 725] on button "7" at bounding box center [370, 736] width 99 height 30
drag, startPoint x: 365, startPoint y: 688, endPoint x: 373, endPoint y: 684, distance: 9.4
click at [370, 689] on button "4" at bounding box center [361, 699] width 81 height 30
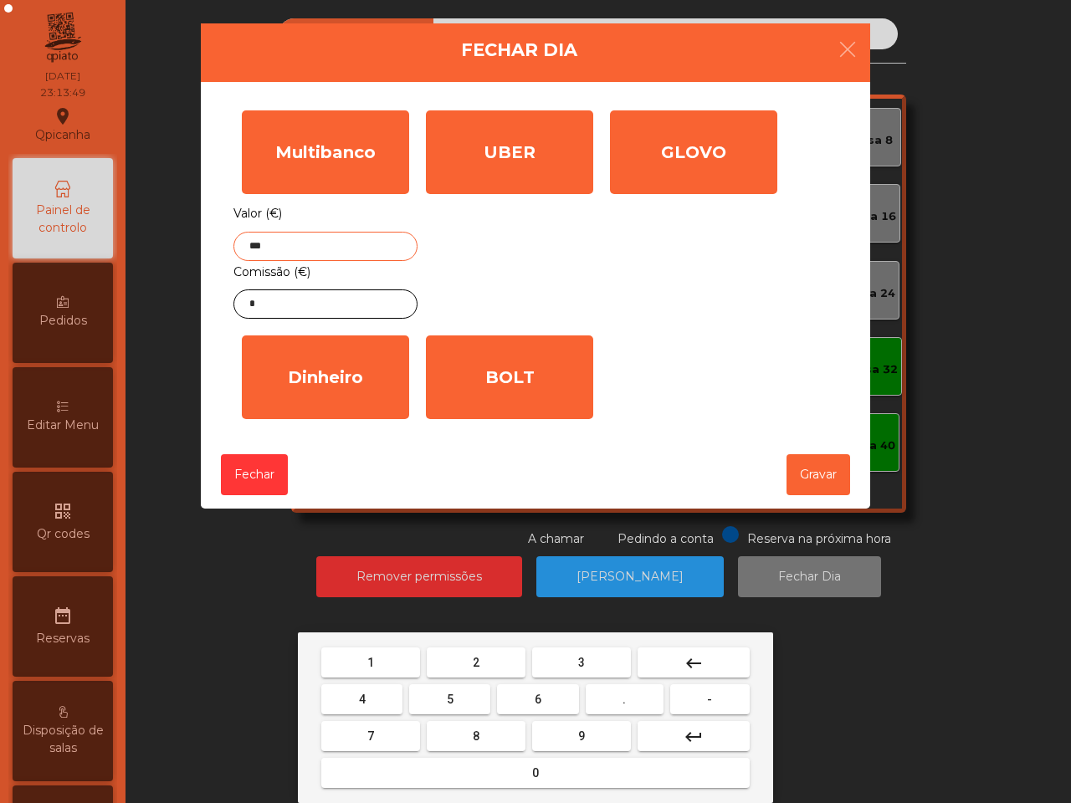
click at [474, 664] on span "2" at bounding box center [476, 662] width 7 height 13
click at [609, 699] on button "." at bounding box center [625, 699] width 78 height 30
click at [481, 693] on button "5" at bounding box center [449, 699] width 81 height 30
click at [582, 659] on span "3" at bounding box center [581, 662] width 7 height 13
type input "*******"
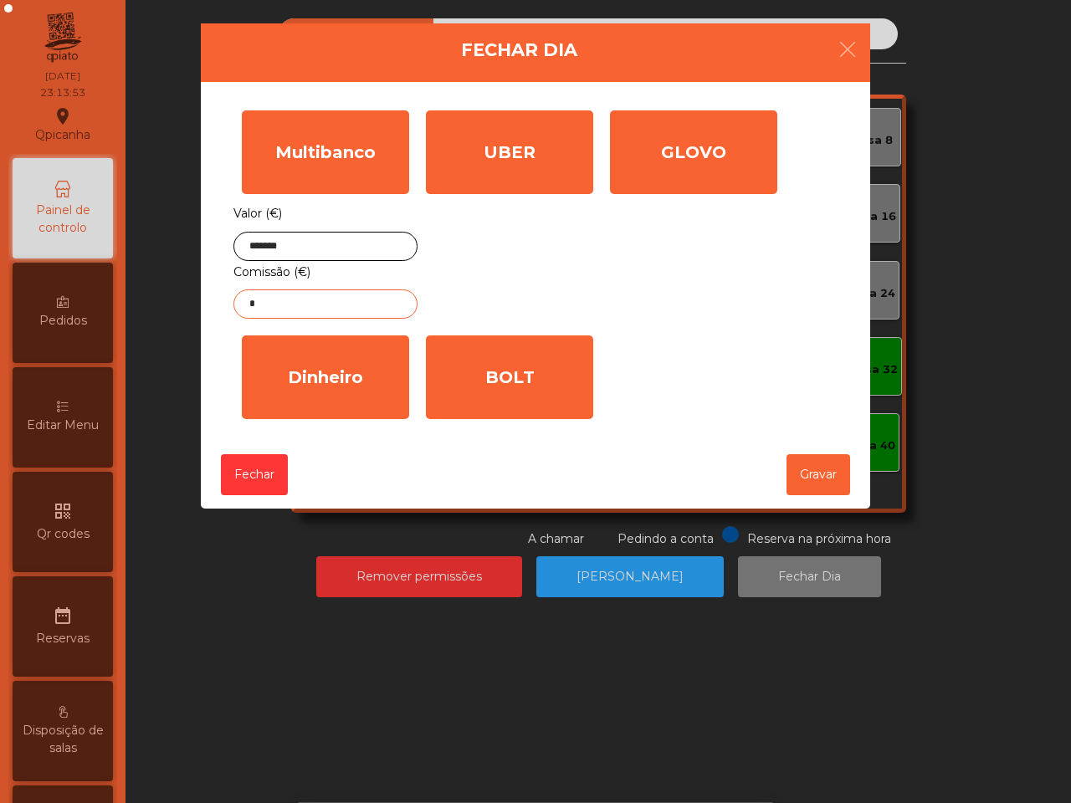
click at [369, 308] on input "*" at bounding box center [325, 304] width 184 height 29
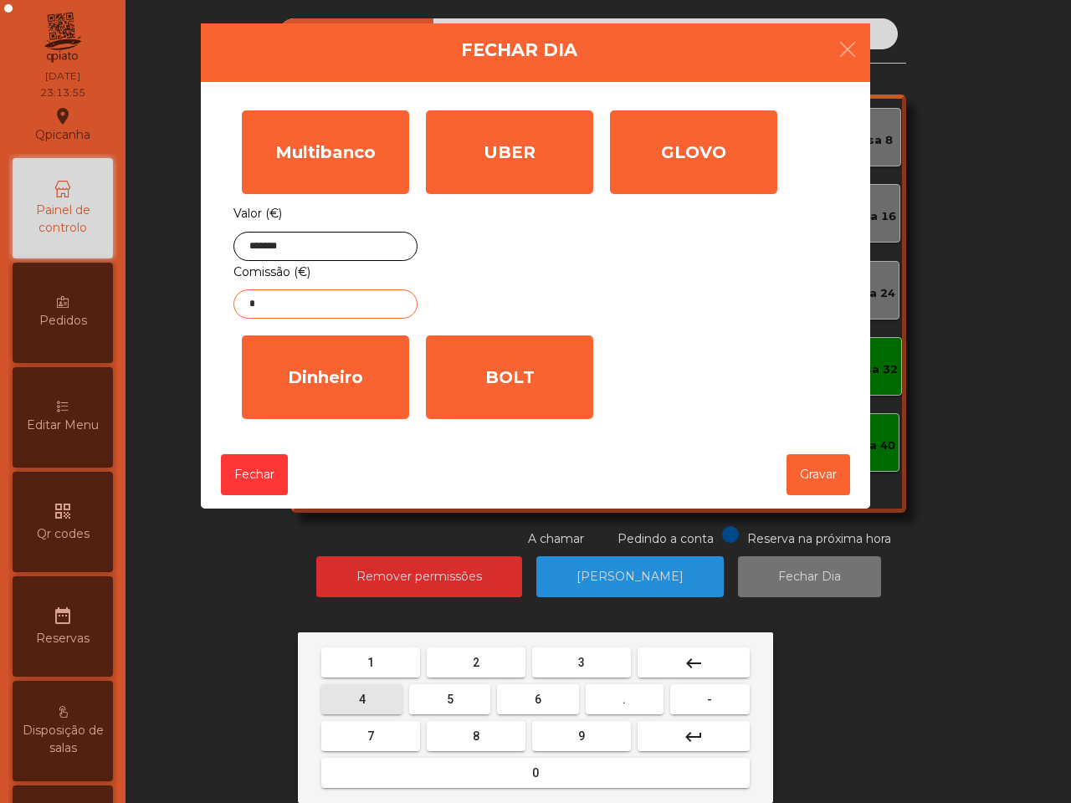
drag, startPoint x: 373, startPoint y: 700, endPoint x: 383, endPoint y: 701, distance: 10.1
click at [378, 701] on button "4" at bounding box center [361, 699] width 81 height 30
drag, startPoint x: 616, startPoint y: 700, endPoint x: 582, endPoint y: 725, distance: 42.5
click at [617, 700] on button "." at bounding box center [625, 699] width 78 height 30
drag, startPoint x: 569, startPoint y: 733, endPoint x: 517, endPoint y: 725, distance: 52.5
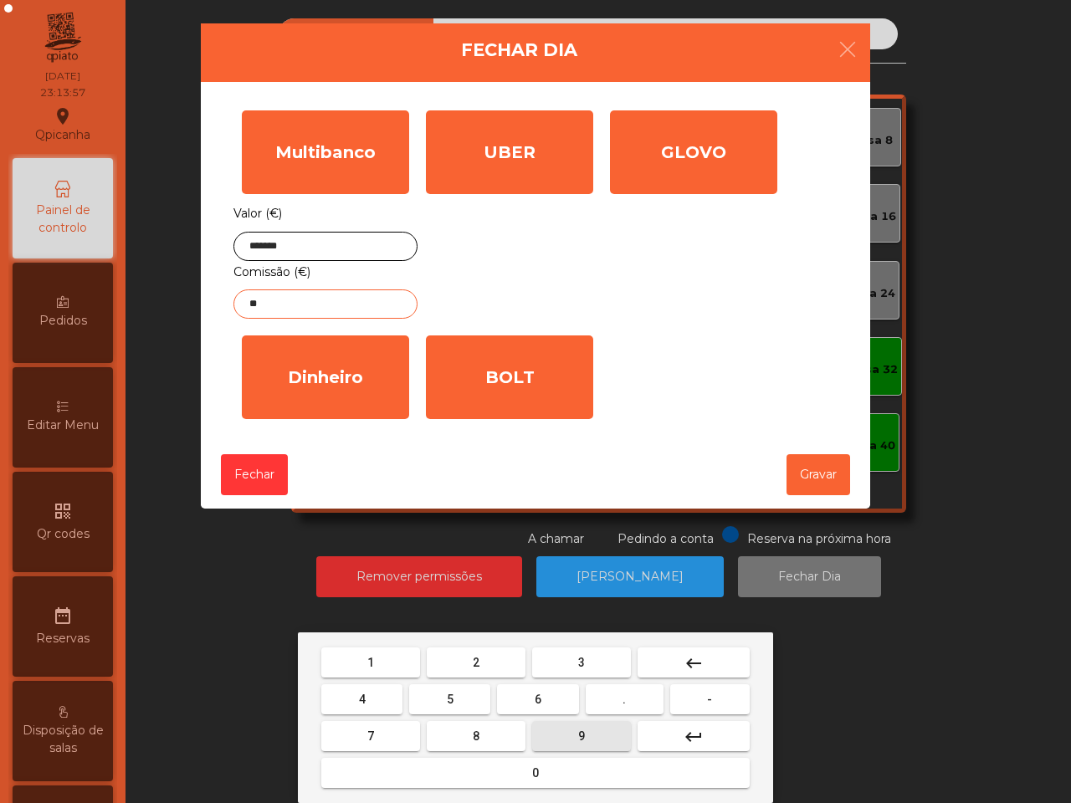
click at [561, 734] on button "9" at bounding box center [581, 736] width 99 height 30
click at [541, 701] on button "6" at bounding box center [537, 699] width 81 height 30
type input "****"
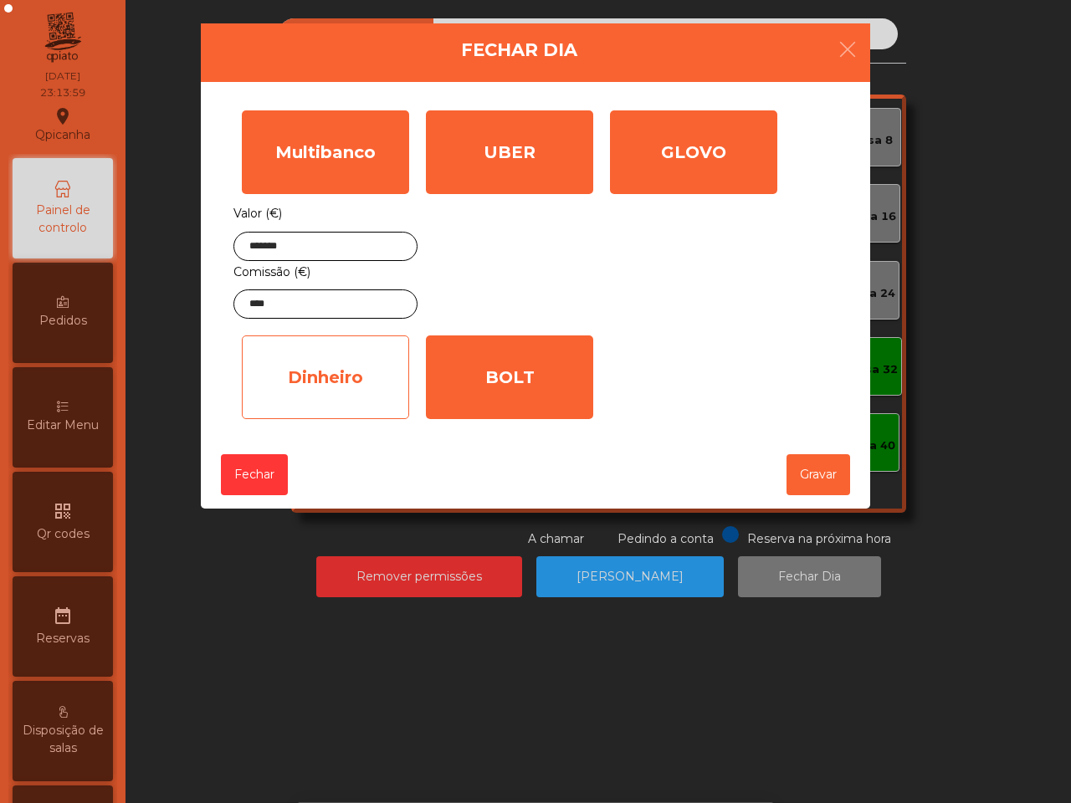
click at [375, 397] on div "Dinheiro" at bounding box center [325, 378] width 167 height 84
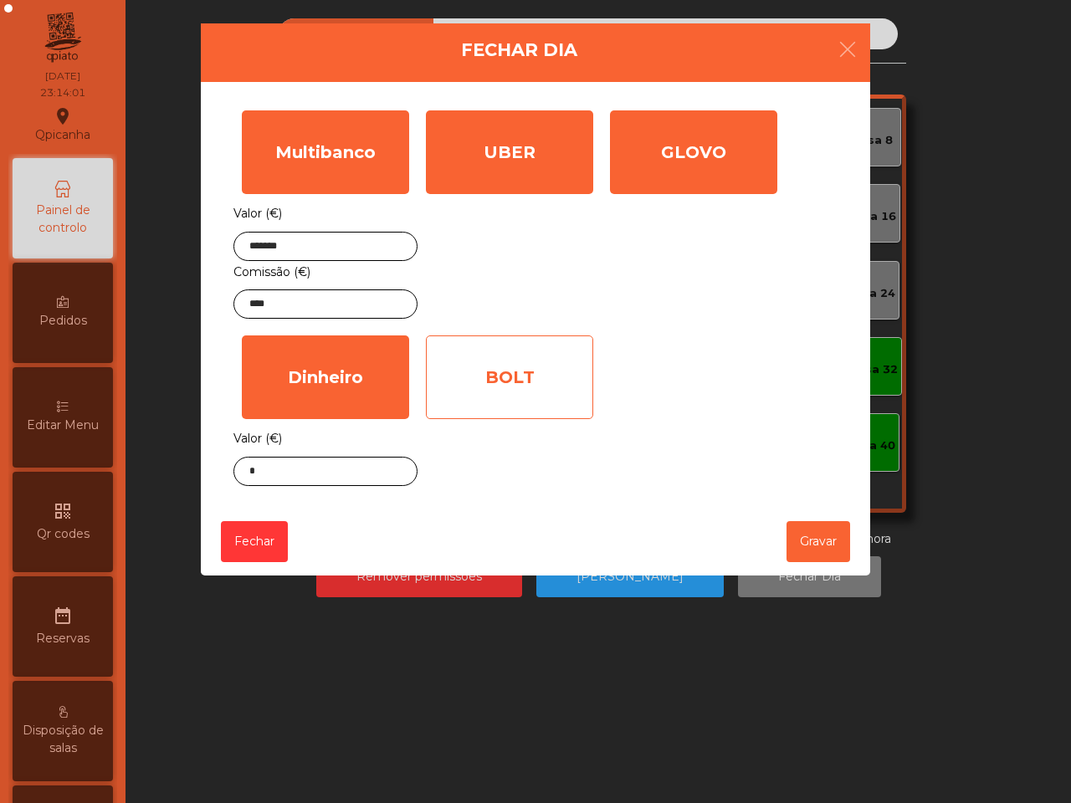
click at [549, 387] on div "BOLT" at bounding box center [509, 378] width 167 height 84
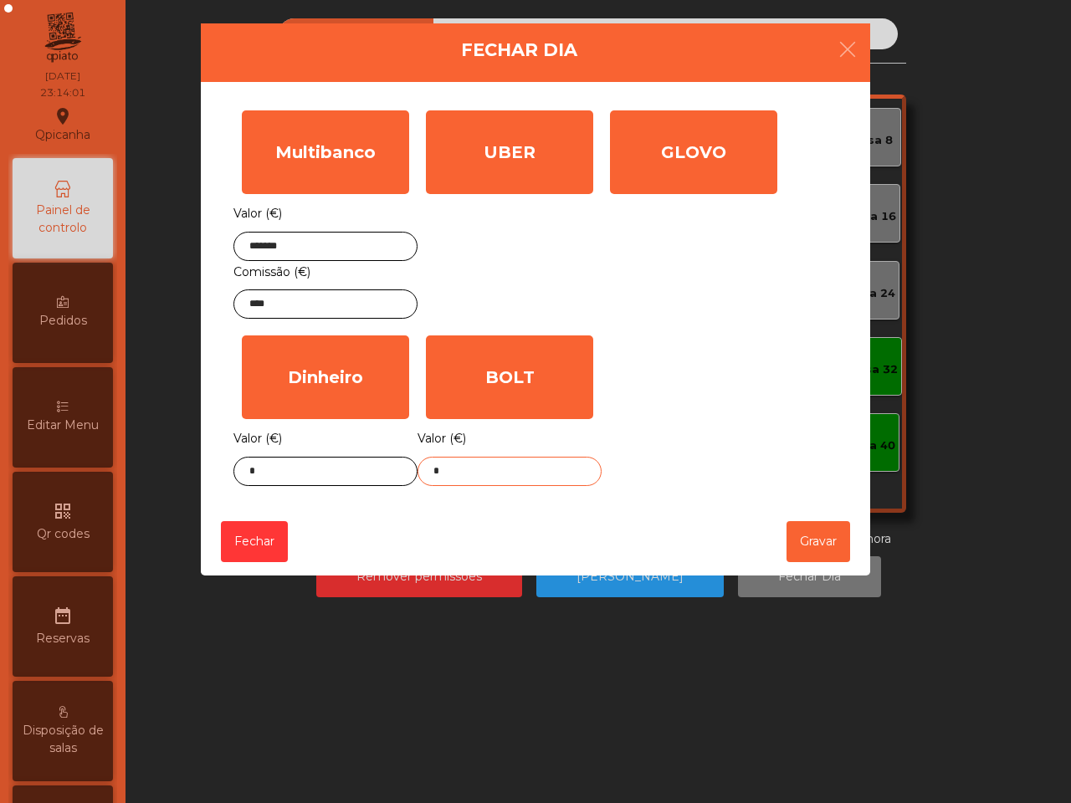
click at [521, 481] on input "*" at bounding box center [510, 471] width 184 height 29
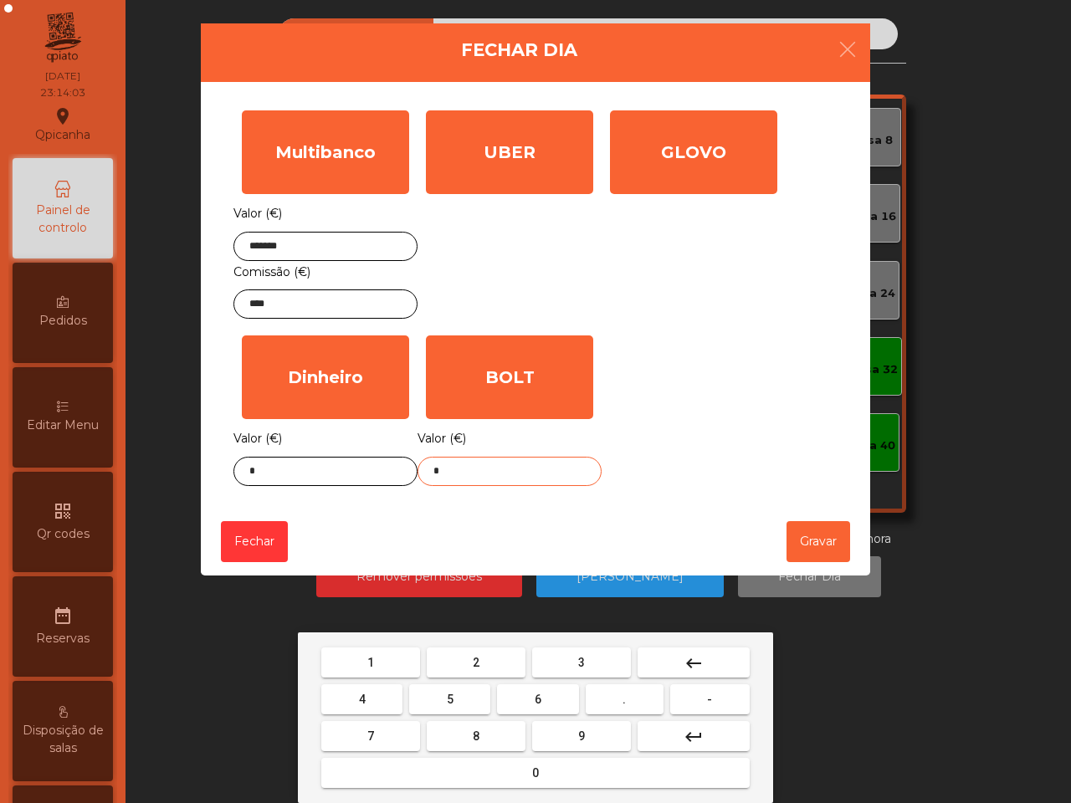
drag, startPoint x: 584, startPoint y: 664, endPoint x: 570, endPoint y: 665, distance: 14.3
click at [582, 664] on button "3" at bounding box center [581, 663] width 99 height 30
drag, startPoint x: 382, startPoint y: 693, endPoint x: 399, endPoint y: 691, distance: 16.8
click at [390, 695] on button "4" at bounding box center [361, 699] width 81 height 30
drag, startPoint x: 615, startPoint y: 688, endPoint x: 580, endPoint y: 665, distance: 41.8
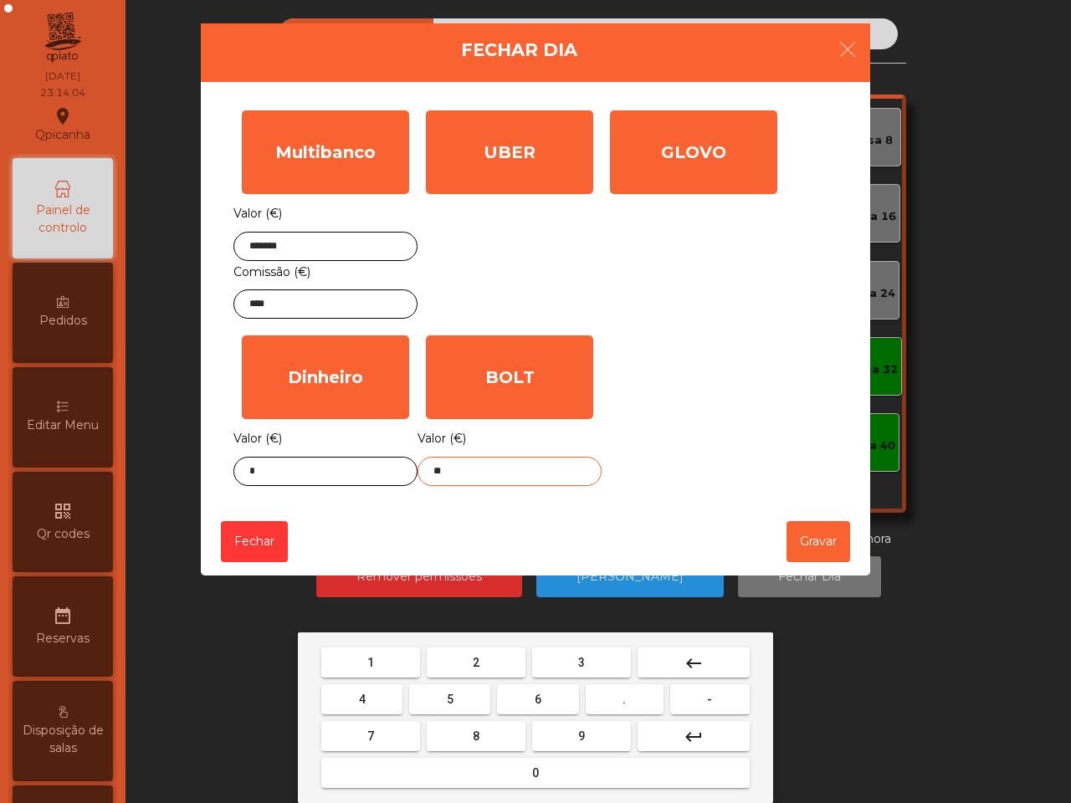
click at [617, 690] on button "." at bounding box center [625, 699] width 78 height 30
click at [574, 654] on button "3" at bounding box center [581, 663] width 99 height 30
drag, startPoint x: 559, startPoint y: 733, endPoint x: 575, endPoint y: 721, distance: 19.7
click at [566, 735] on button "9" at bounding box center [581, 736] width 99 height 30
type input "*****"
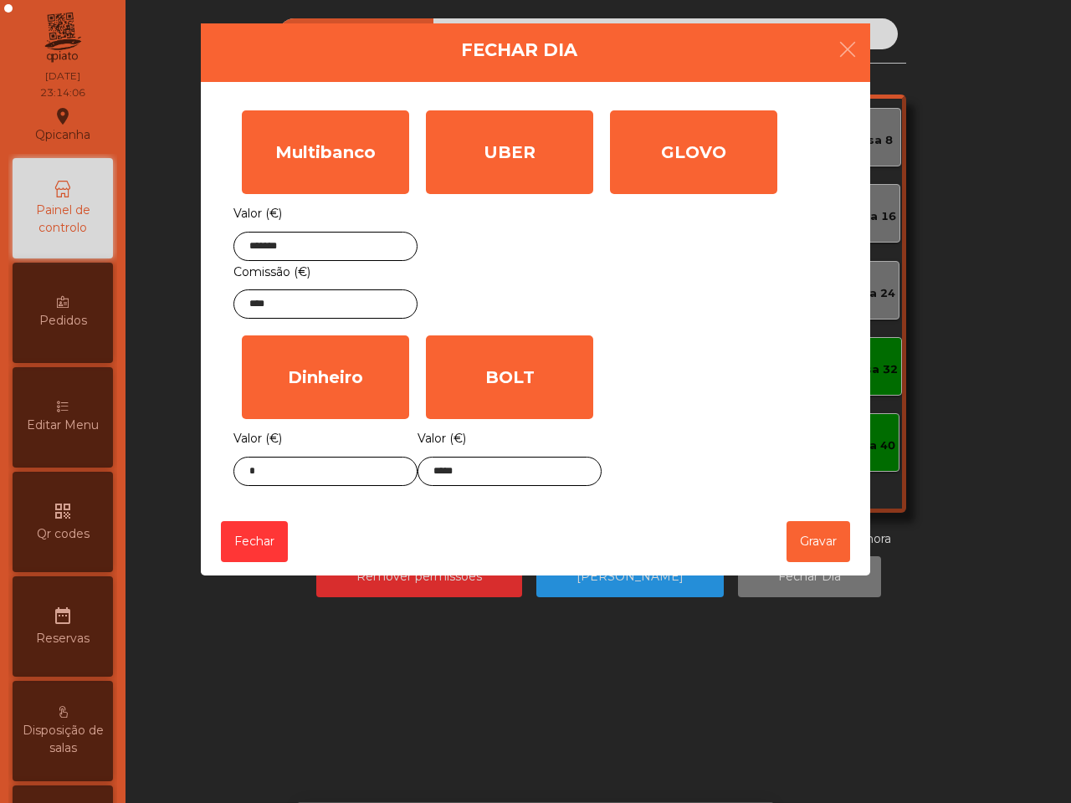
click at [714, 549] on div "Fechar Gravar" at bounding box center [535, 542] width 669 height 68
click at [813, 542] on button "Gravar" at bounding box center [819, 541] width 64 height 41
